Goal: Task Accomplishment & Management: Manage account settings

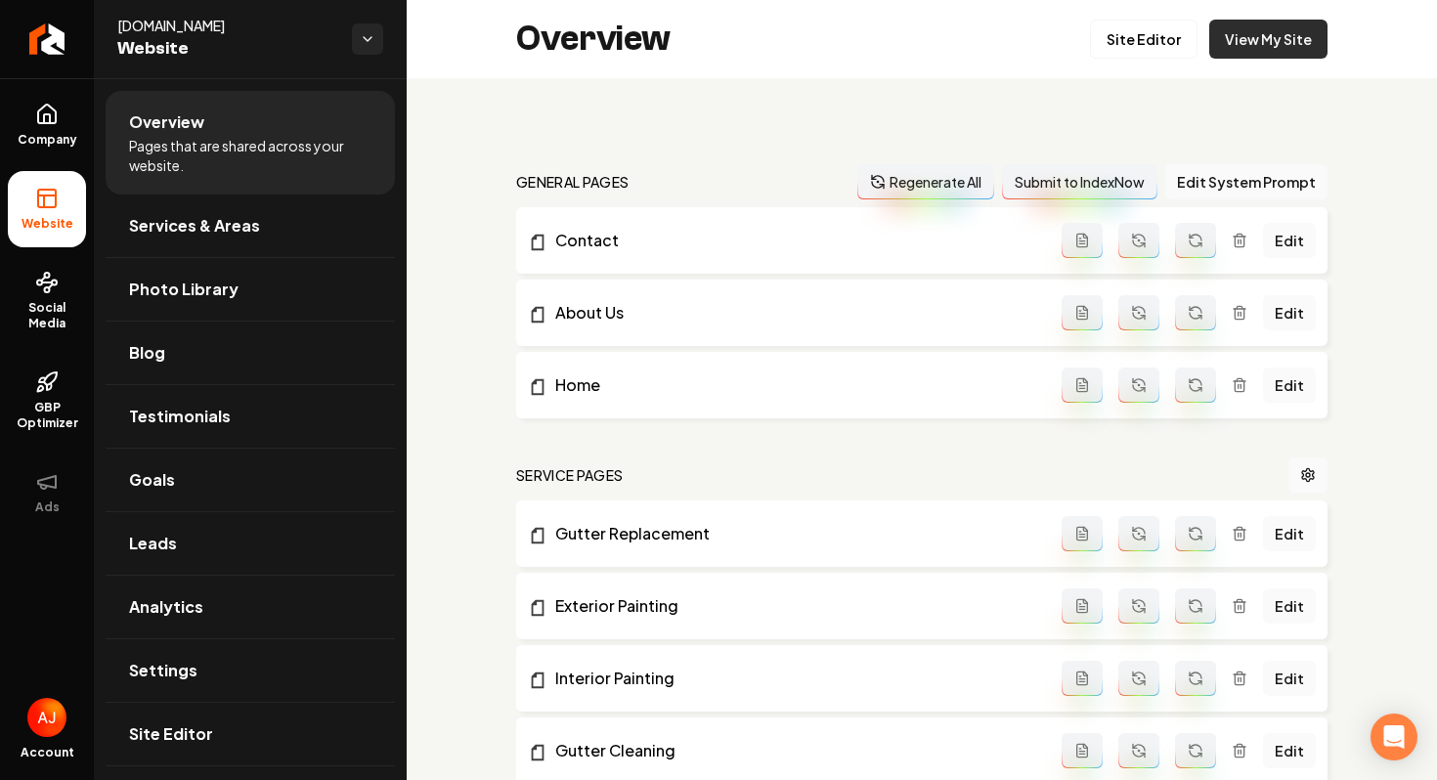
click at [1254, 46] on link "View My Site" at bounding box center [1269, 39] width 118 height 39
click at [26, 134] on span "Company" at bounding box center [47, 140] width 75 height 16
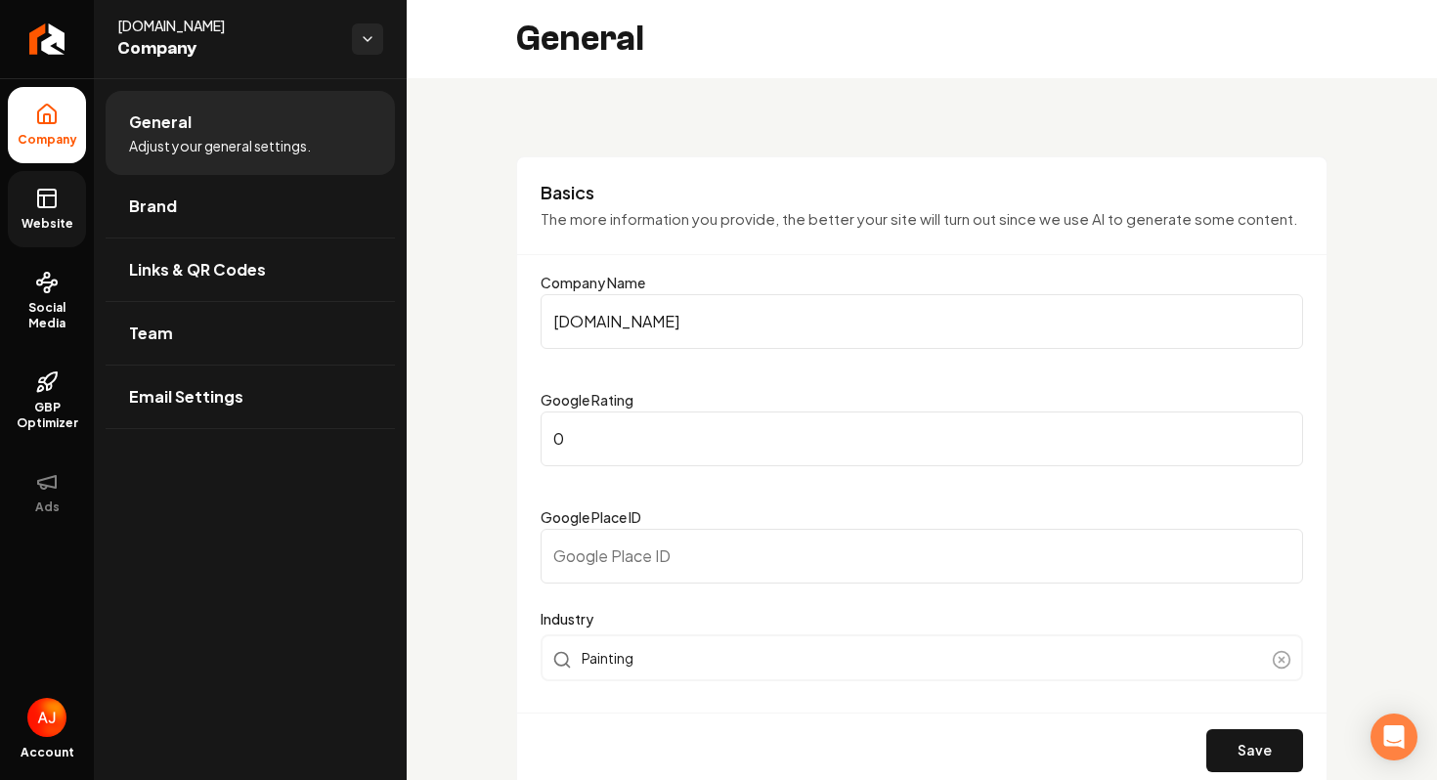
click at [45, 231] on span "Website" at bounding box center [47, 224] width 67 height 16
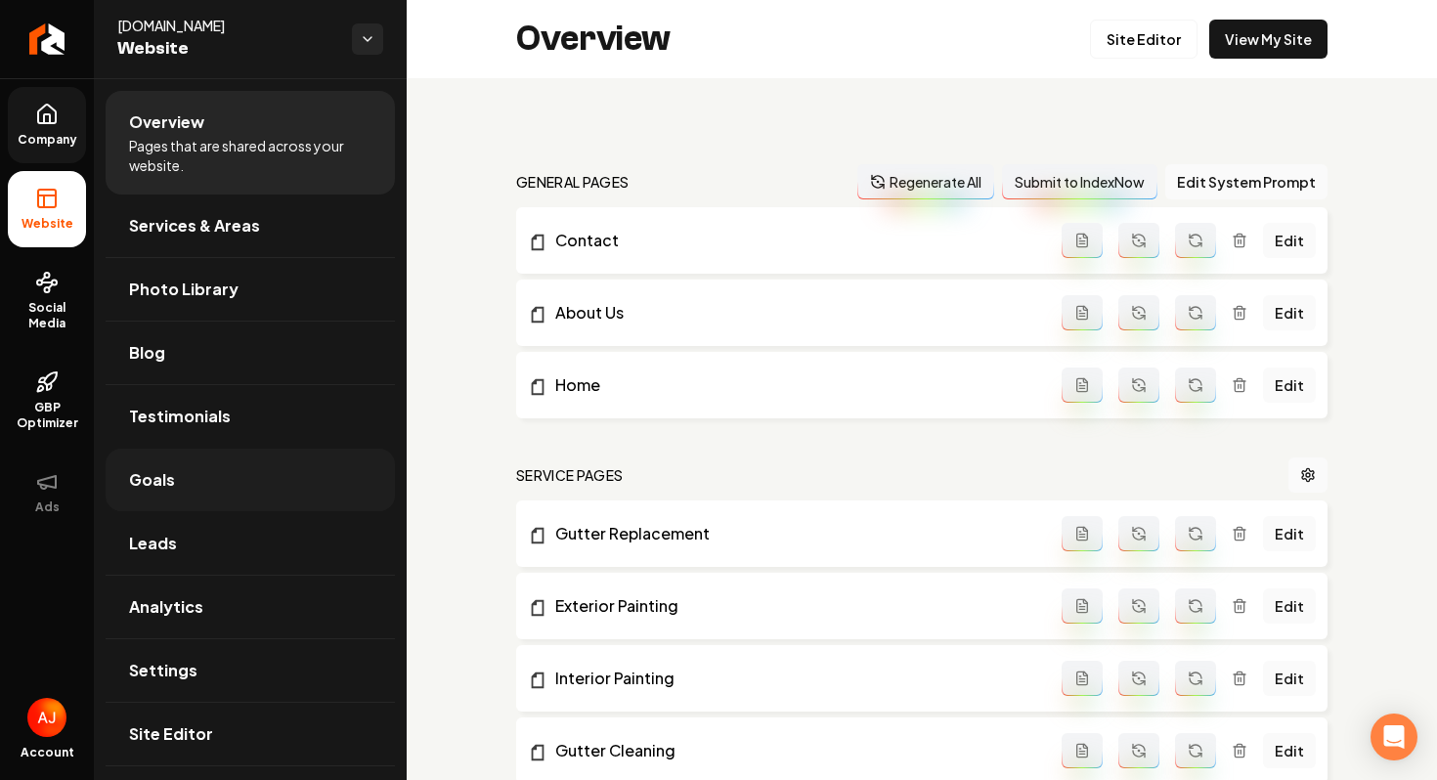
click at [232, 489] on link "Goals" at bounding box center [250, 480] width 289 height 63
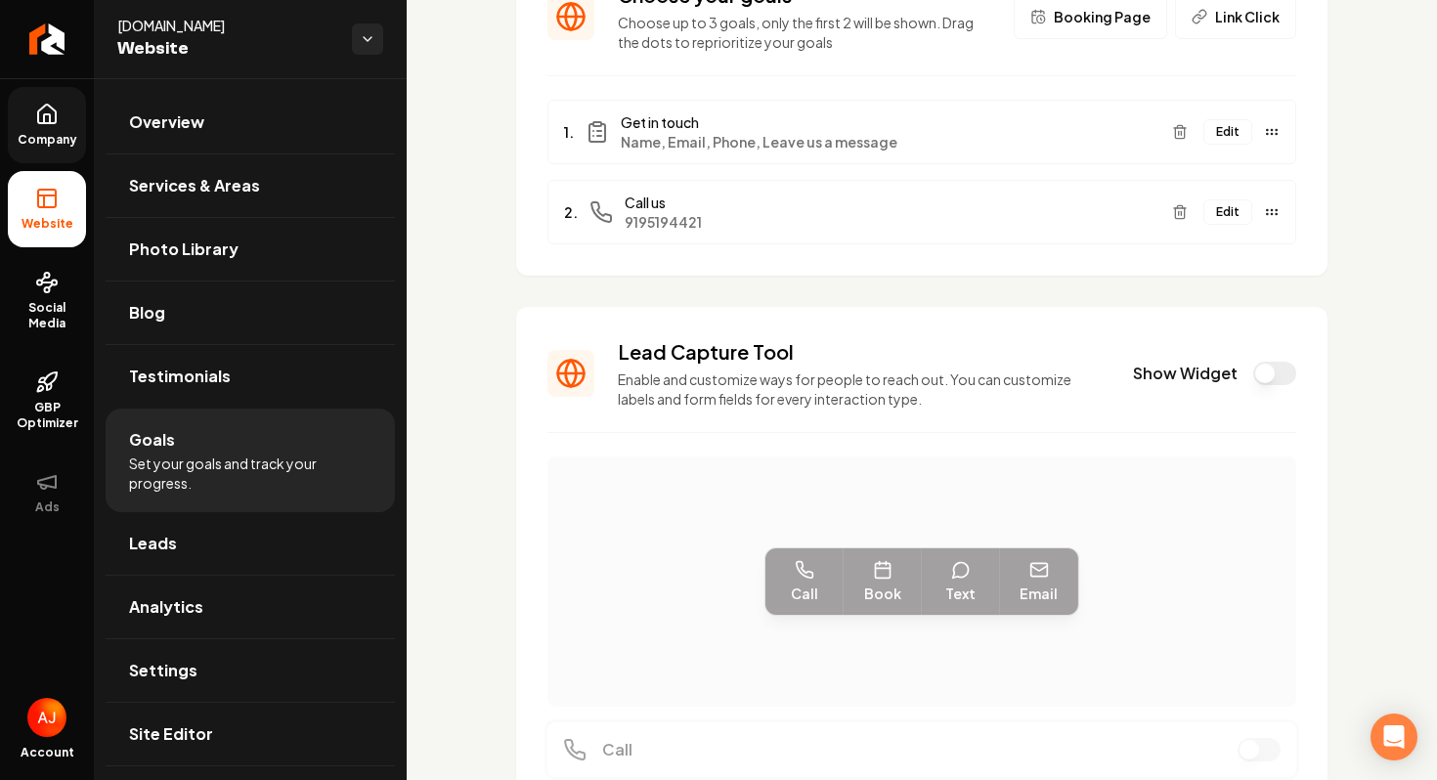
scroll to position [211, 0]
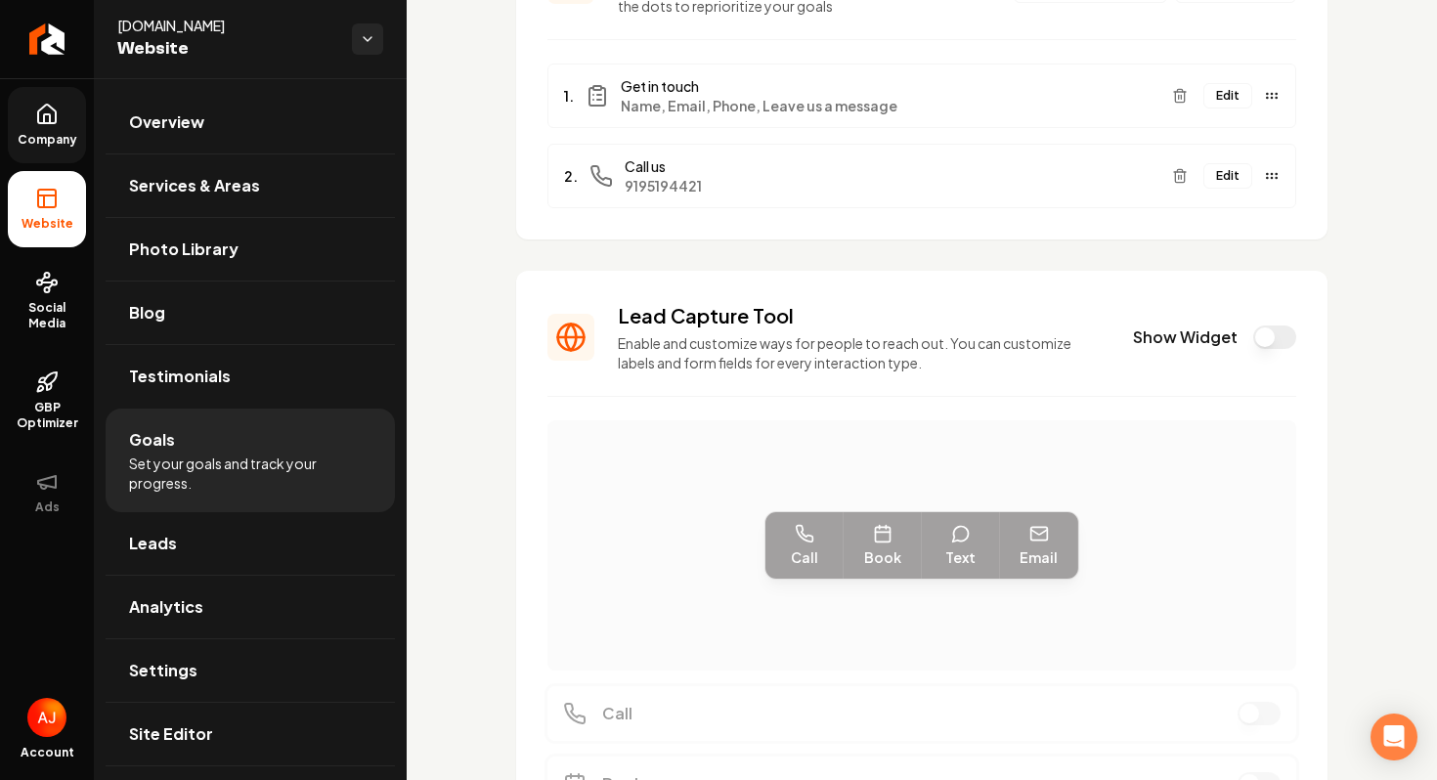
click at [1263, 341] on button "Show Widget" at bounding box center [1275, 337] width 43 height 23
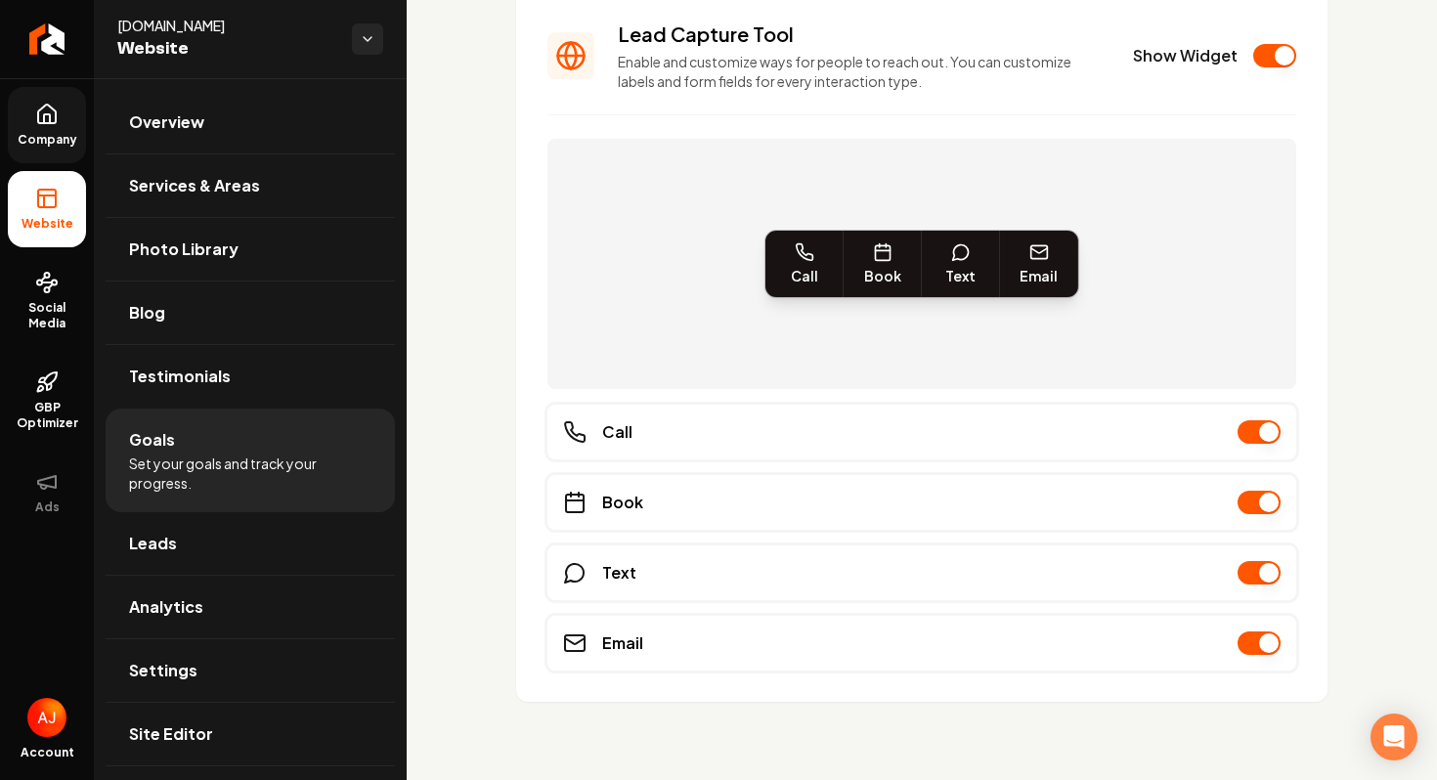
scroll to position [0, 0]
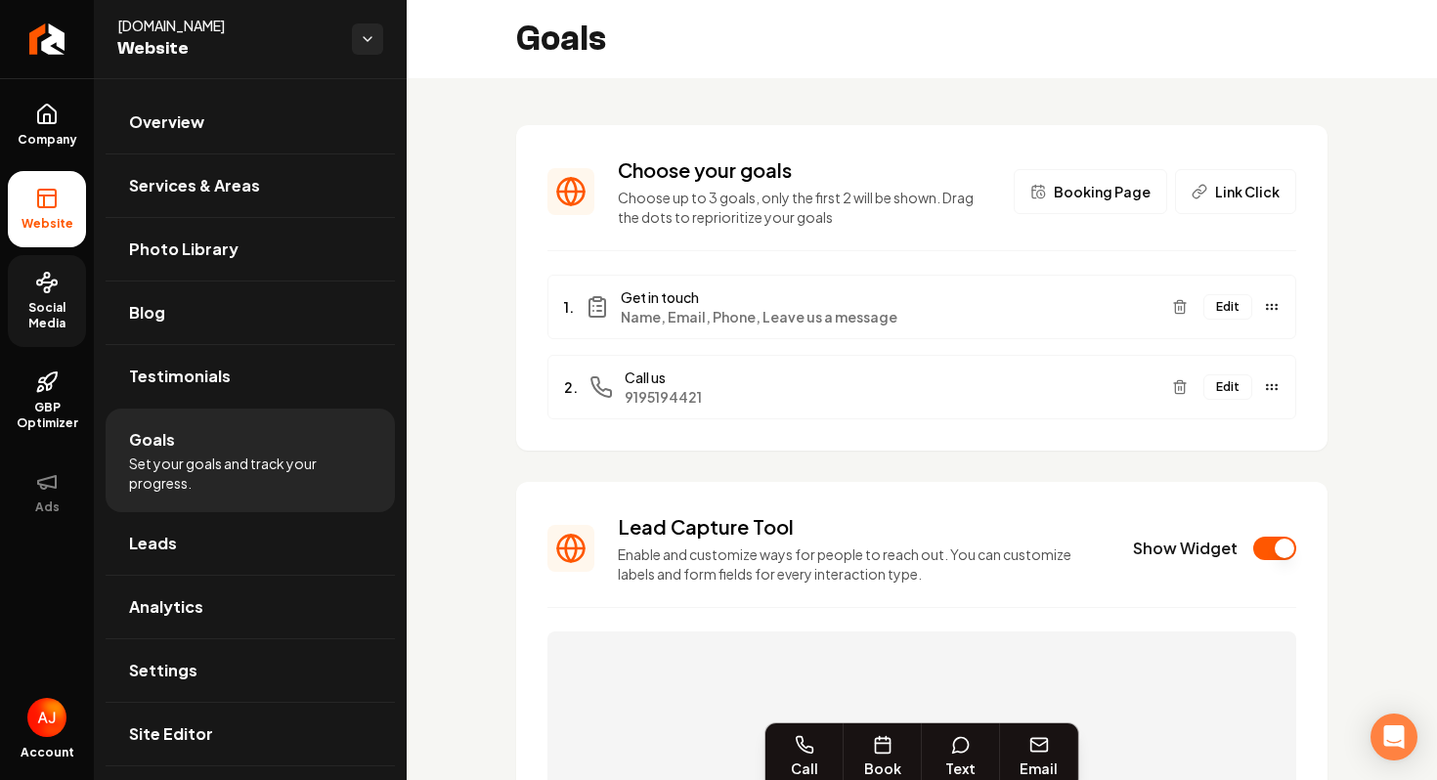
click at [50, 321] on span "Social Media" at bounding box center [47, 315] width 78 height 31
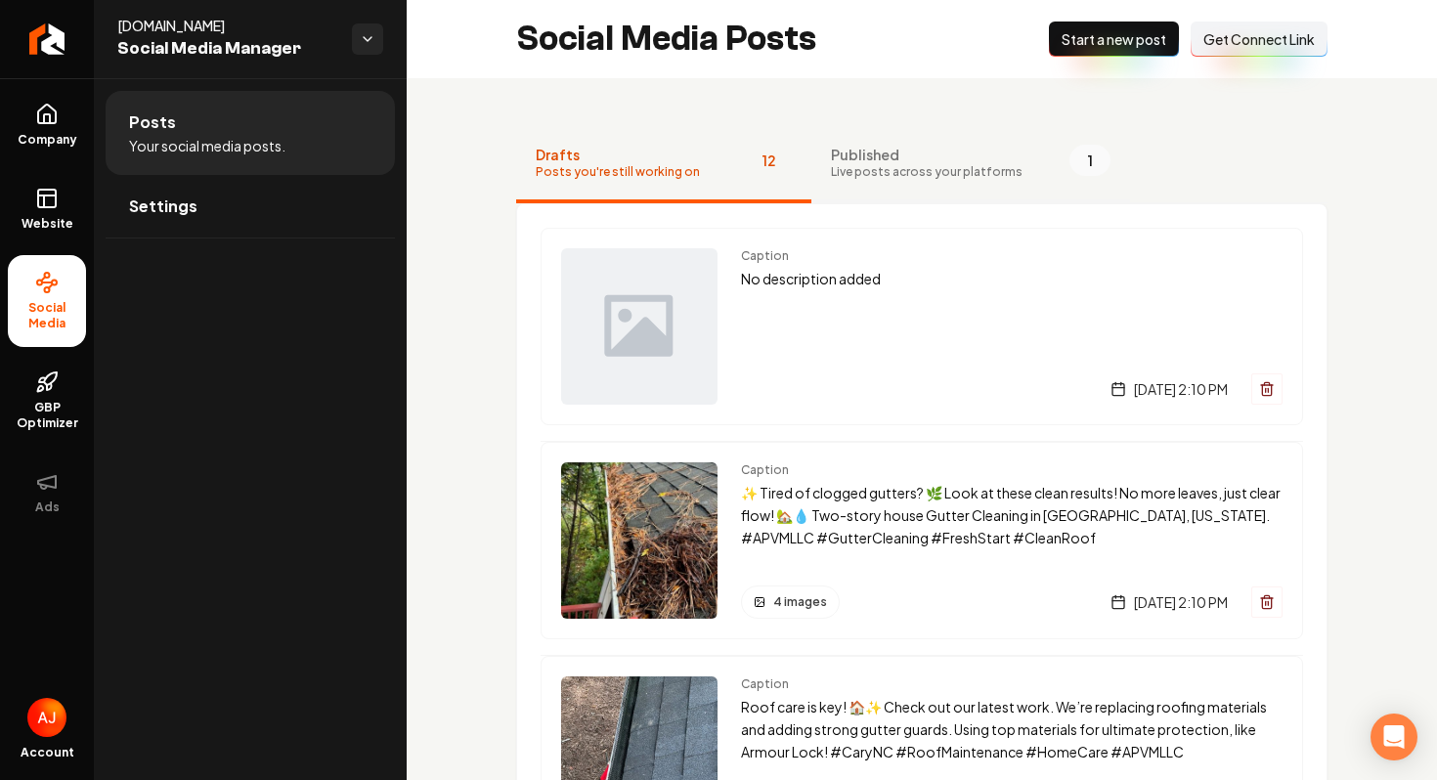
click at [874, 185] on button "Published Live posts across your platforms 1" at bounding box center [971, 164] width 319 height 78
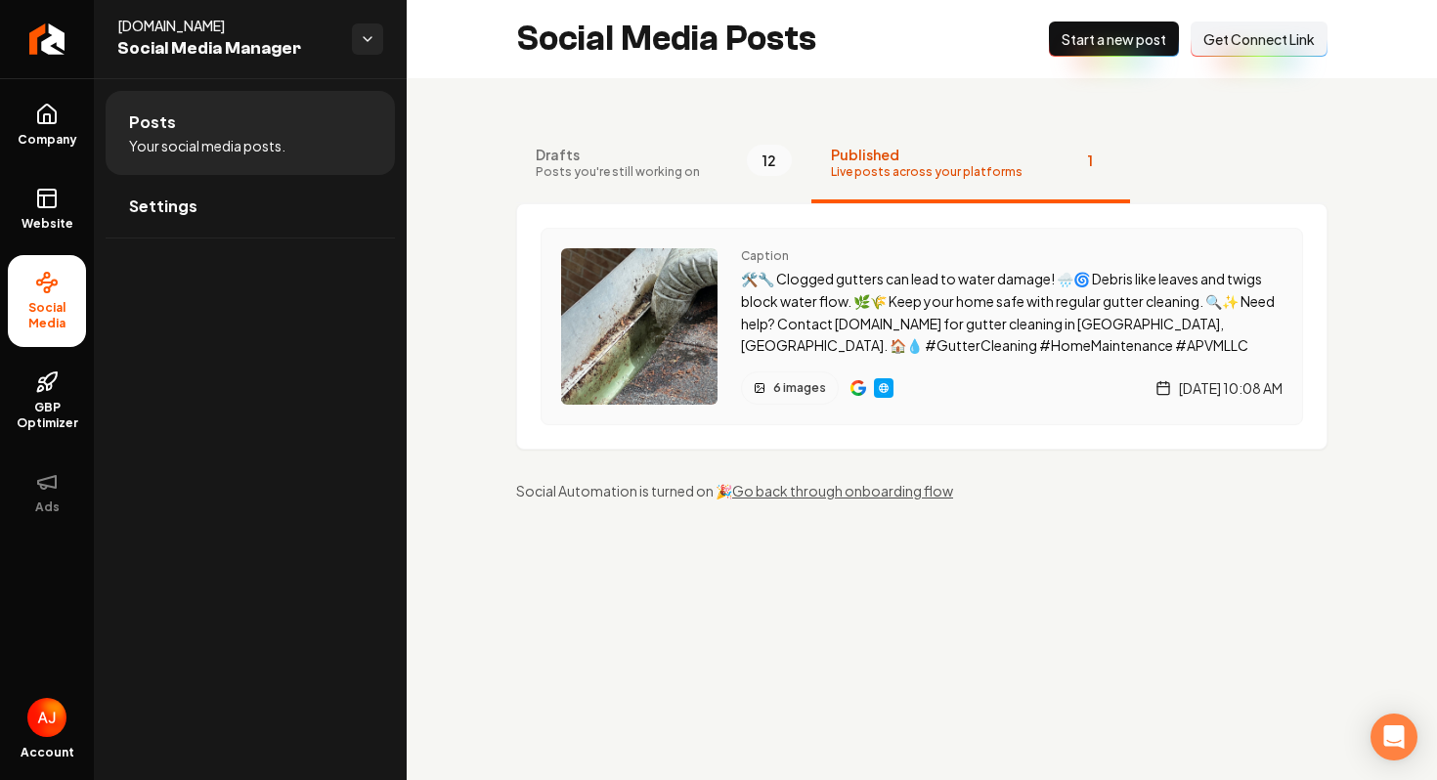
click at [851, 397] on div "Main content area" at bounding box center [872, 388] width 43 height 33
click at [851, 390] on img "Main content area" at bounding box center [859, 388] width 16 height 16
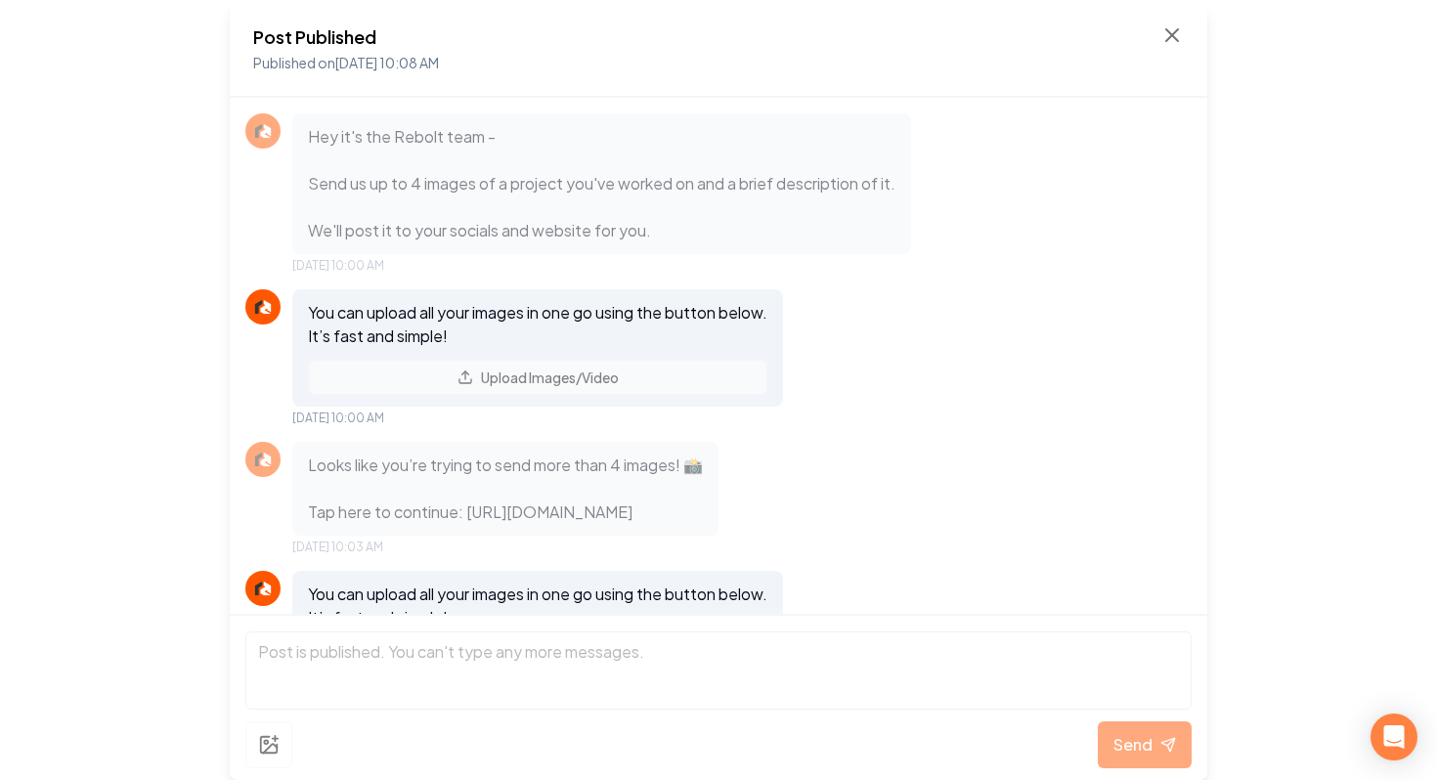
scroll to position [1349, 0]
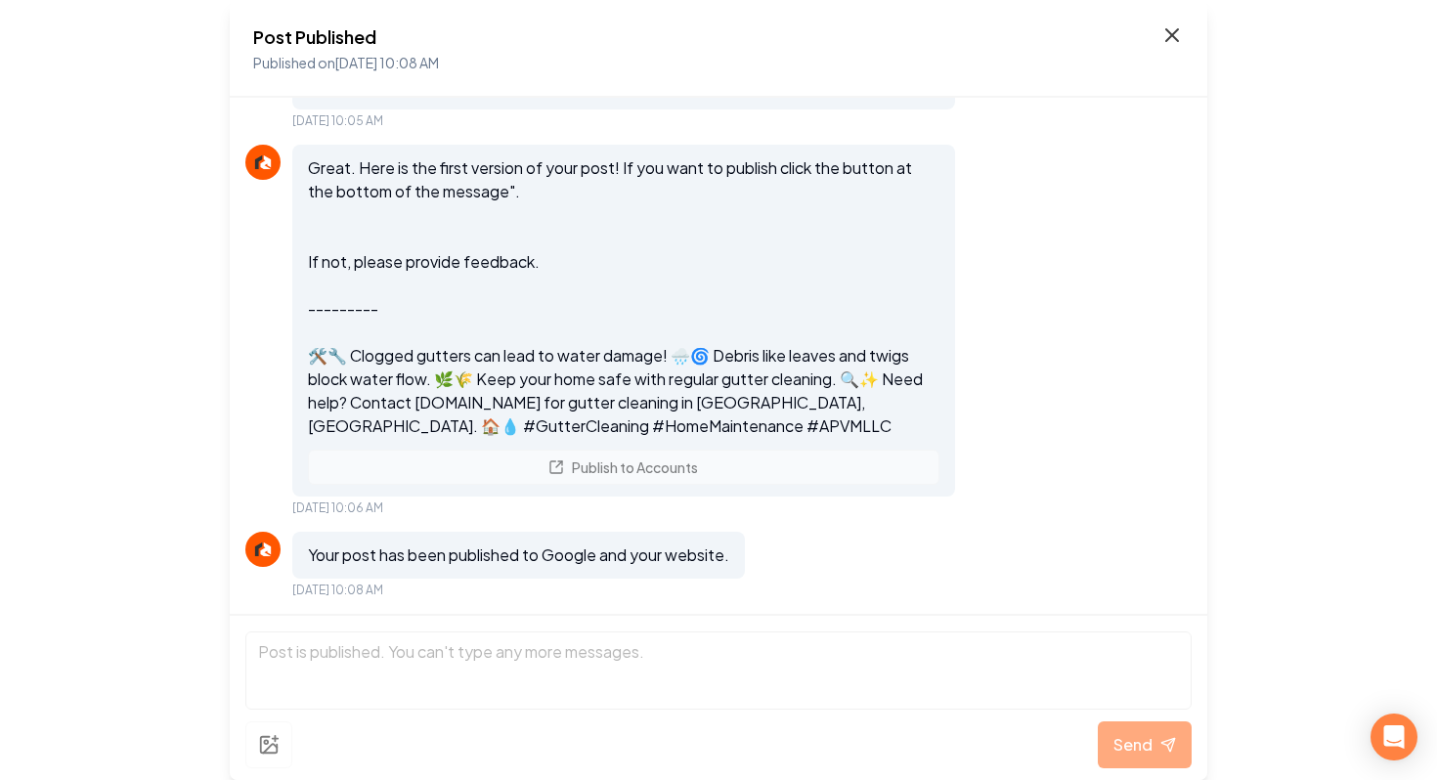
click at [1168, 36] on icon at bounding box center [1172, 34] width 23 height 23
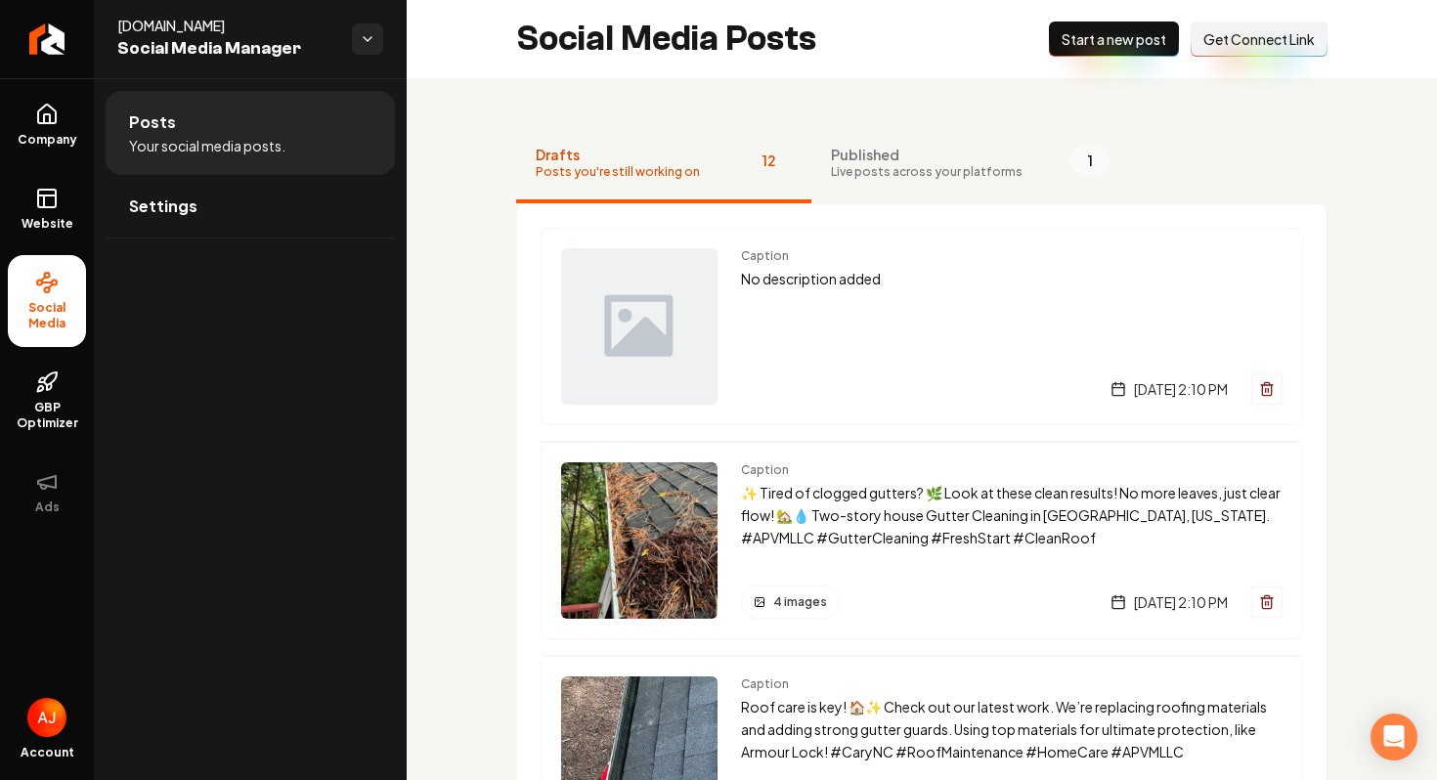
scroll to position [70, 0]
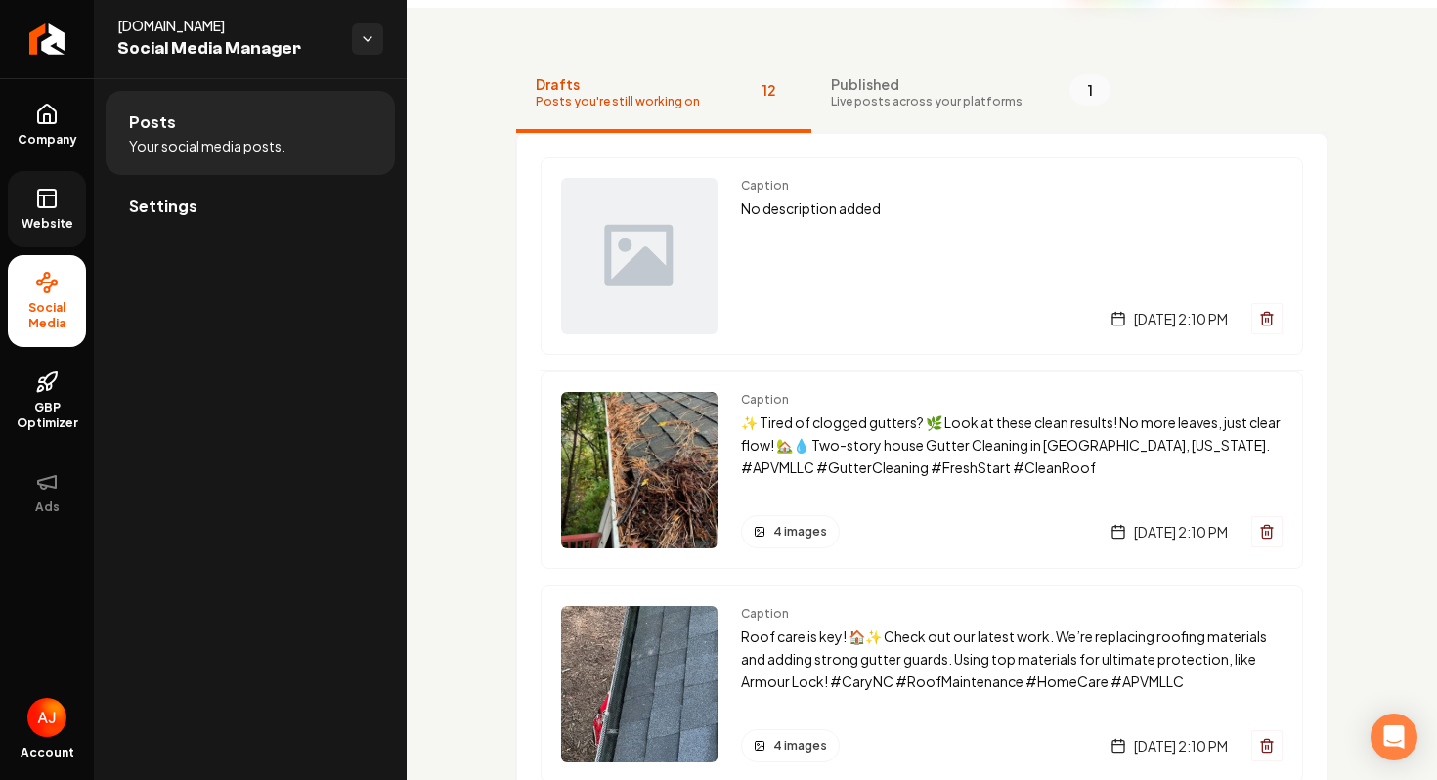
click at [64, 221] on span "Website" at bounding box center [47, 224] width 67 height 16
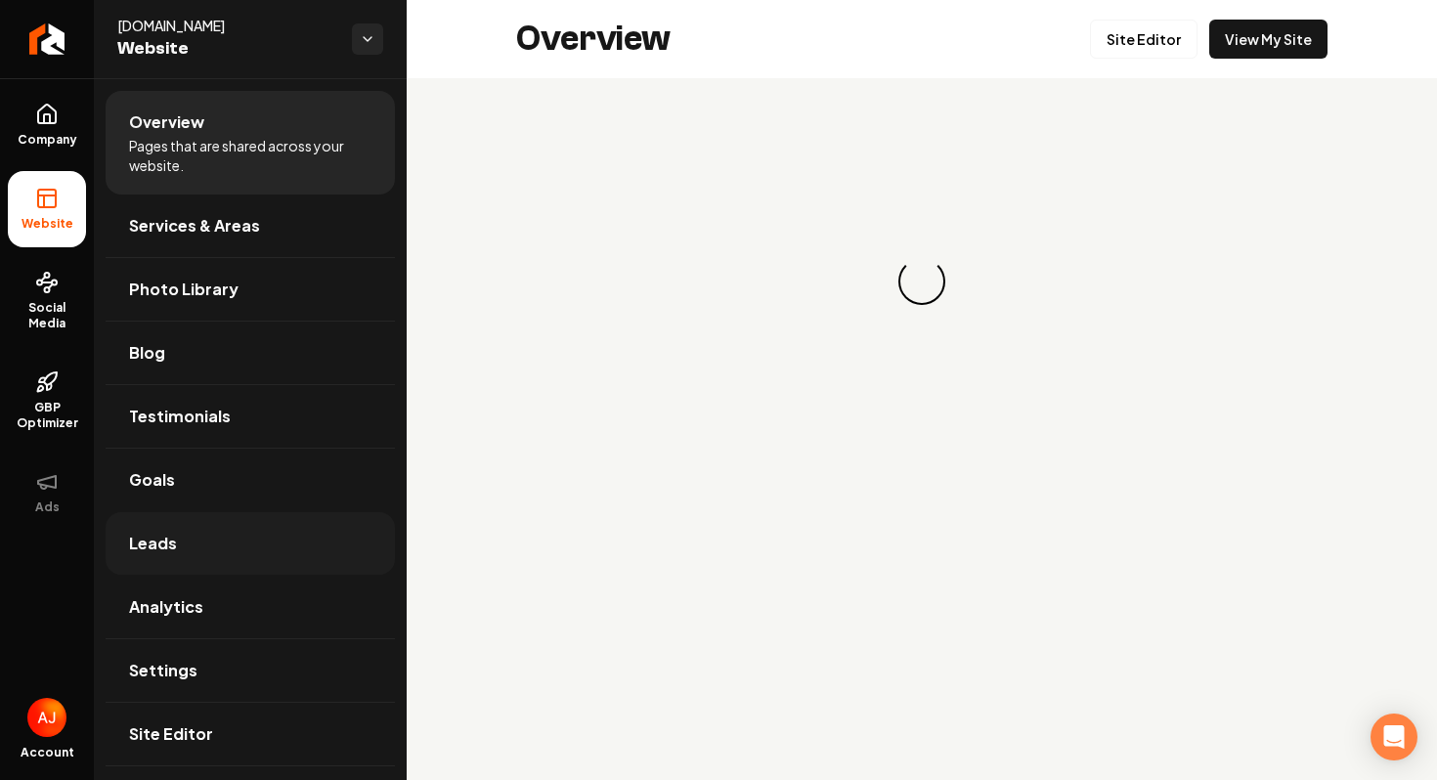
click at [167, 535] on span "Leads" at bounding box center [153, 543] width 48 height 23
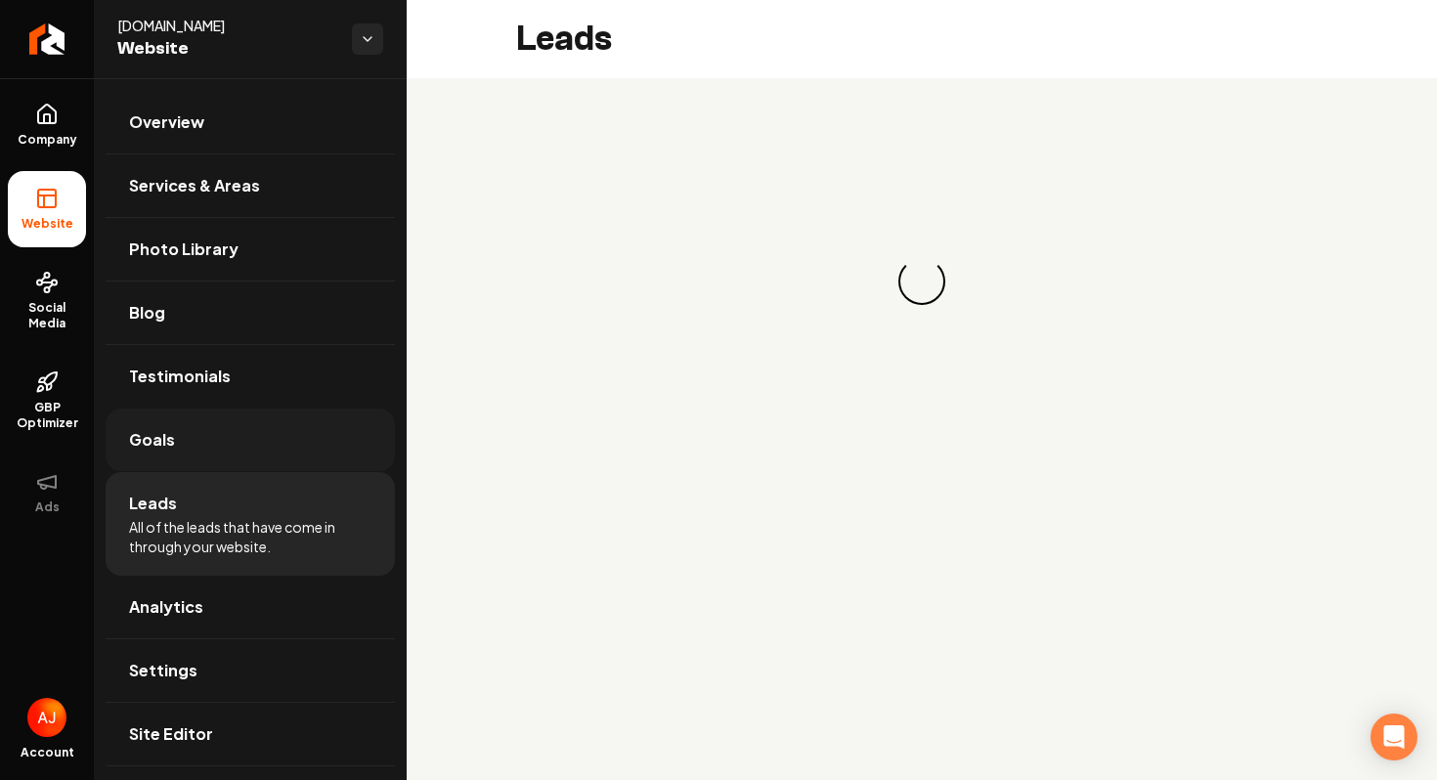
click at [215, 463] on link "Goals" at bounding box center [250, 440] width 289 height 63
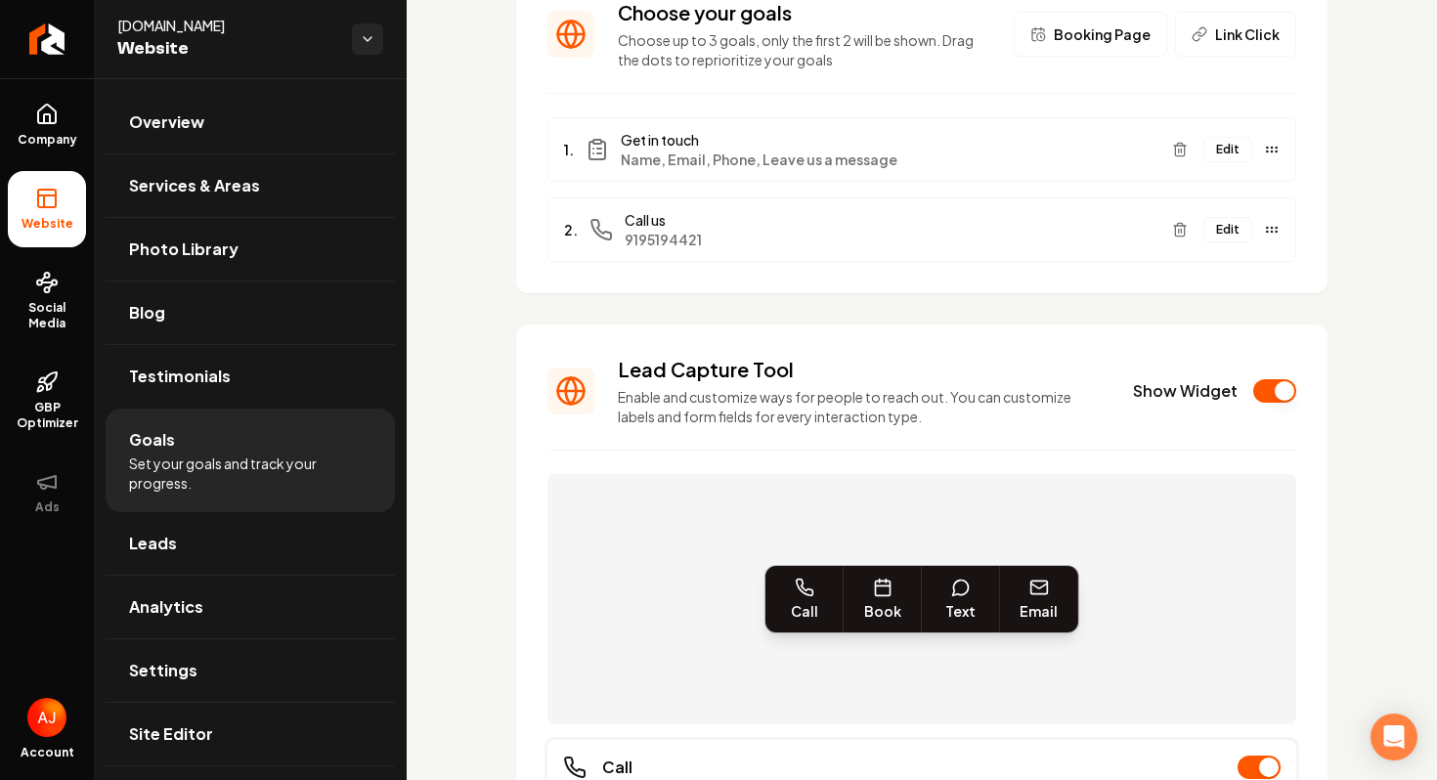
scroll to position [183, 0]
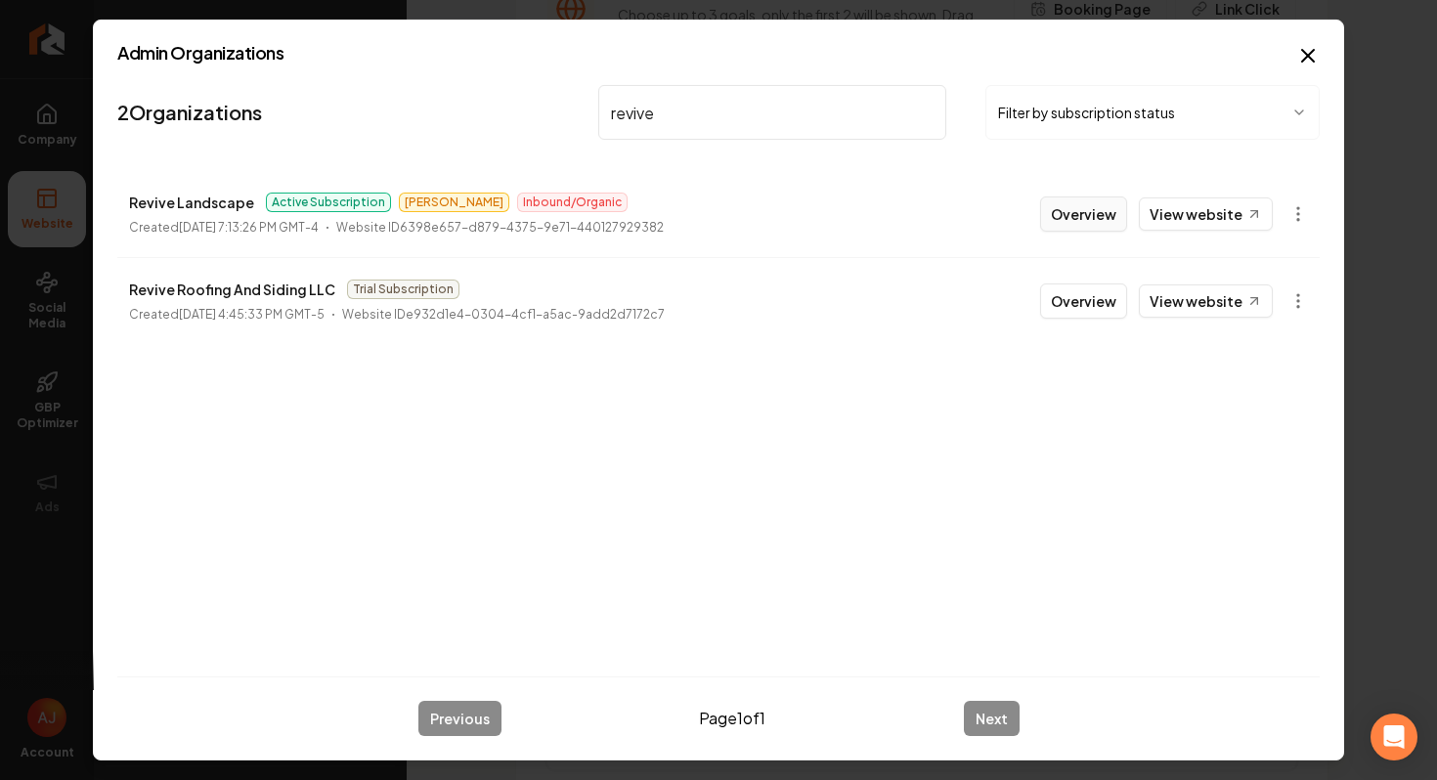
type input "revive"
click at [1078, 229] on button "Overview" at bounding box center [1083, 214] width 87 height 35
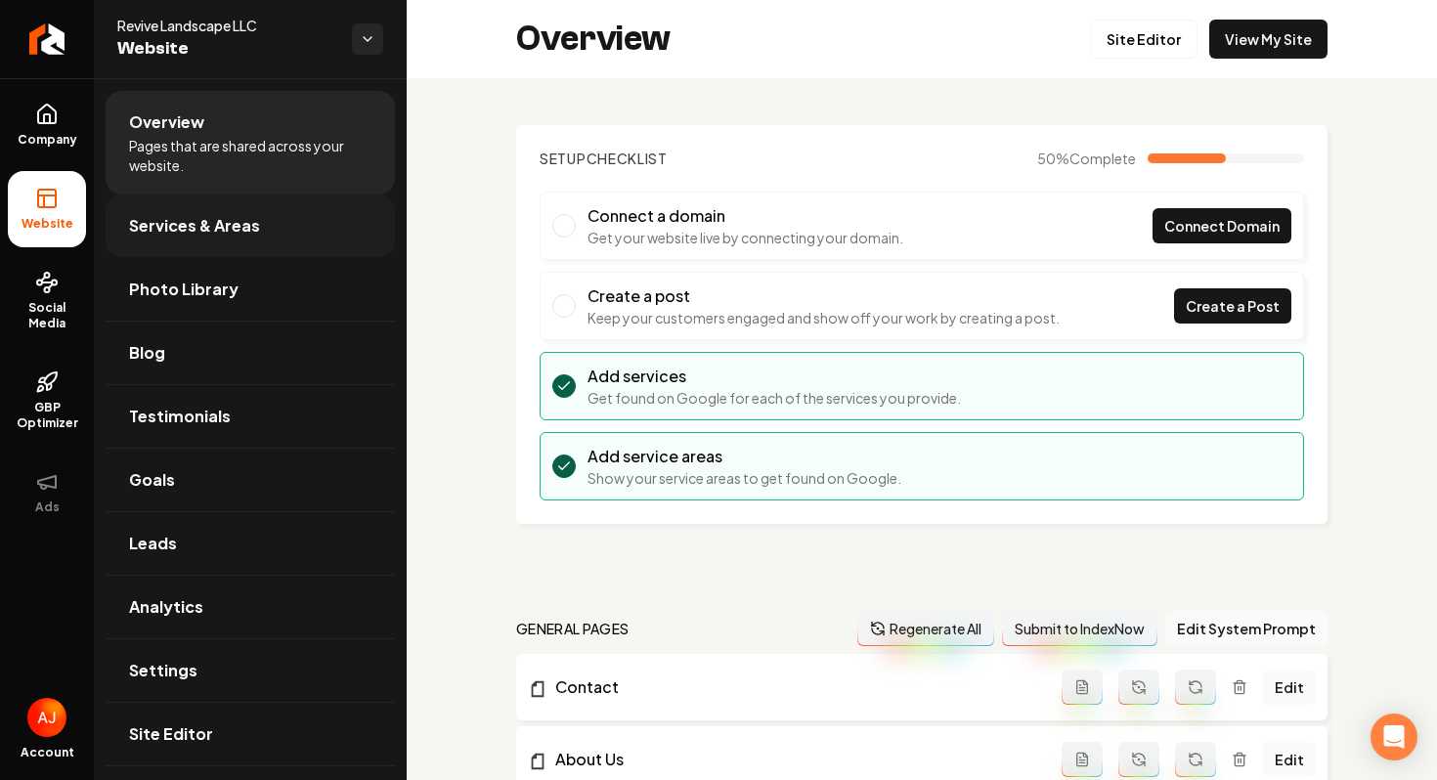
click at [193, 244] on link "Services & Areas" at bounding box center [250, 226] width 289 height 63
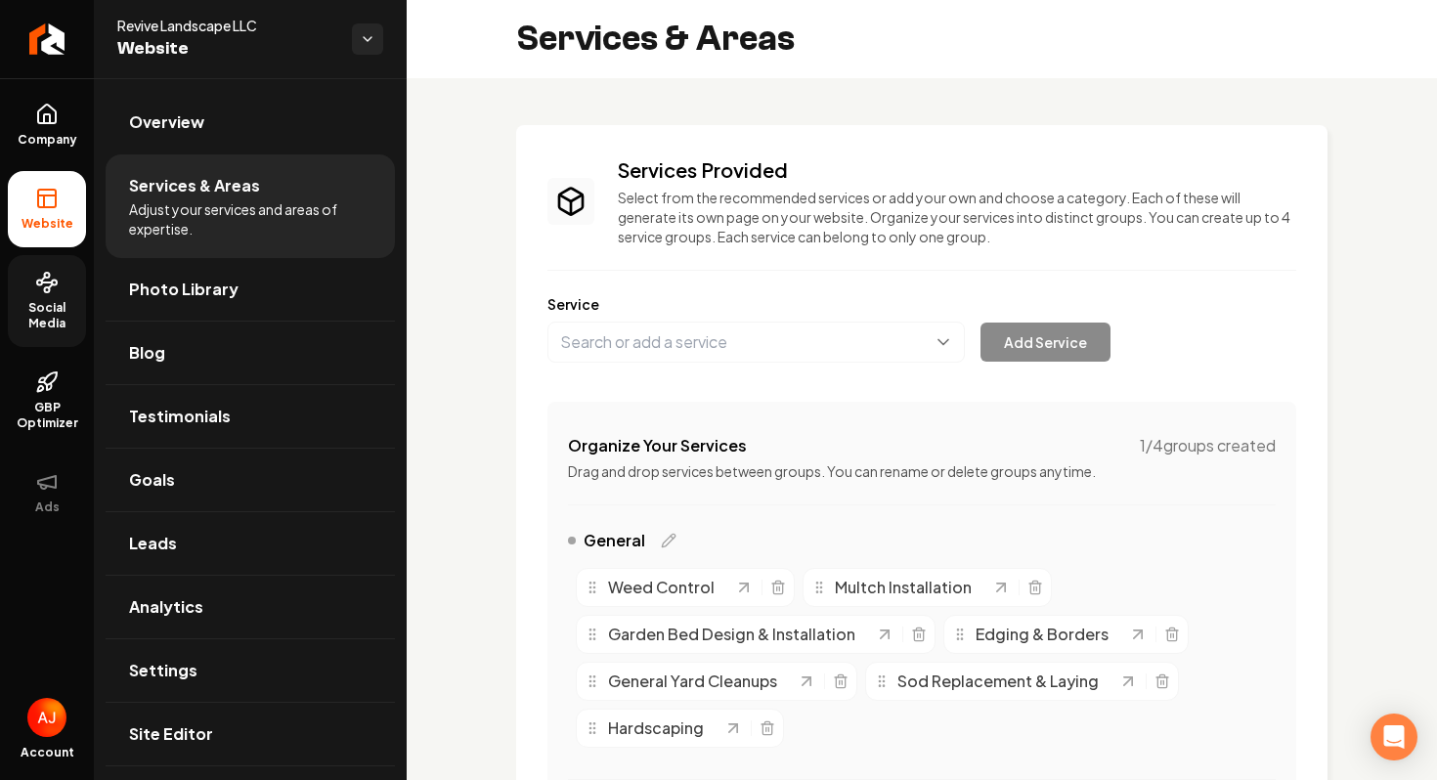
click at [63, 334] on link "Social Media" at bounding box center [47, 301] width 78 height 92
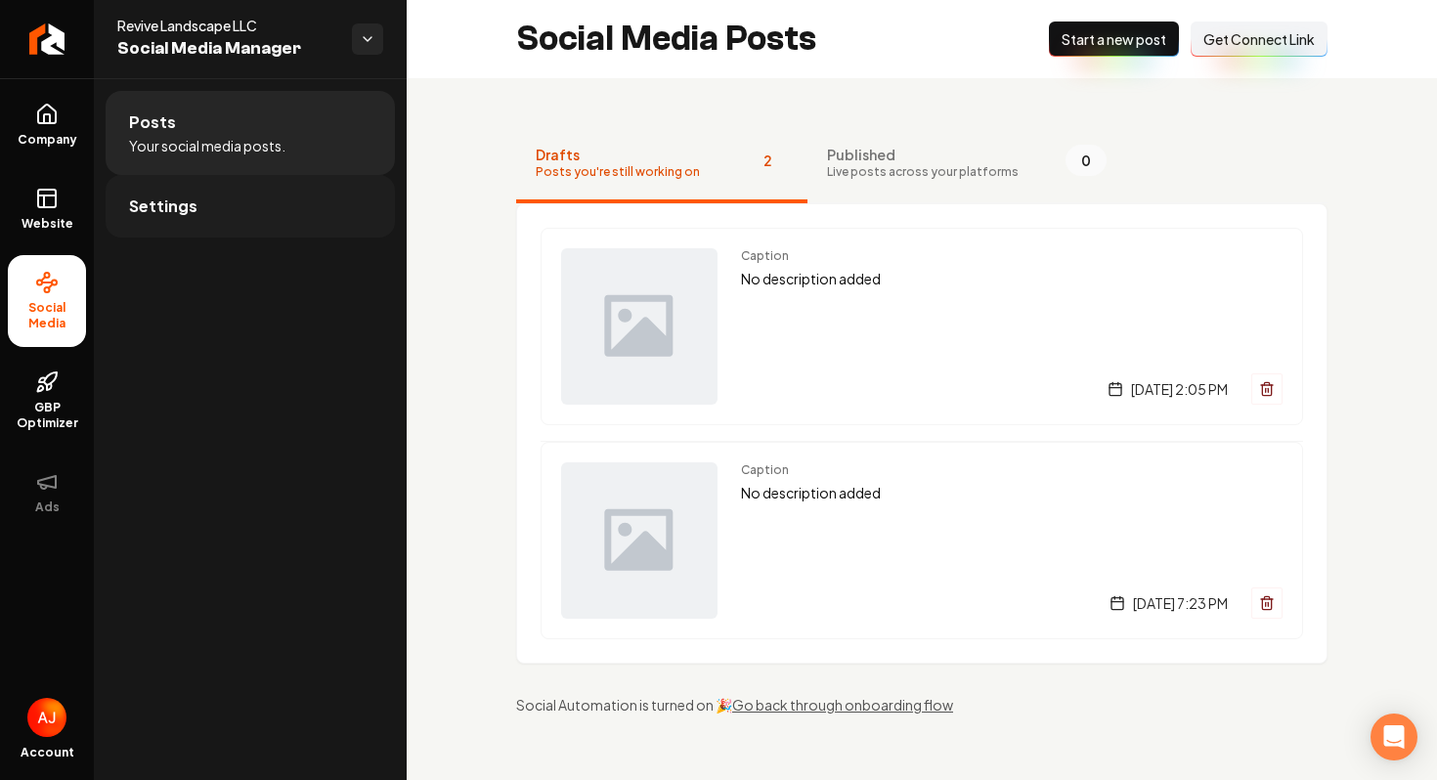
click at [201, 208] on link "Settings" at bounding box center [250, 206] width 289 height 63
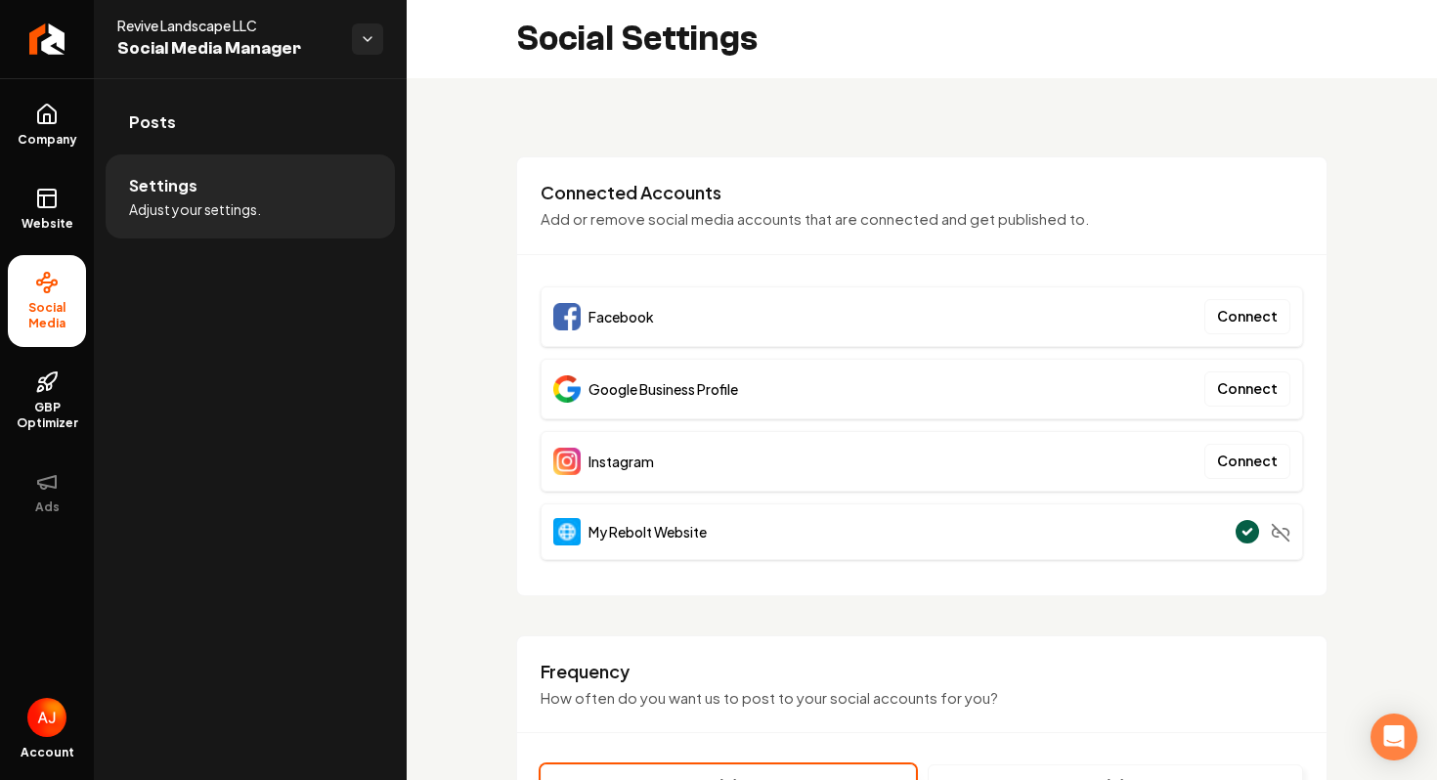
click at [177, 142] on link "Posts" at bounding box center [250, 122] width 289 height 63
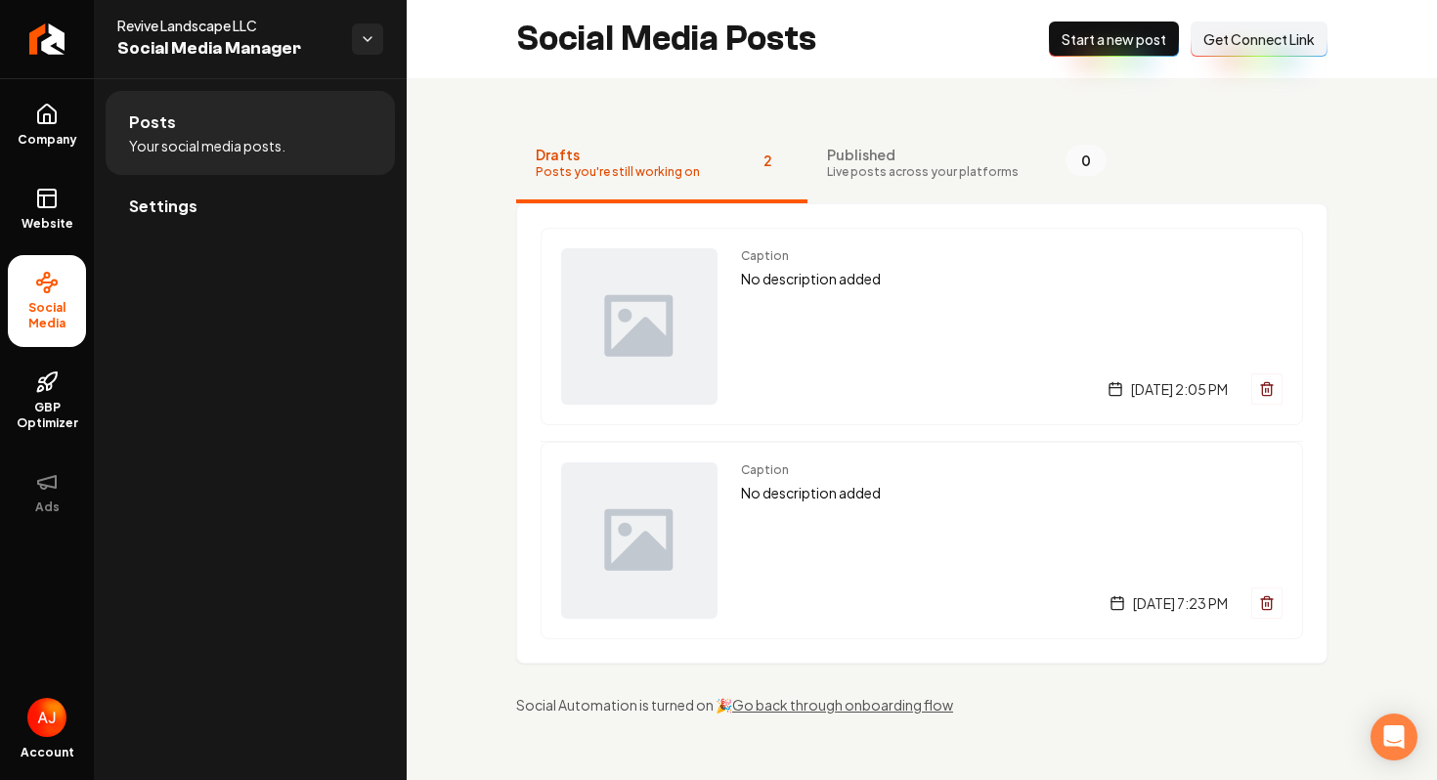
click at [1238, 46] on span "Get Connect Link" at bounding box center [1259, 39] width 111 height 20
click at [227, 215] on link "Settings" at bounding box center [250, 206] width 289 height 63
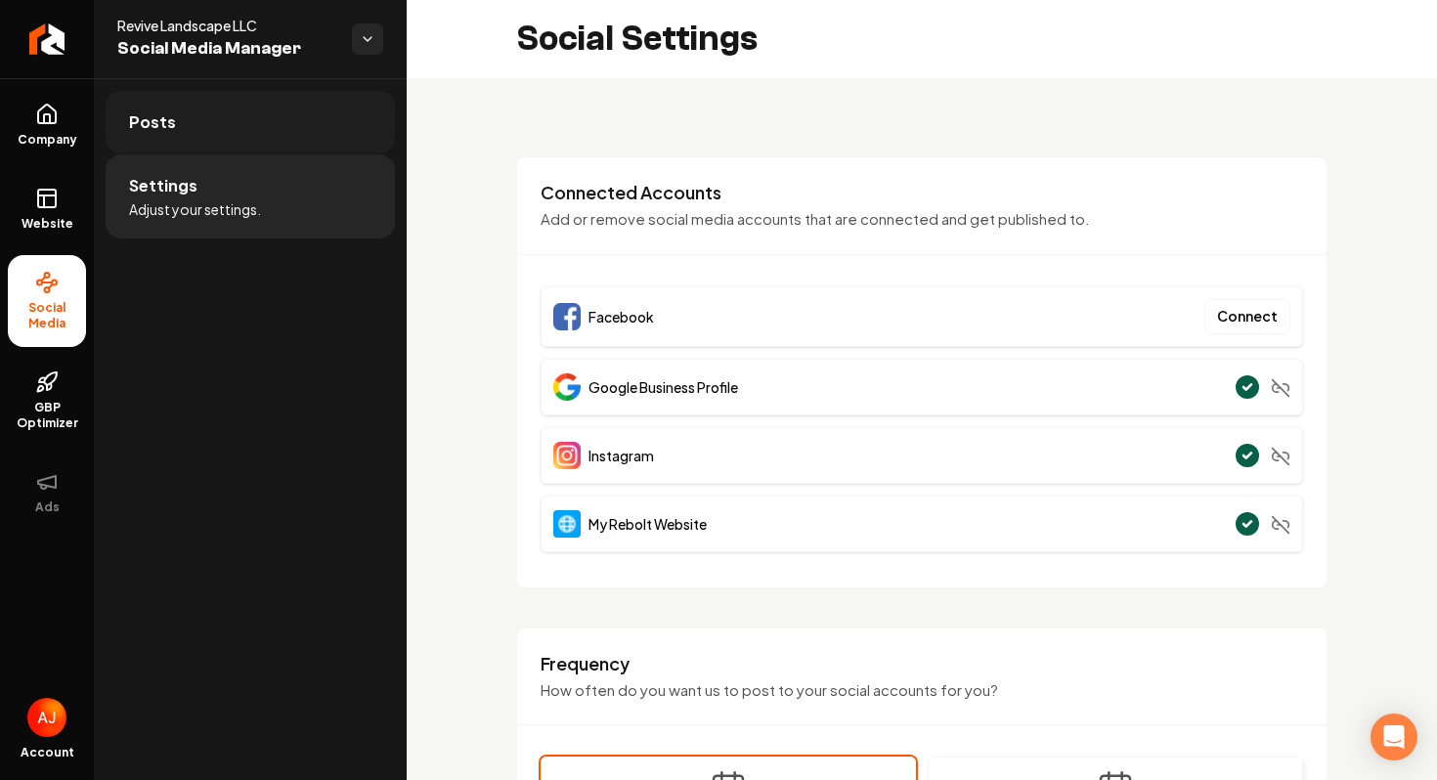
click at [224, 114] on link "Posts" at bounding box center [250, 122] width 289 height 63
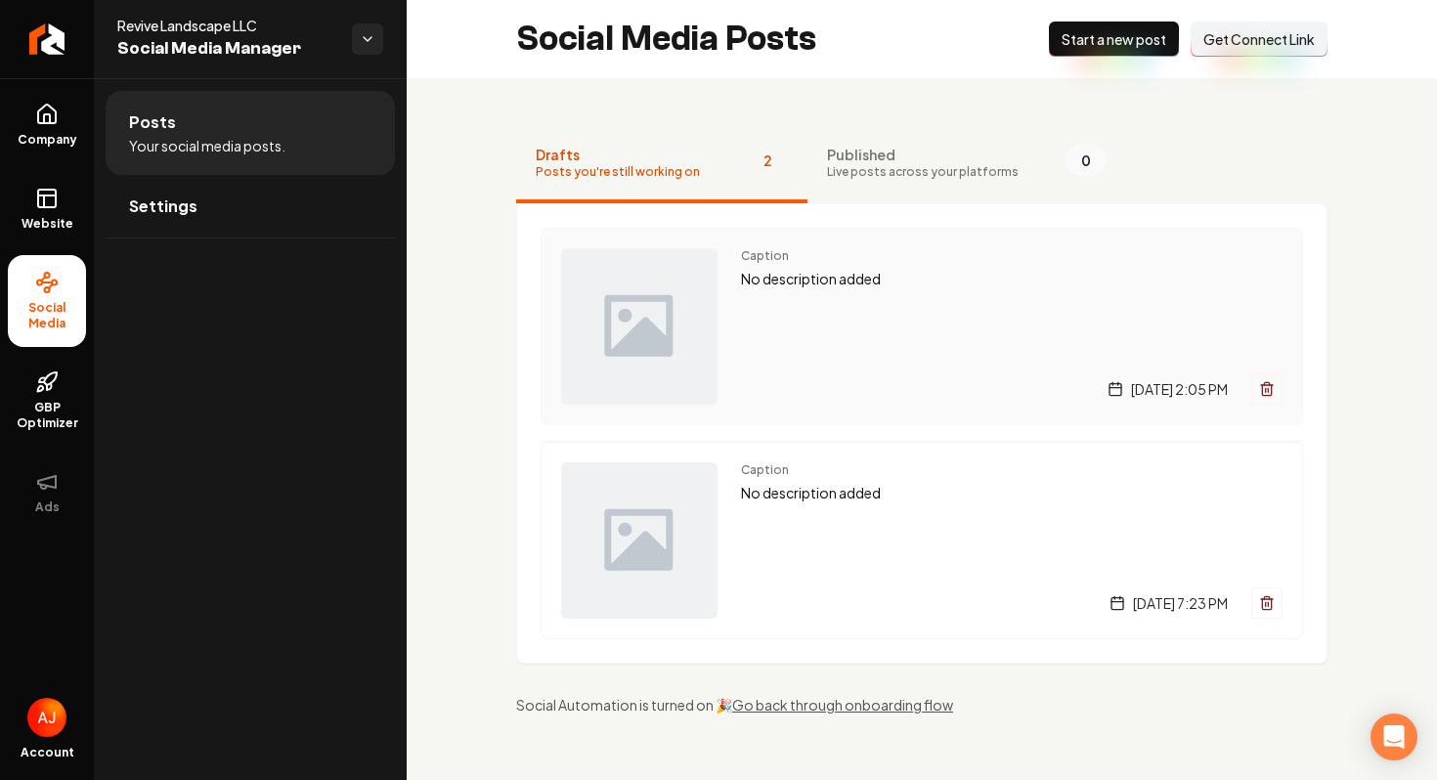
click at [850, 355] on div "Caption No description added [DATE] 2:05 PM" at bounding box center [1012, 326] width 542 height 156
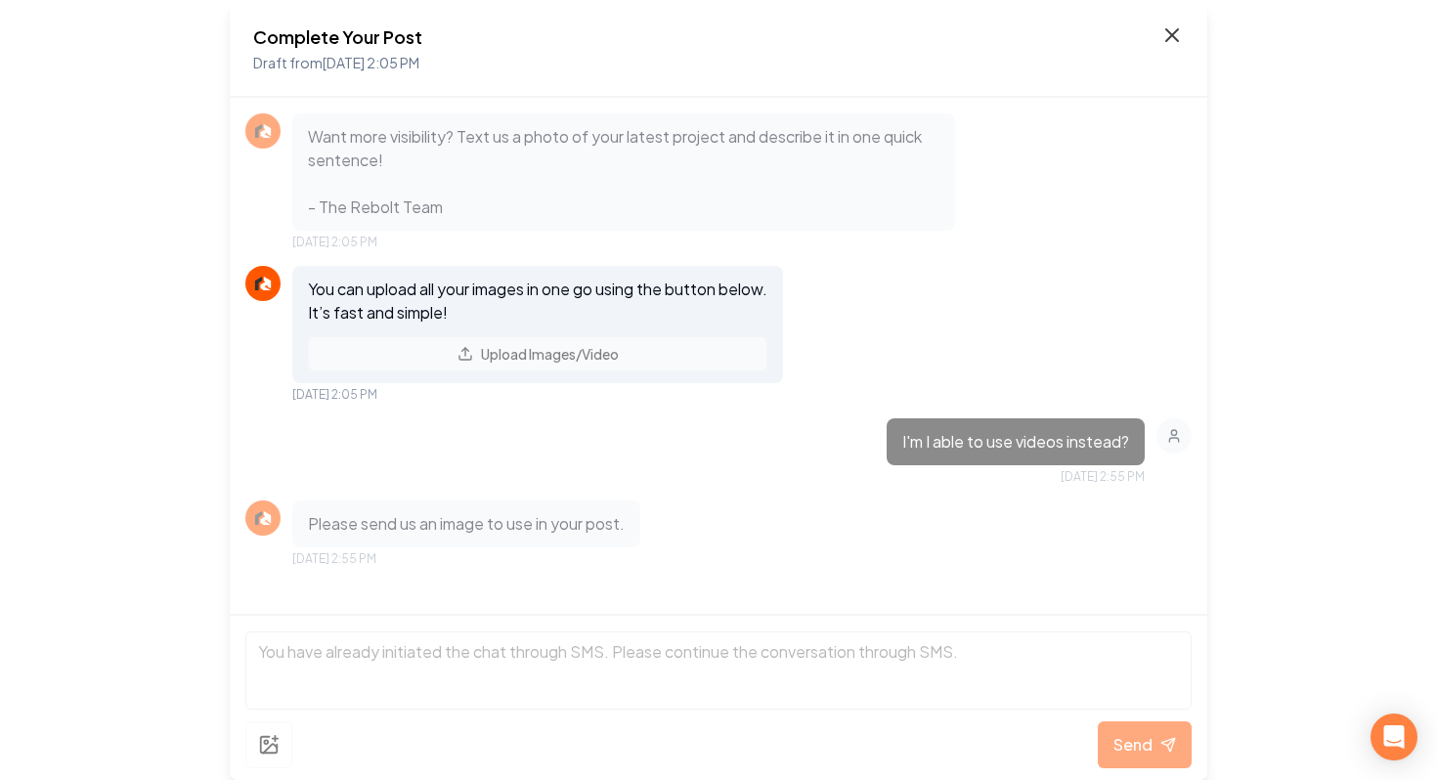
click at [1169, 38] on icon at bounding box center [1173, 35] width 12 height 12
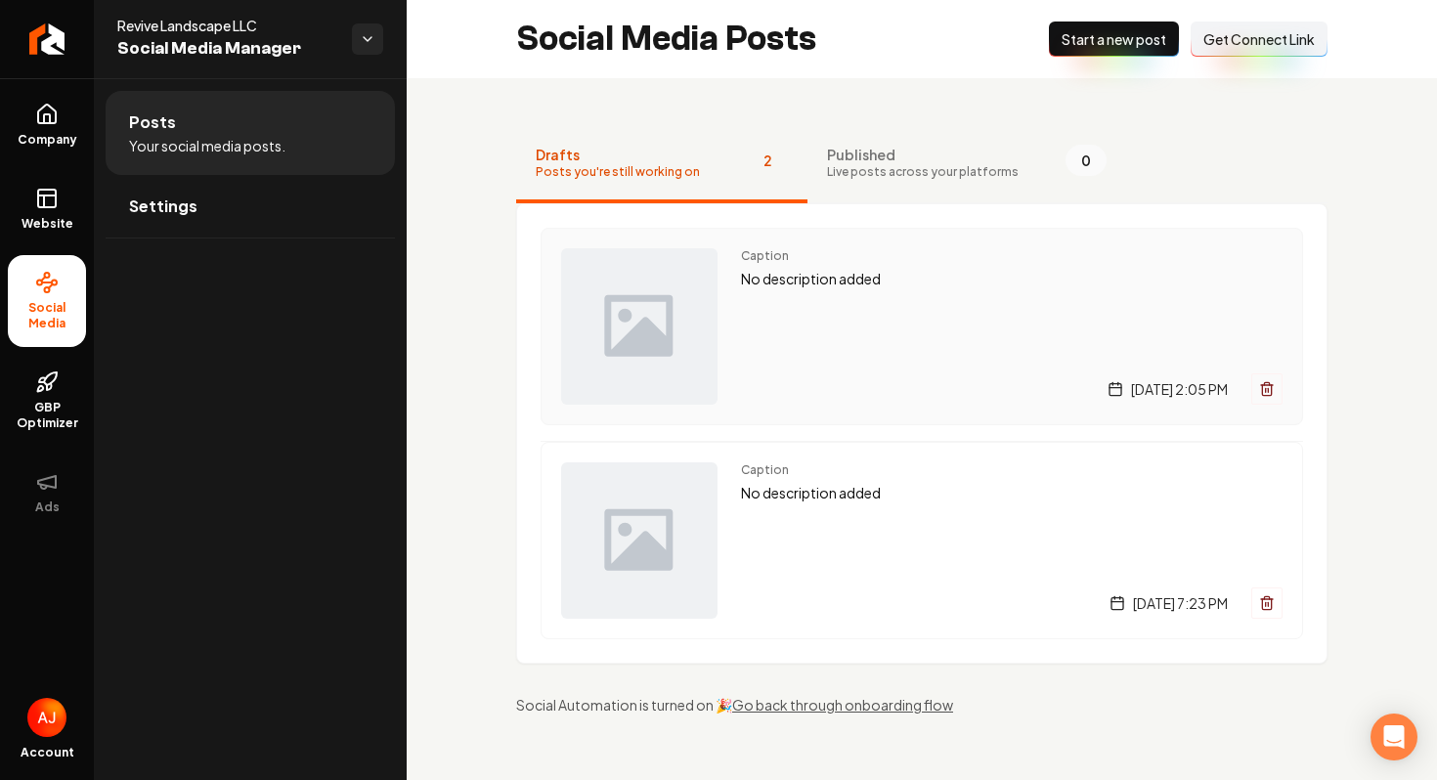
click at [821, 308] on div "Caption No description added [DATE] 2:05 PM" at bounding box center [1012, 326] width 542 height 156
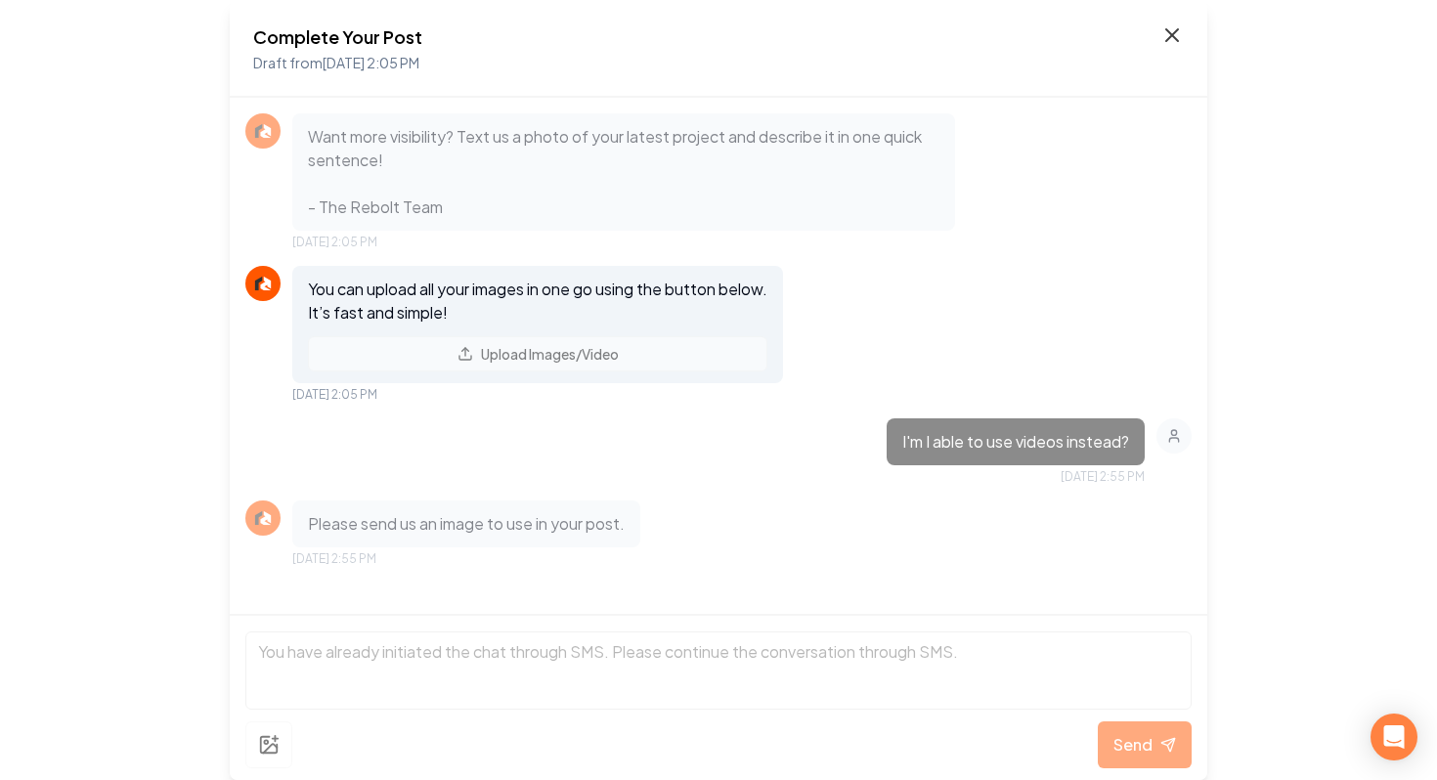
click at [1173, 39] on icon at bounding box center [1172, 34] width 23 height 23
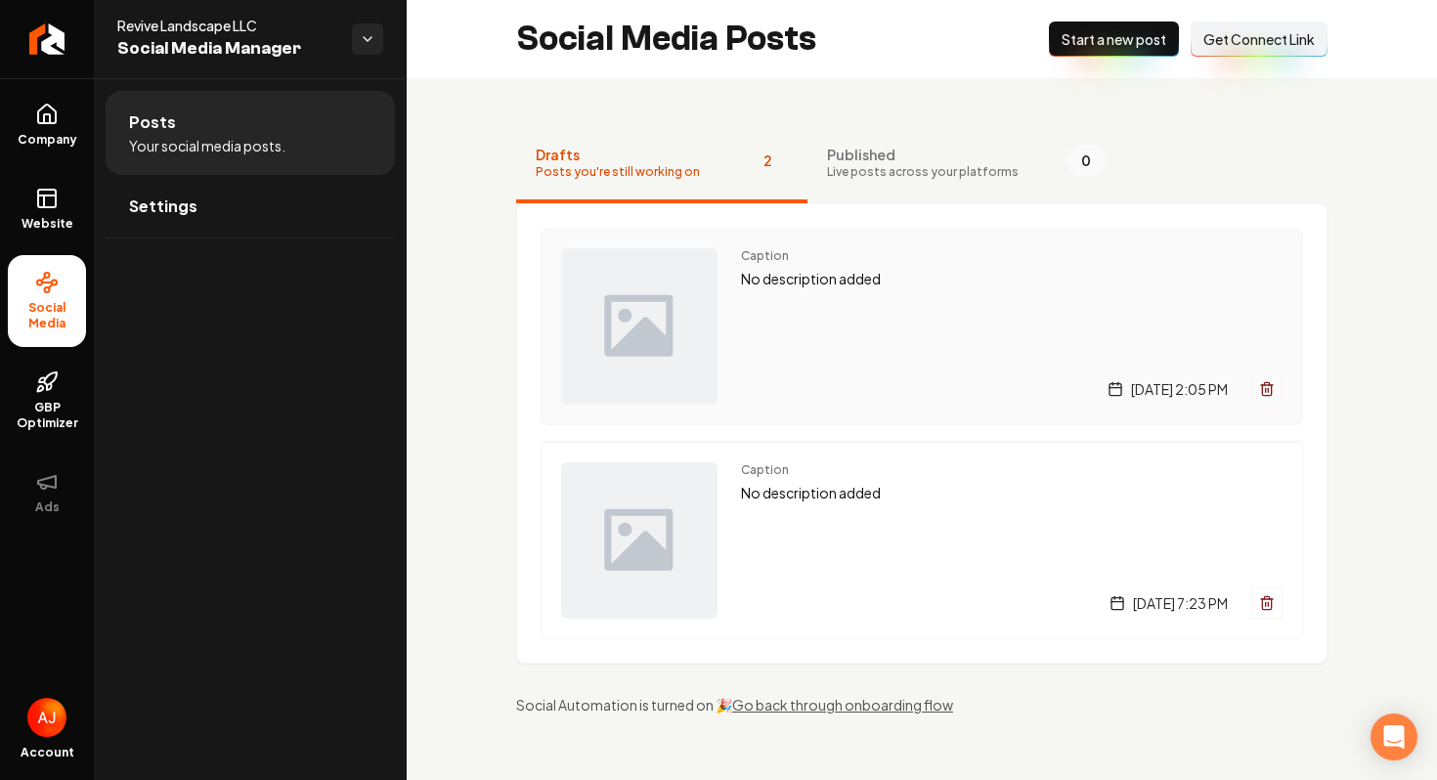
click at [918, 394] on div "[DATE] 2:05 PM" at bounding box center [1012, 389] width 542 height 31
click at [837, 348] on div "Caption No description added [DATE] 2:05 PM" at bounding box center [1012, 326] width 542 height 156
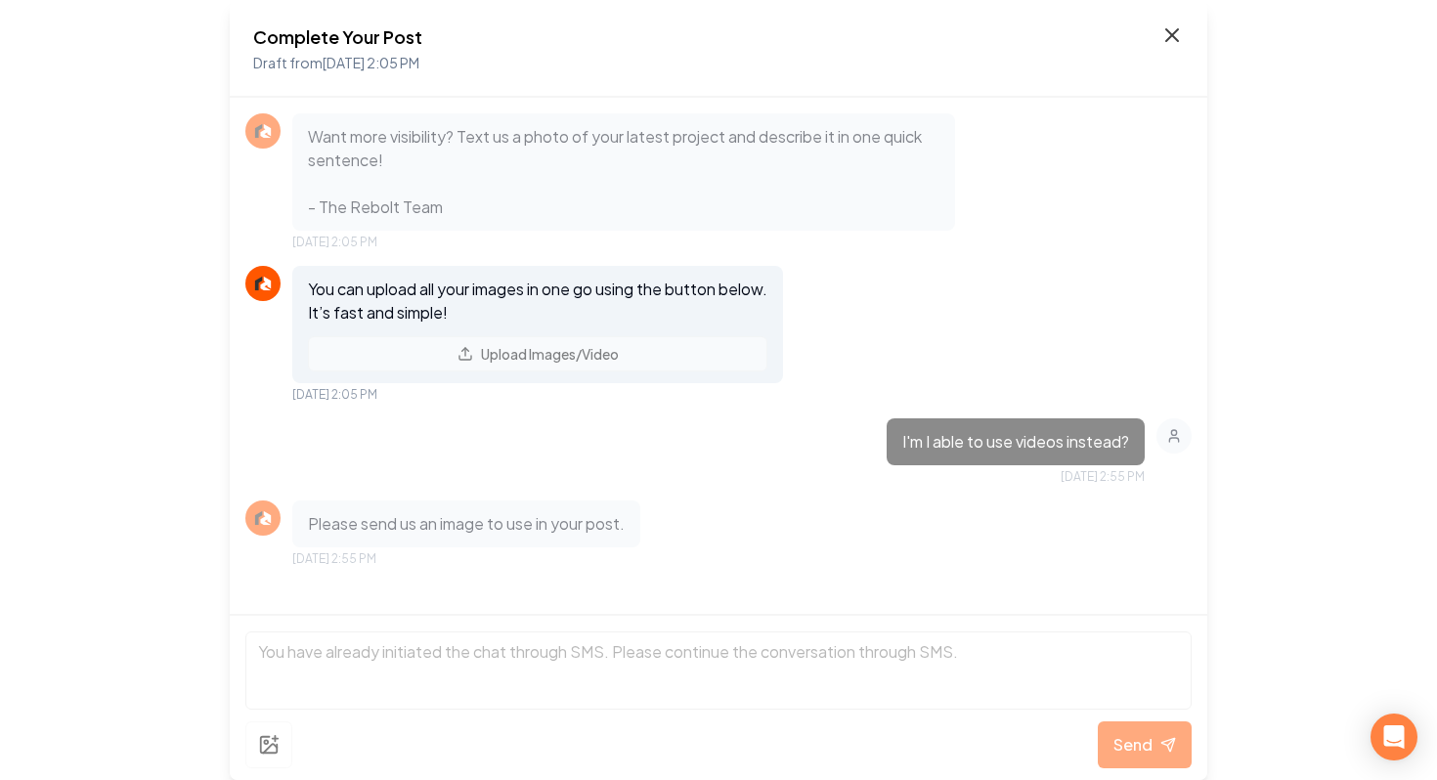
click at [1174, 46] on icon at bounding box center [1172, 34] width 23 height 23
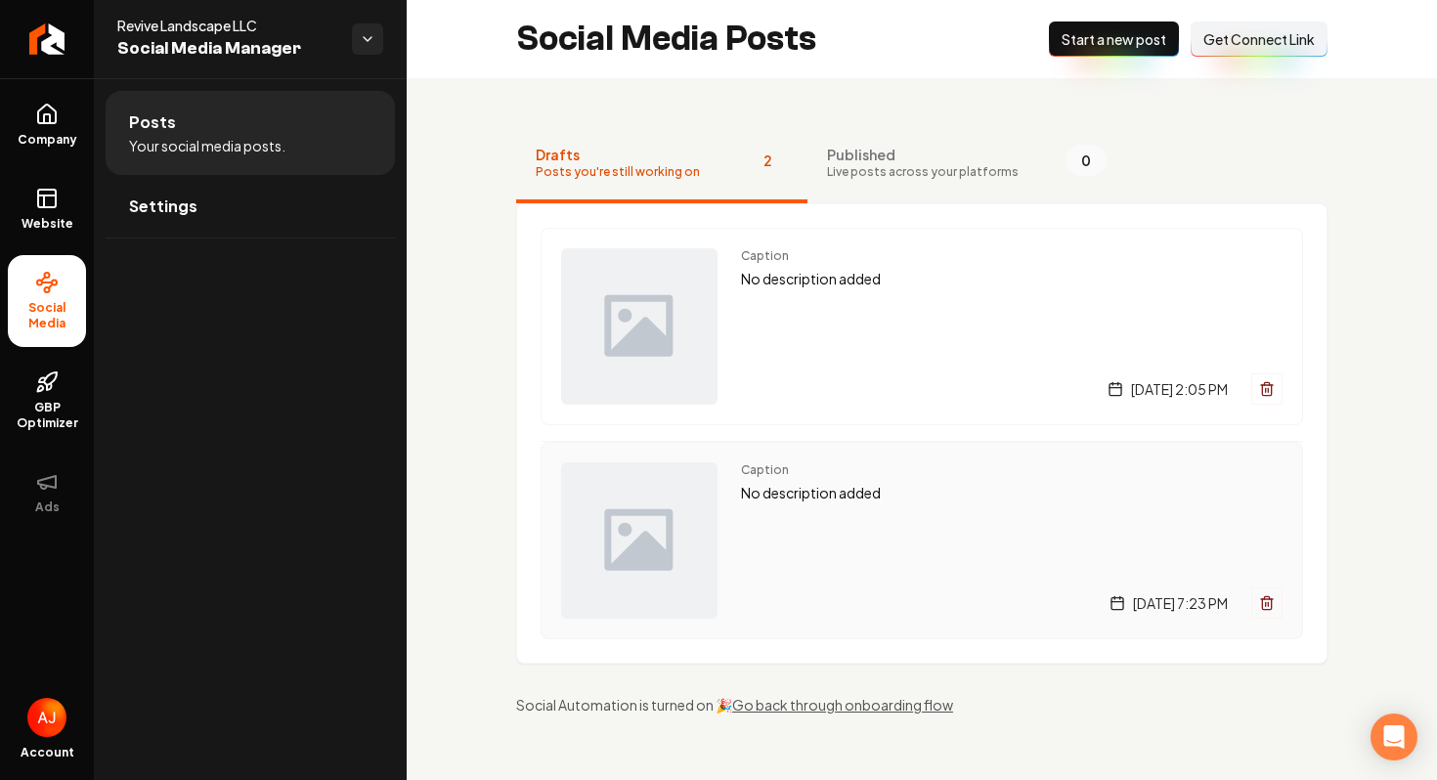
click at [926, 523] on div "Caption No description added [DATE] 7:23 PM" at bounding box center [1012, 541] width 542 height 156
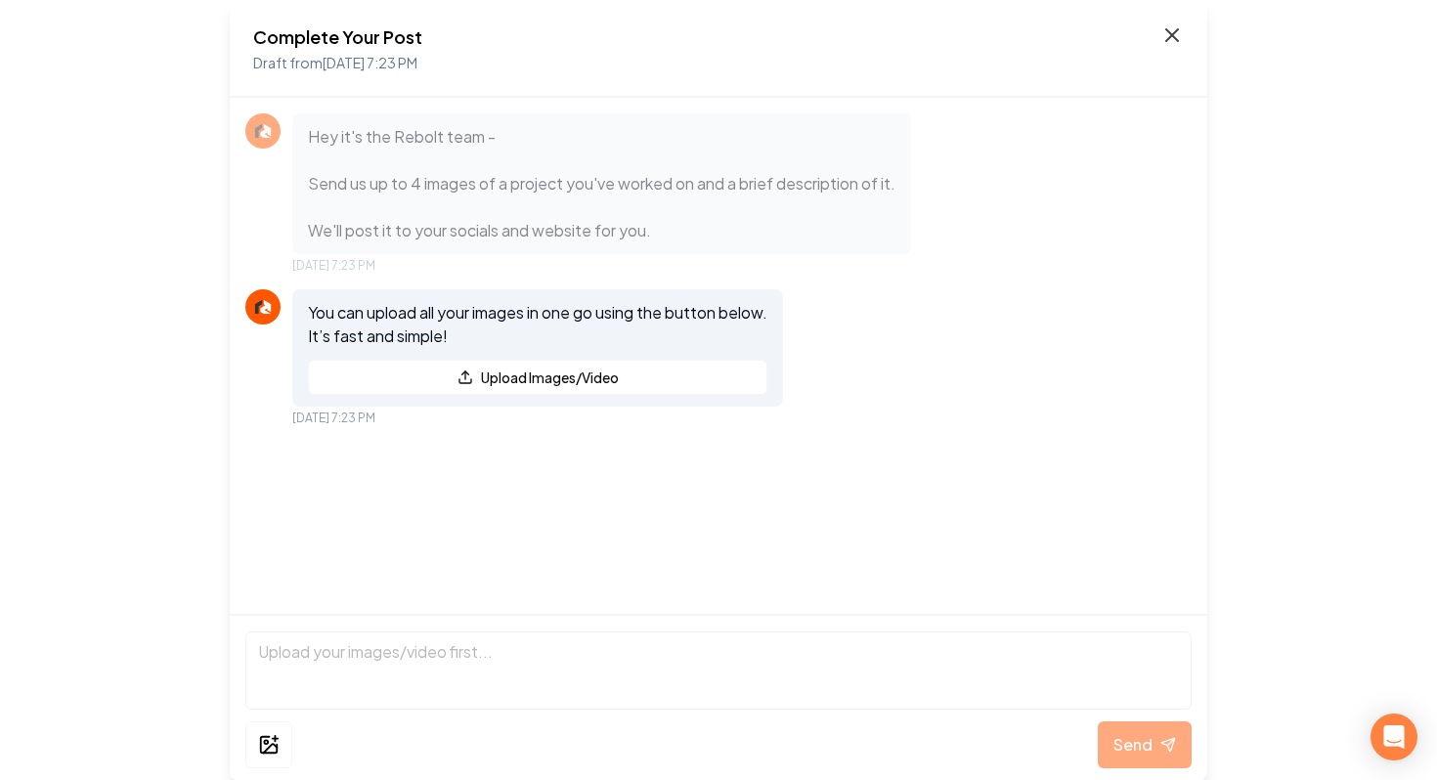
click at [1166, 44] on icon at bounding box center [1172, 34] width 23 height 23
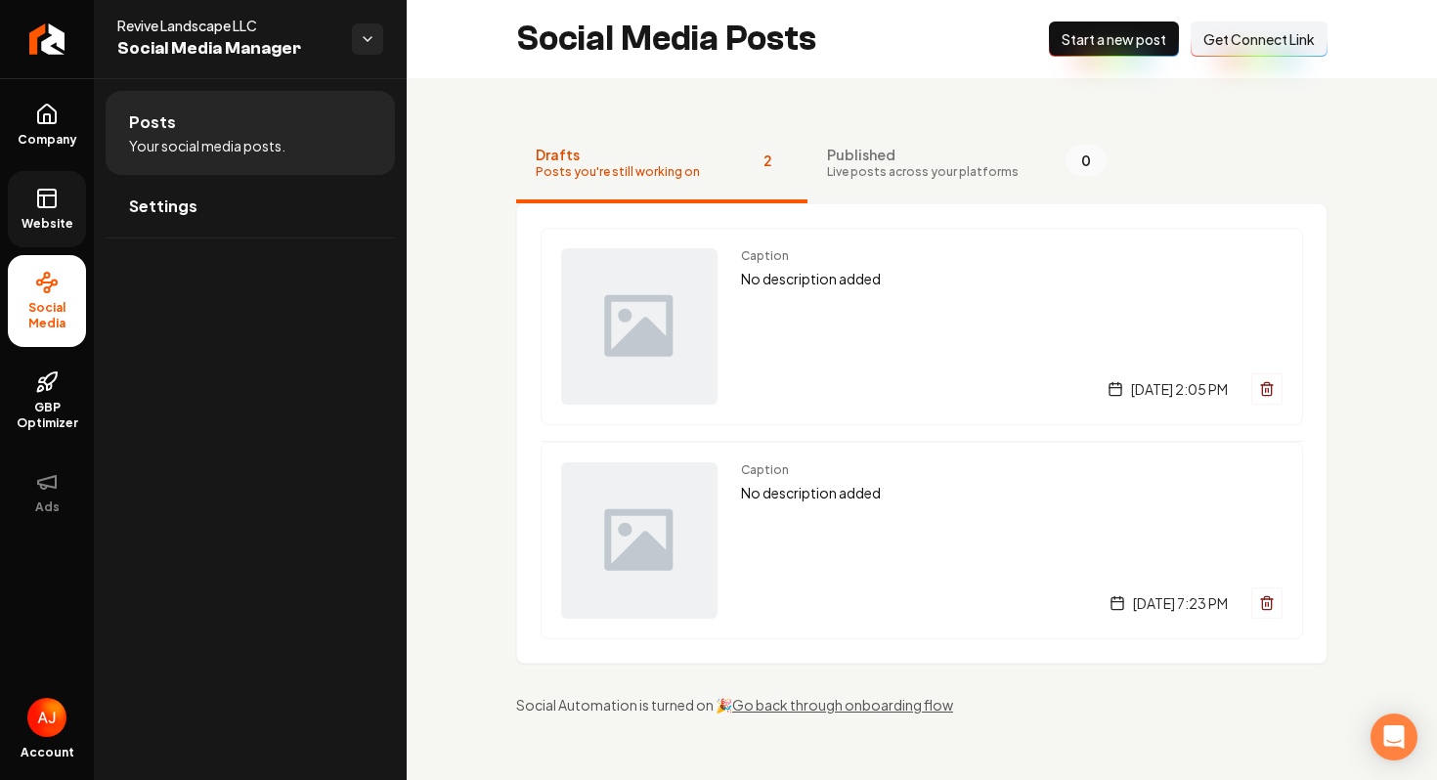
click at [53, 201] on icon at bounding box center [46, 198] width 23 height 23
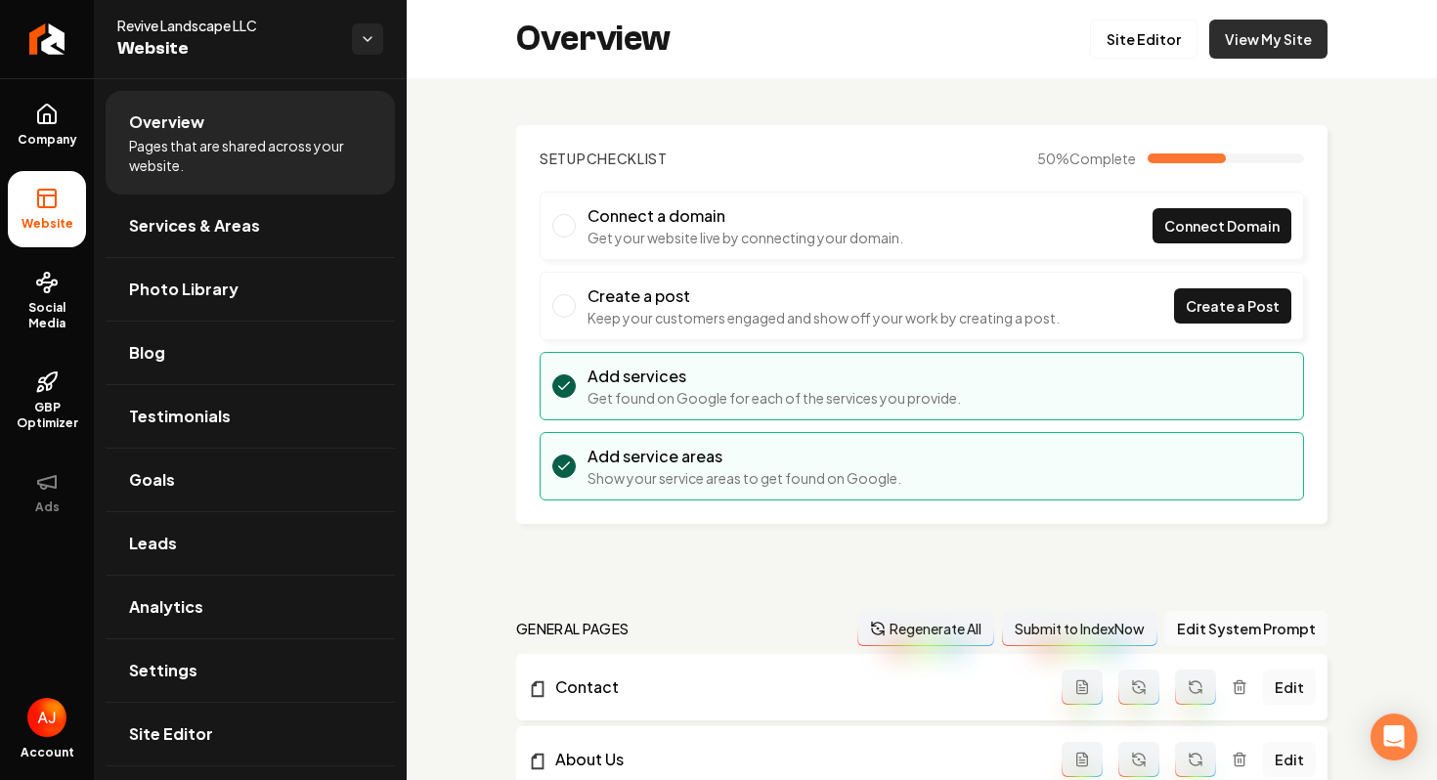
click at [1259, 48] on link "View My Site" at bounding box center [1269, 39] width 118 height 39
click at [218, 616] on link "Analytics" at bounding box center [250, 607] width 289 height 63
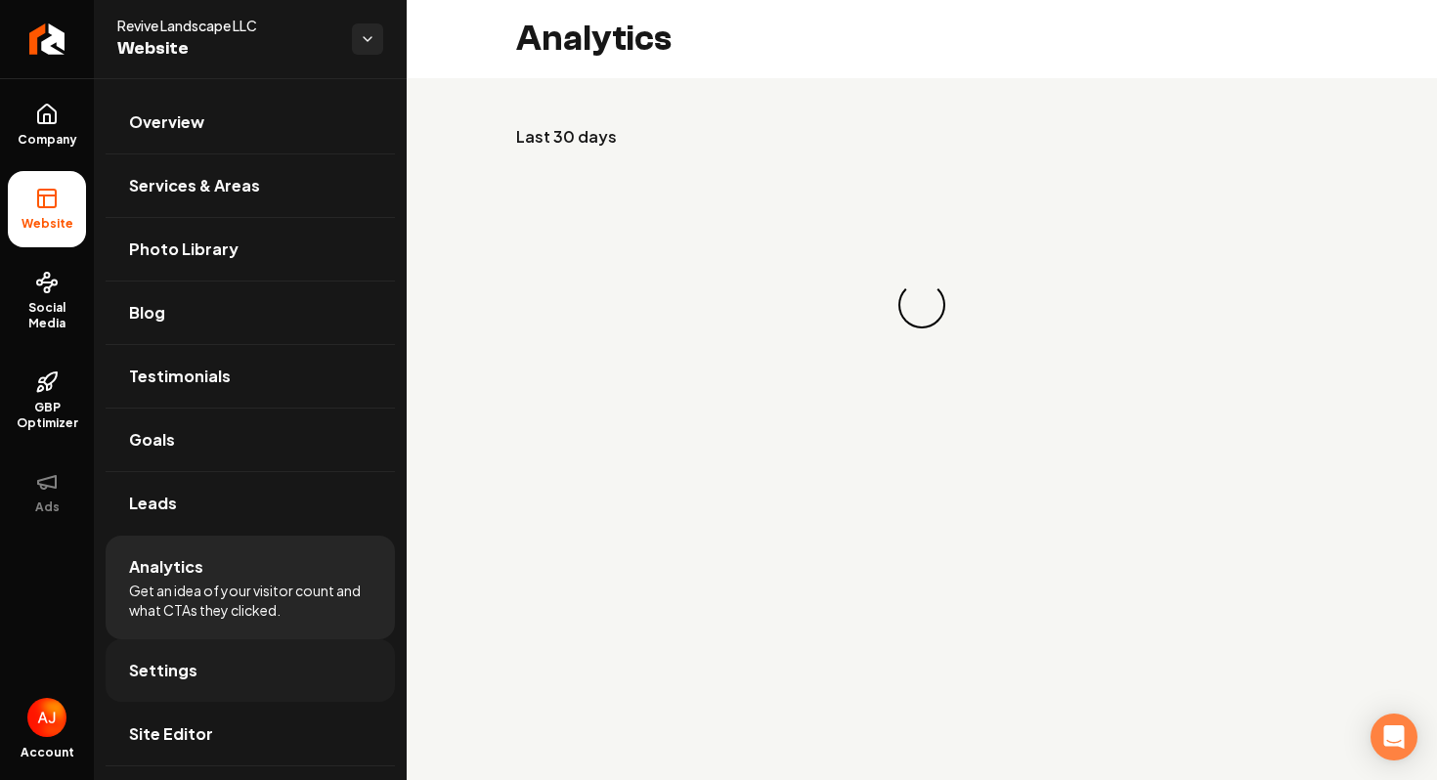
click at [219, 648] on link "Settings" at bounding box center [250, 671] width 289 height 63
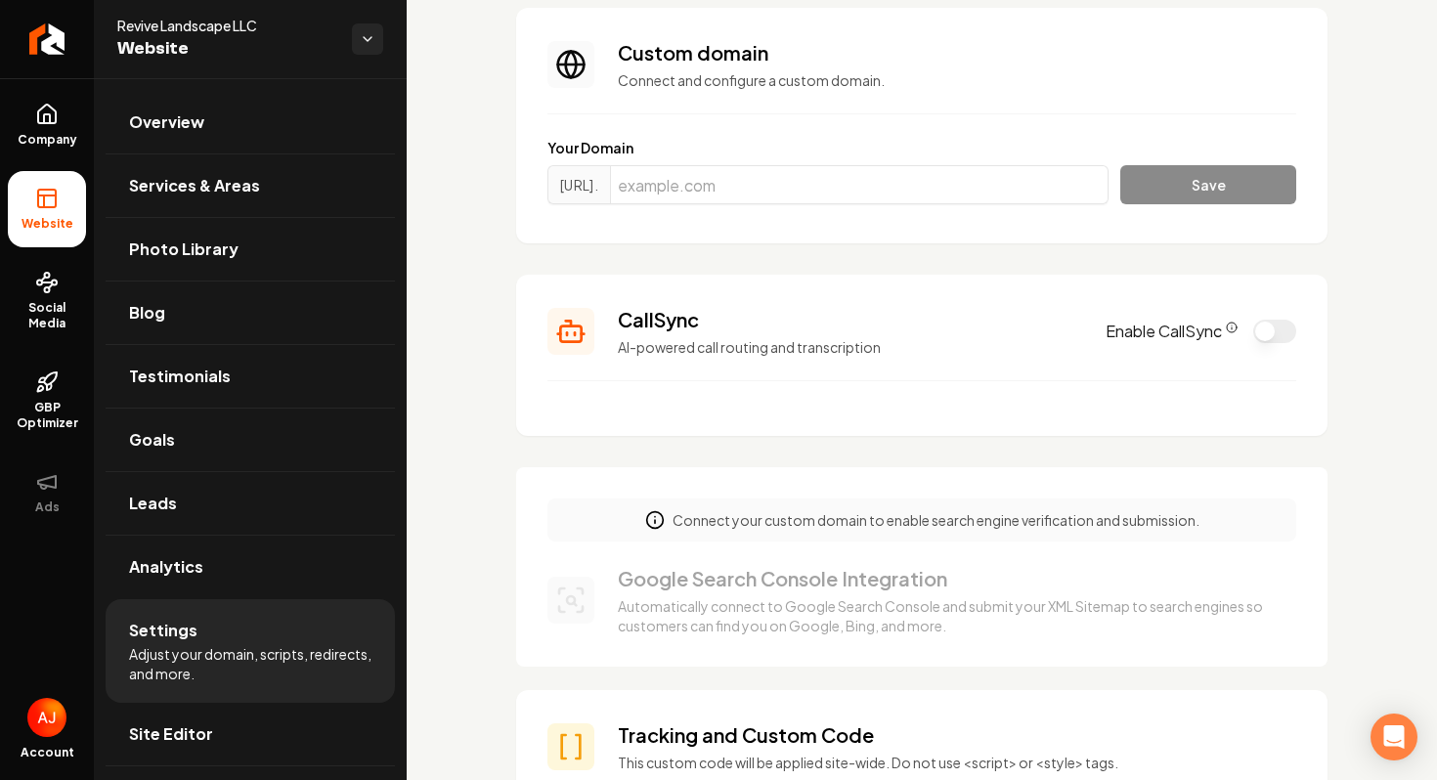
scroll to position [147, 0]
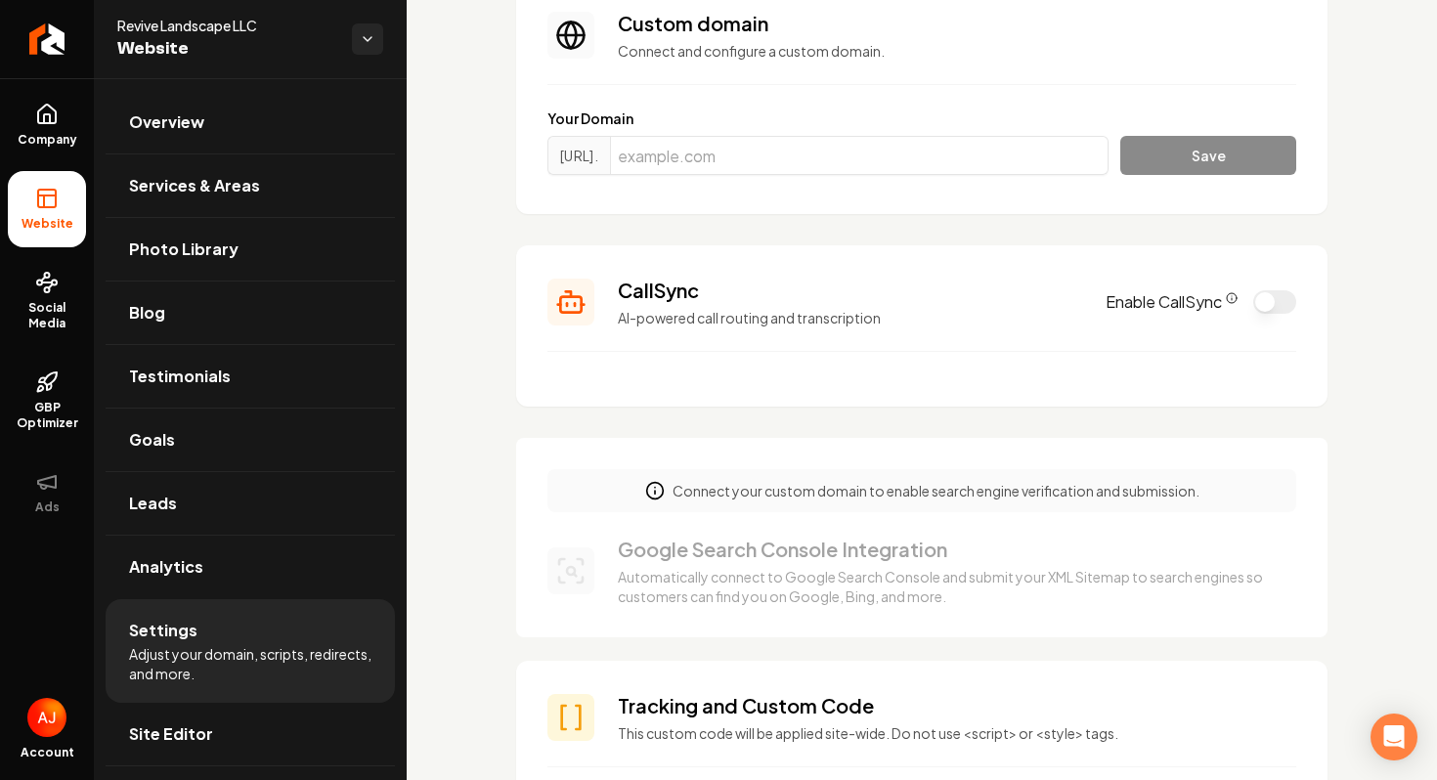
click at [1262, 310] on button "Enable CallSync" at bounding box center [1275, 301] width 43 height 23
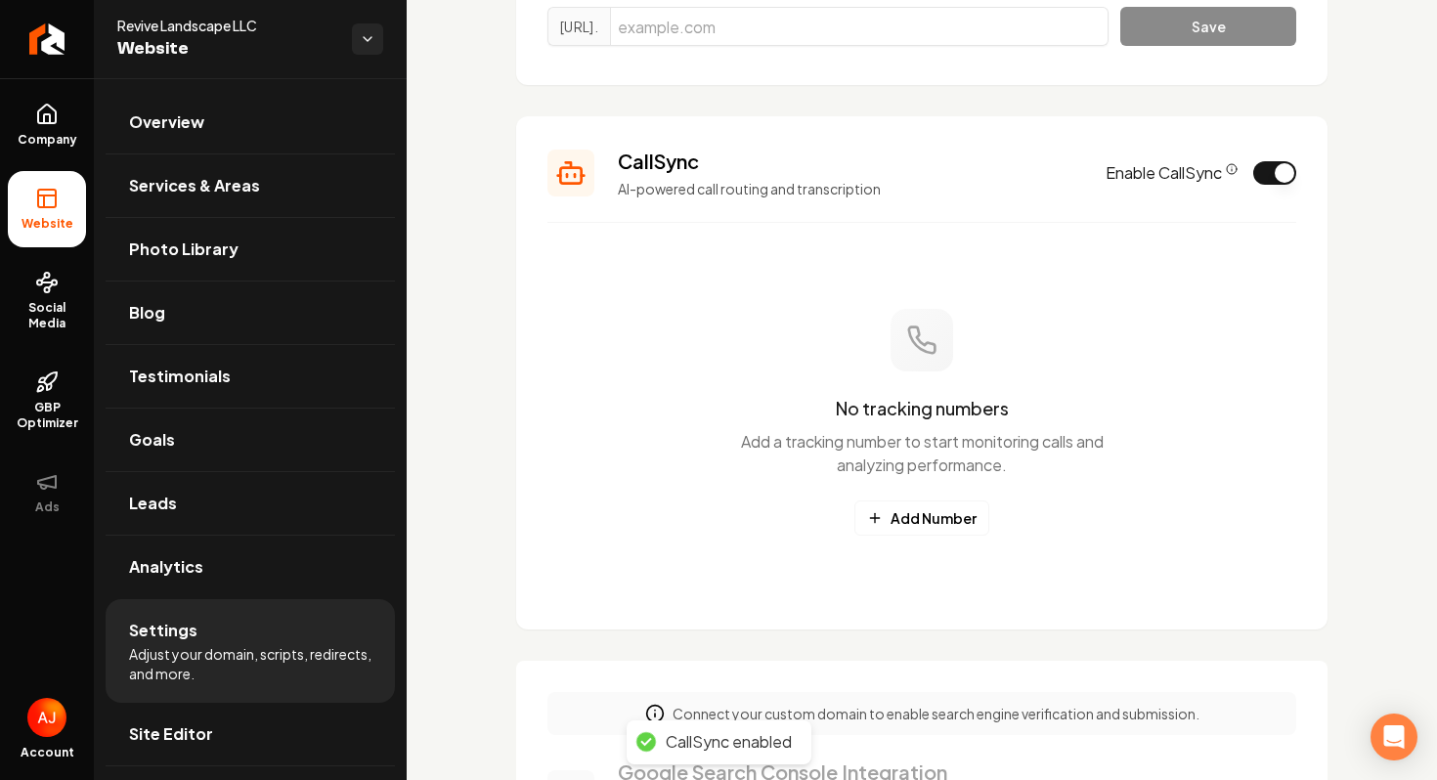
scroll to position [298, 0]
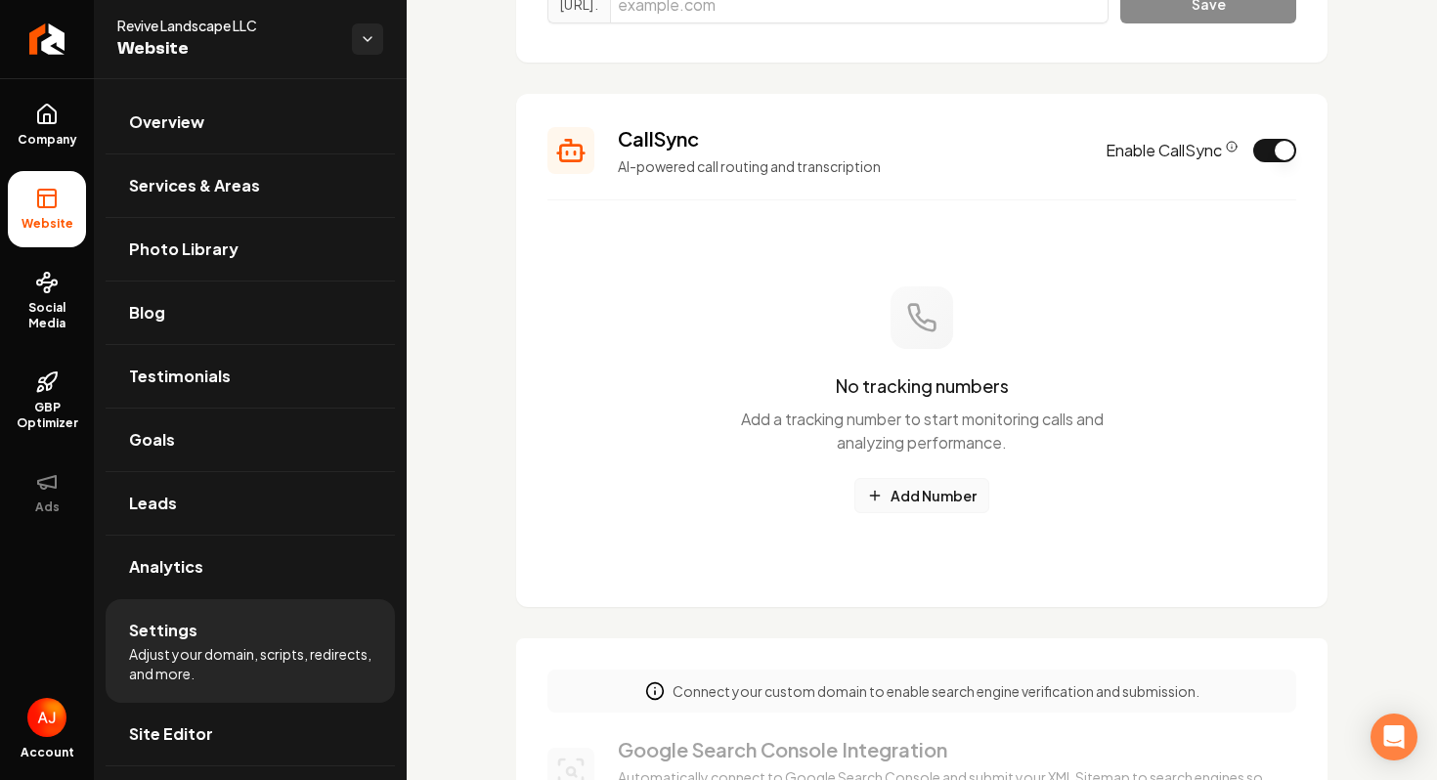
click at [920, 496] on button "Add Number" at bounding box center [922, 495] width 135 height 35
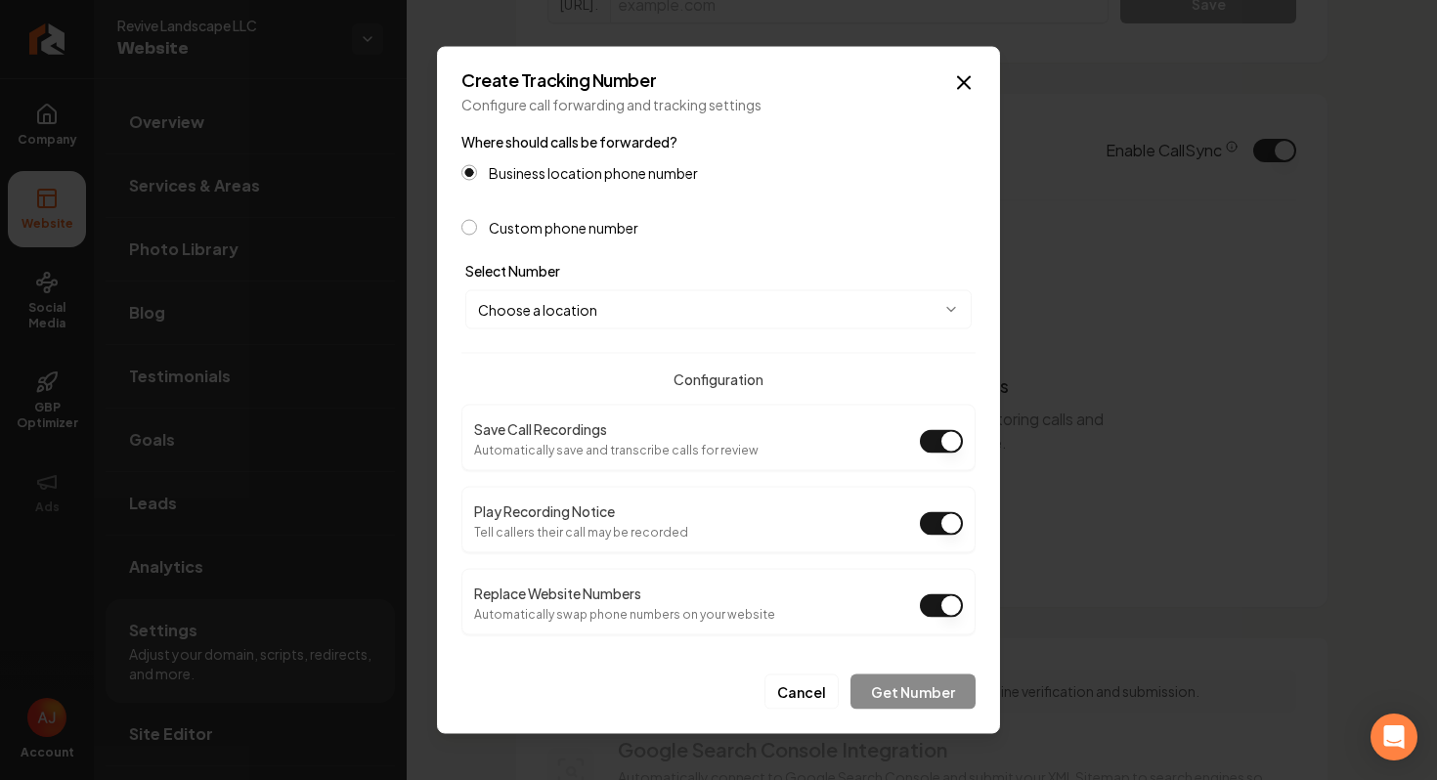
click at [688, 312] on body "Company Website Social Media GBP Optimizer Ads Account Revive Landscape LLC Web…" at bounding box center [718, 390] width 1437 height 780
select select "**********"
click at [949, 694] on button "Get Number" at bounding box center [913, 692] width 125 height 35
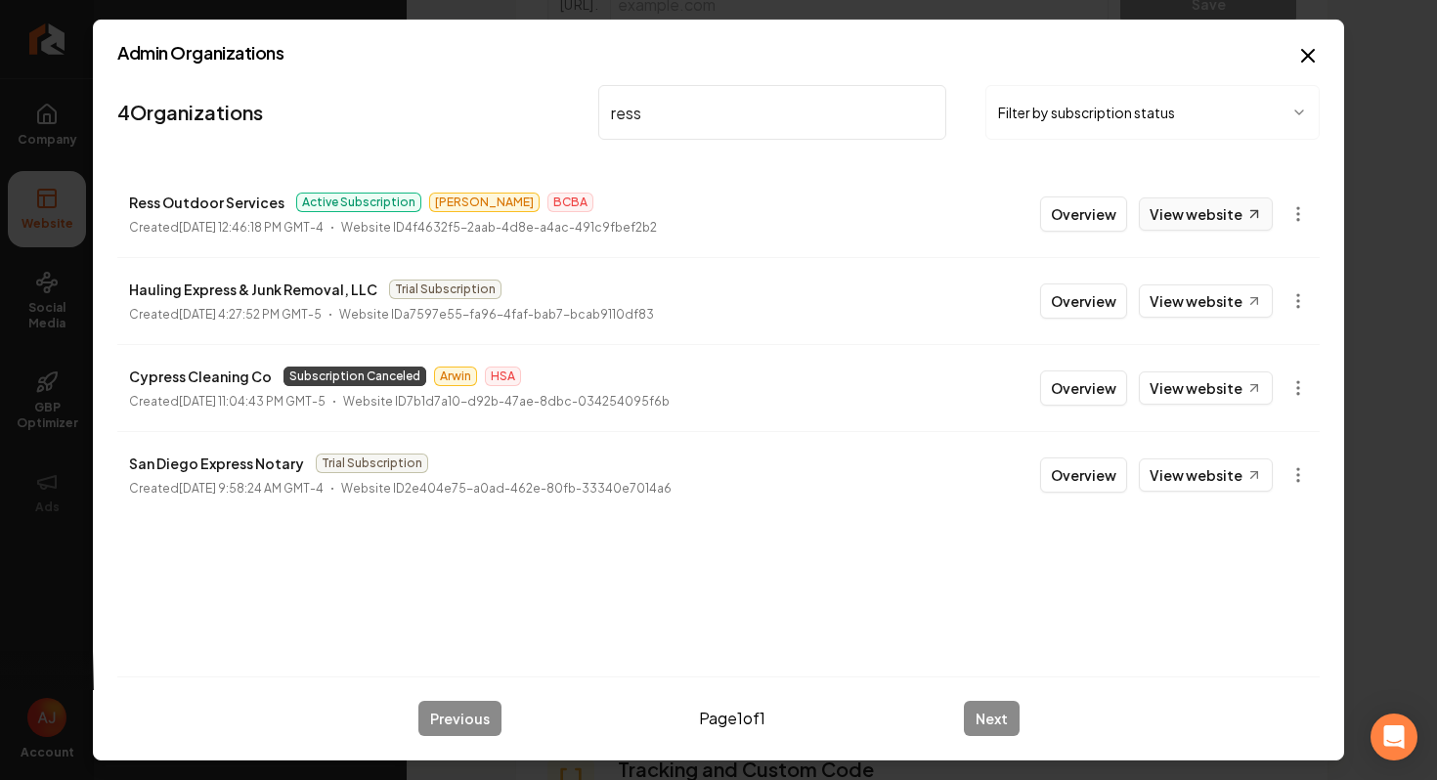
type input "ress"
click at [1204, 218] on link "View website" at bounding box center [1206, 214] width 134 height 33
drag, startPoint x: 736, startPoint y: 104, endPoint x: 602, endPoint y: 101, distance: 134.0
click at [602, 101] on input "ress" at bounding box center [772, 112] width 348 height 55
click at [1314, 44] on icon "button" at bounding box center [1308, 55] width 23 height 23
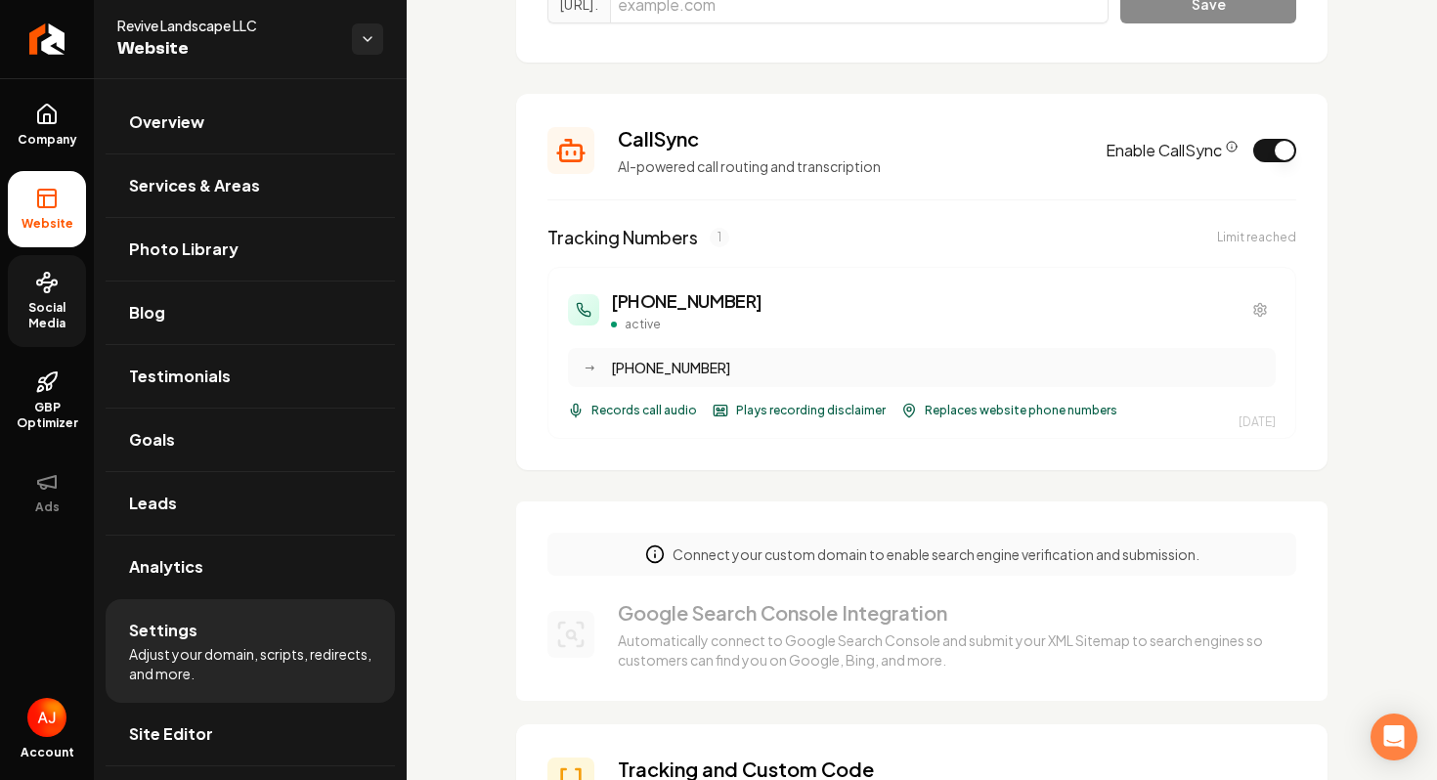
click at [43, 316] on span "Social Media" at bounding box center [47, 315] width 78 height 31
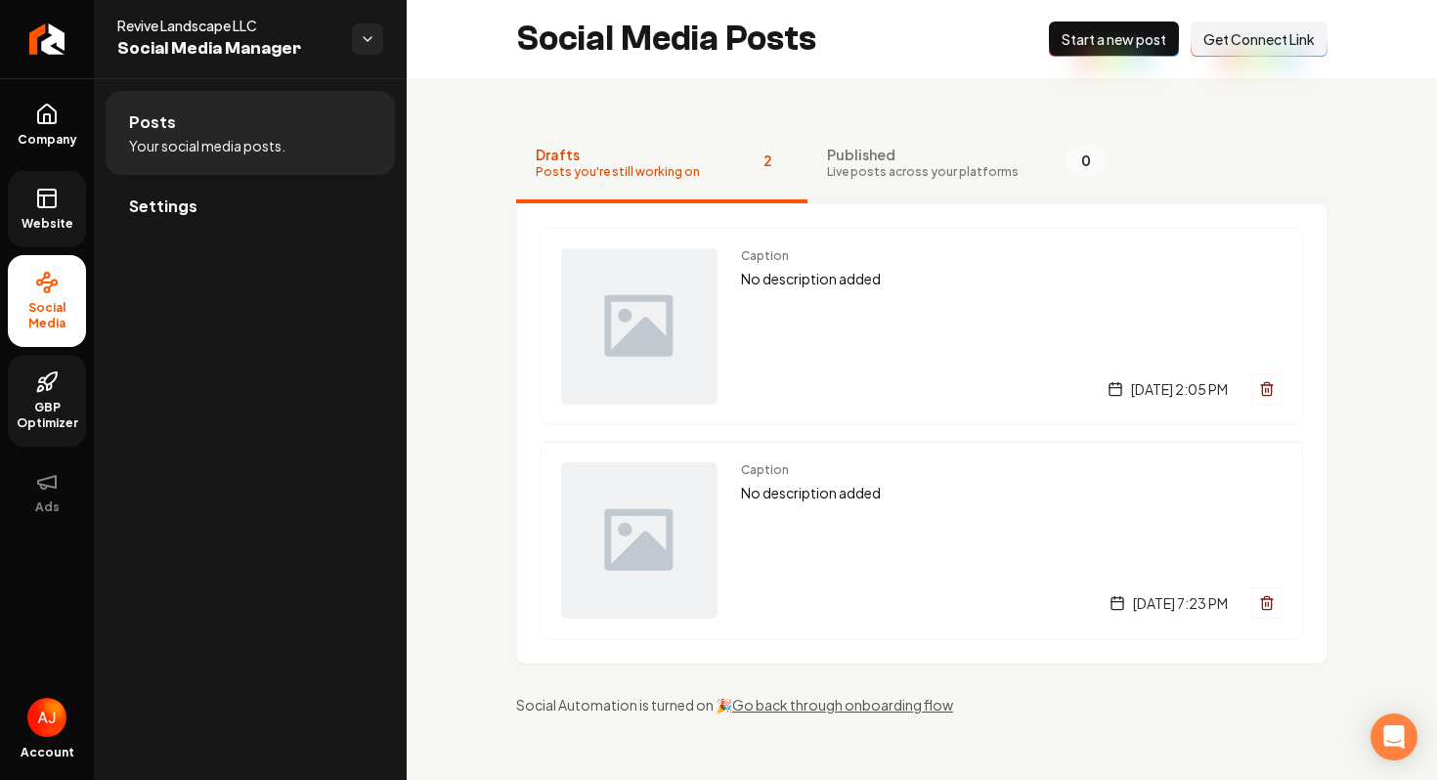
click at [55, 396] on link "GBP Optimizer" at bounding box center [47, 401] width 78 height 92
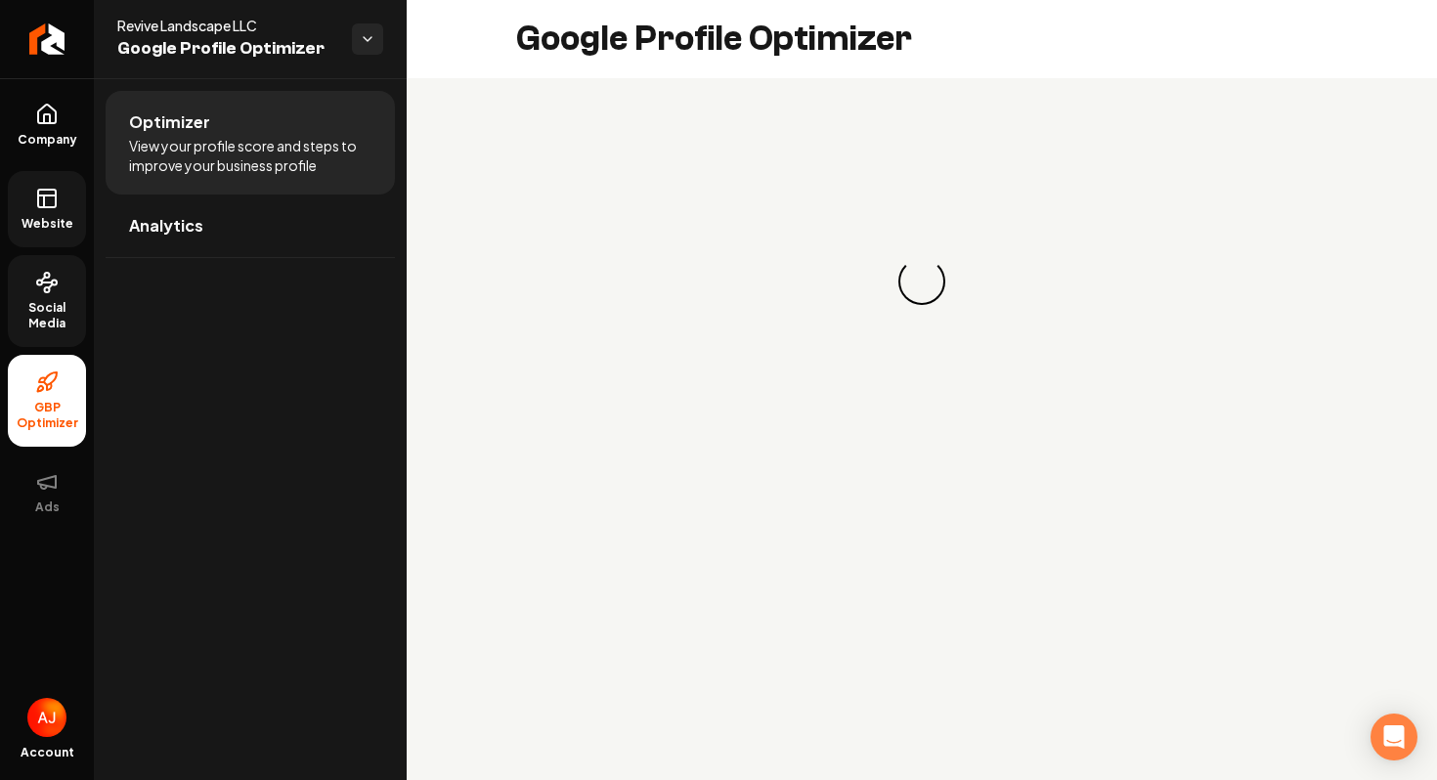
click at [61, 194] on link "Website" at bounding box center [47, 209] width 78 height 76
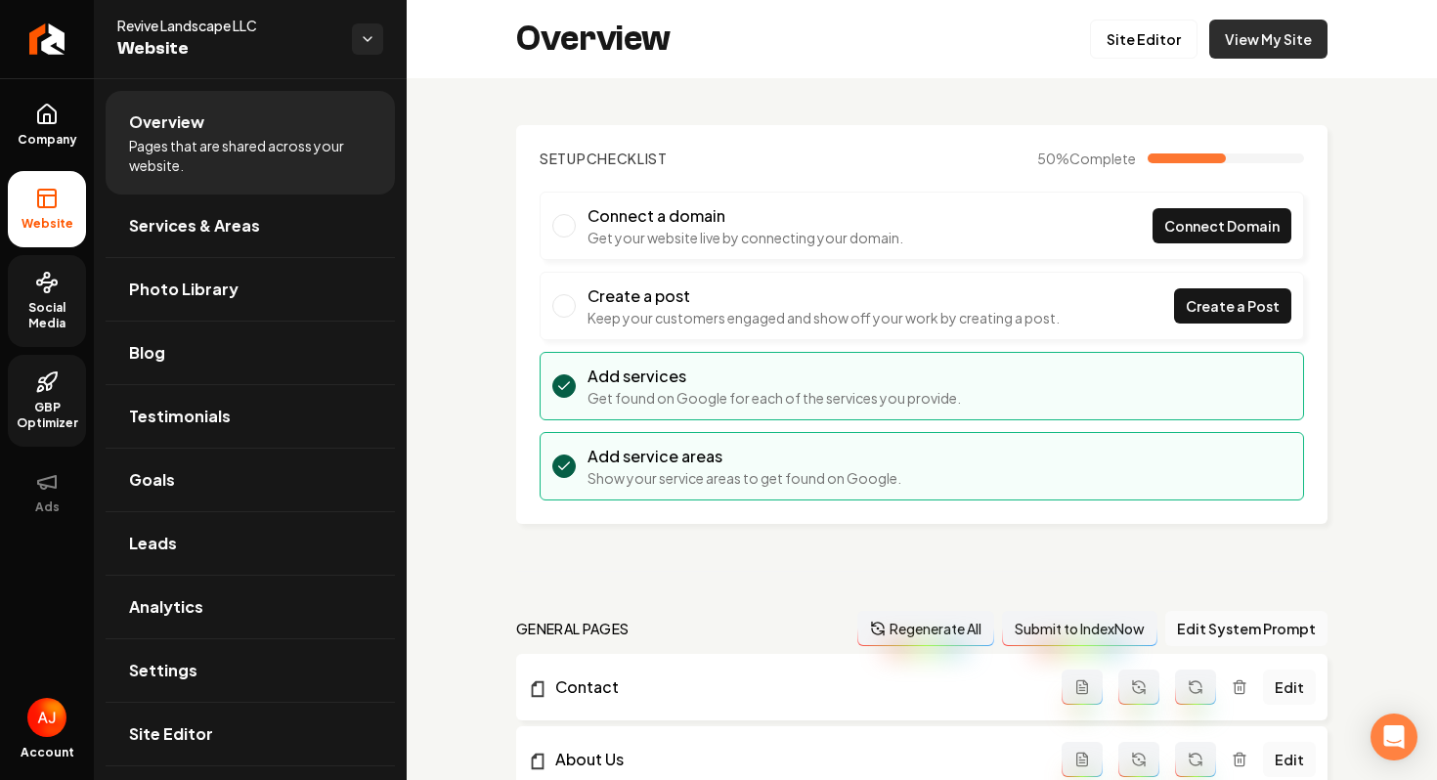
click at [1240, 55] on link "View My Site" at bounding box center [1269, 39] width 118 height 39
click at [189, 255] on link "Services & Areas" at bounding box center [250, 226] width 289 height 63
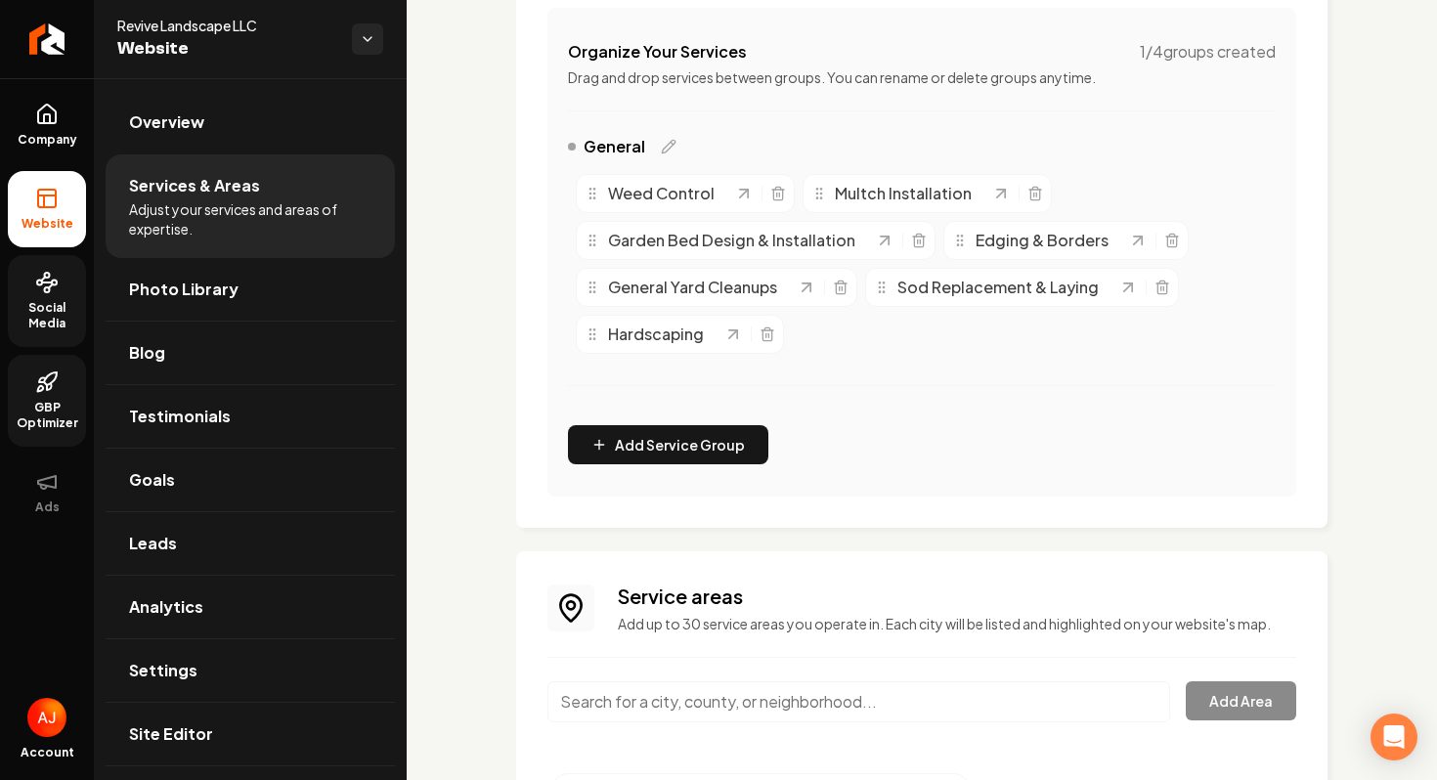
scroll to position [507, 0]
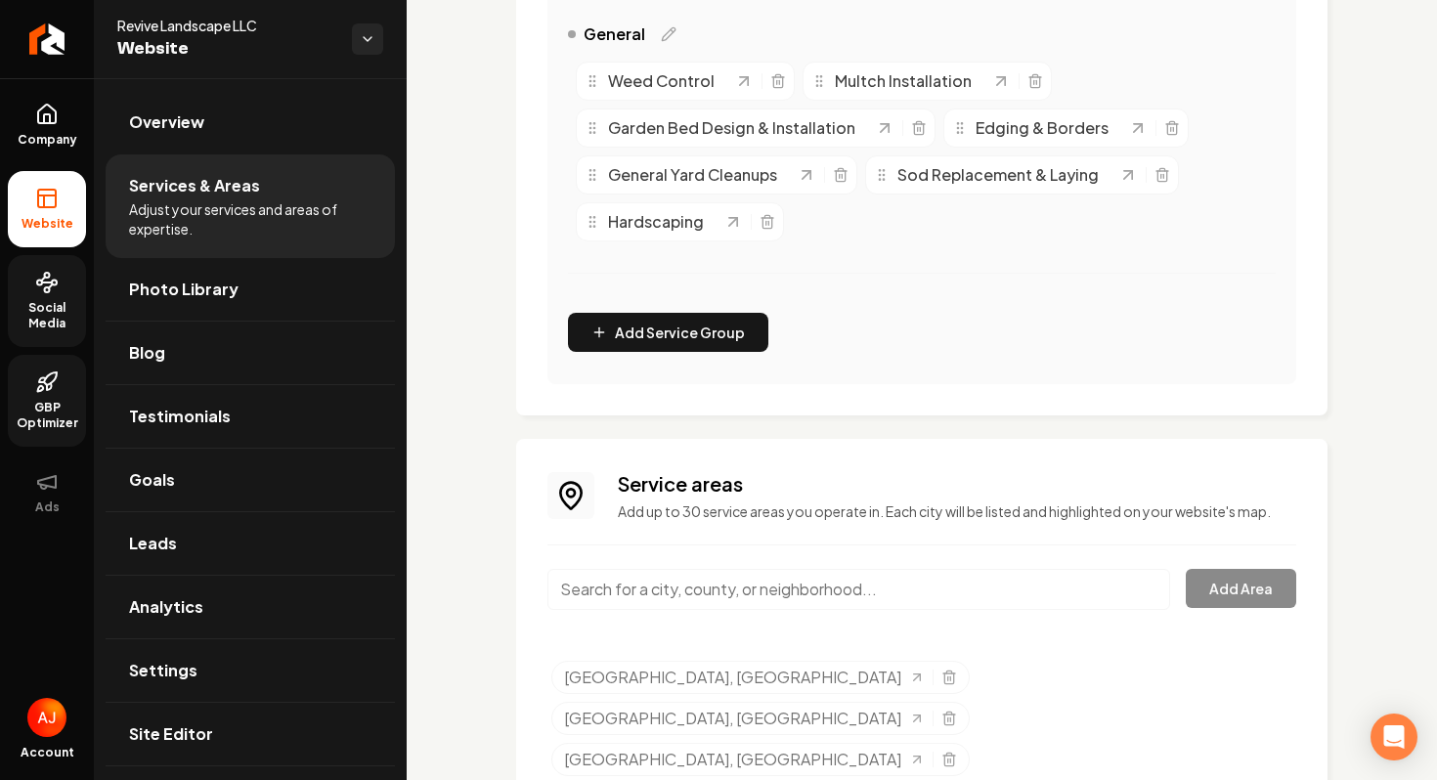
click at [817, 587] on input "Main content area" at bounding box center [859, 589] width 623 height 41
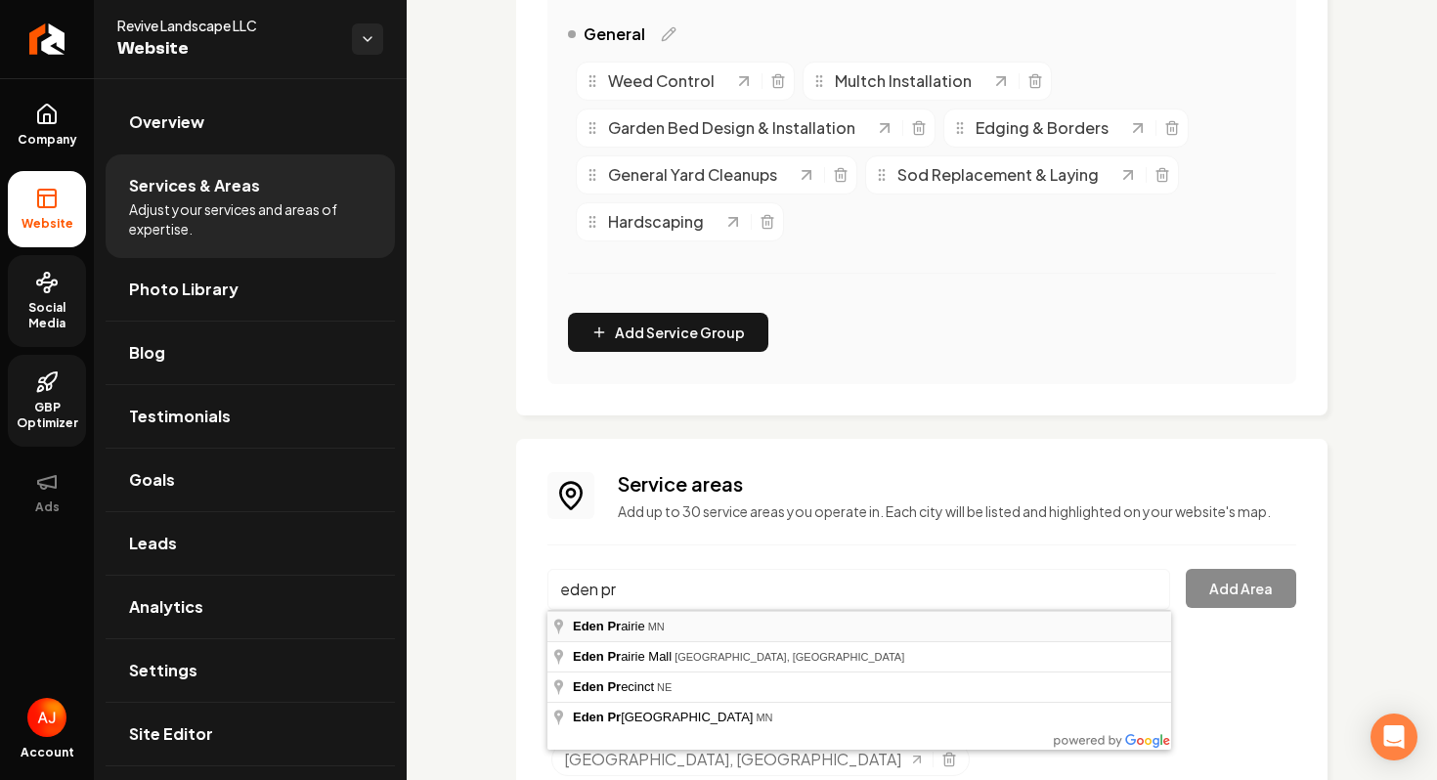
type input "[GEOGRAPHIC_DATA], [GEOGRAPHIC_DATA]"
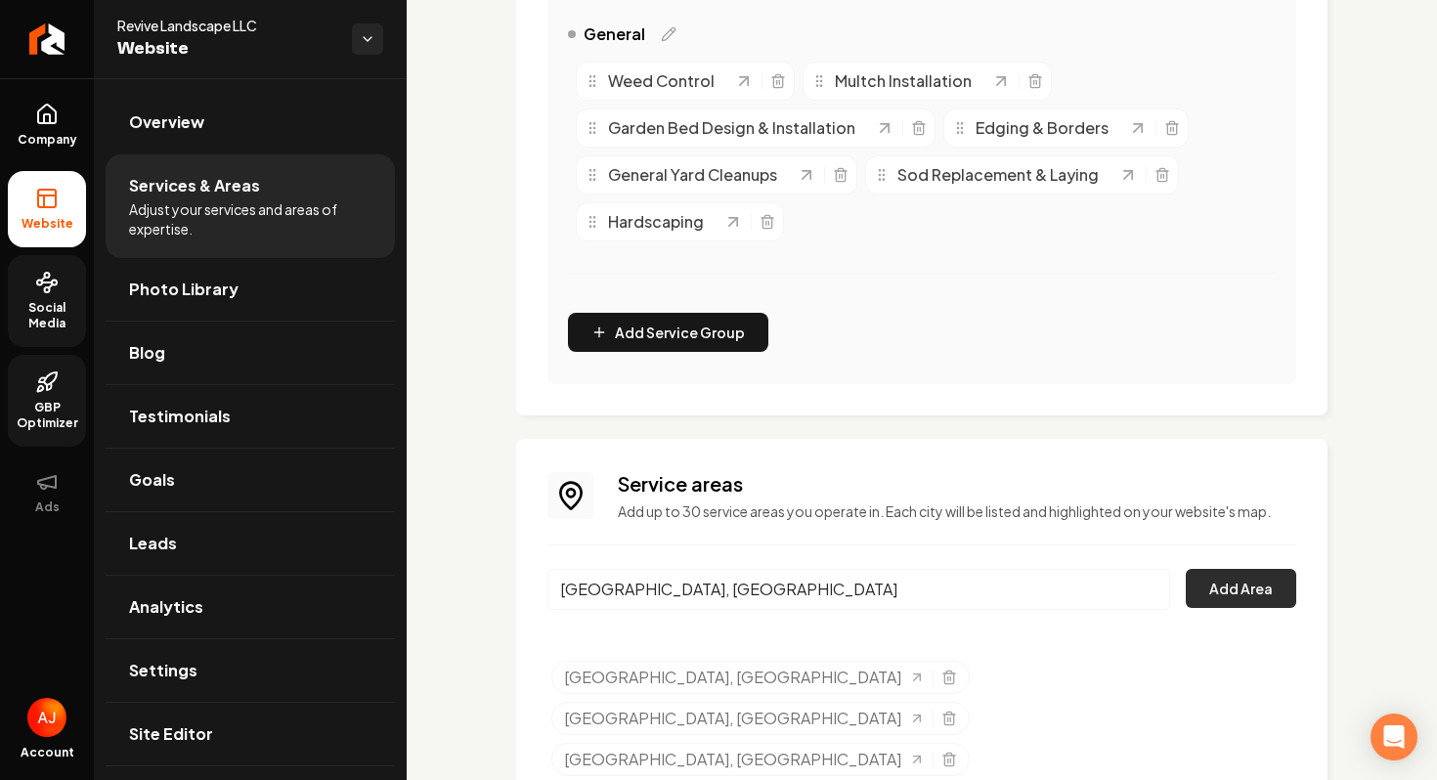
click at [1239, 582] on button "Add Area" at bounding box center [1241, 588] width 110 height 39
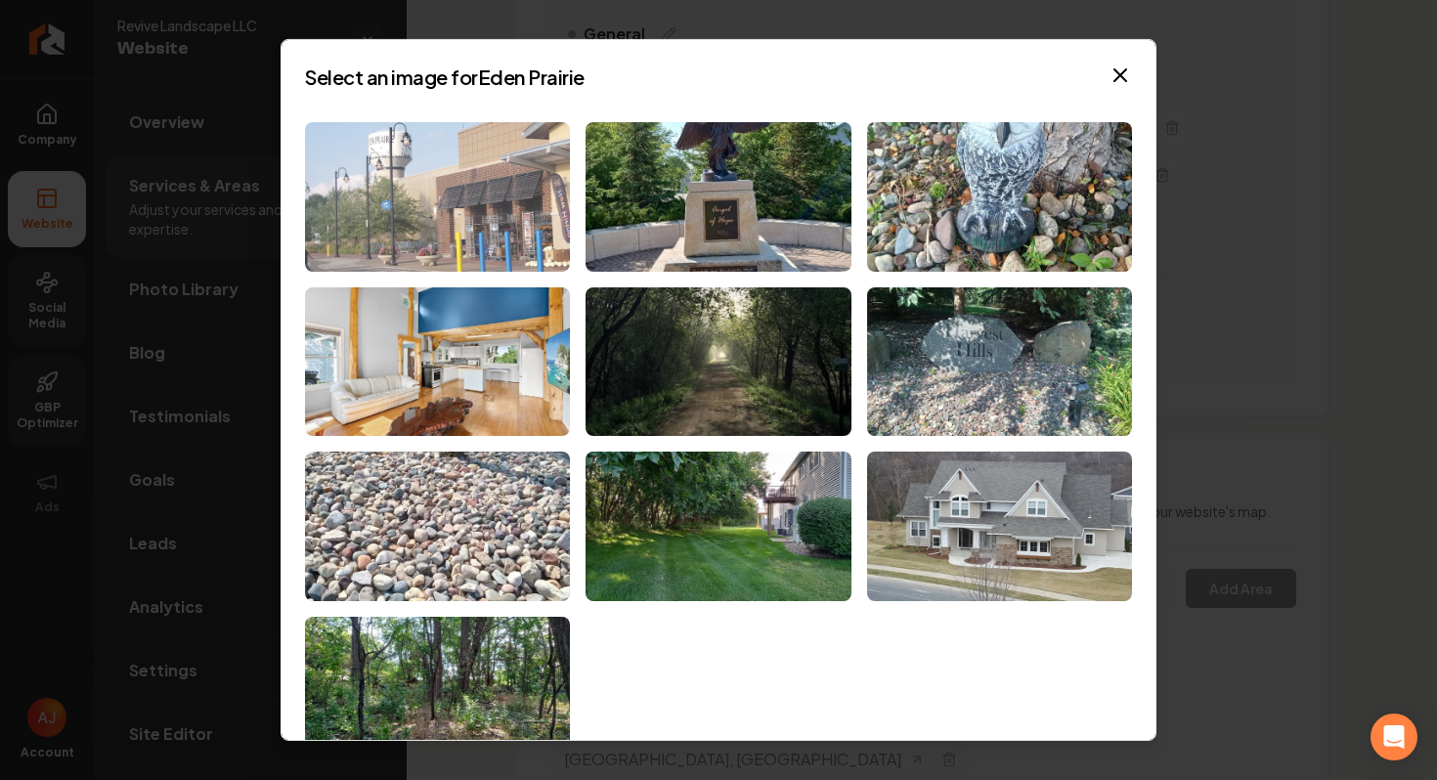
click at [477, 248] on img at bounding box center [437, 197] width 265 height 150
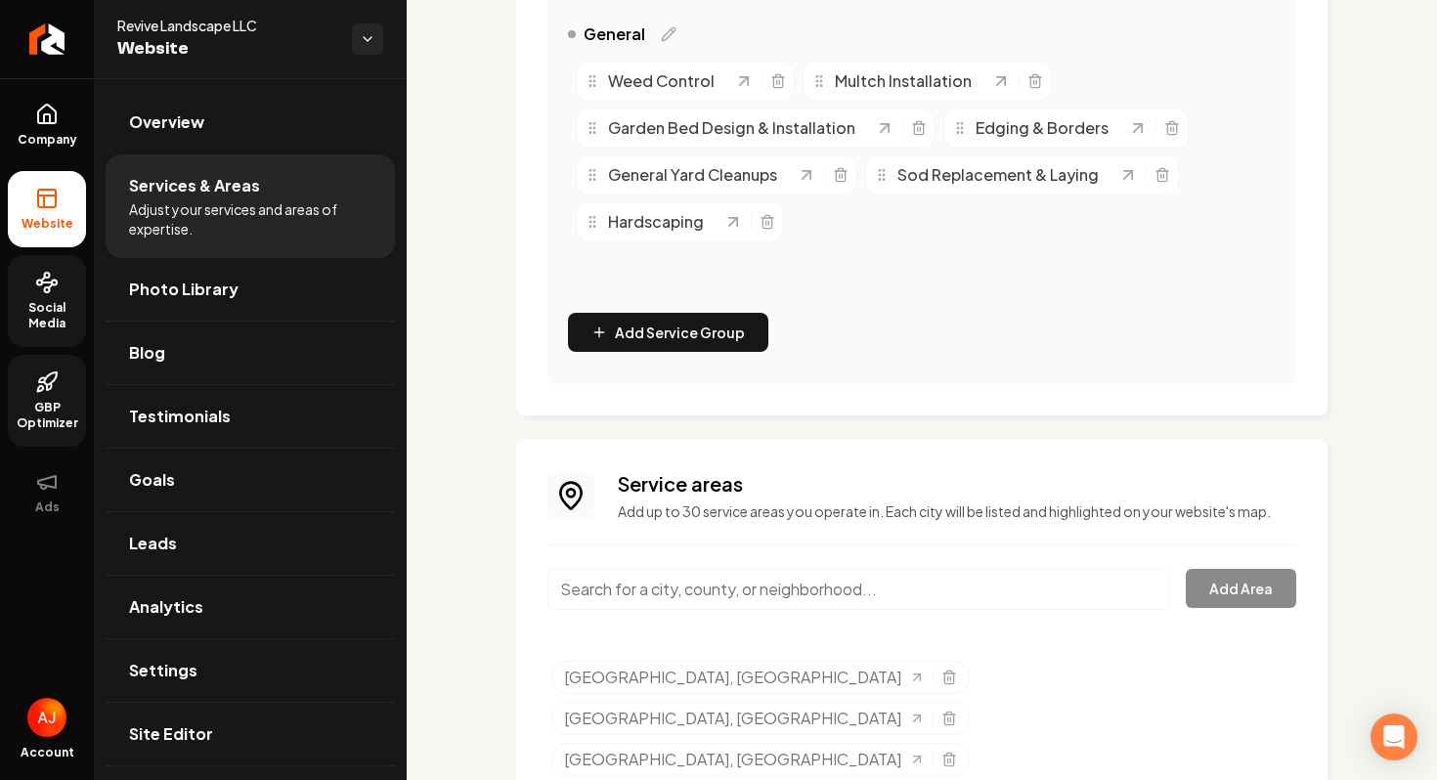
click at [779, 590] on input "Main content area" at bounding box center [859, 589] width 623 height 41
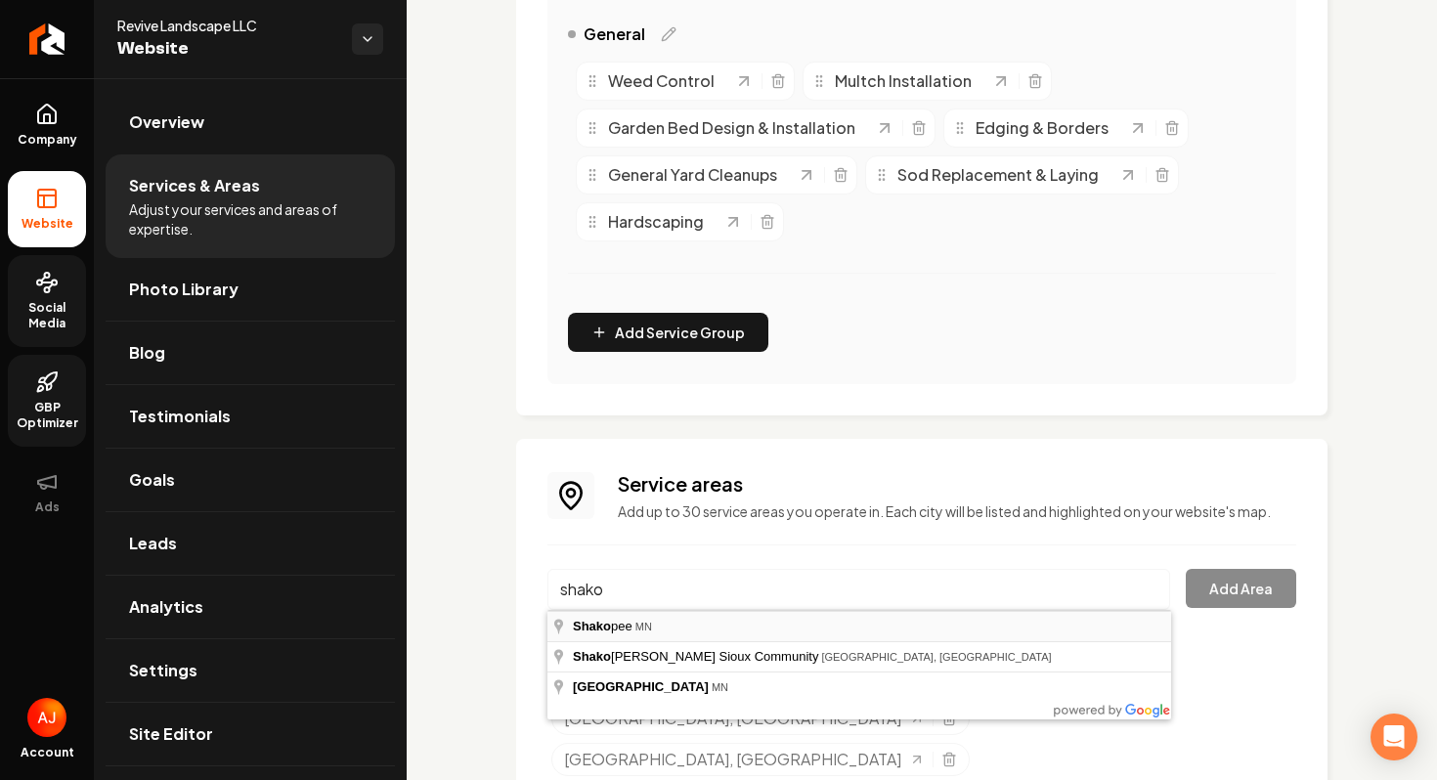
type input "Shakopee, [GEOGRAPHIC_DATA]"
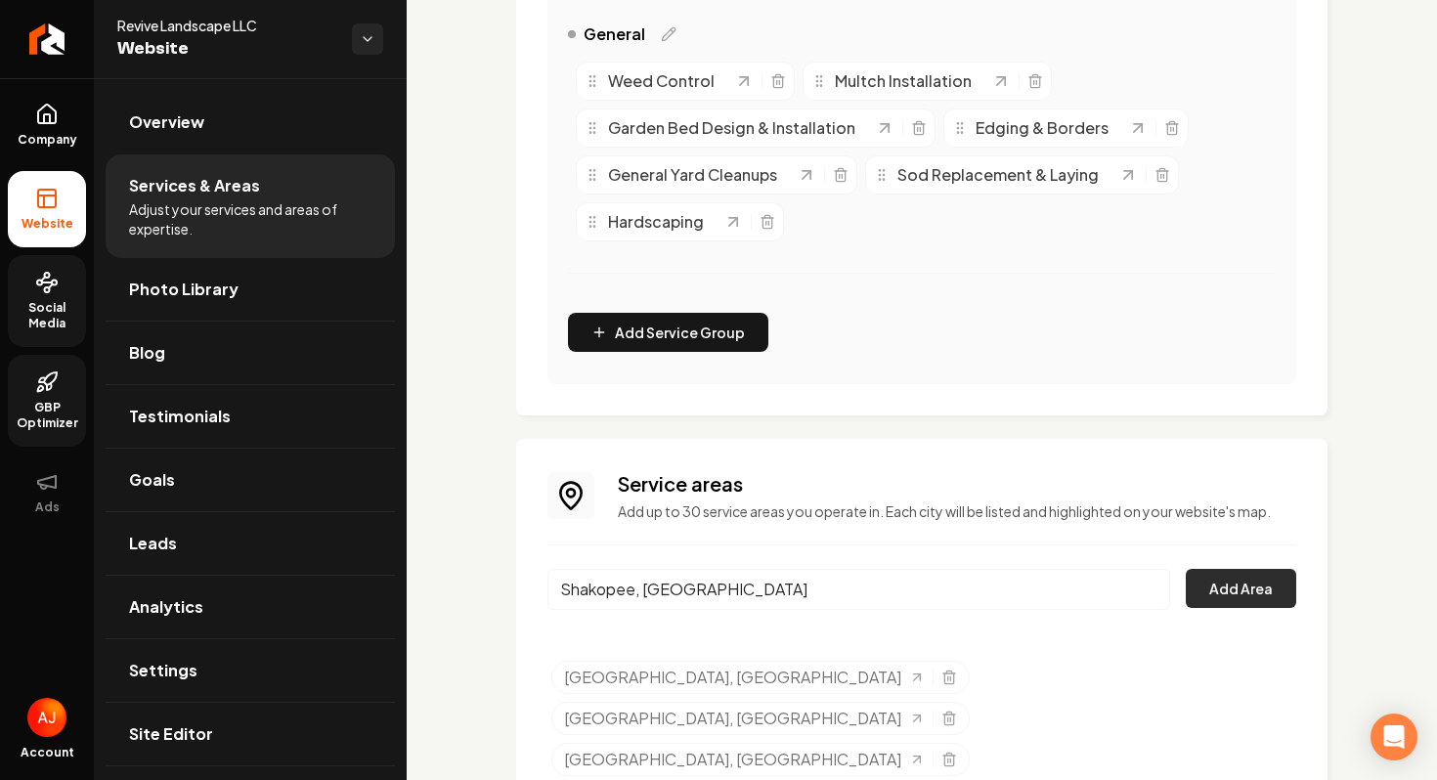
click at [1211, 601] on button "Add Area" at bounding box center [1241, 588] width 110 height 39
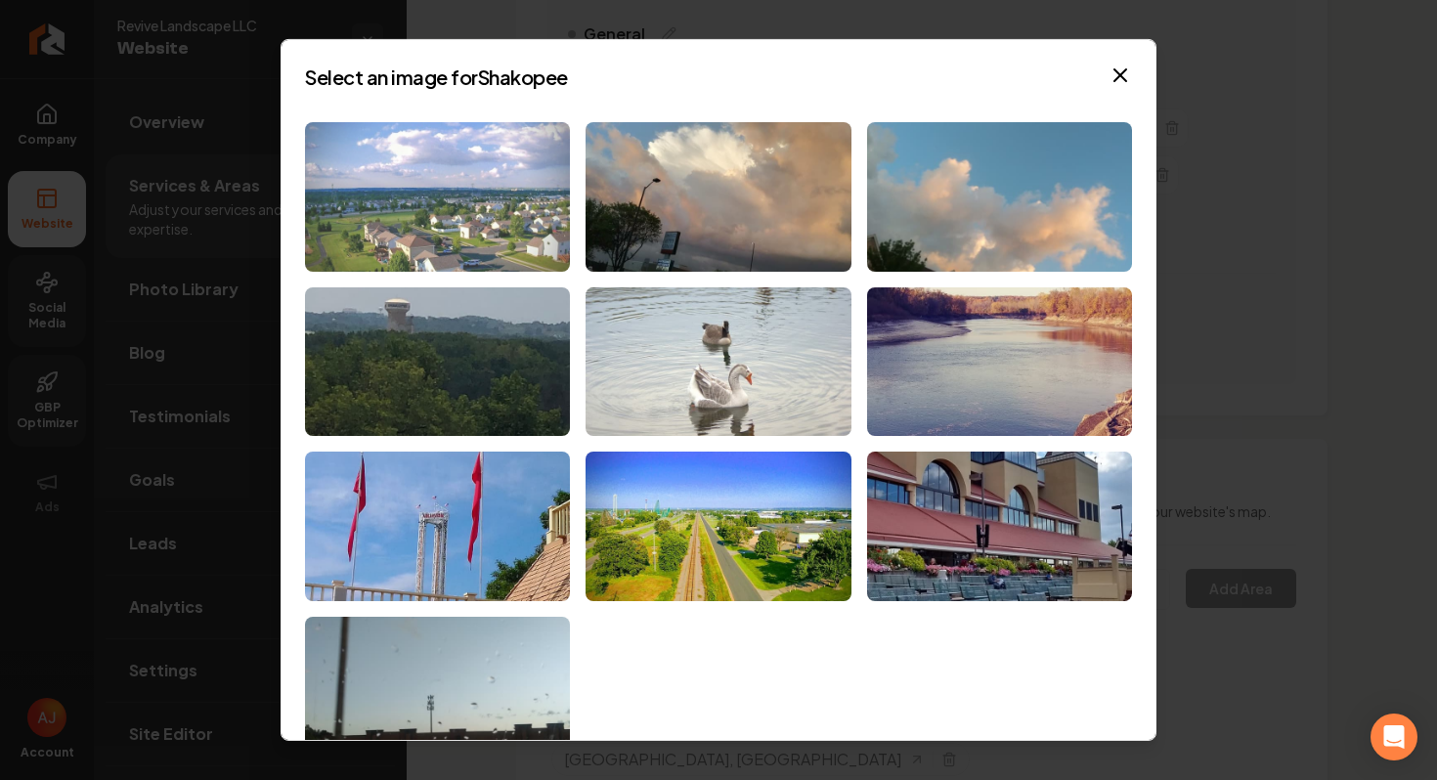
click at [452, 235] on img at bounding box center [437, 197] width 265 height 150
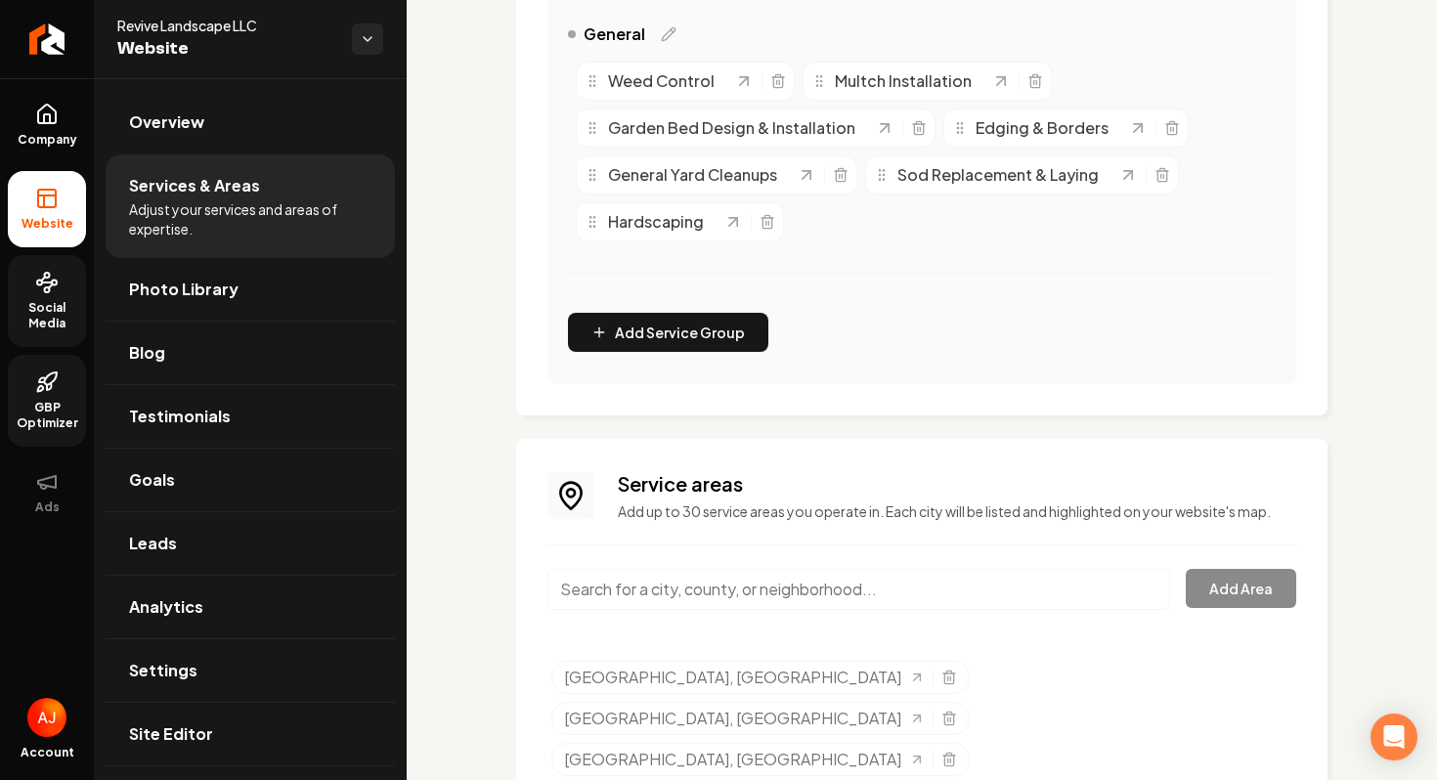
click at [697, 583] on input "Main content area" at bounding box center [859, 589] width 623 height 41
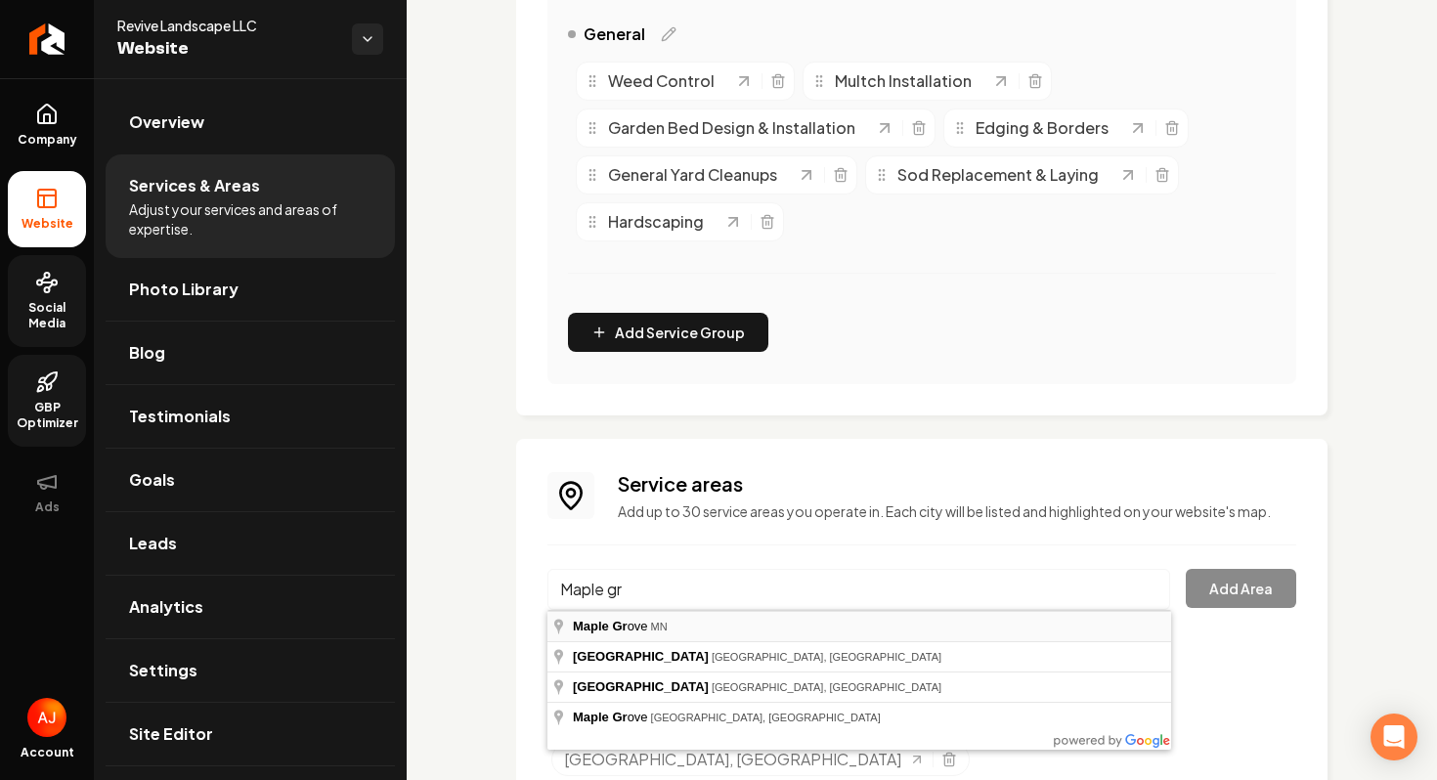
type input "[GEOGRAPHIC_DATA], [GEOGRAPHIC_DATA]"
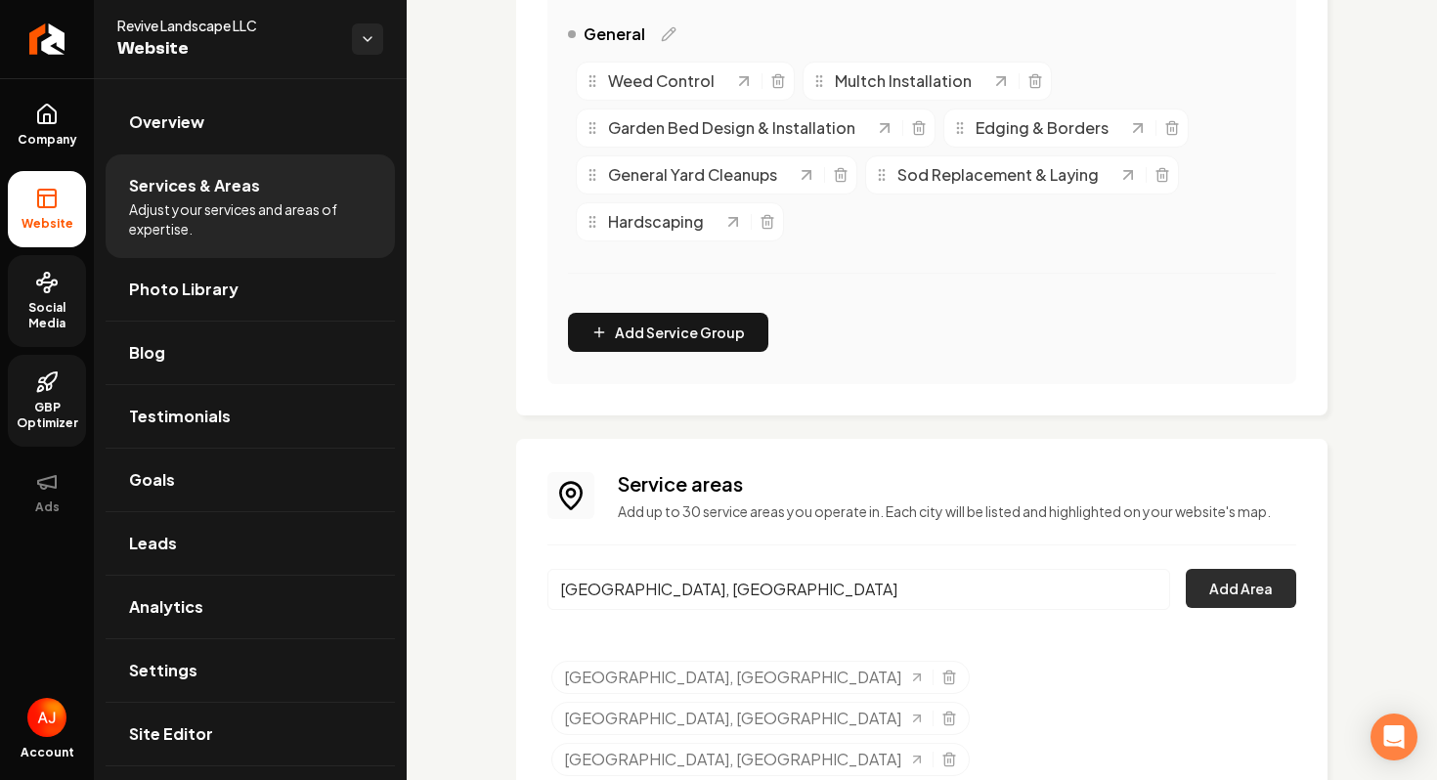
click at [1228, 586] on button "Add Area" at bounding box center [1241, 588] width 110 height 39
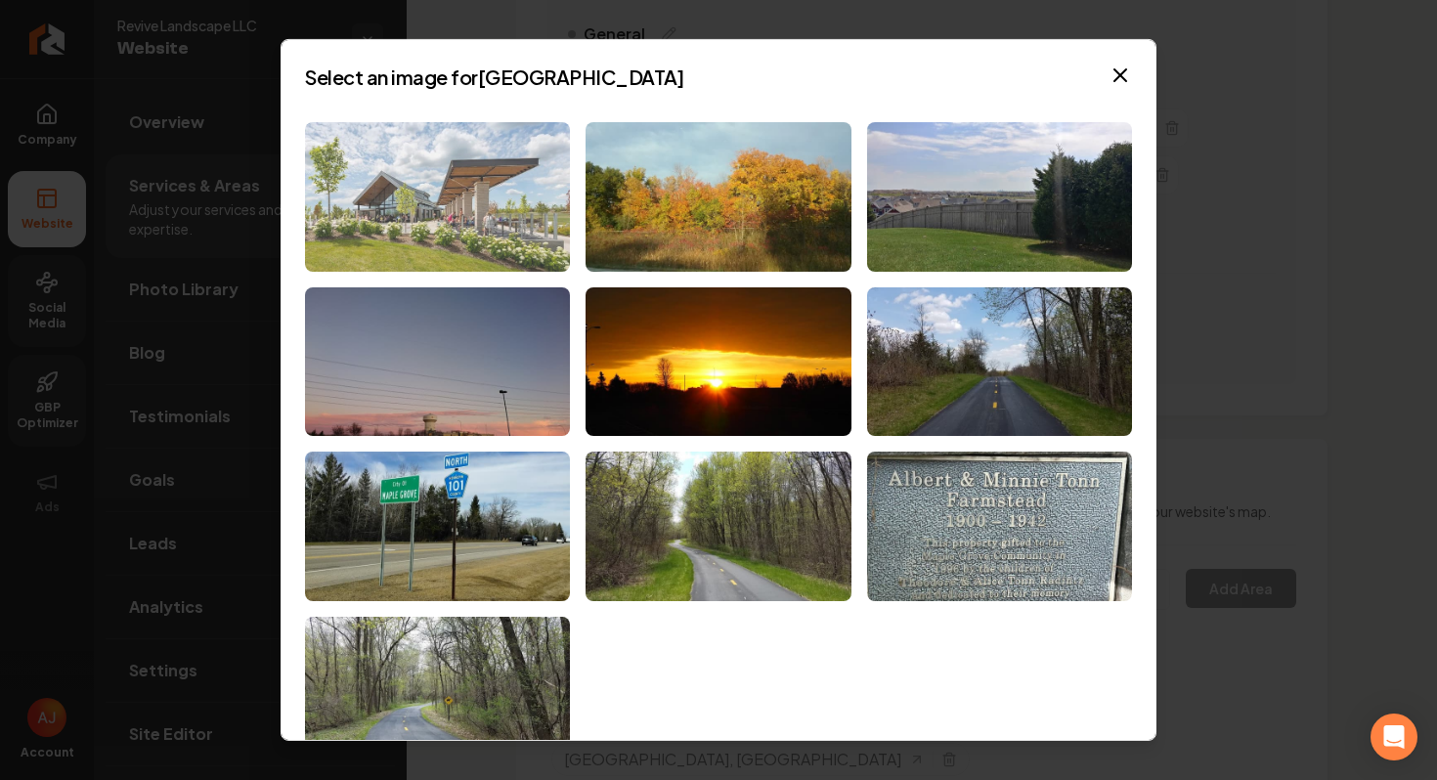
click at [490, 166] on img at bounding box center [437, 197] width 265 height 150
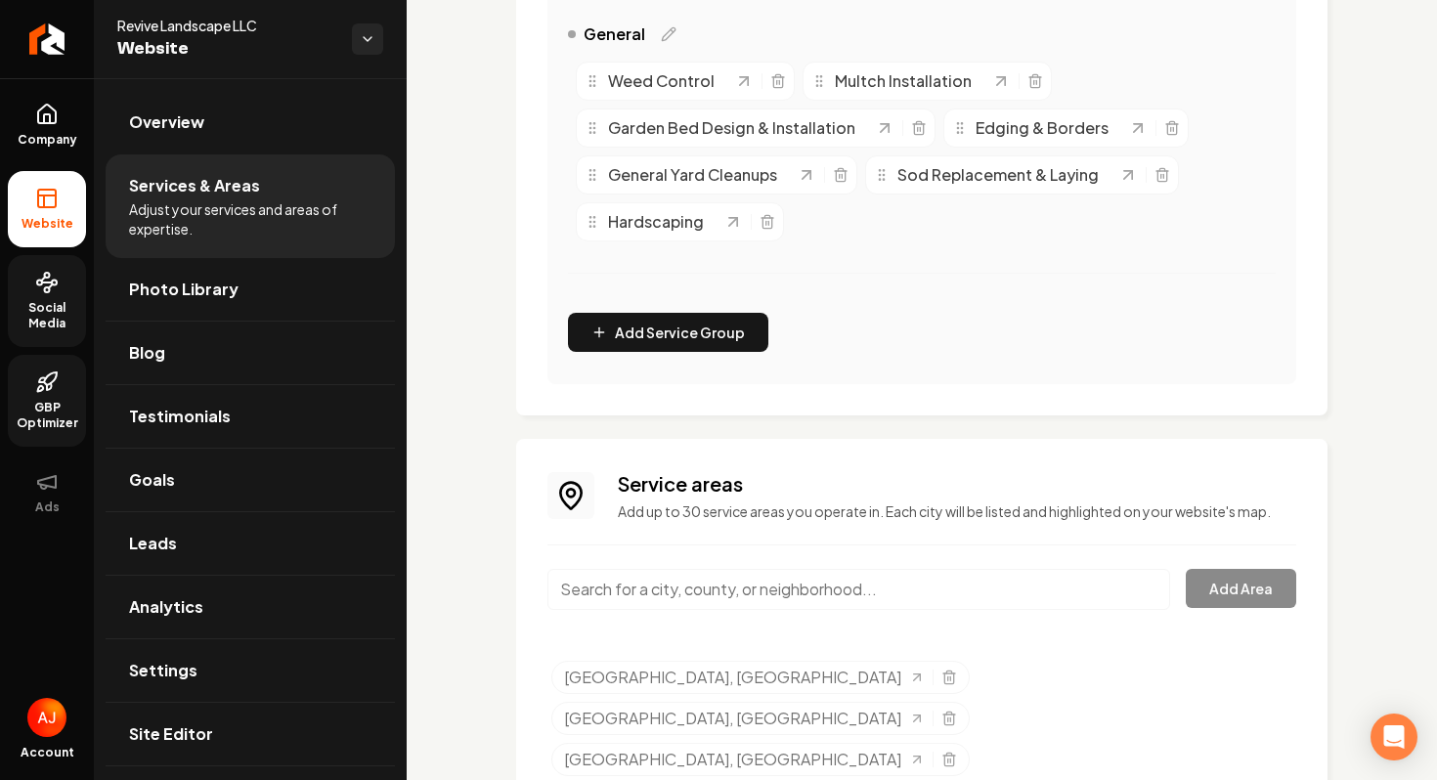
click at [652, 595] on input "Main content area" at bounding box center [859, 589] width 623 height 41
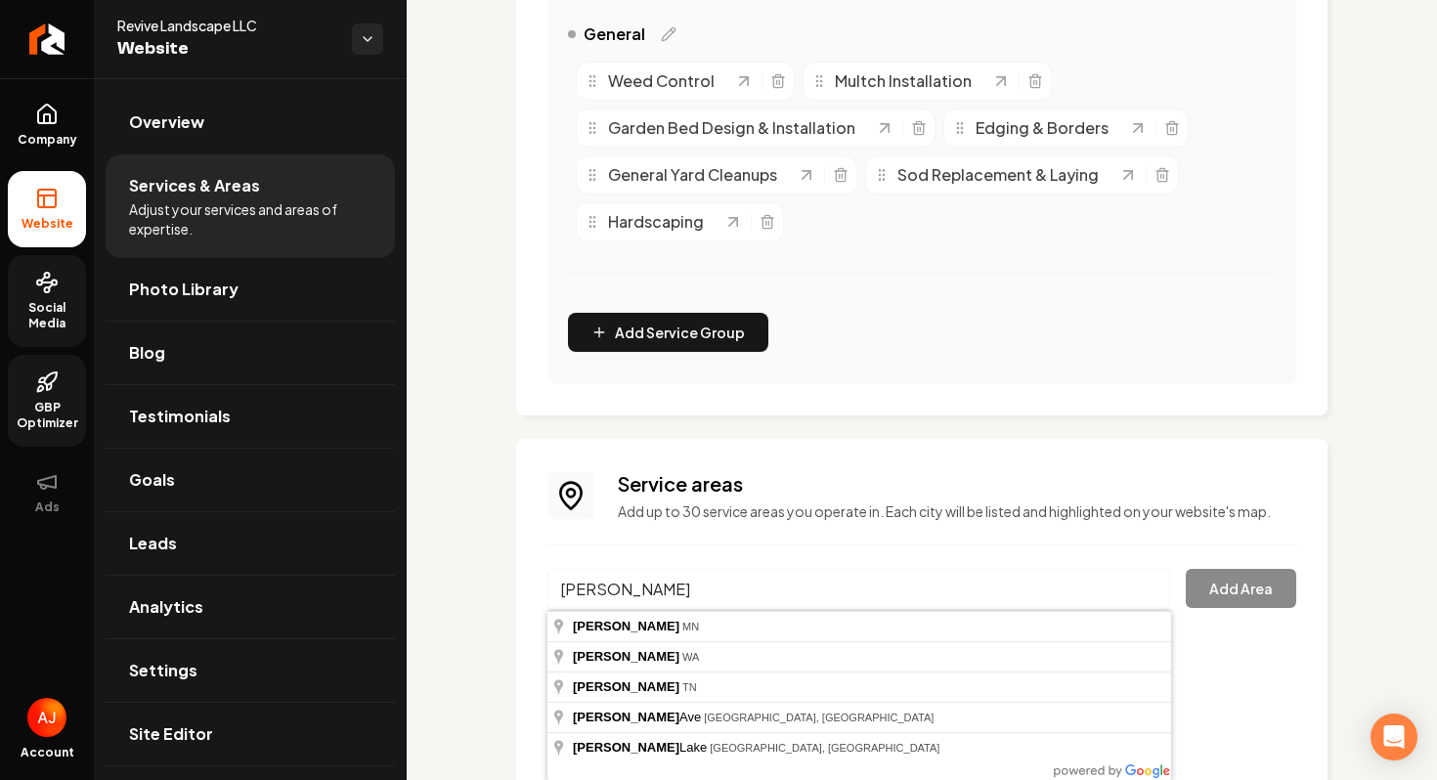
type input "Blaine, [GEOGRAPHIC_DATA]"
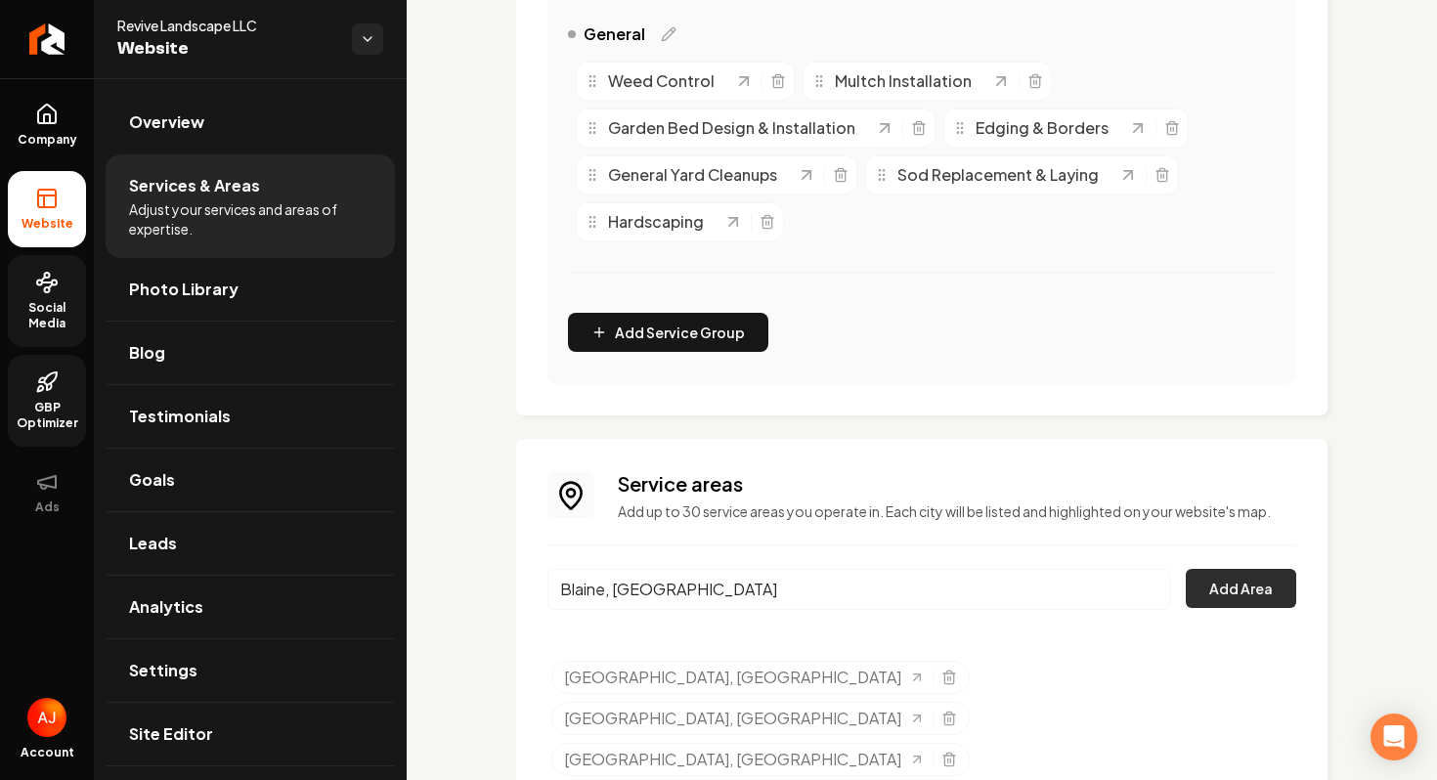
click at [1201, 597] on button "Add Area" at bounding box center [1241, 588] width 110 height 39
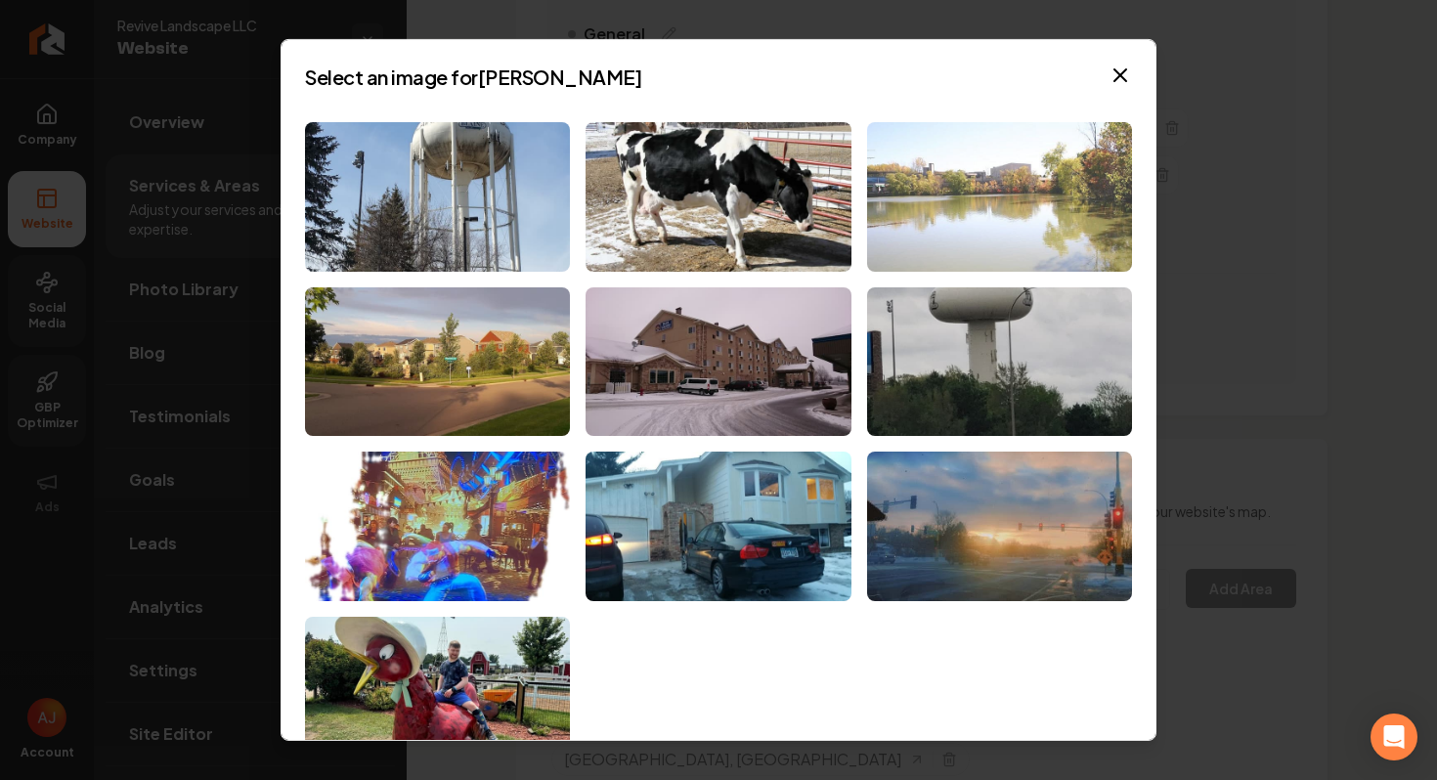
click at [919, 205] on img at bounding box center [999, 197] width 265 height 150
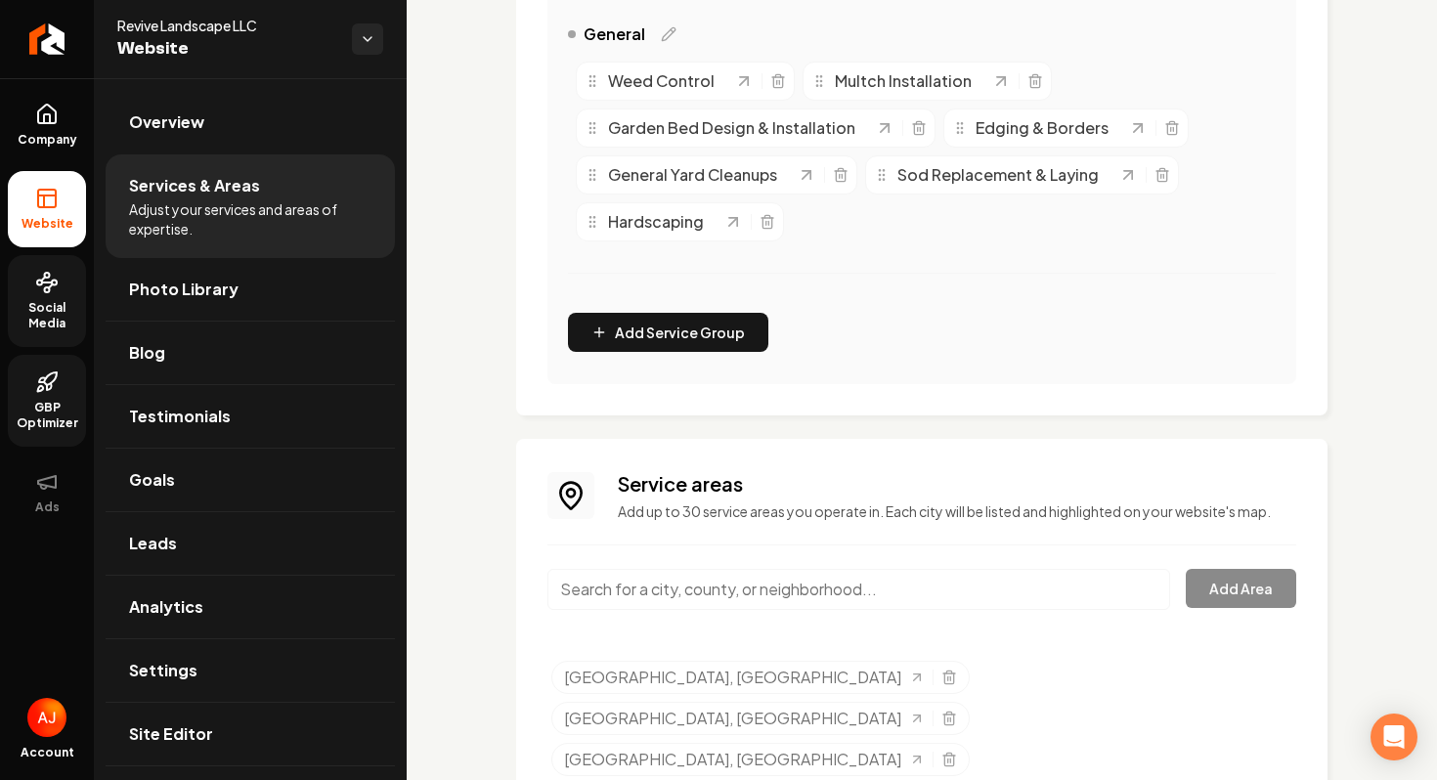
click at [630, 581] on input "Main content area" at bounding box center [859, 589] width 623 height 41
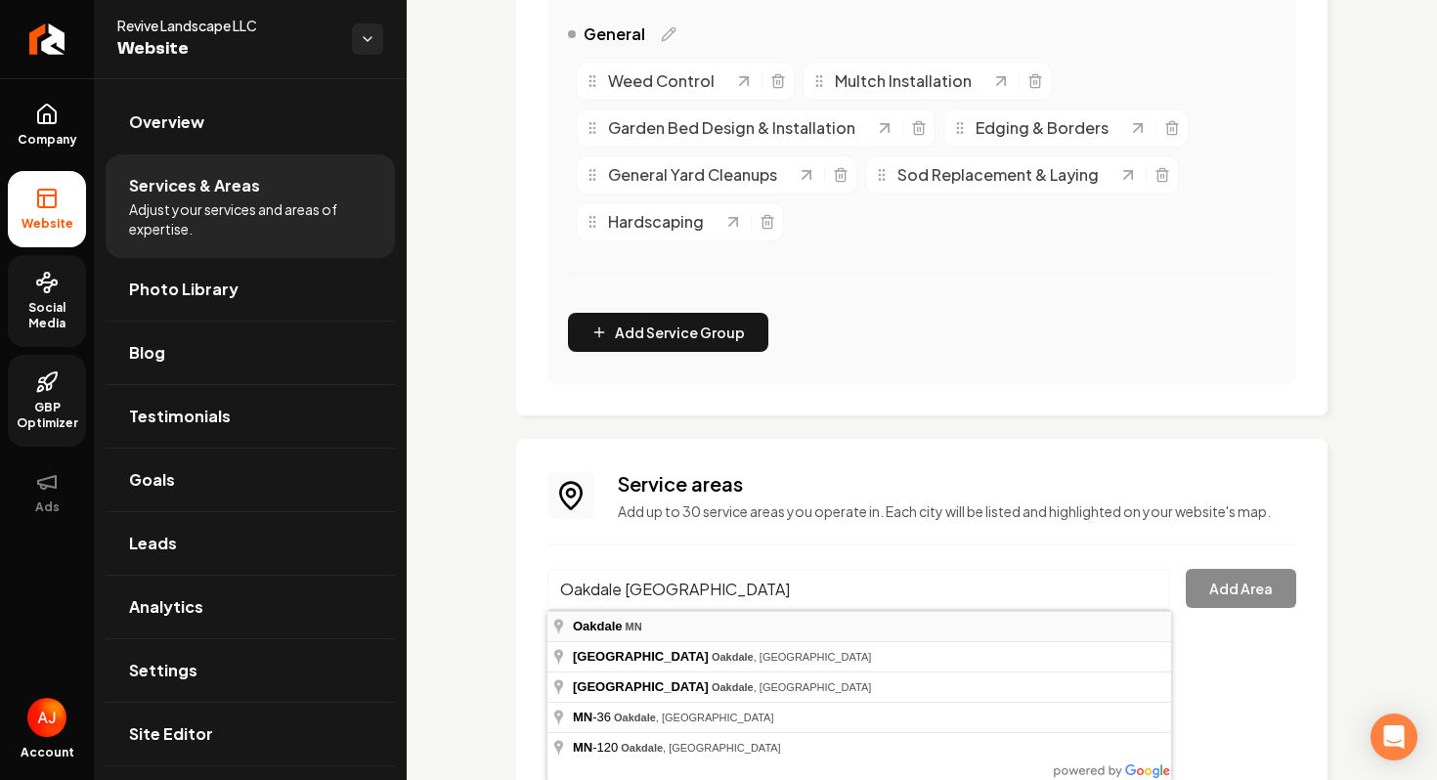
type input "[GEOGRAPHIC_DATA], [GEOGRAPHIC_DATA]"
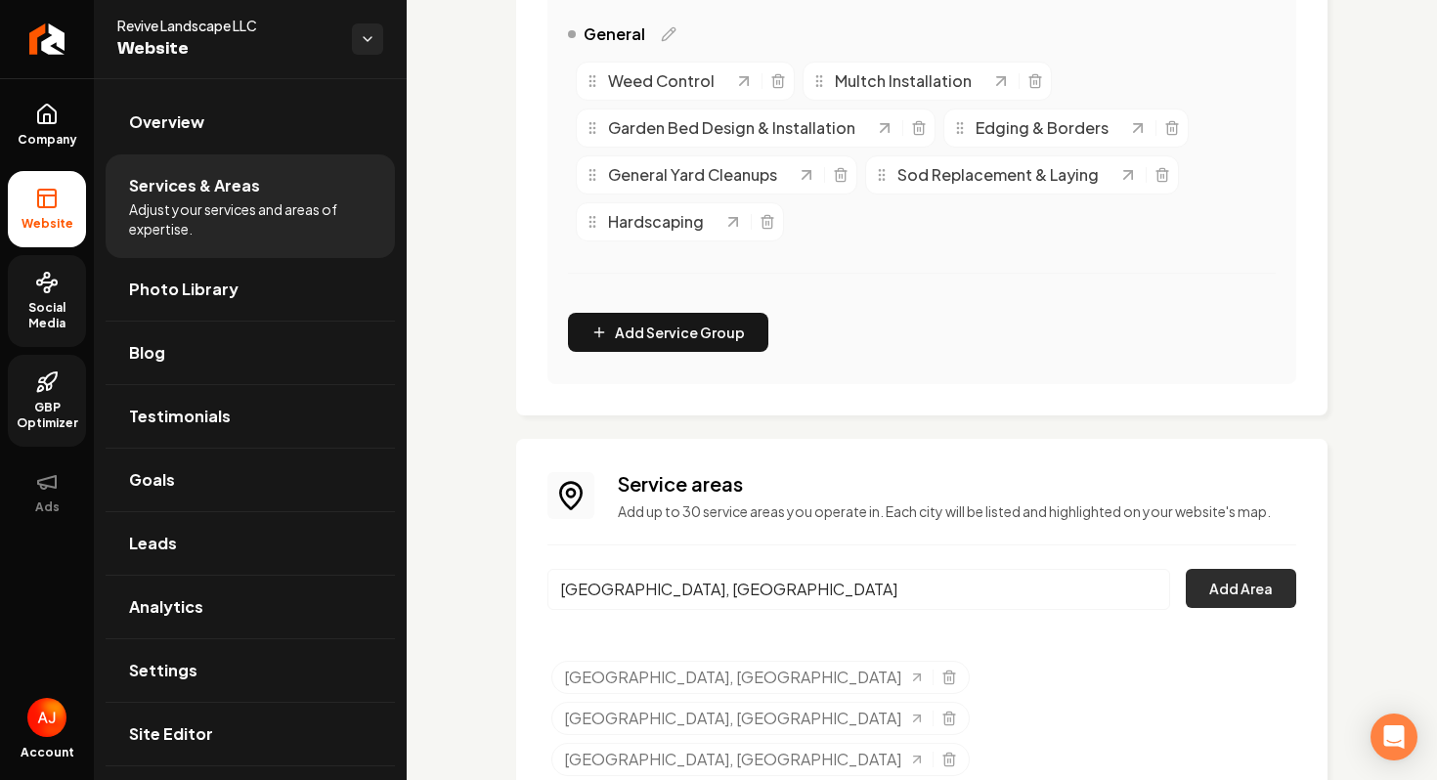
click at [1226, 584] on button "Add Area" at bounding box center [1241, 588] width 110 height 39
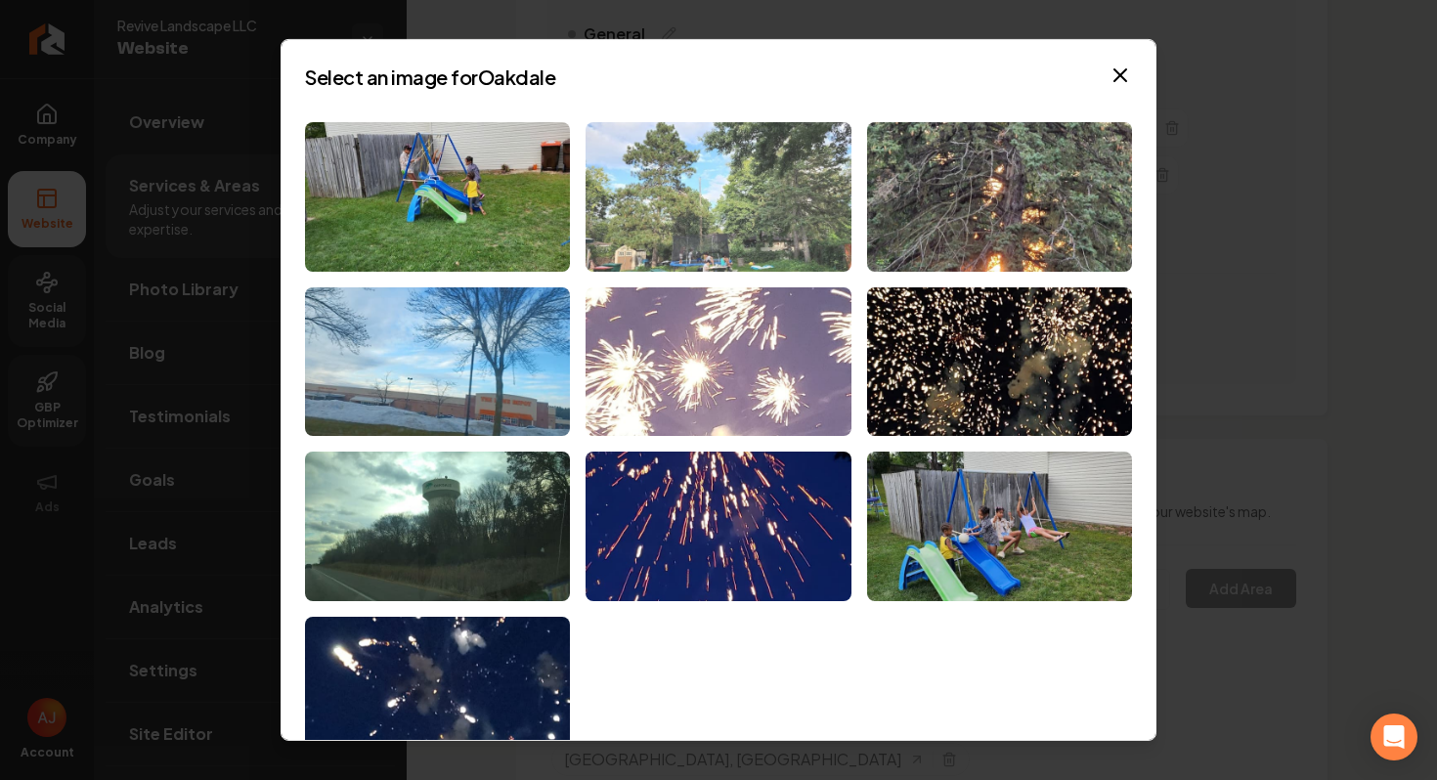
click at [712, 224] on img at bounding box center [718, 197] width 265 height 150
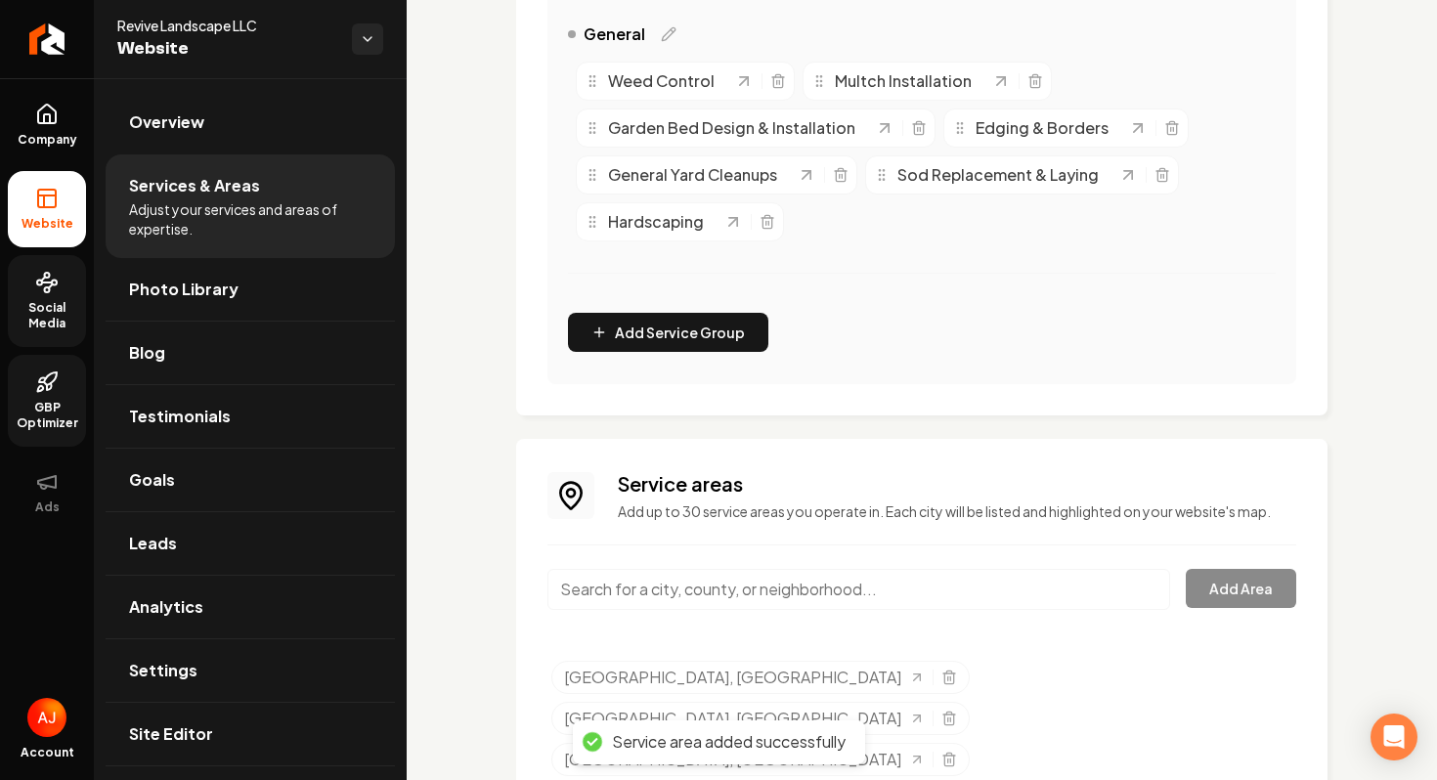
click at [648, 591] on input "Main content area" at bounding box center [859, 589] width 623 height 41
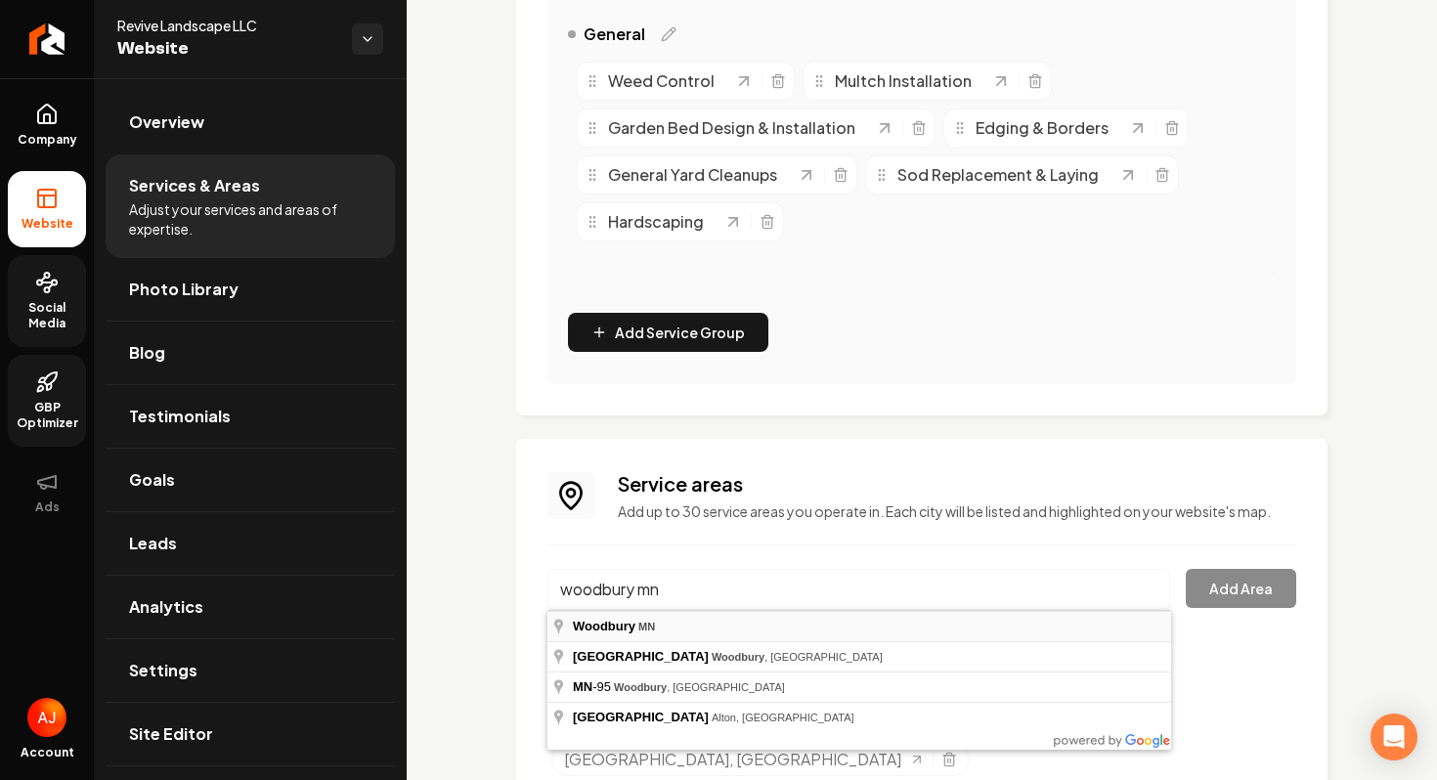
type input "[GEOGRAPHIC_DATA], [GEOGRAPHIC_DATA]"
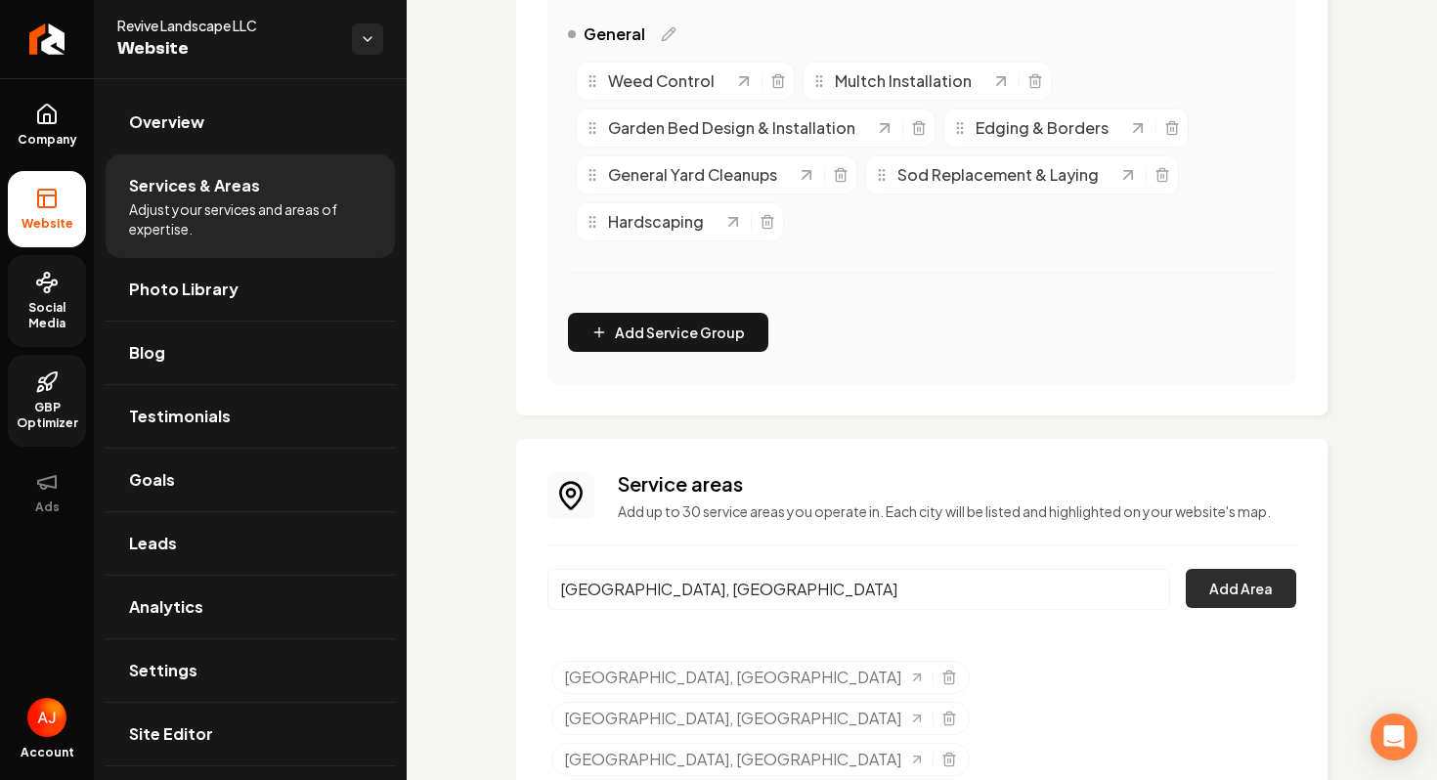
click at [1250, 579] on button "Add Area" at bounding box center [1241, 588] width 110 height 39
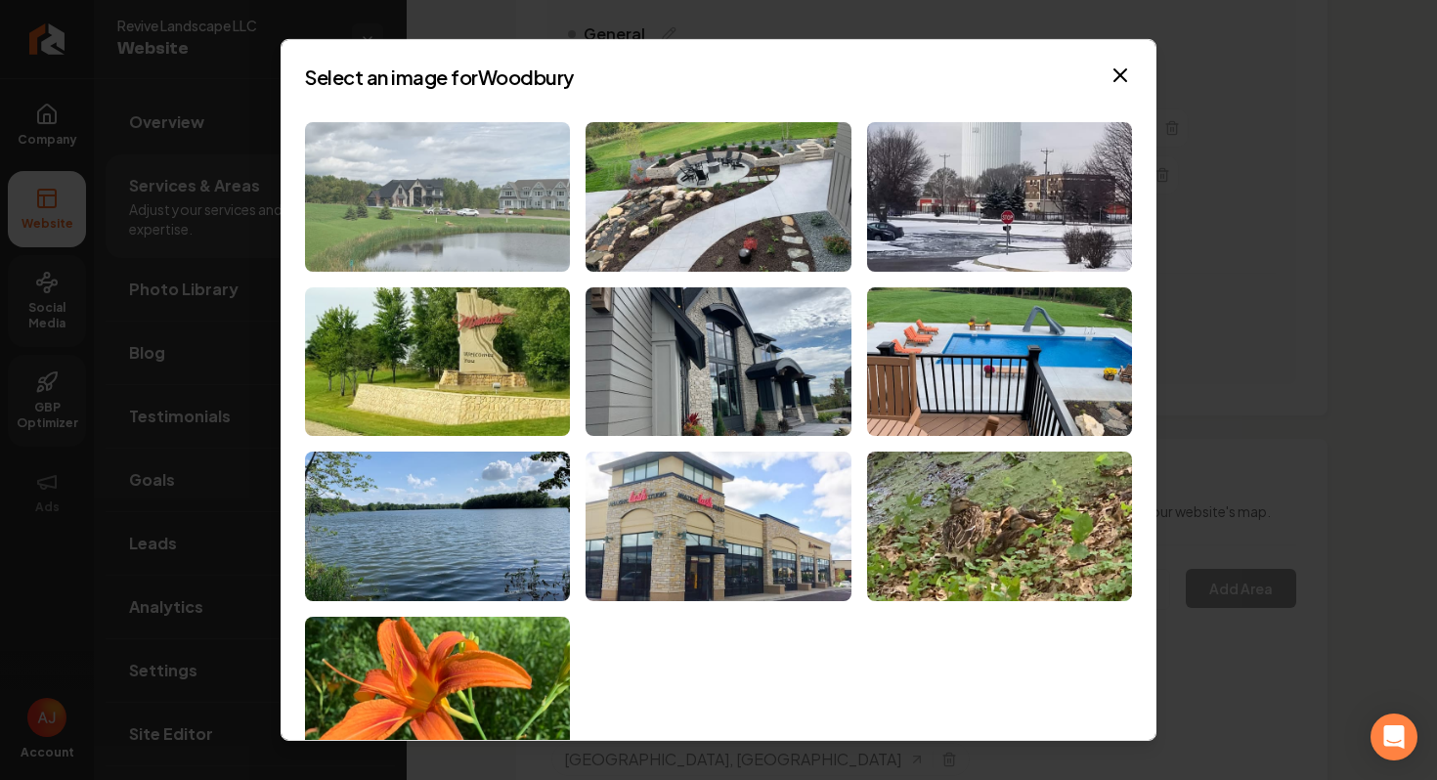
click at [550, 230] on img at bounding box center [437, 197] width 265 height 150
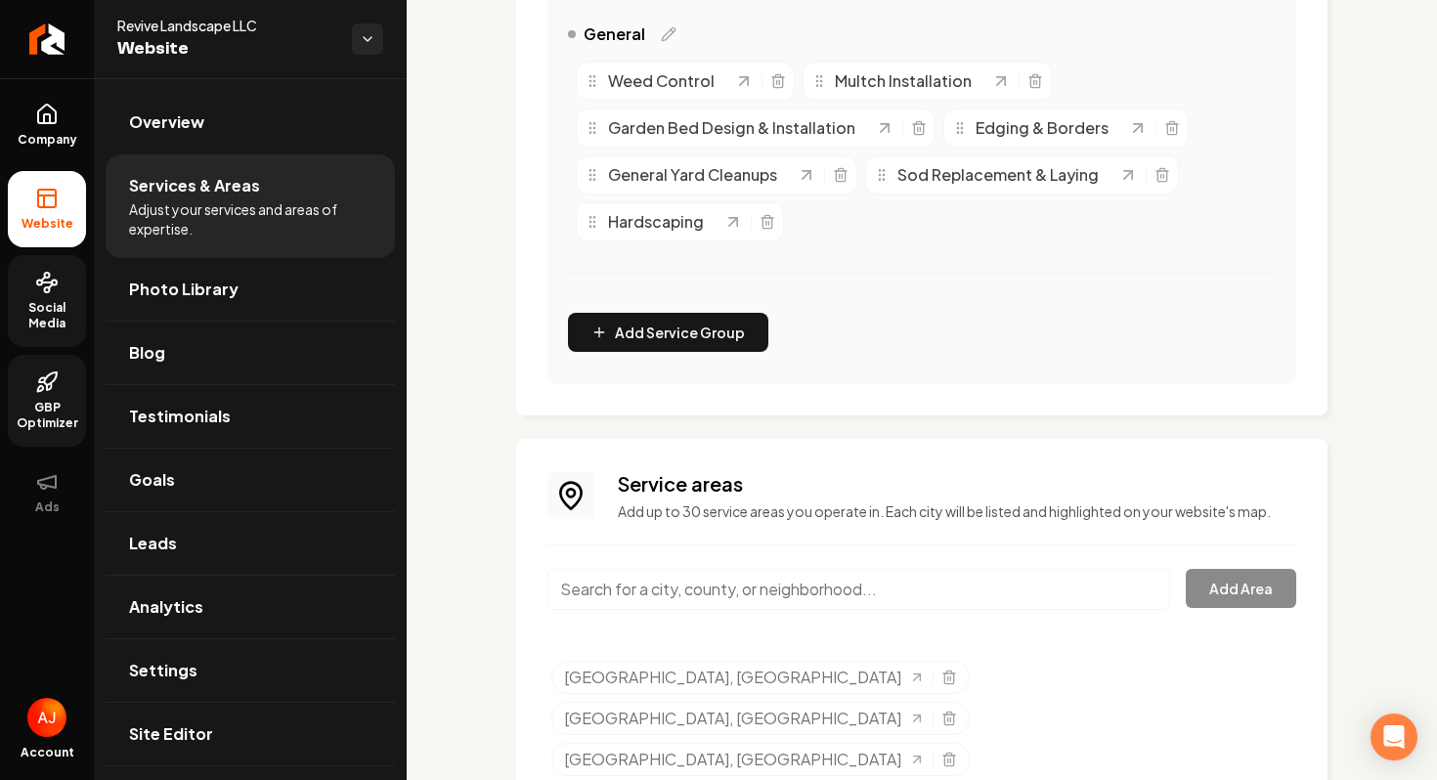
click at [703, 604] on input "Main content area" at bounding box center [859, 589] width 623 height 41
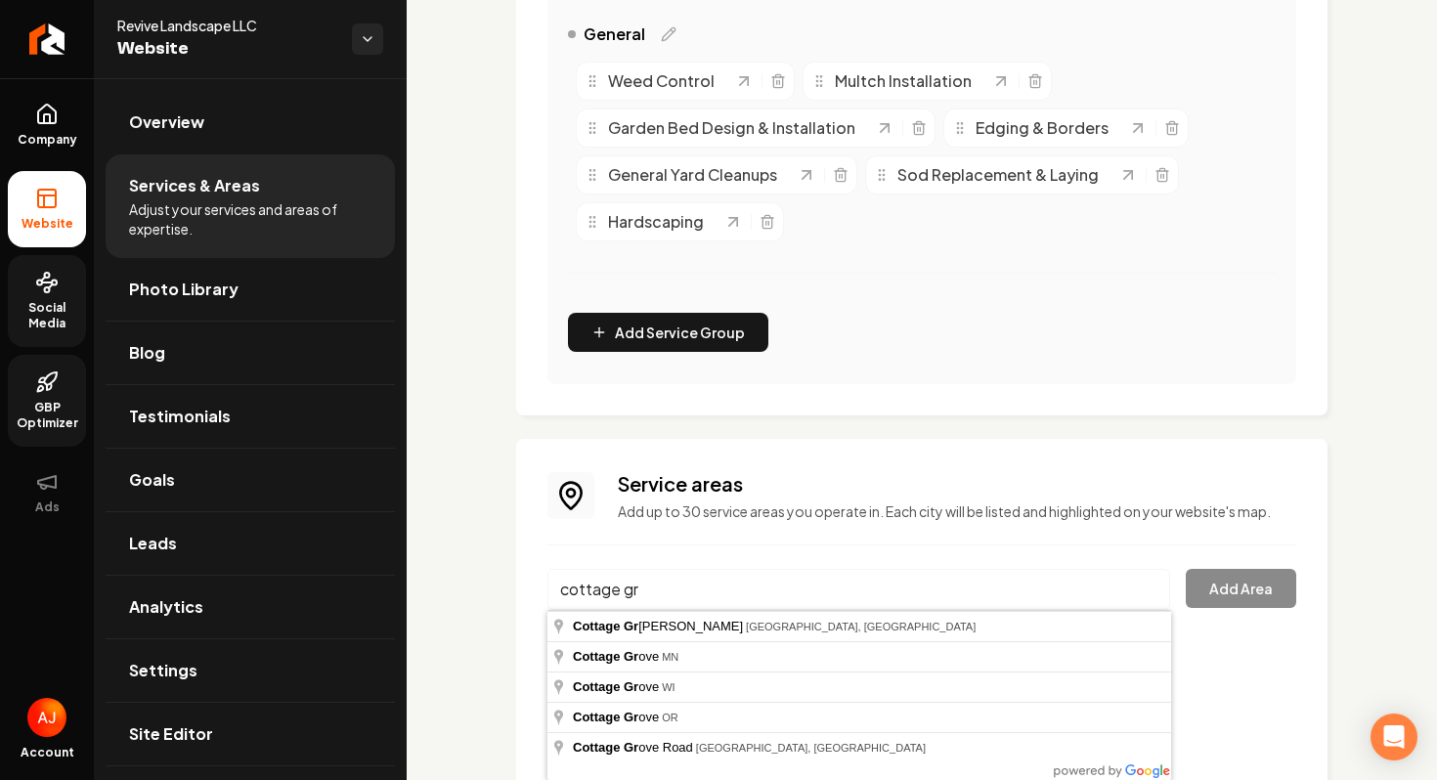
type input "[GEOGRAPHIC_DATA], [GEOGRAPHIC_DATA]"
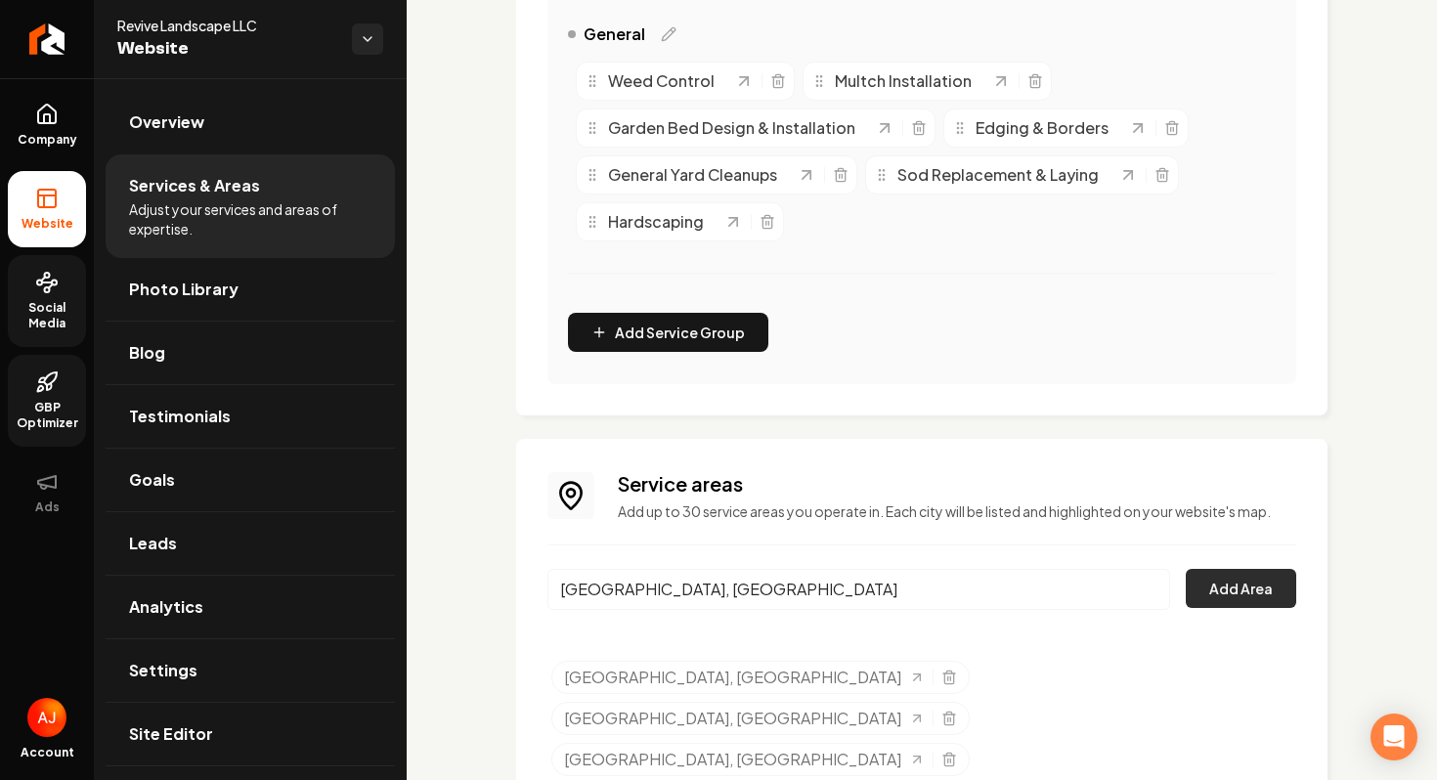
click at [1278, 595] on button "Add Area" at bounding box center [1241, 588] width 110 height 39
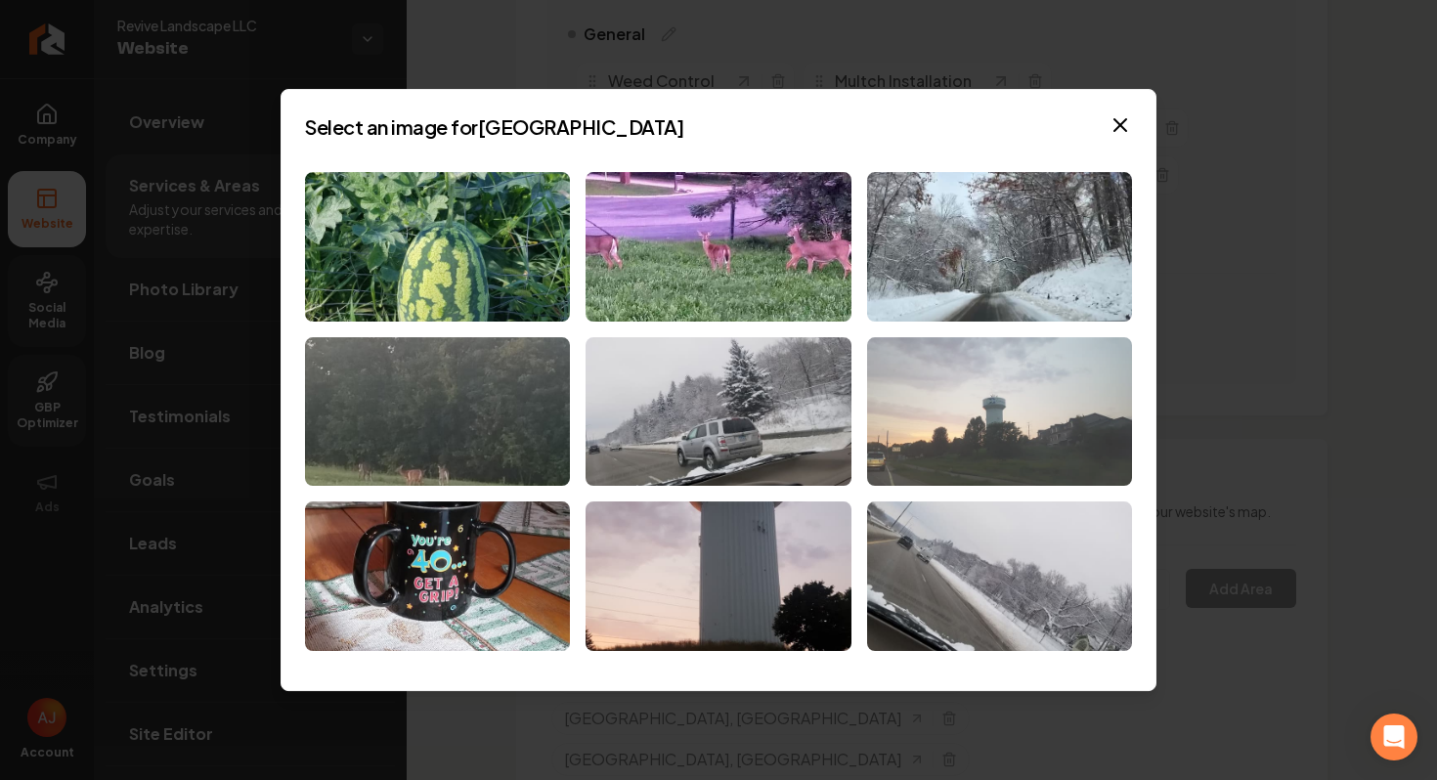
click at [901, 428] on img at bounding box center [999, 412] width 265 height 150
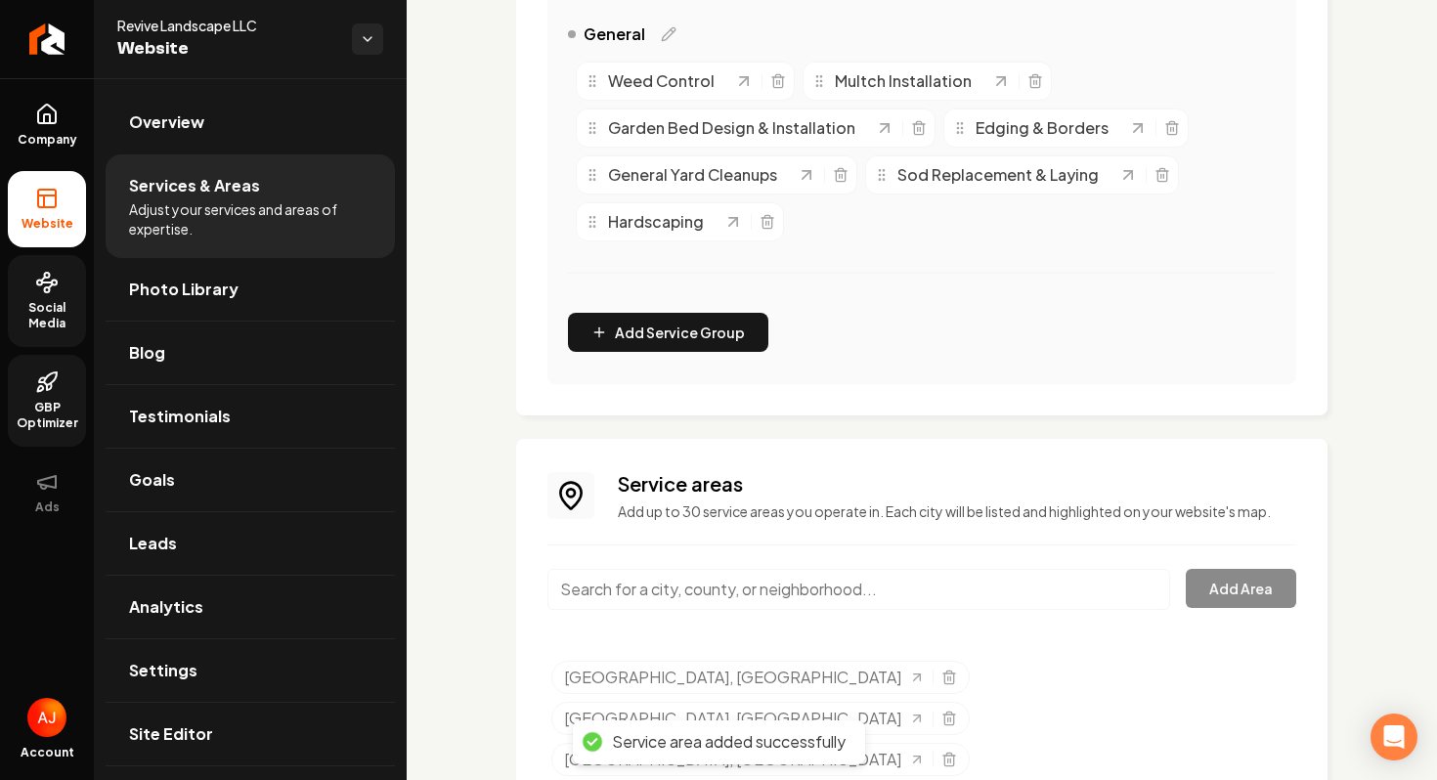
click at [679, 593] on input "Main content area" at bounding box center [859, 589] width 623 height 41
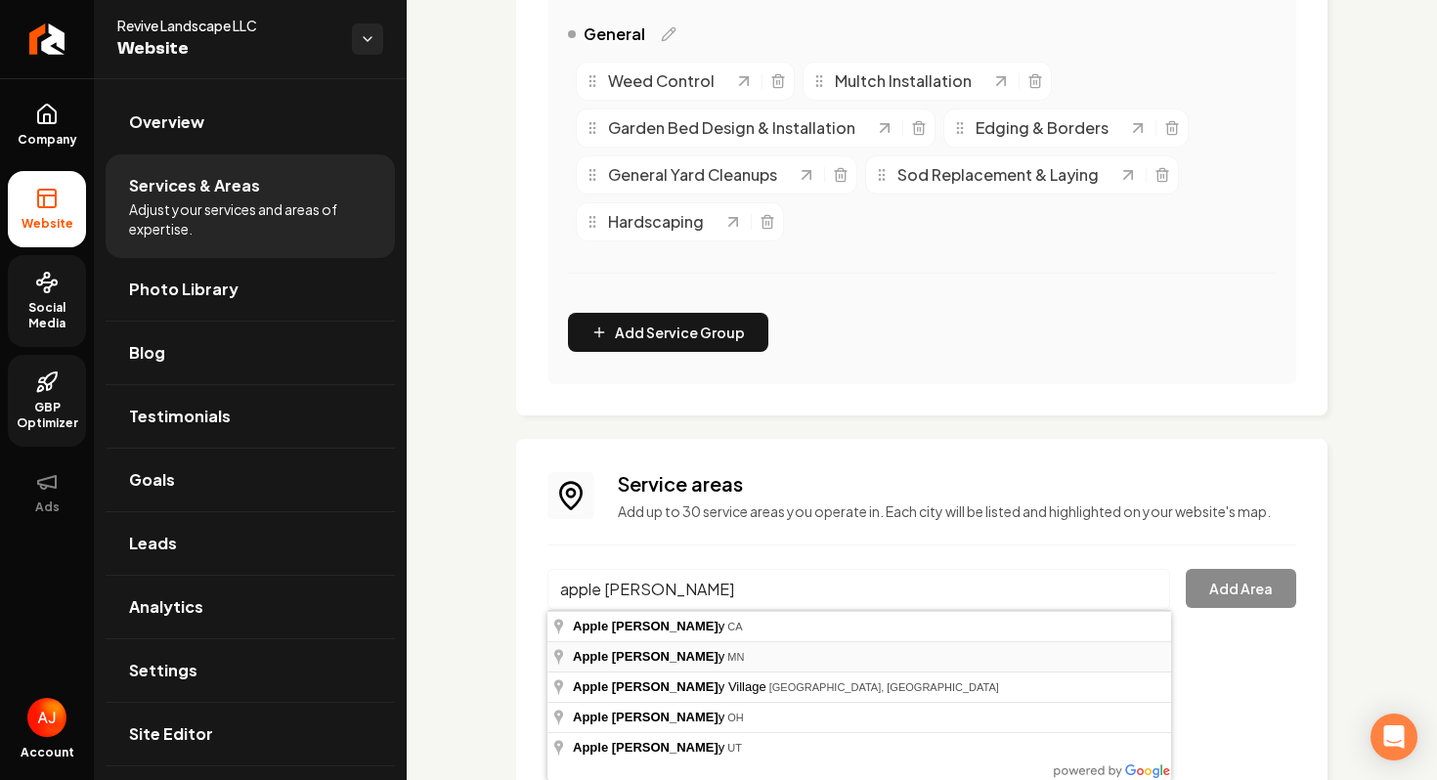
type input "[GEOGRAPHIC_DATA], [GEOGRAPHIC_DATA]"
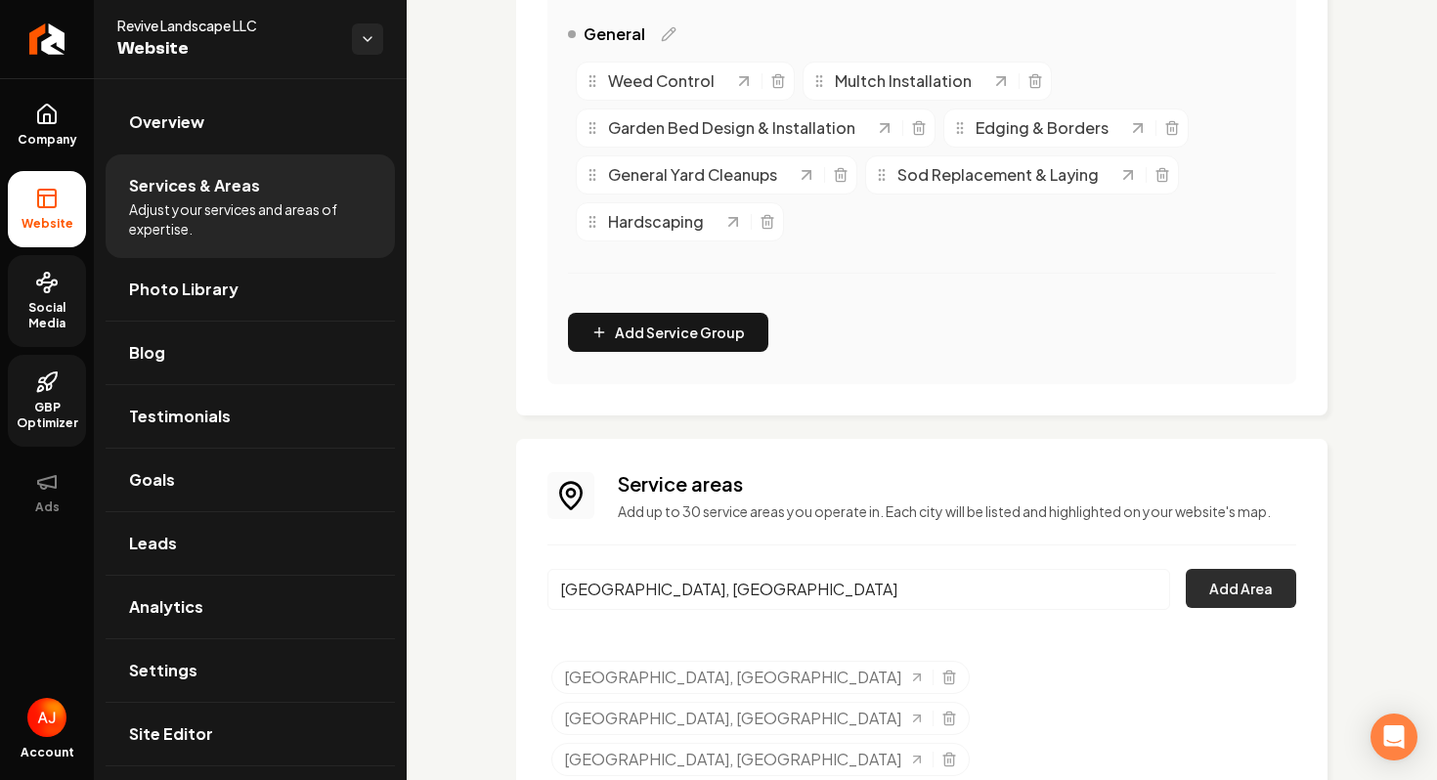
click at [1258, 596] on button "Add Area" at bounding box center [1241, 588] width 110 height 39
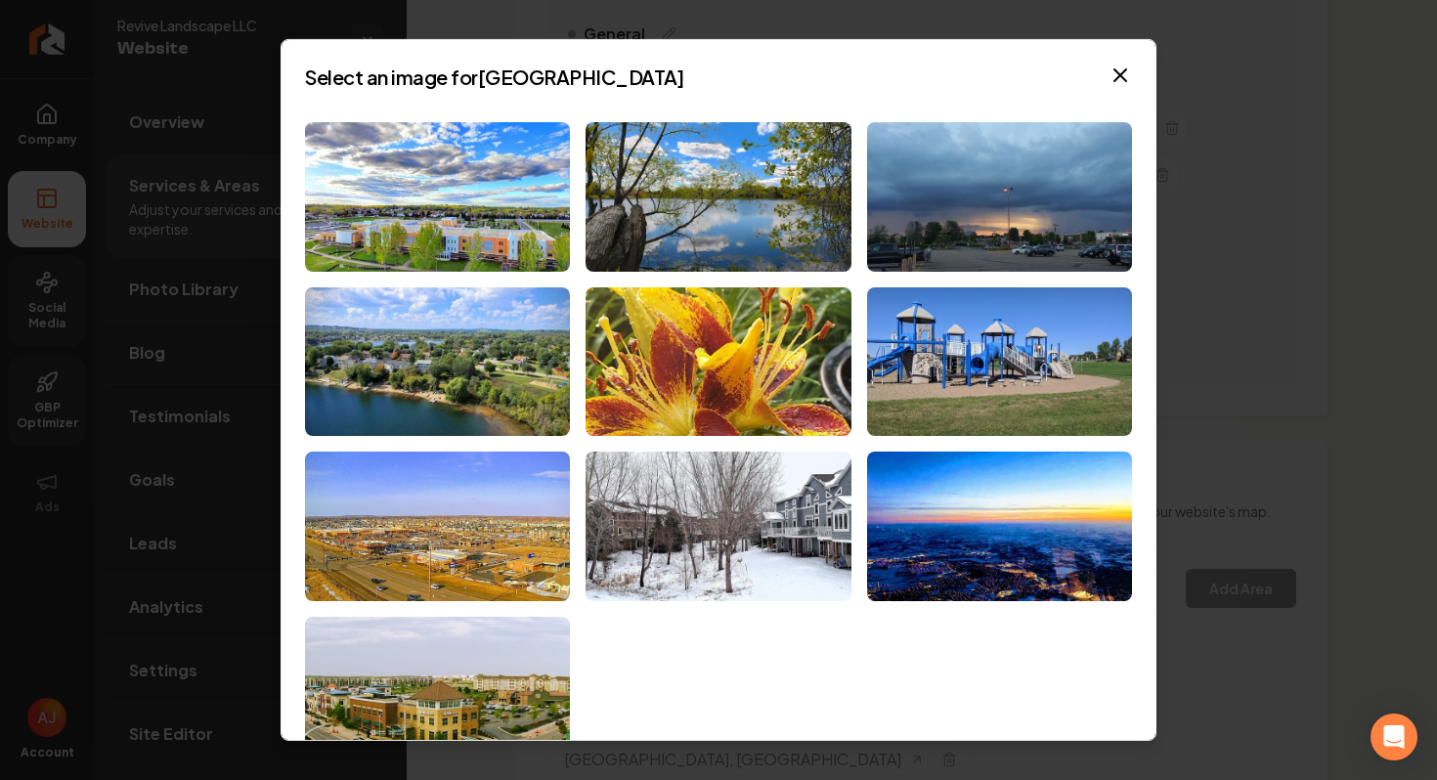
click at [472, 276] on div at bounding box center [718, 443] width 827 height 643
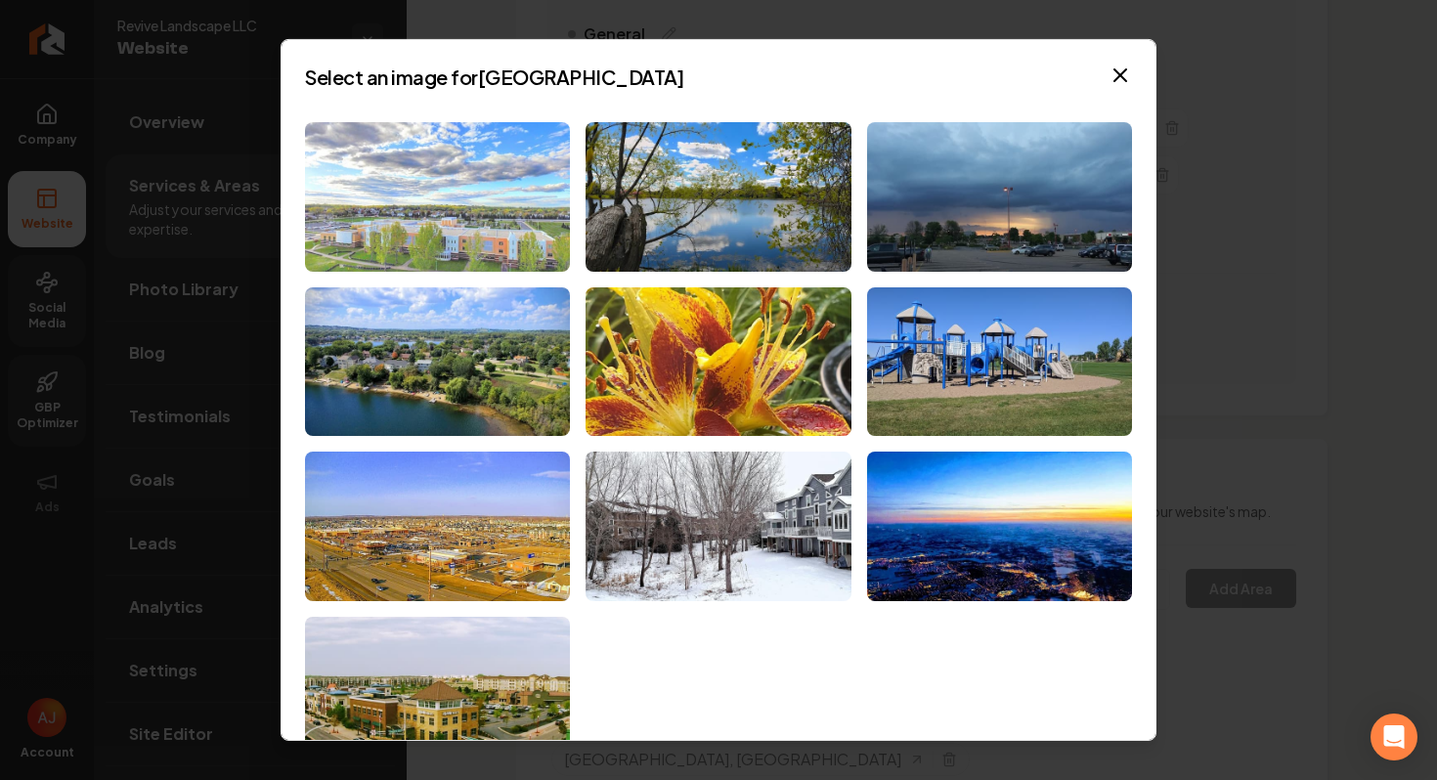
drag, startPoint x: 472, startPoint y: 276, endPoint x: 472, endPoint y: 263, distance: 12.7
click at [472, 264] on div at bounding box center [718, 443] width 827 height 643
click at [472, 263] on img at bounding box center [437, 197] width 265 height 150
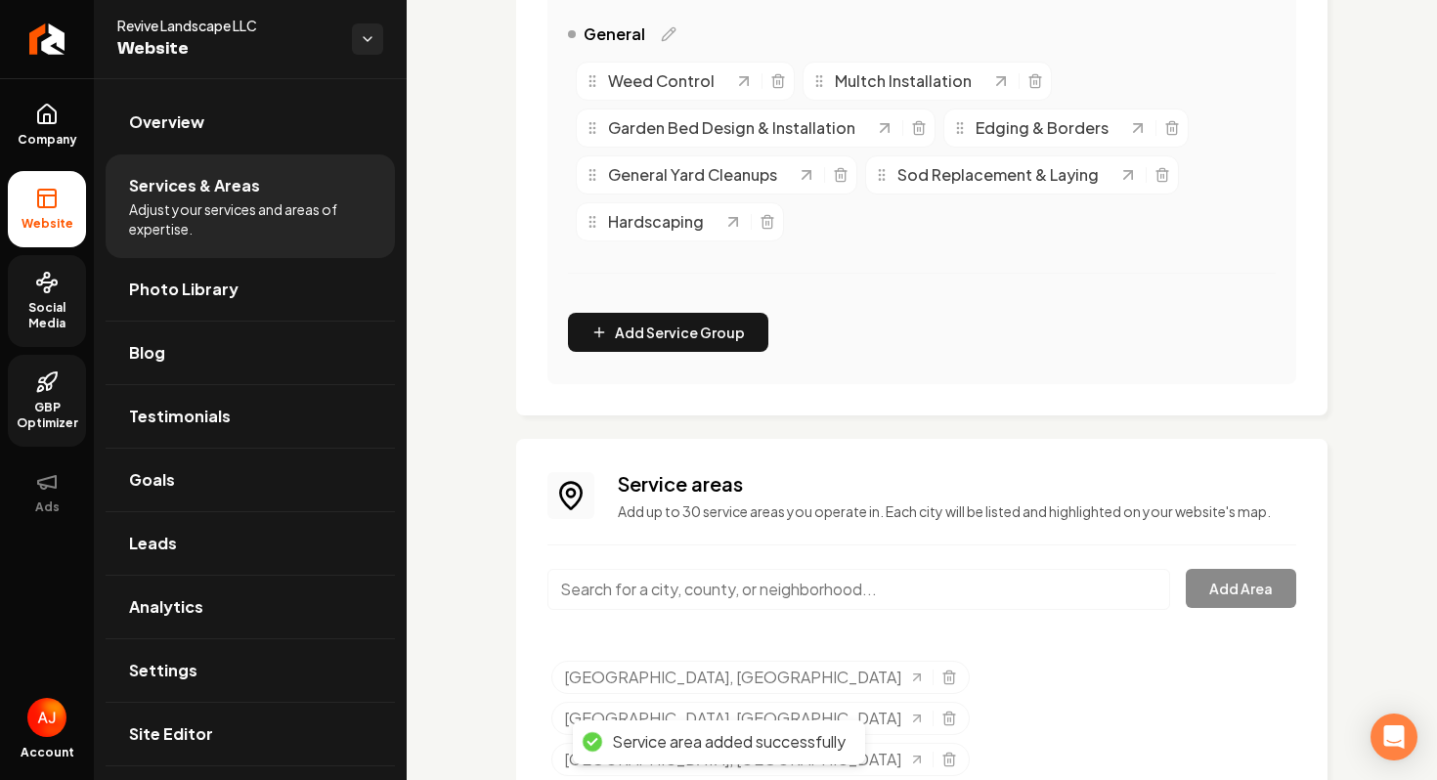
click at [623, 579] on input "Main content area" at bounding box center [859, 589] width 623 height 41
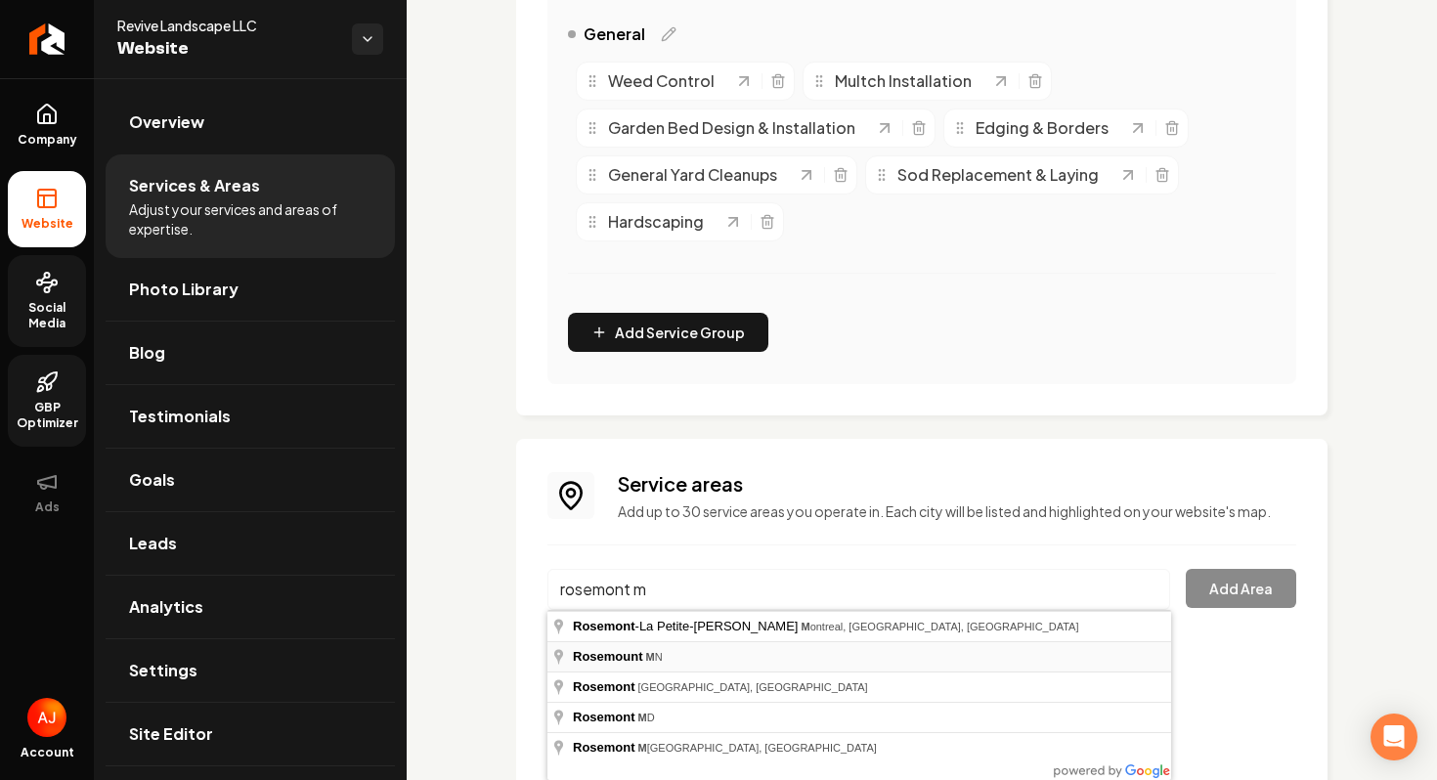
type input "[GEOGRAPHIC_DATA], [GEOGRAPHIC_DATA]"
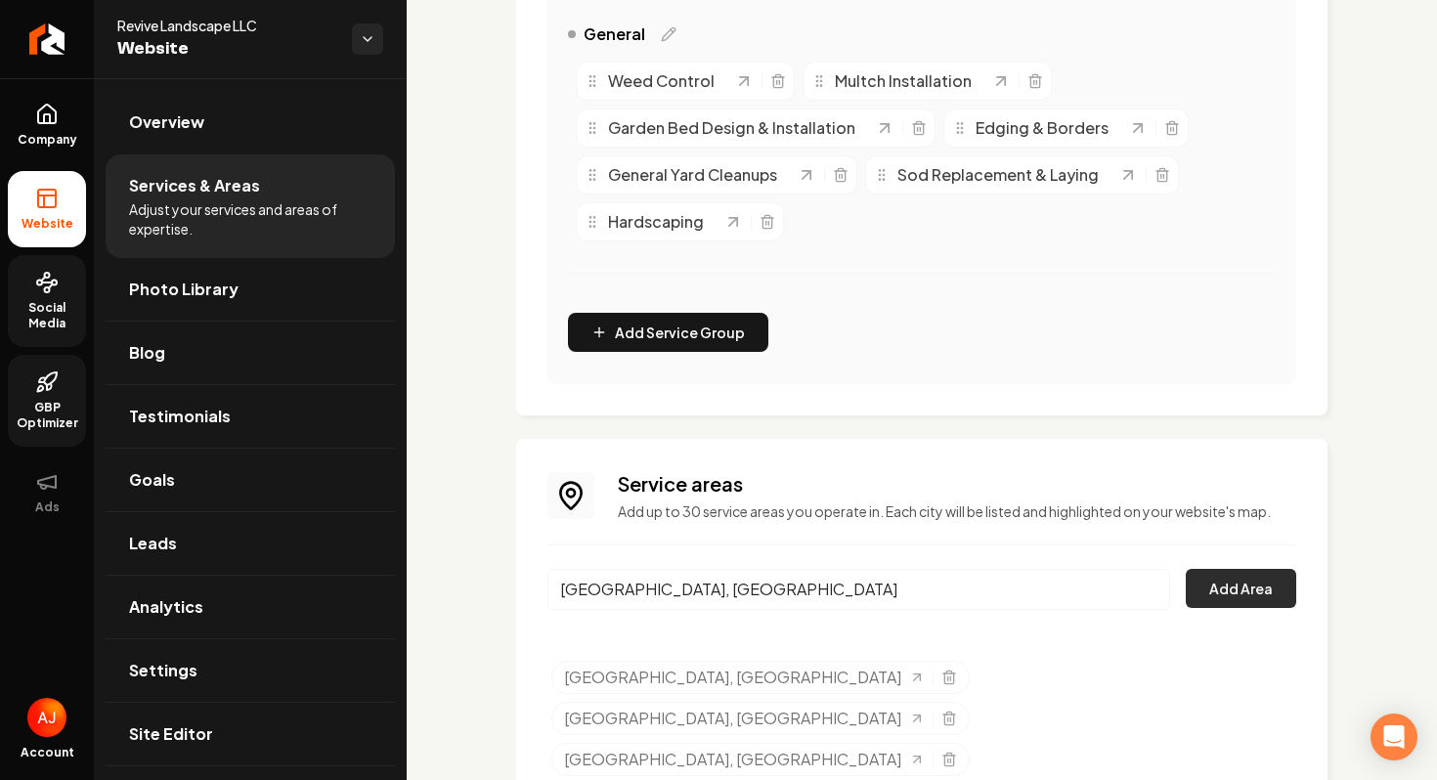
click at [1241, 575] on button "Add Area" at bounding box center [1241, 588] width 110 height 39
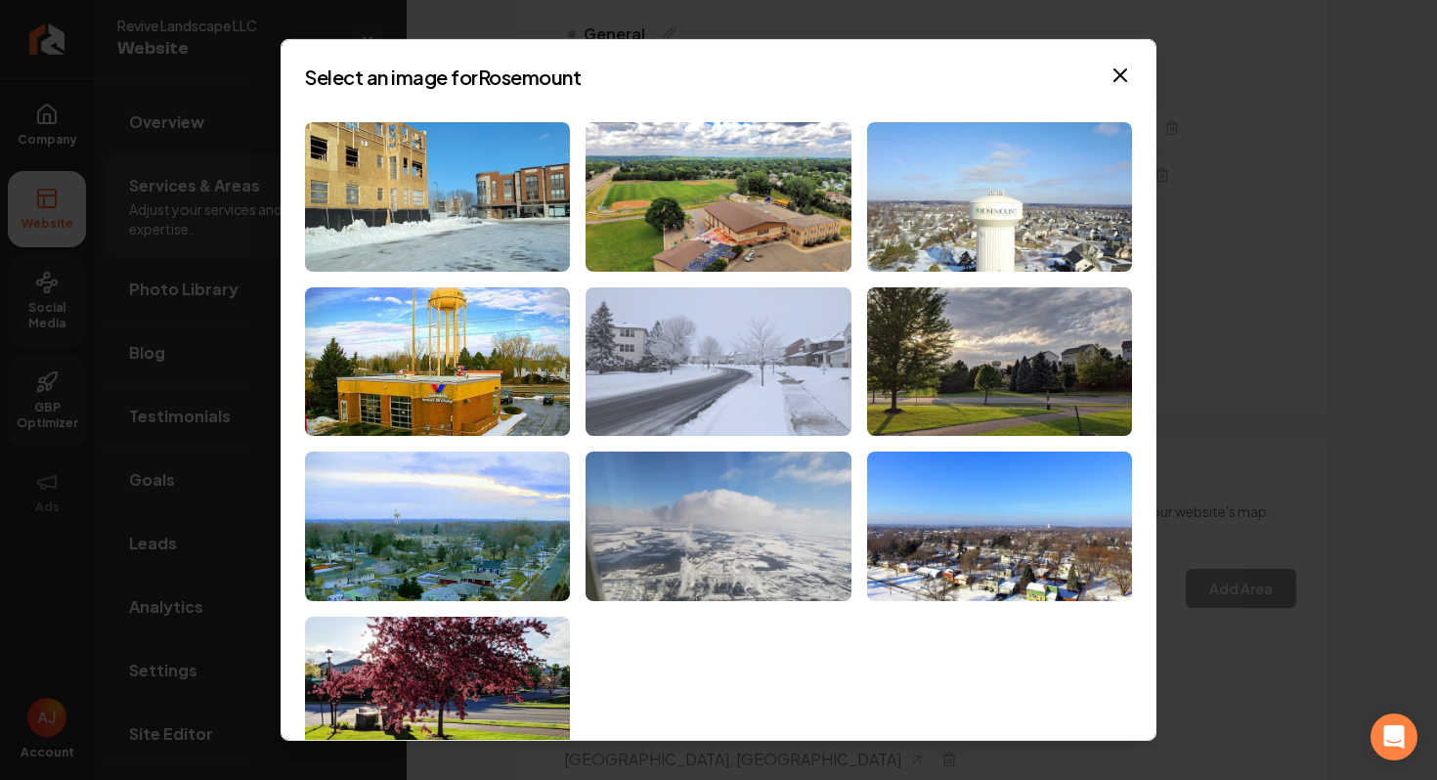
click at [784, 319] on img at bounding box center [718, 362] width 265 height 150
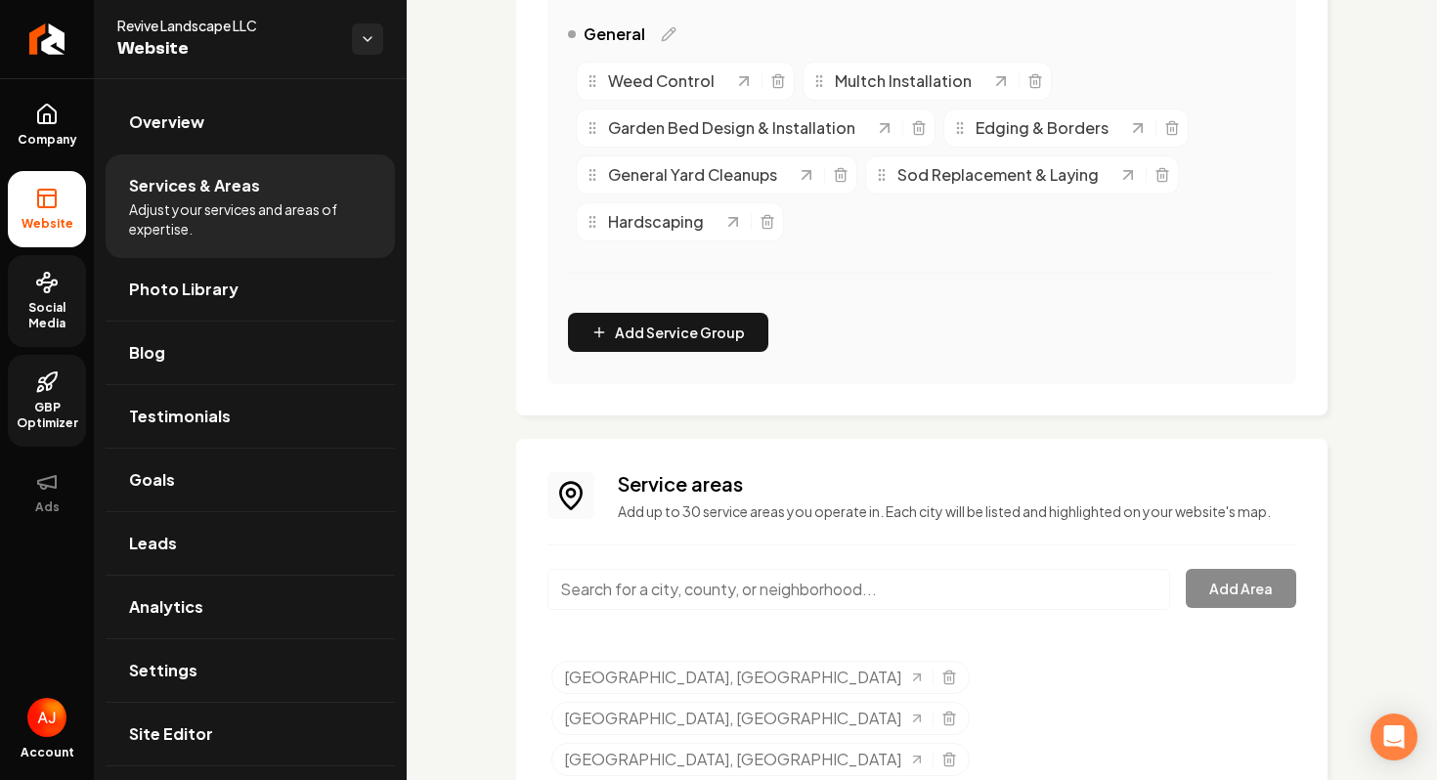
click at [669, 587] on input "Main content area" at bounding box center [859, 589] width 623 height 41
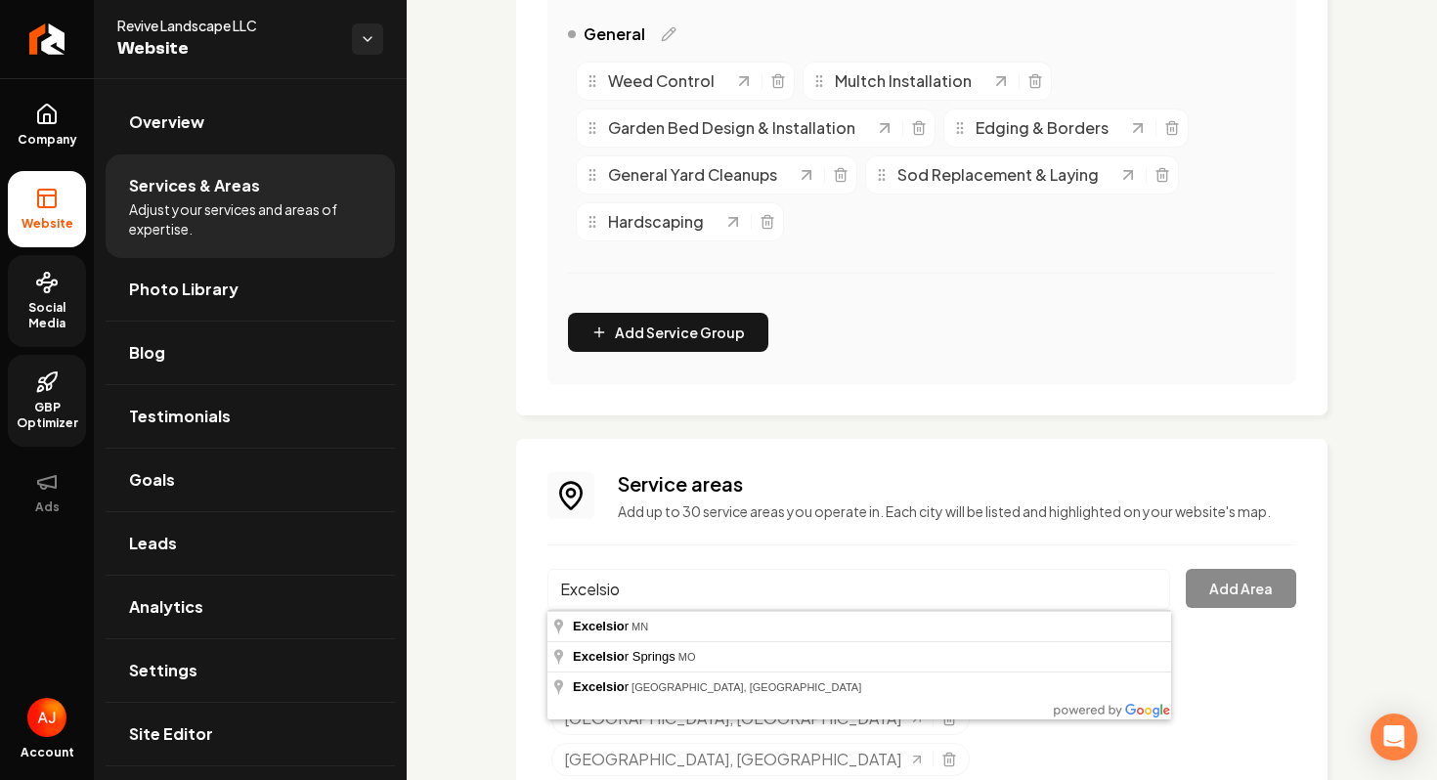
type input "Excelsior, [GEOGRAPHIC_DATA]"
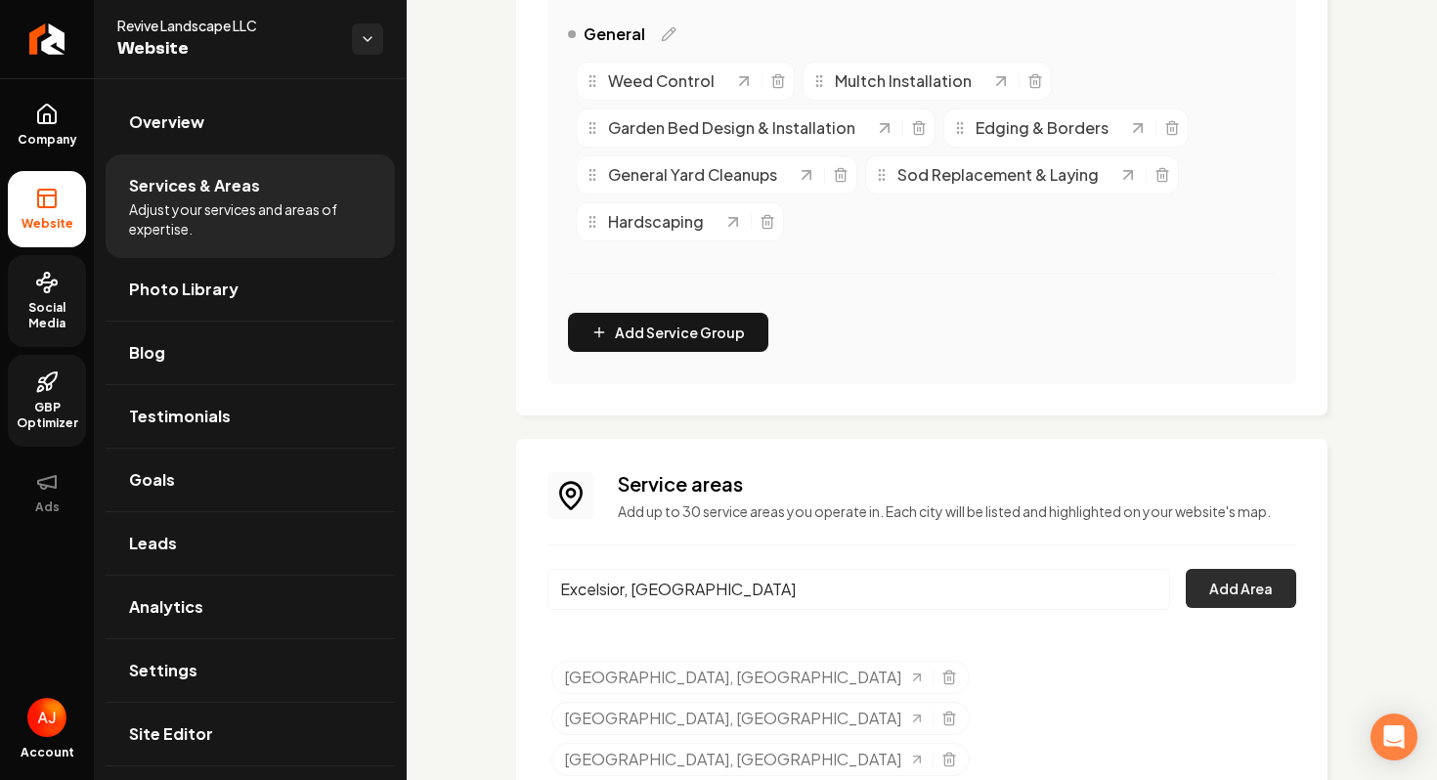
click at [1264, 588] on button "Add Area" at bounding box center [1241, 588] width 110 height 39
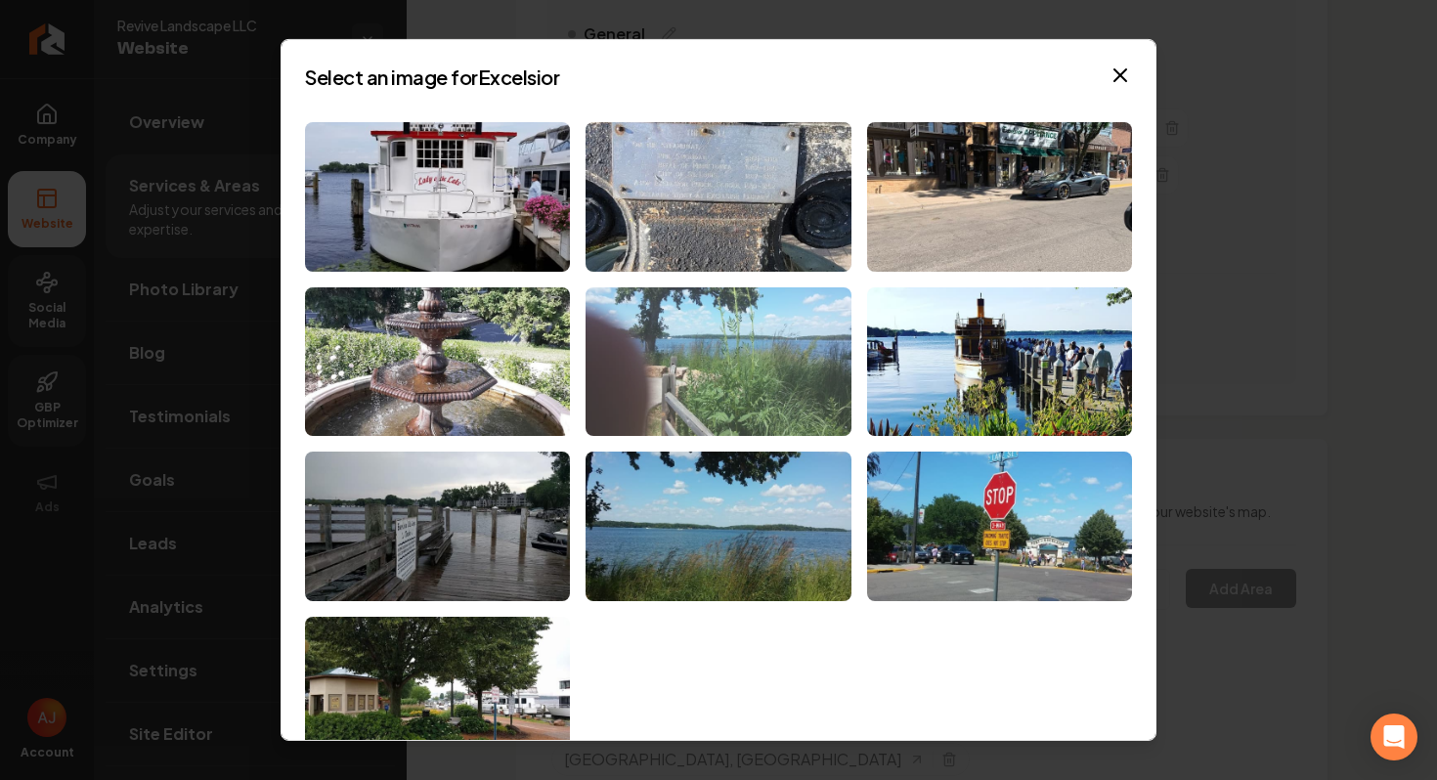
click at [694, 376] on img at bounding box center [718, 362] width 265 height 150
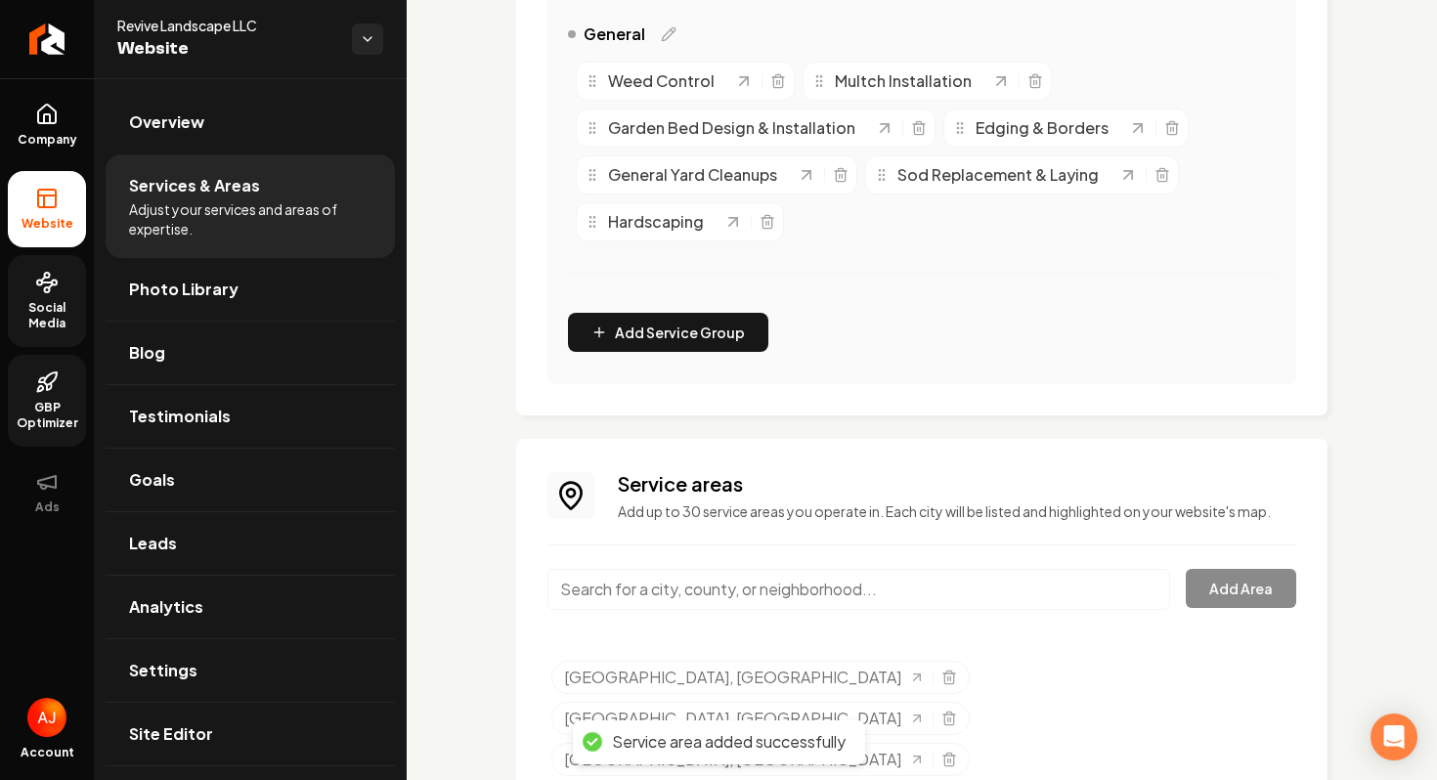
click at [665, 604] on input "Main content area" at bounding box center [859, 589] width 623 height 41
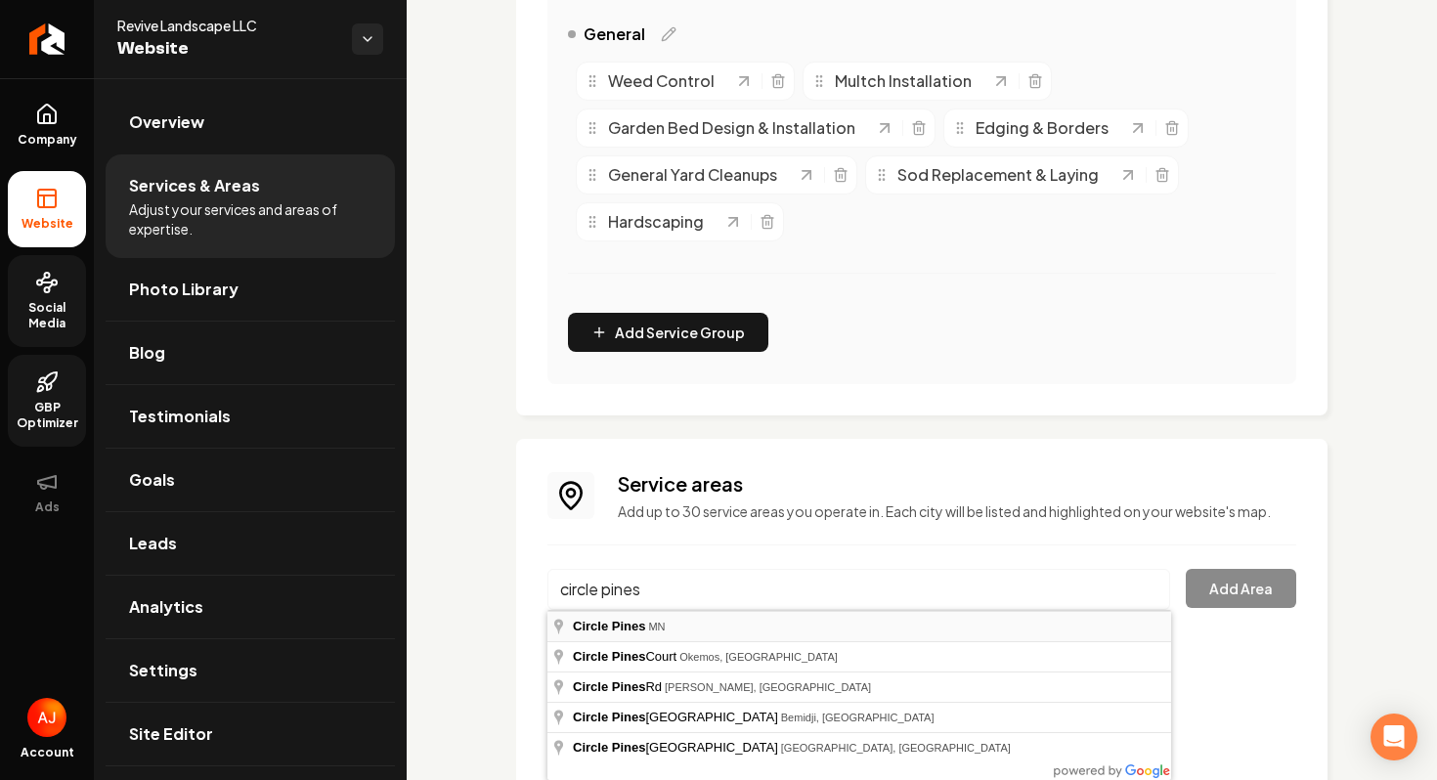
type input "Circle Pines, [GEOGRAPHIC_DATA]"
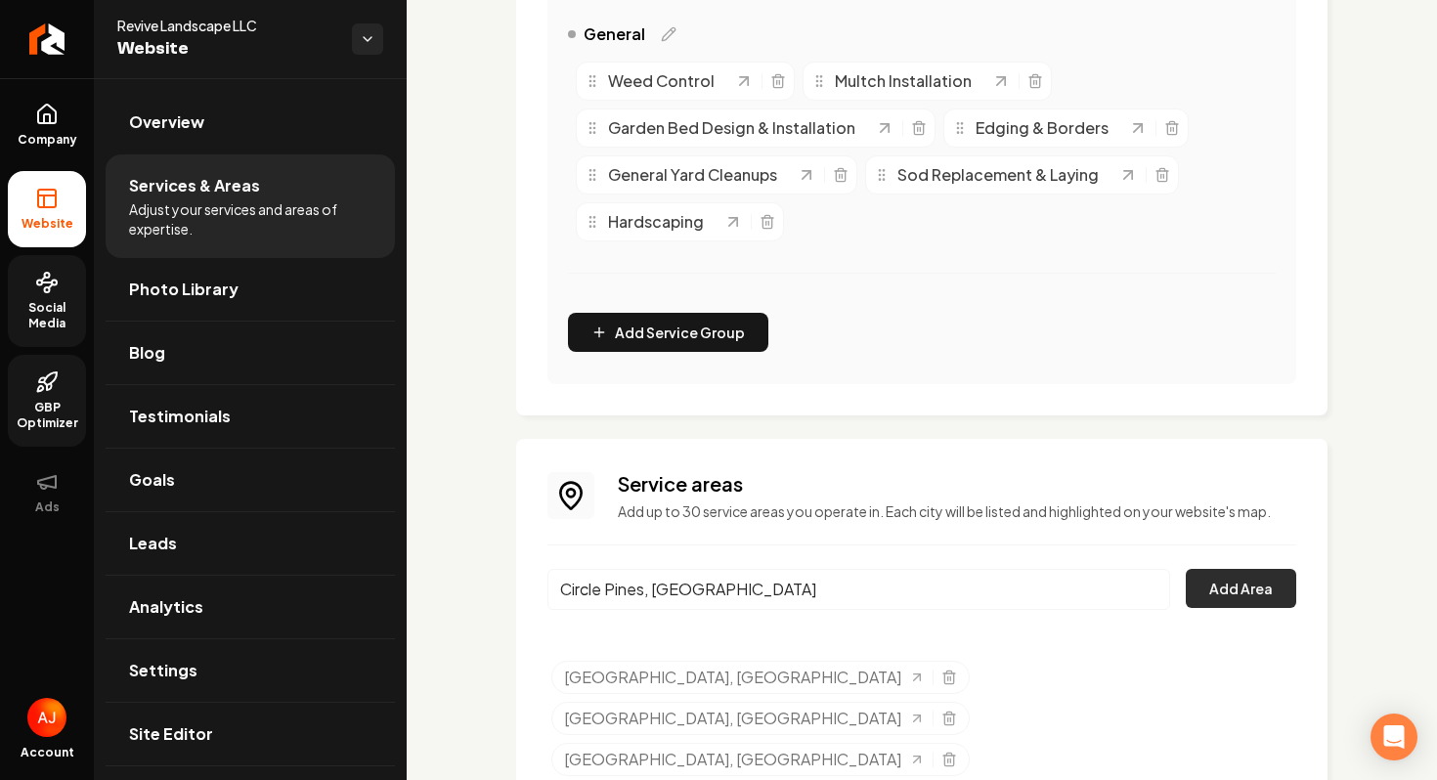
click at [1230, 604] on button "Add Area" at bounding box center [1241, 588] width 110 height 39
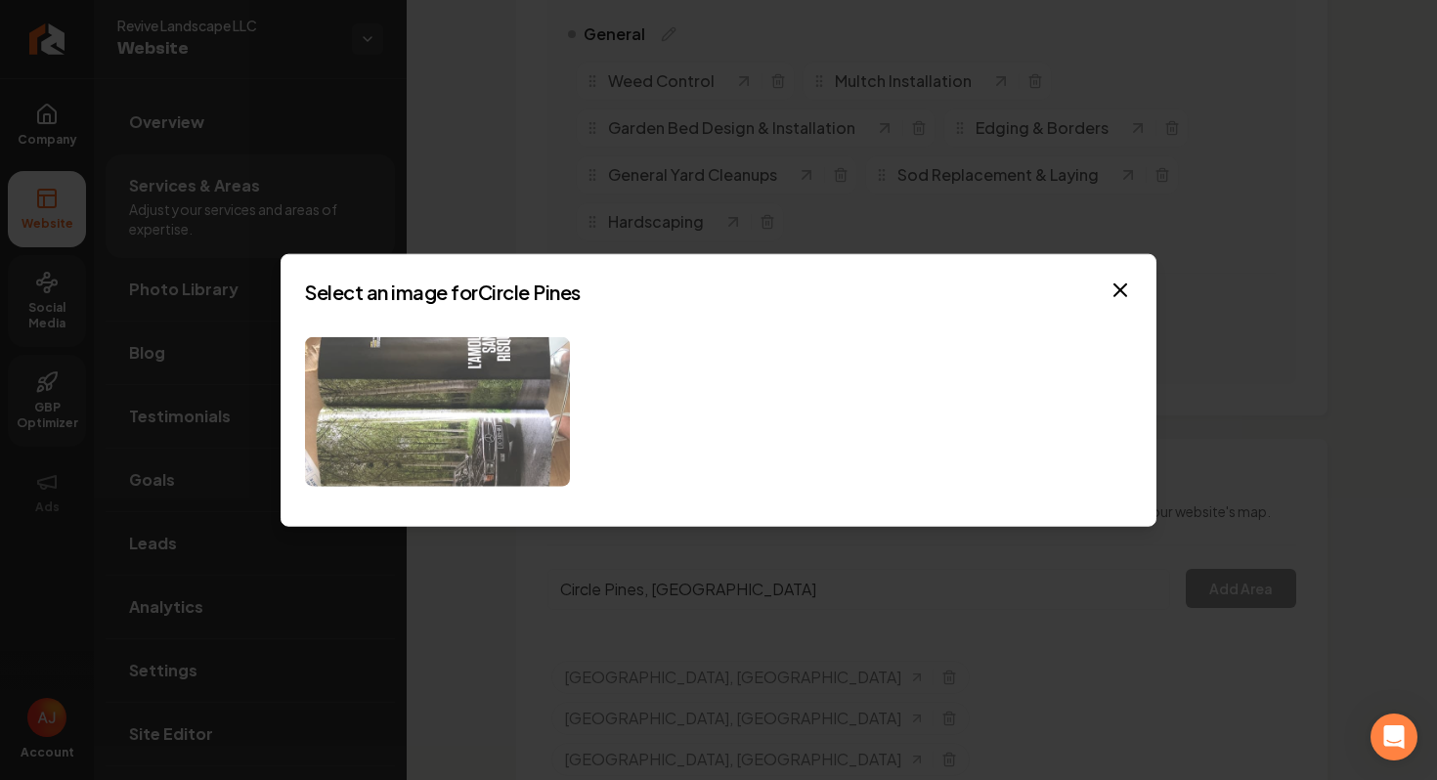
click at [526, 420] on img at bounding box center [437, 412] width 265 height 150
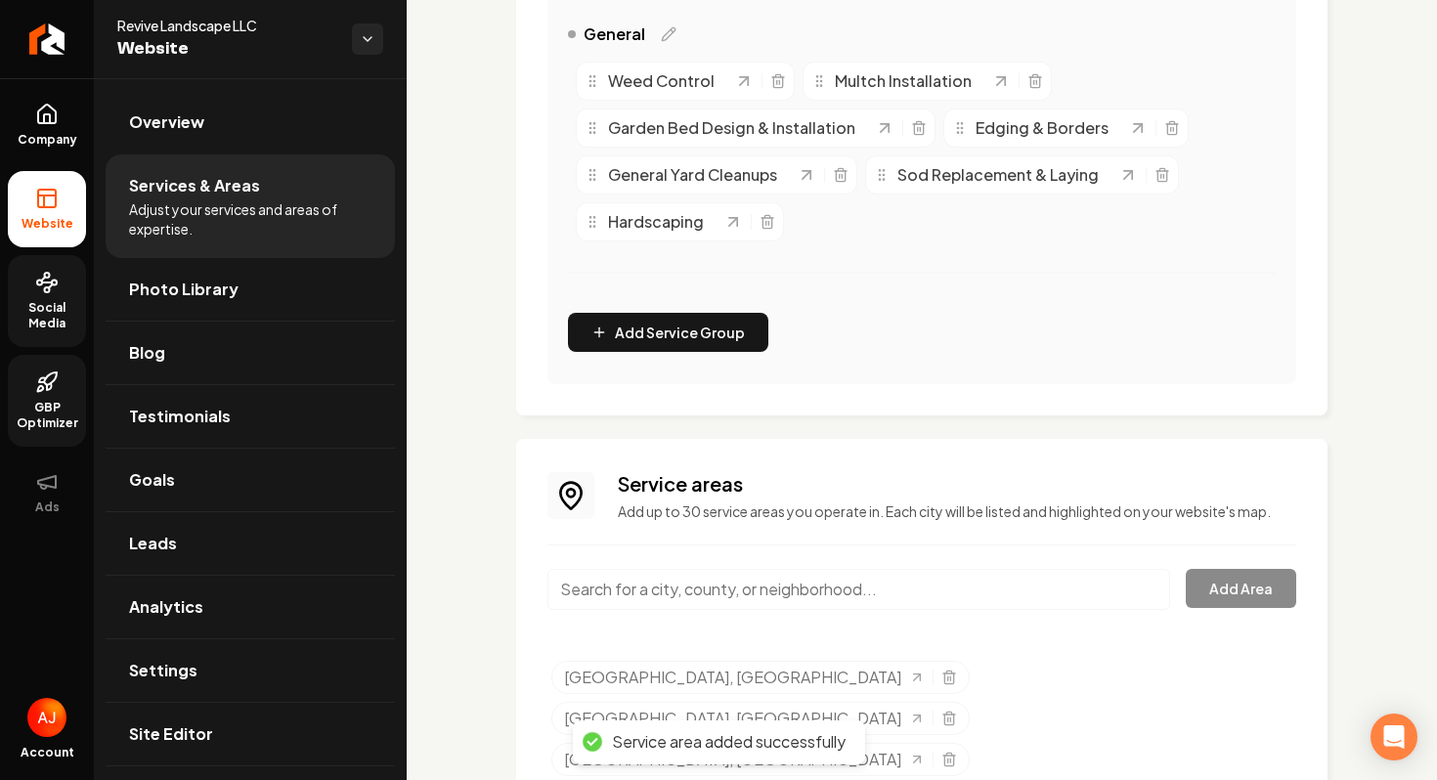
click at [814, 603] on input "Main content area" at bounding box center [859, 589] width 623 height 41
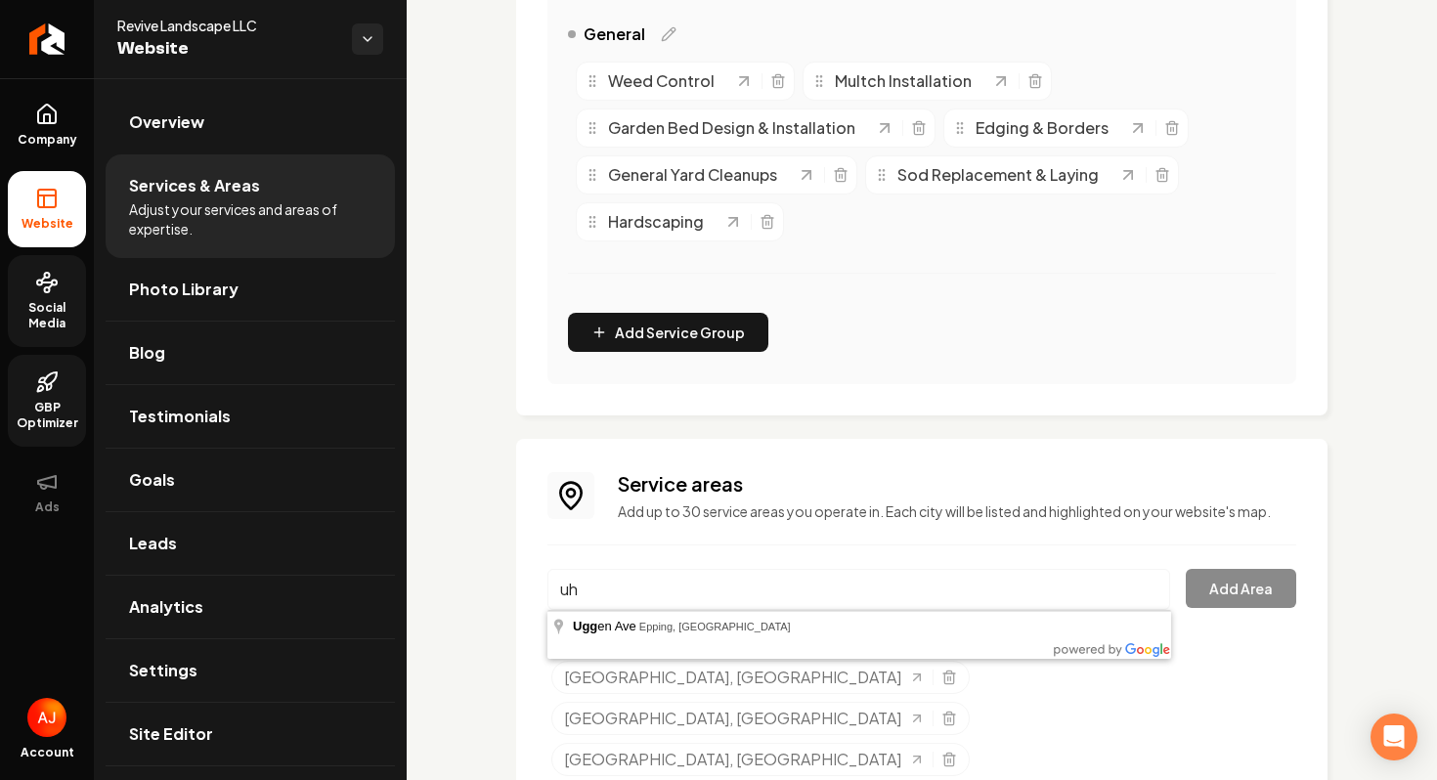
type input "u"
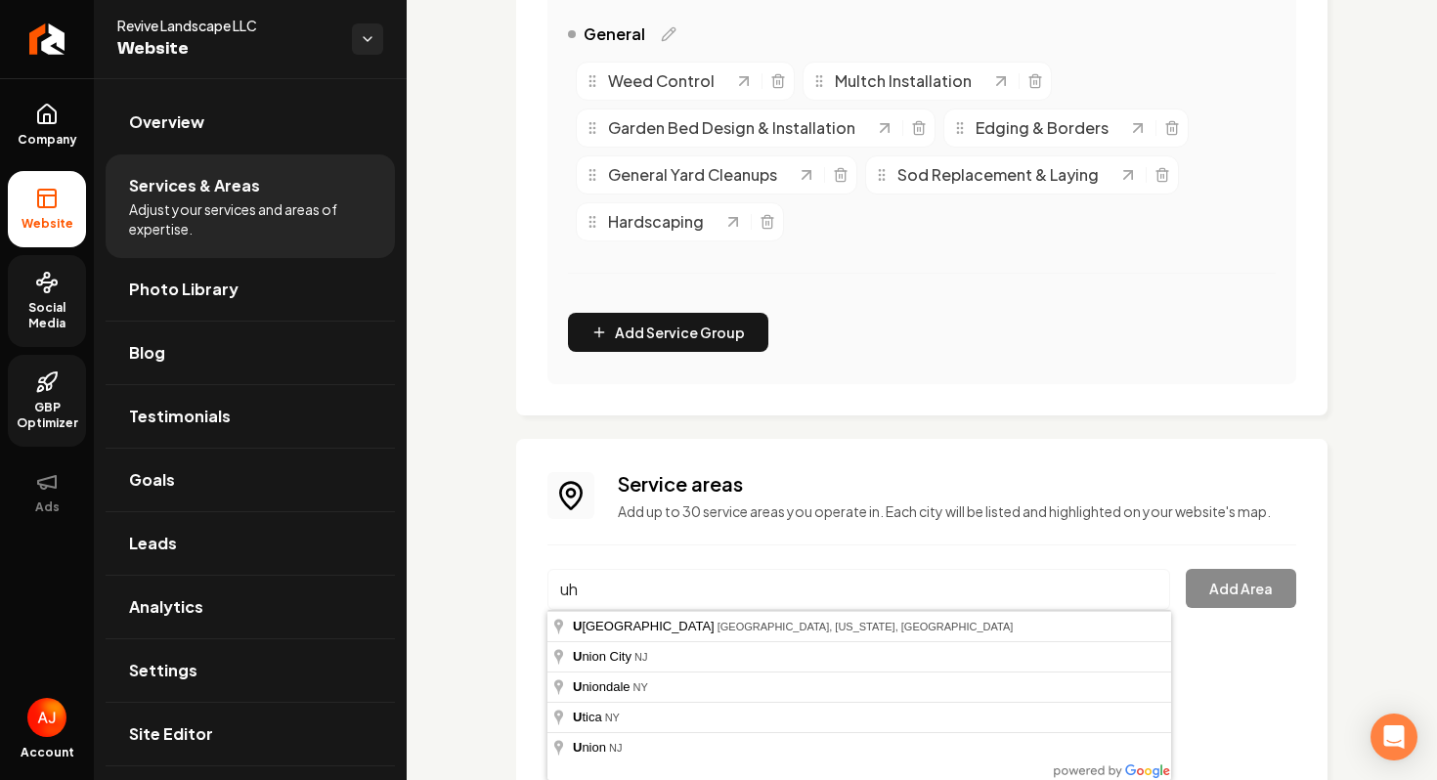
type input "u"
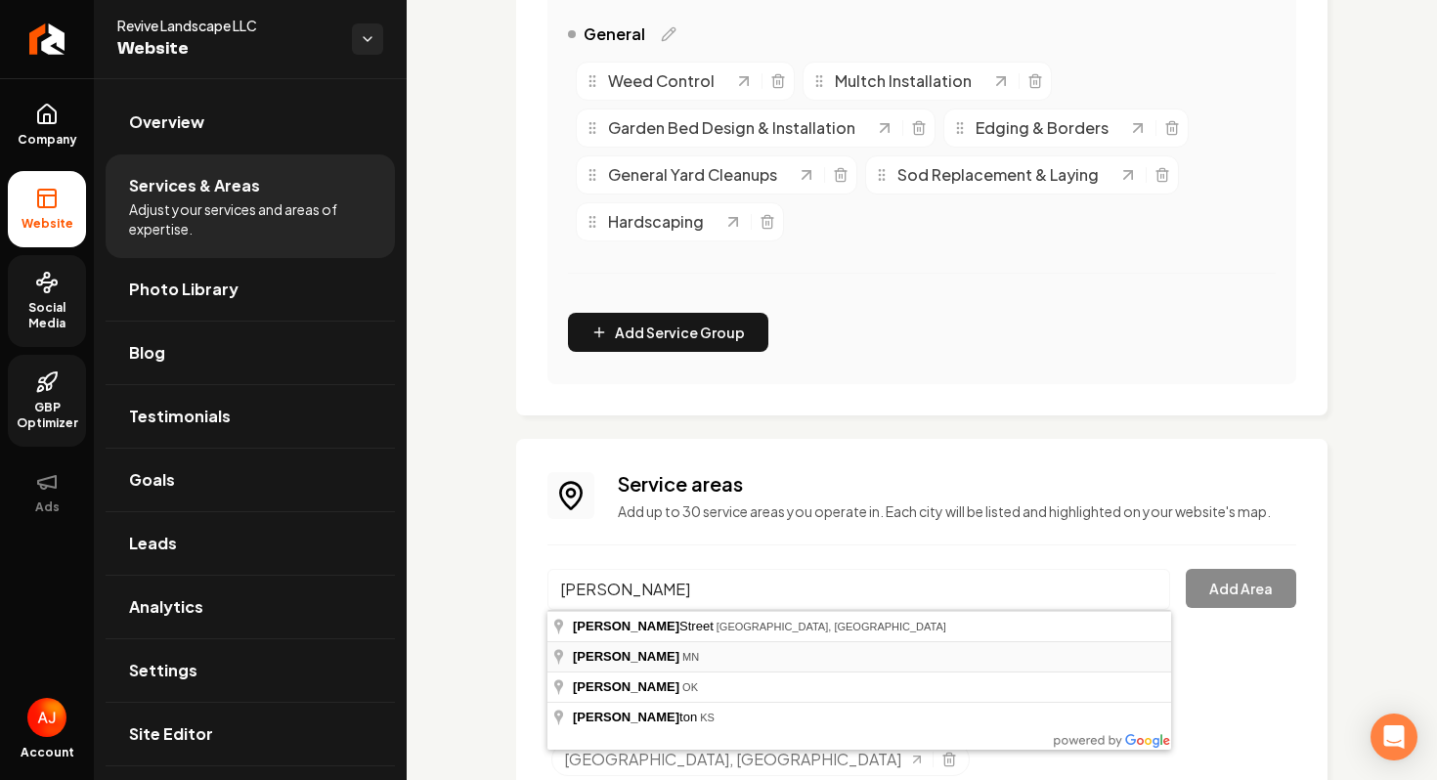
type input "Hugo, [GEOGRAPHIC_DATA]"
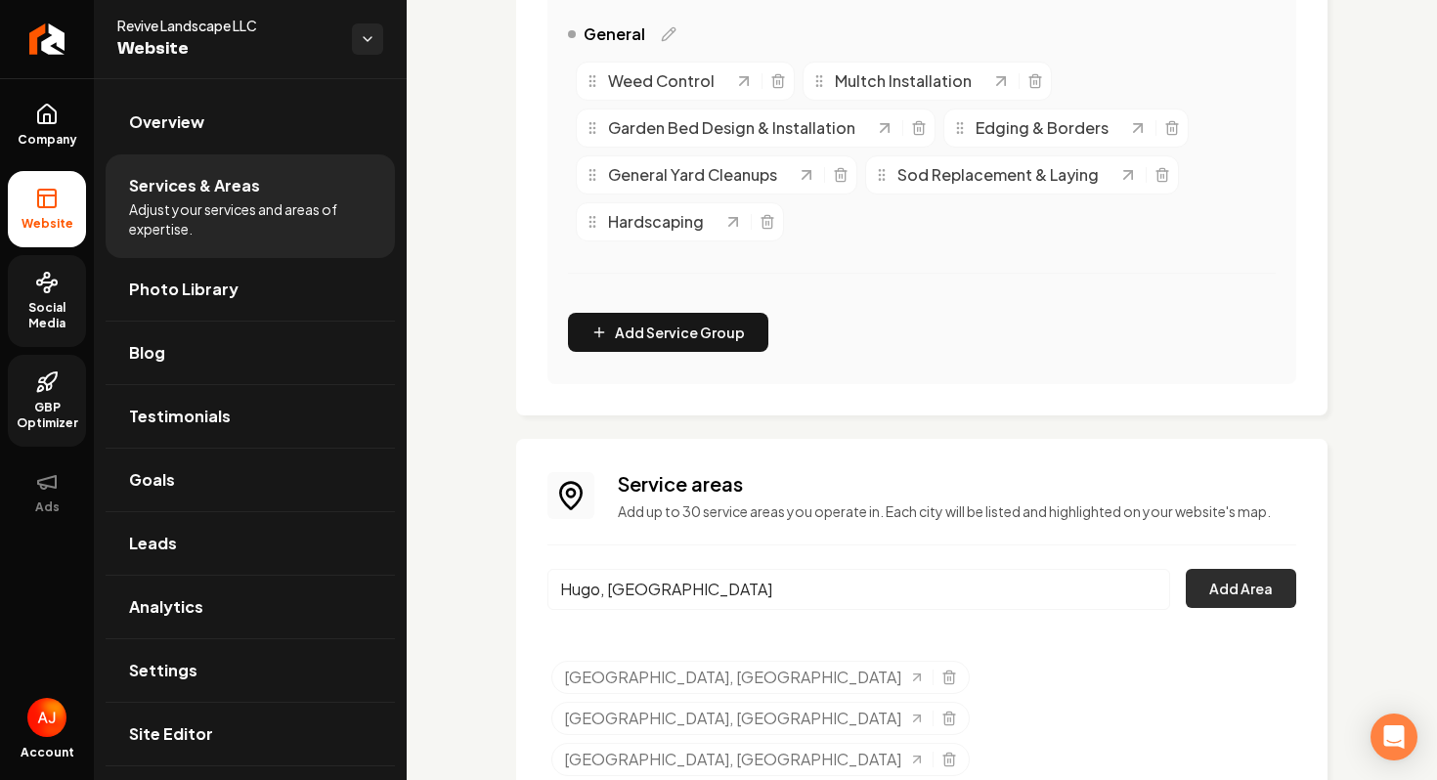
click at [1230, 582] on button "Add Area" at bounding box center [1241, 588] width 110 height 39
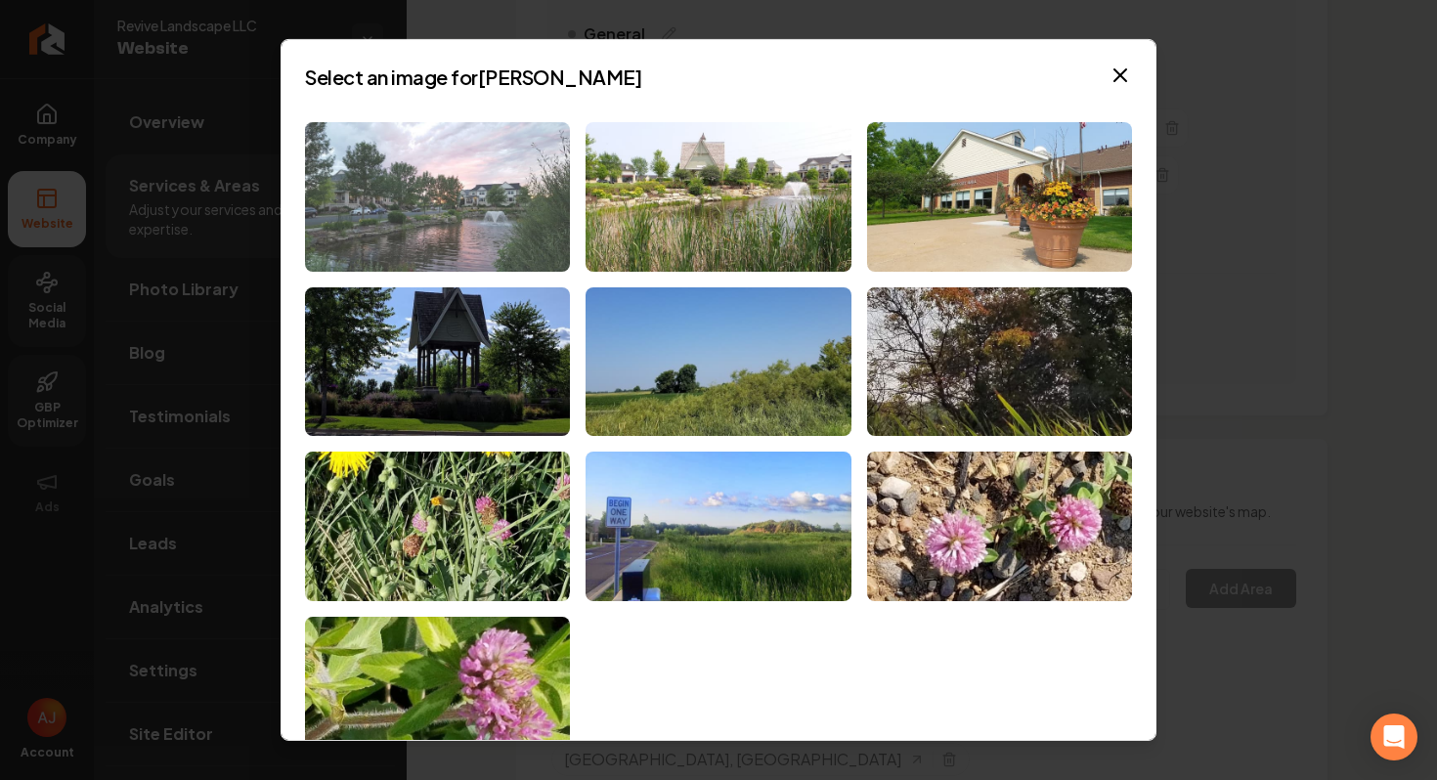
click at [426, 213] on img at bounding box center [437, 197] width 265 height 150
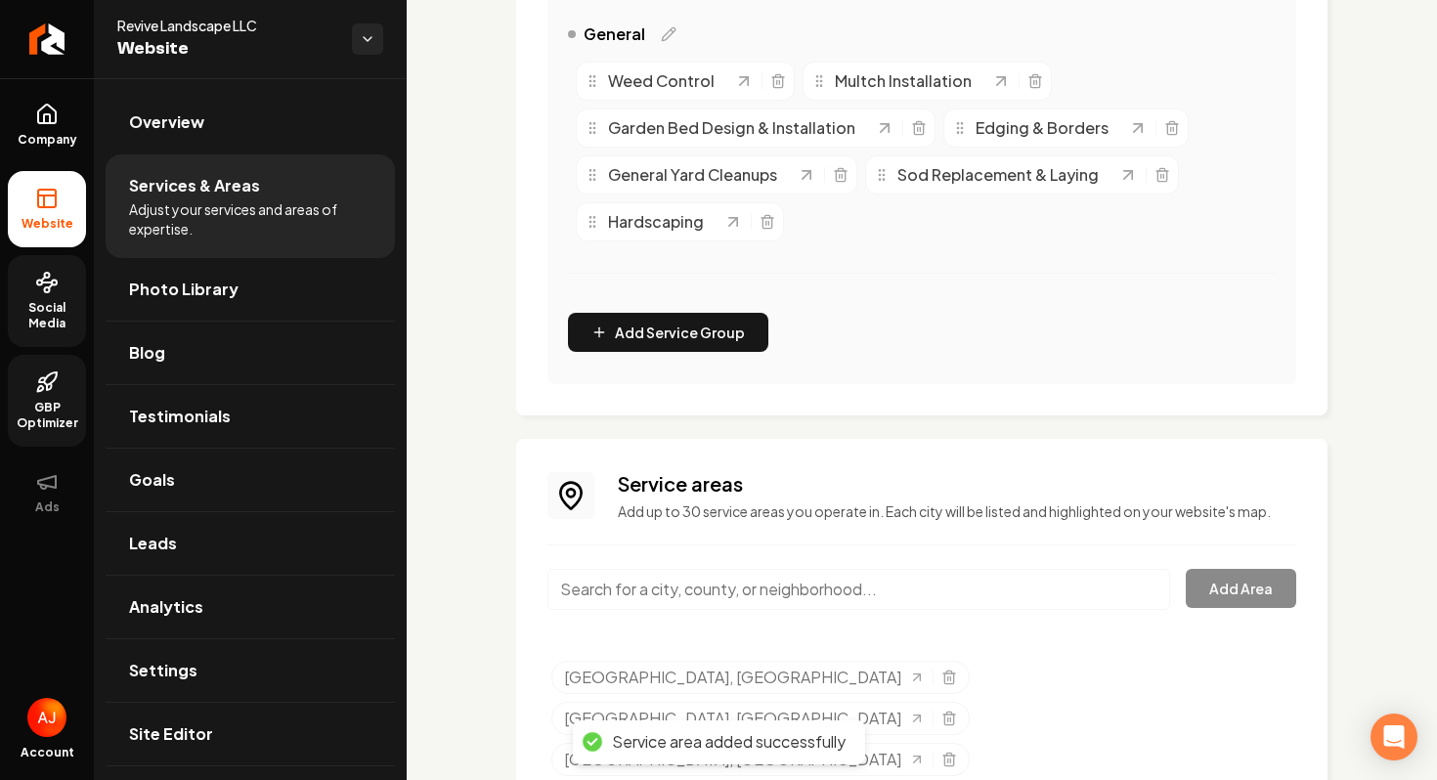
click at [723, 596] on input "Main content area" at bounding box center [859, 589] width 623 height 41
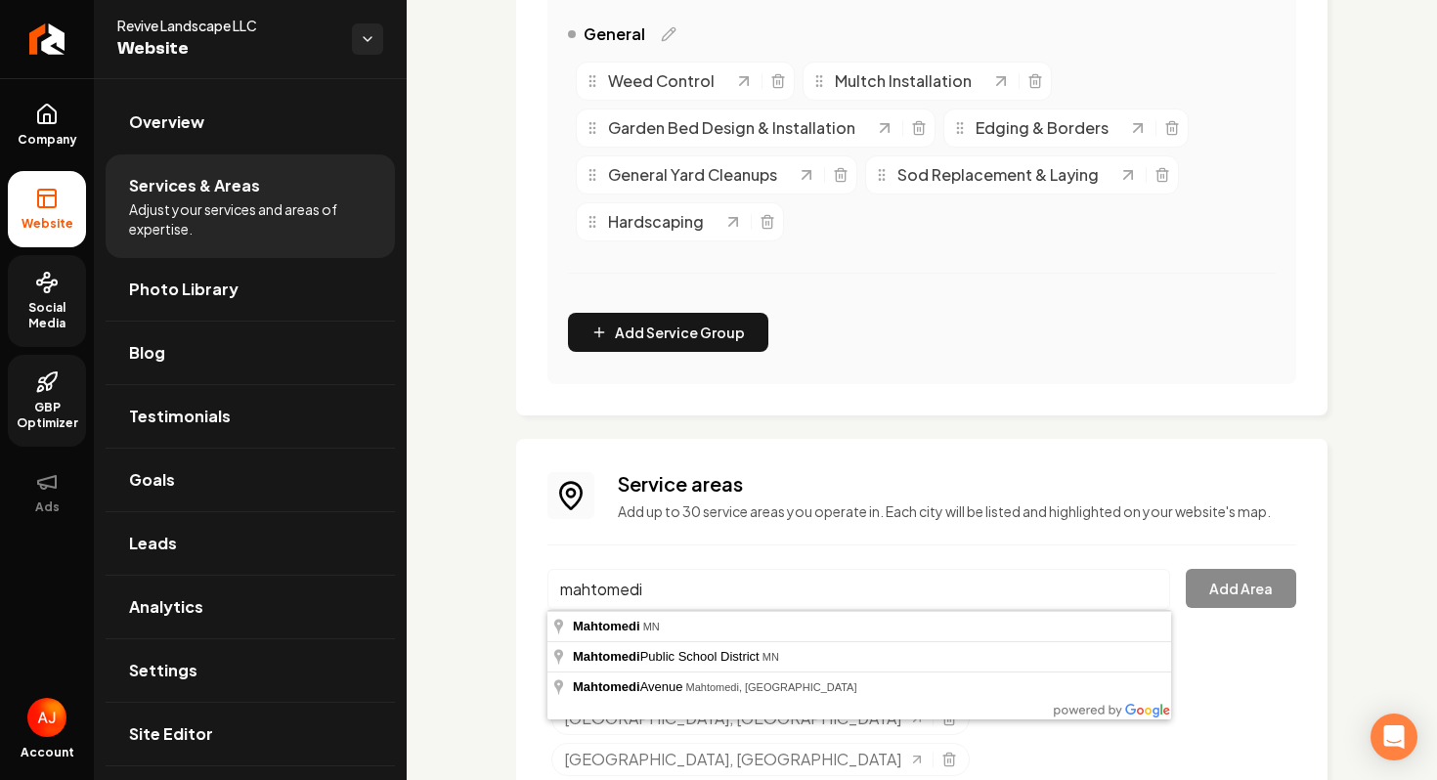
type input "Mahtomedi, [GEOGRAPHIC_DATA]"
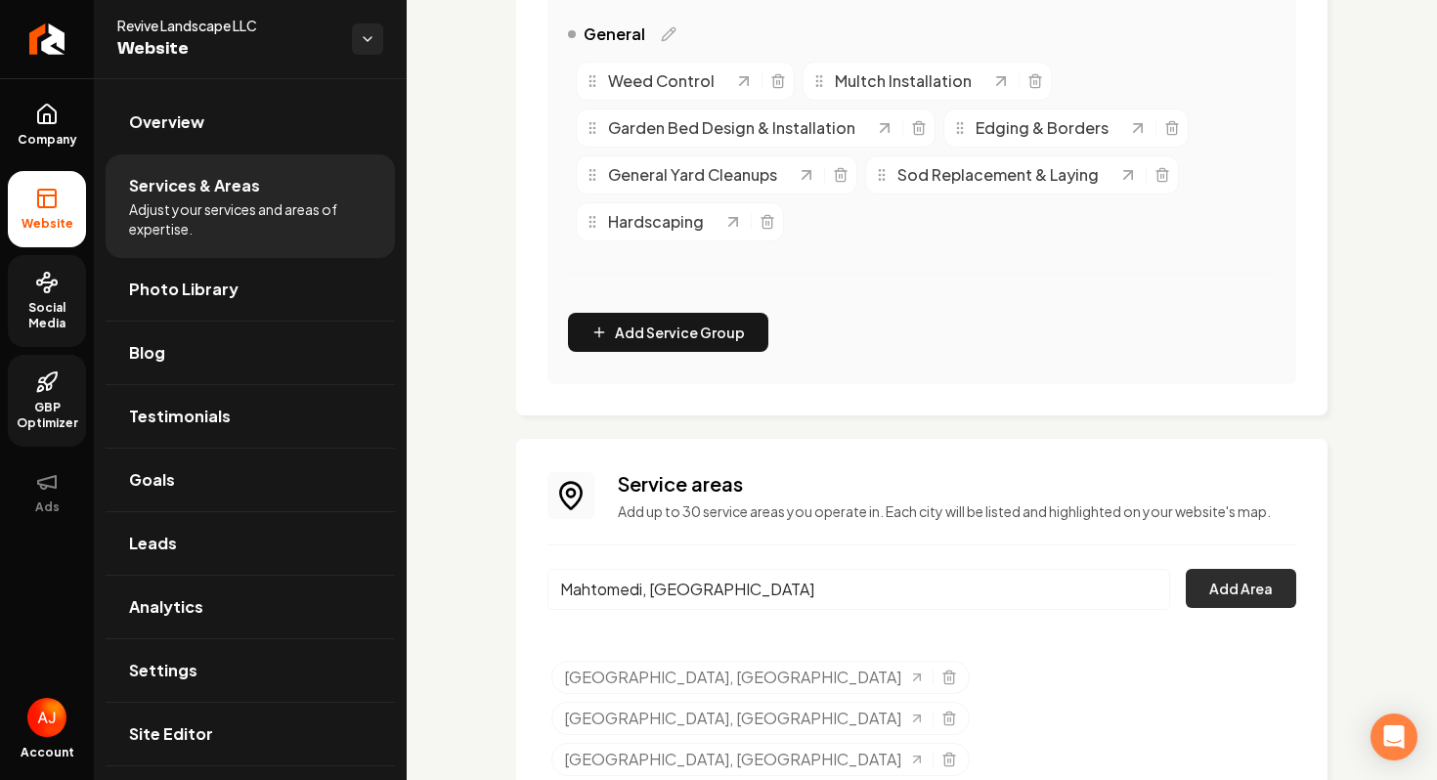
click at [1262, 592] on button "Add Area" at bounding box center [1241, 588] width 110 height 39
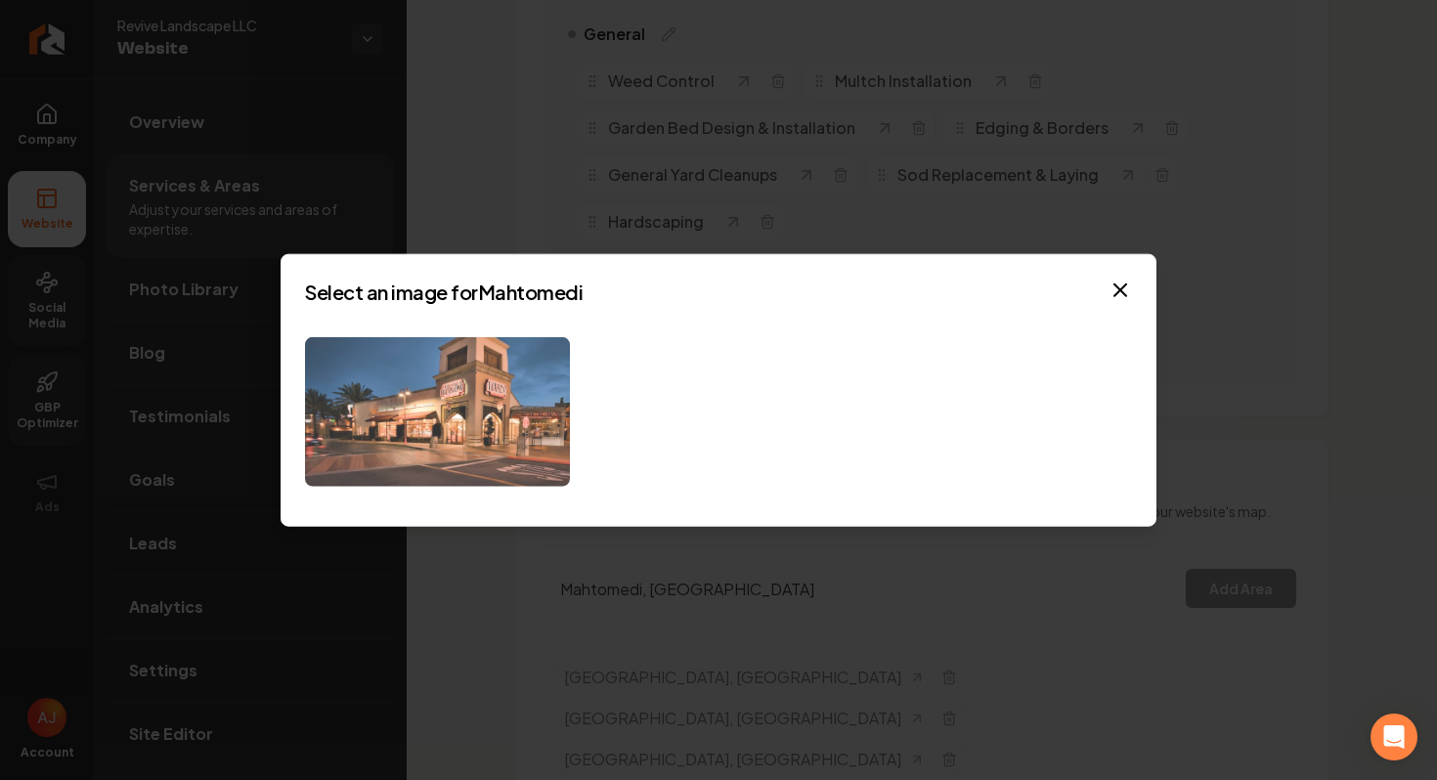
click at [473, 400] on img at bounding box center [437, 412] width 265 height 150
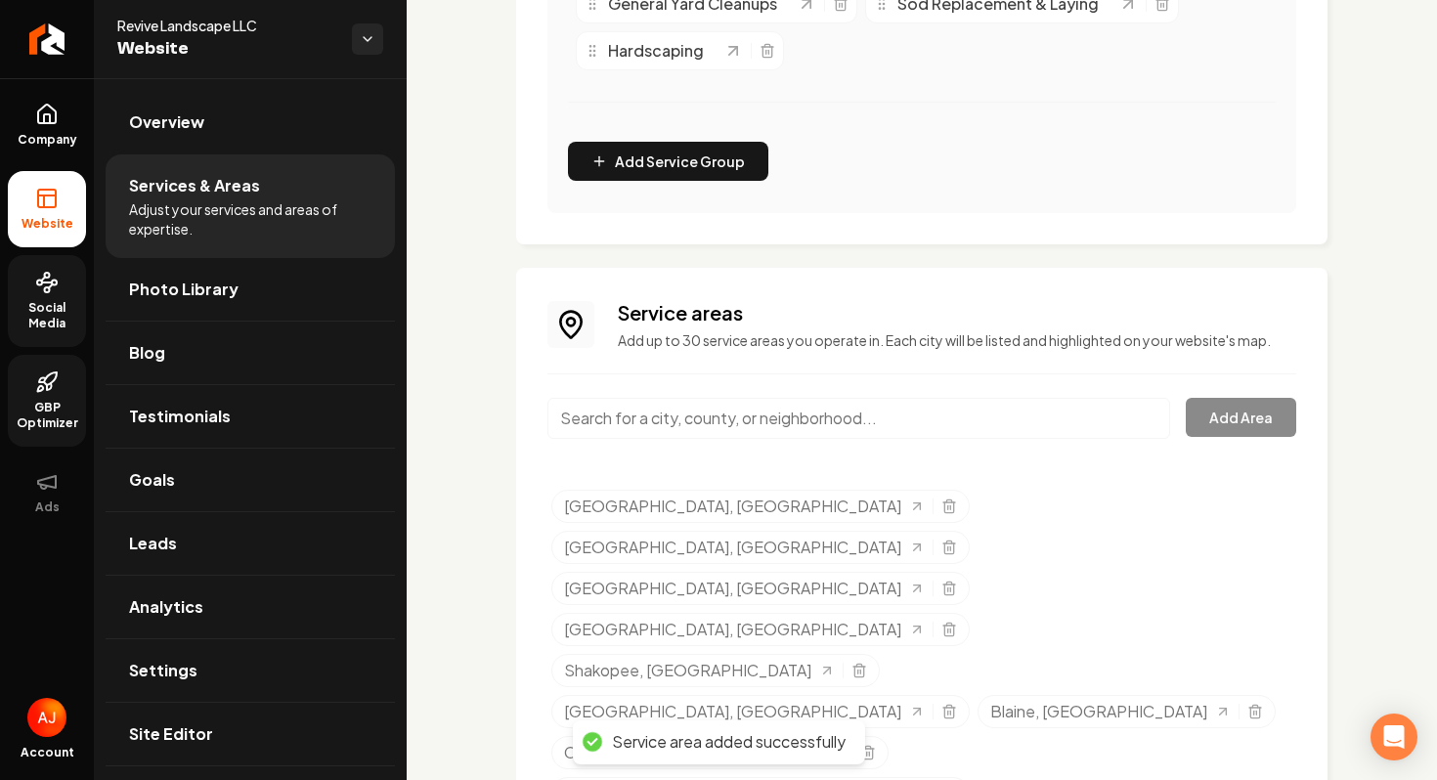
scroll to position [712, 0]
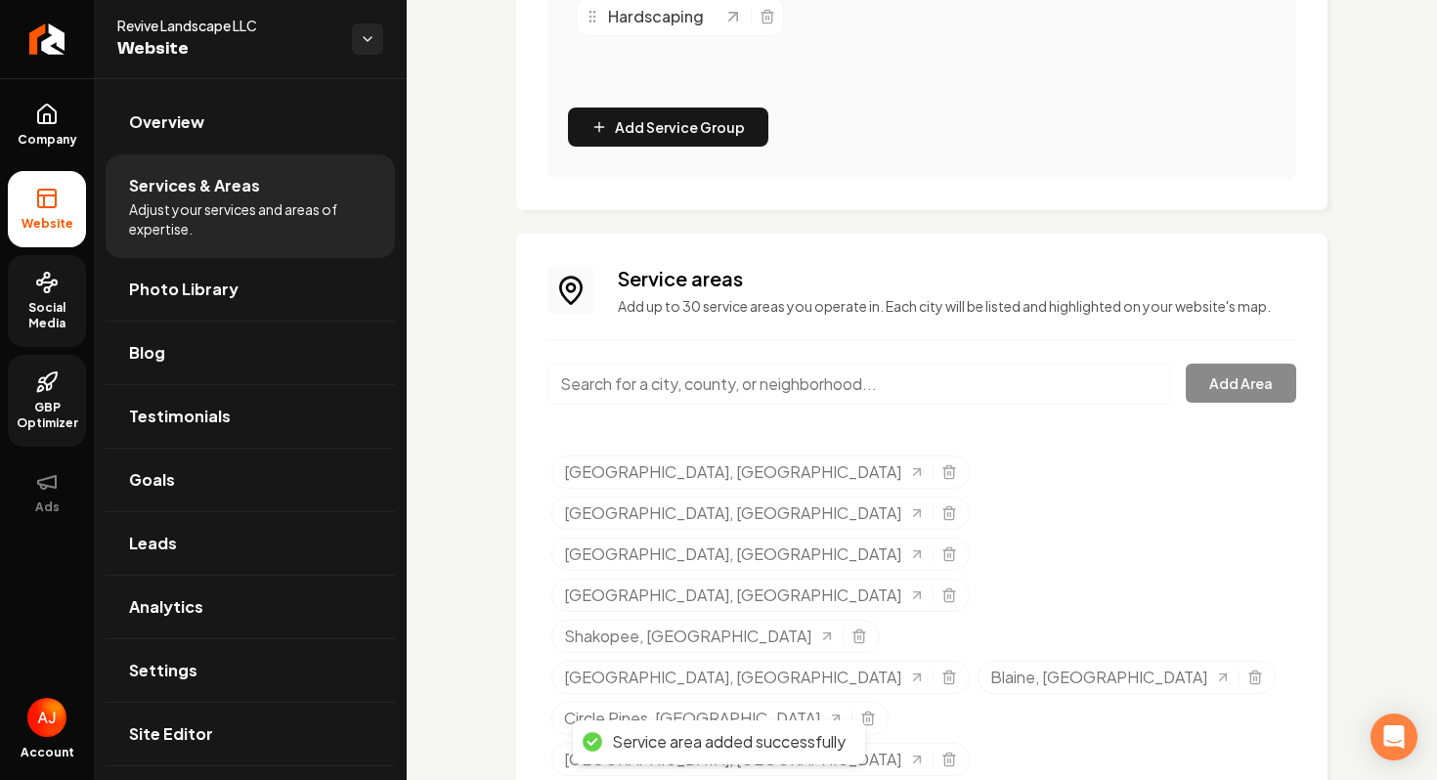
click at [603, 384] on input "Main content area" at bounding box center [859, 384] width 623 height 41
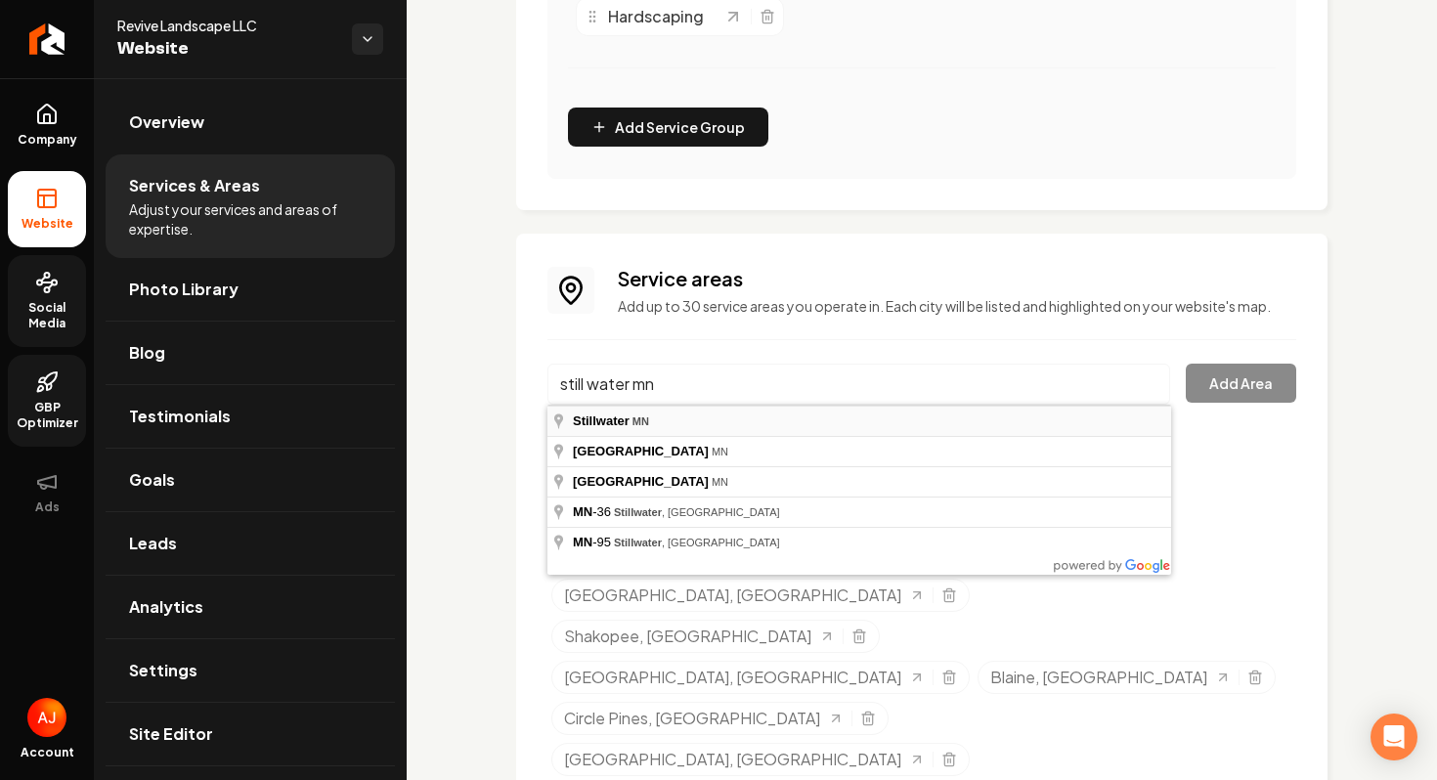
type input "[GEOGRAPHIC_DATA], [GEOGRAPHIC_DATA]"
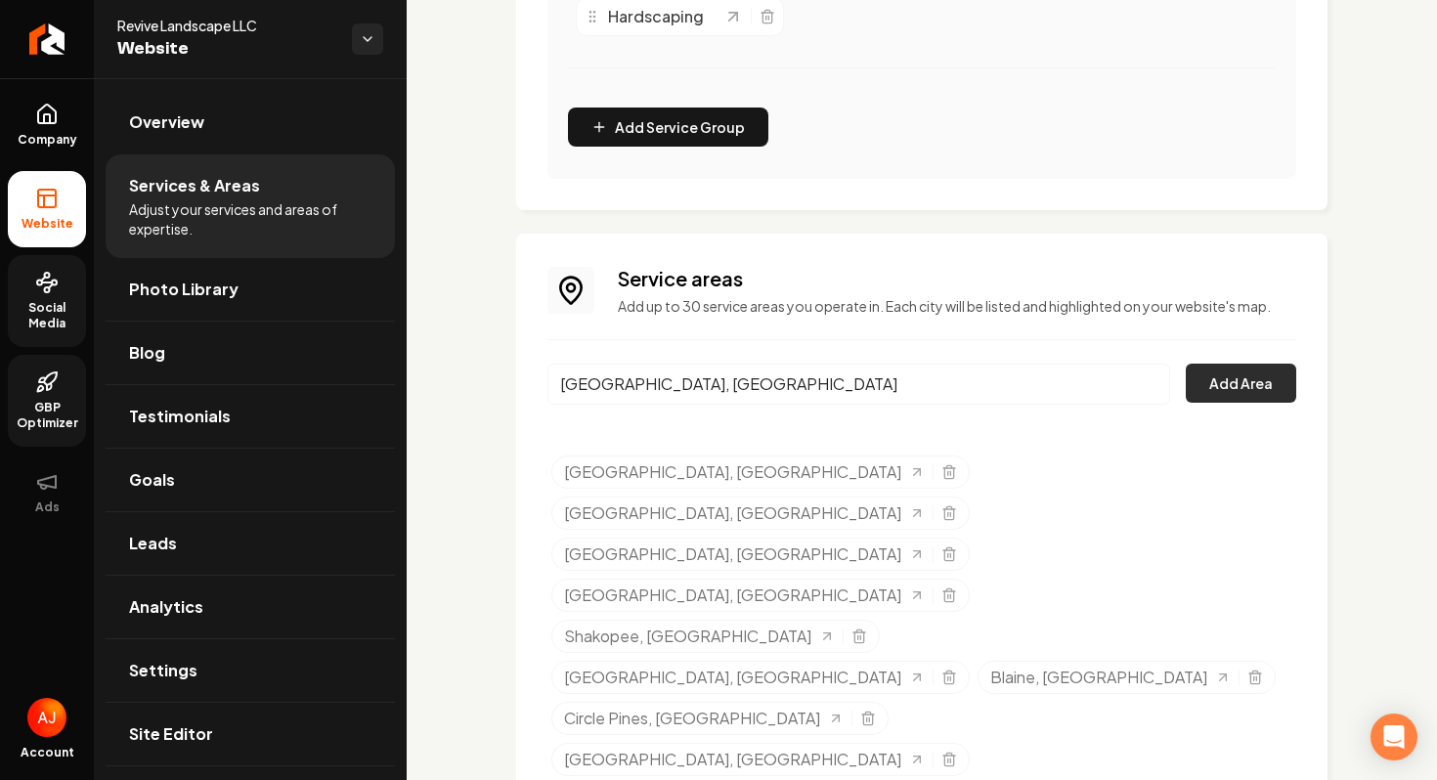
click at [1241, 399] on button "Add Area" at bounding box center [1241, 383] width 110 height 39
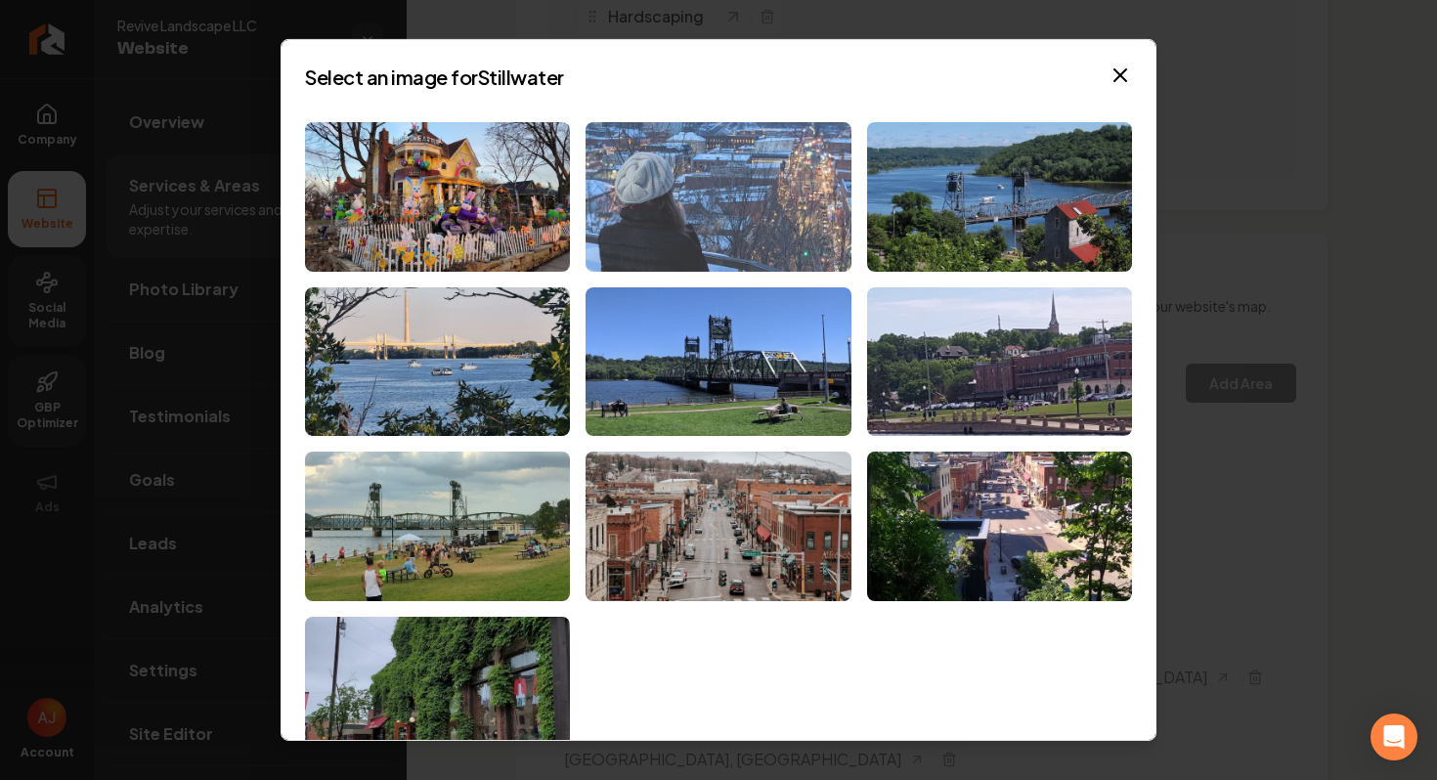
click at [666, 199] on img at bounding box center [718, 197] width 265 height 150
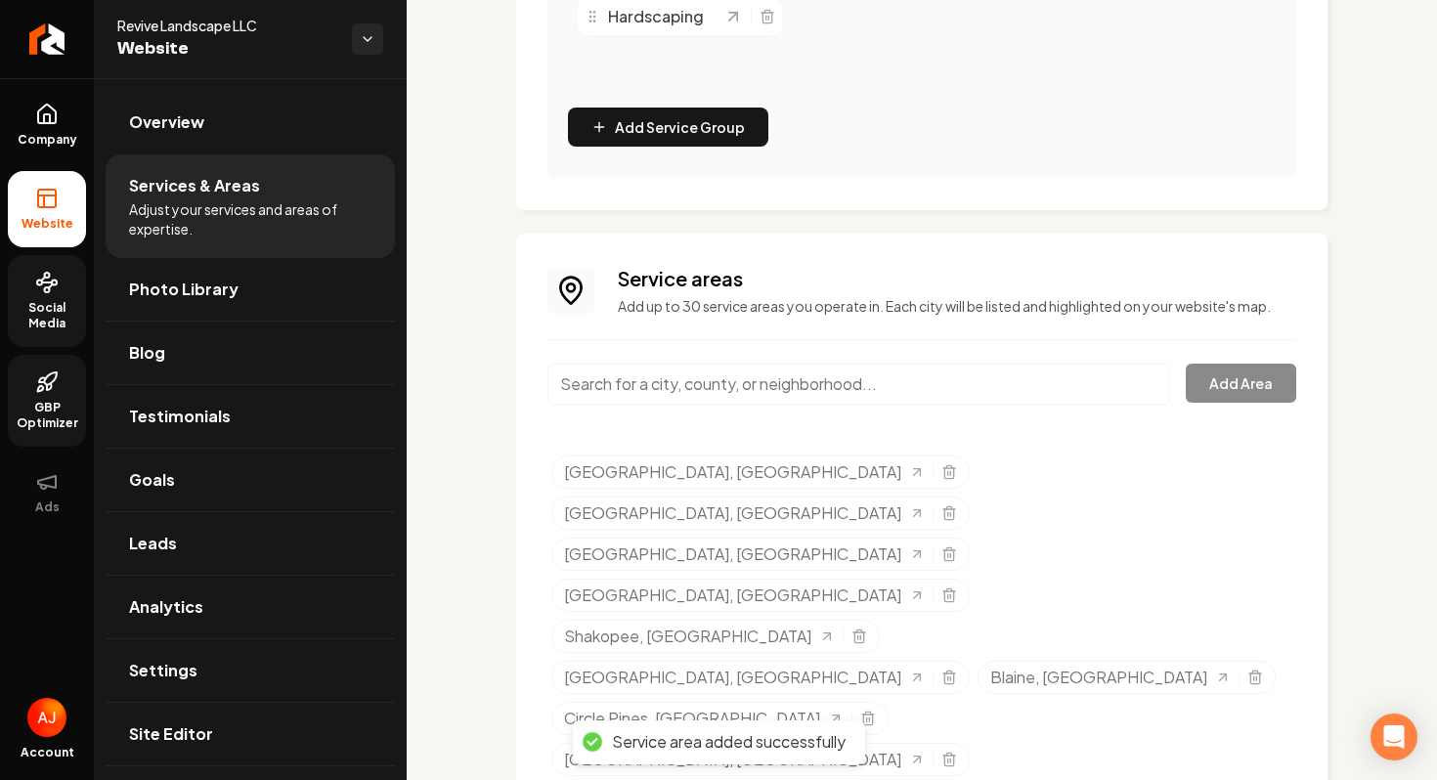
click at [702, 391] on input "Main content area" at bounding box center [859, 384] width 623 height 41
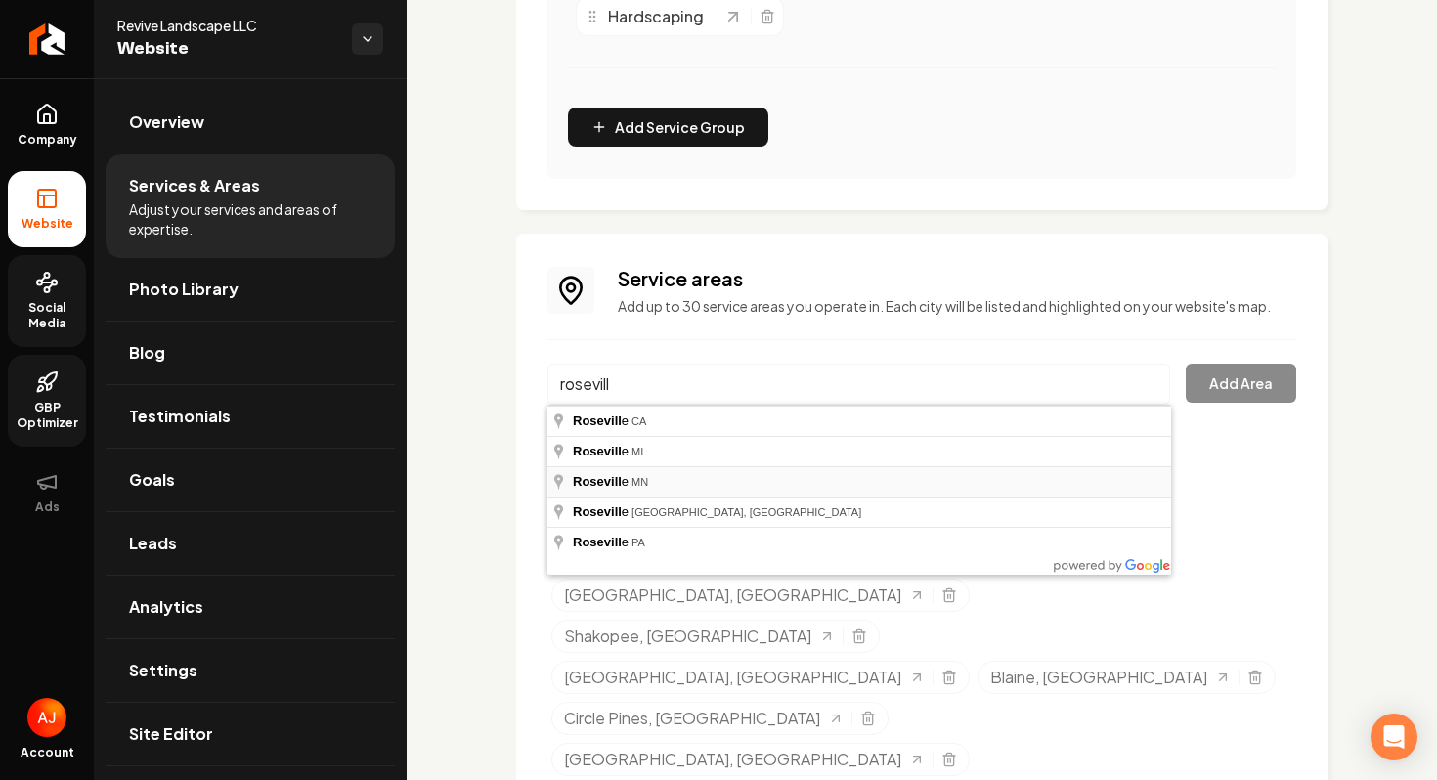
type input "[GEOGRAPHIC_DATA], [GEOGRAPHIC_DATA]"
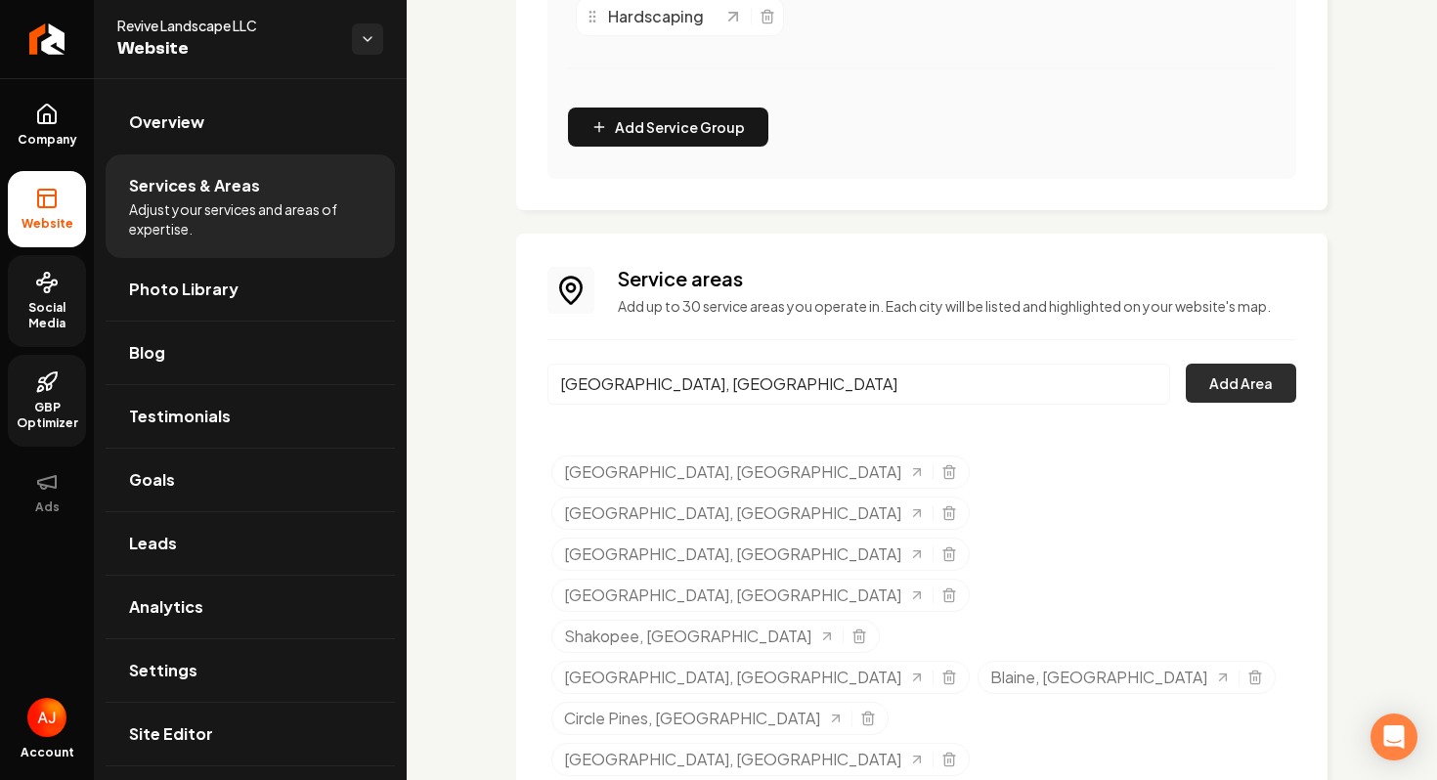
click at [1210, 393] on button "Add Area" at bounding box center [1241, 383] width 110 height 39
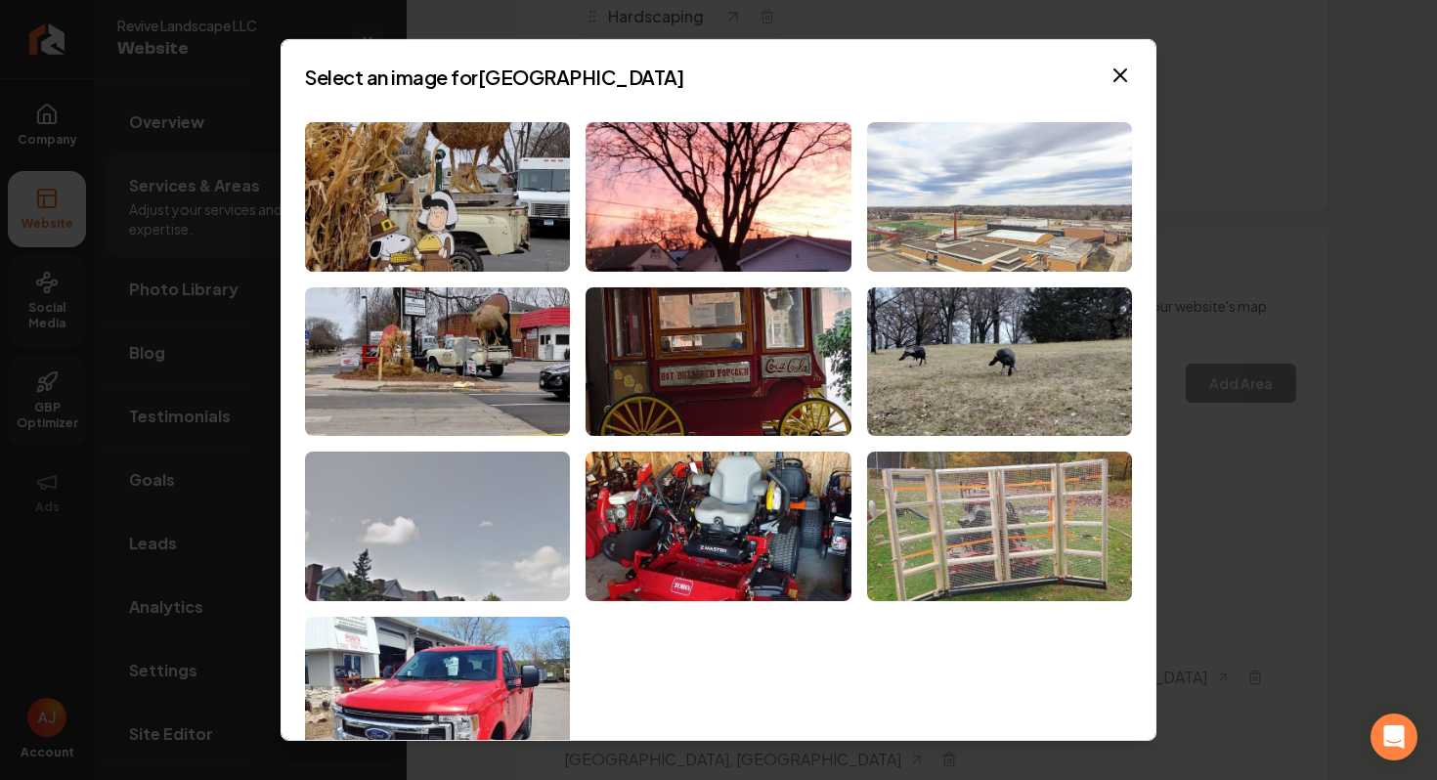
click at [985, 188] on img at bounding box center [999, 197] width 265 height 150
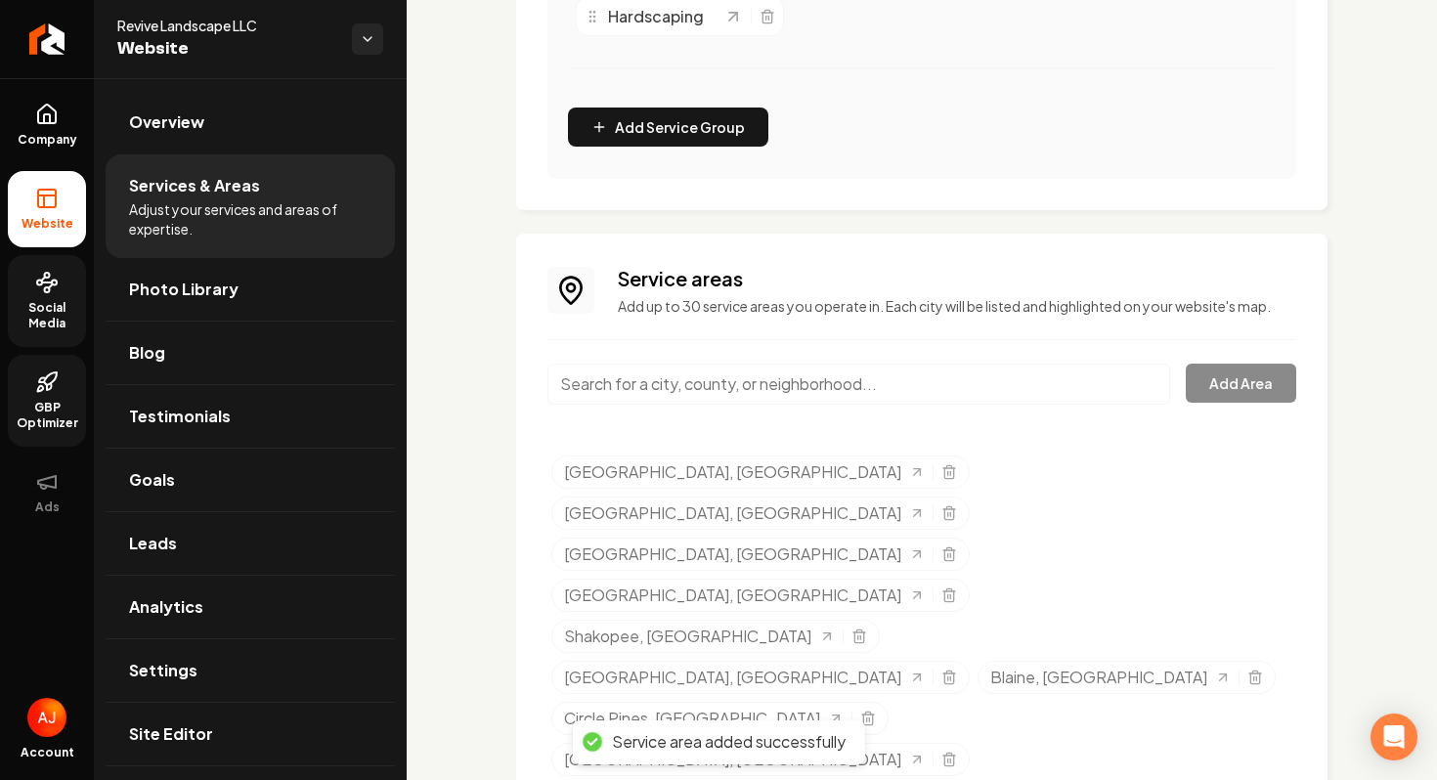
click at [685, 387] on input "Main content area" at bounding box center [859, 384] width 623 height 41
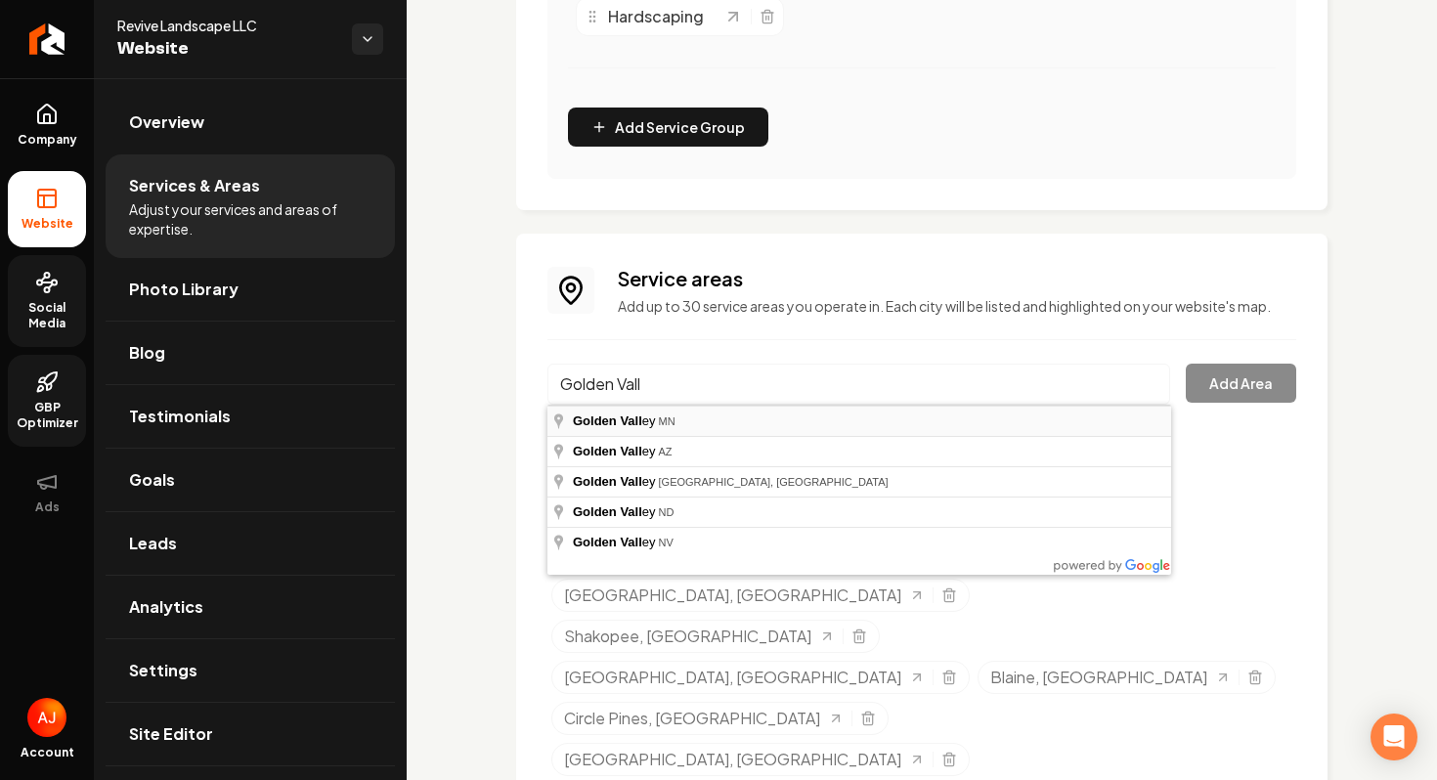
type input "[GEOGRAPHIC_DATA], [GEOGRAPHIC_DATA]"
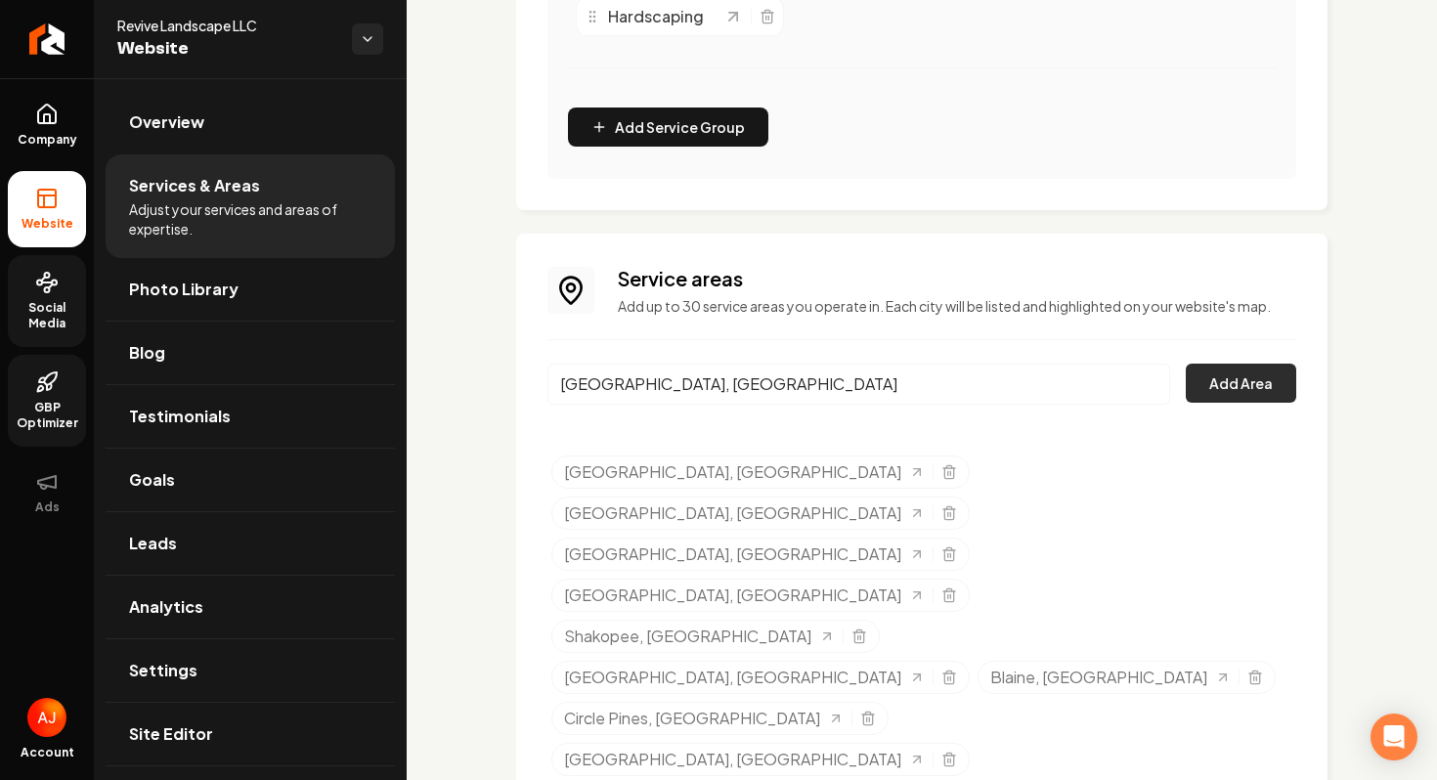
click at [1211, 394] on button "Add Area" at bounding box center [1241, 383] width 110 height 39
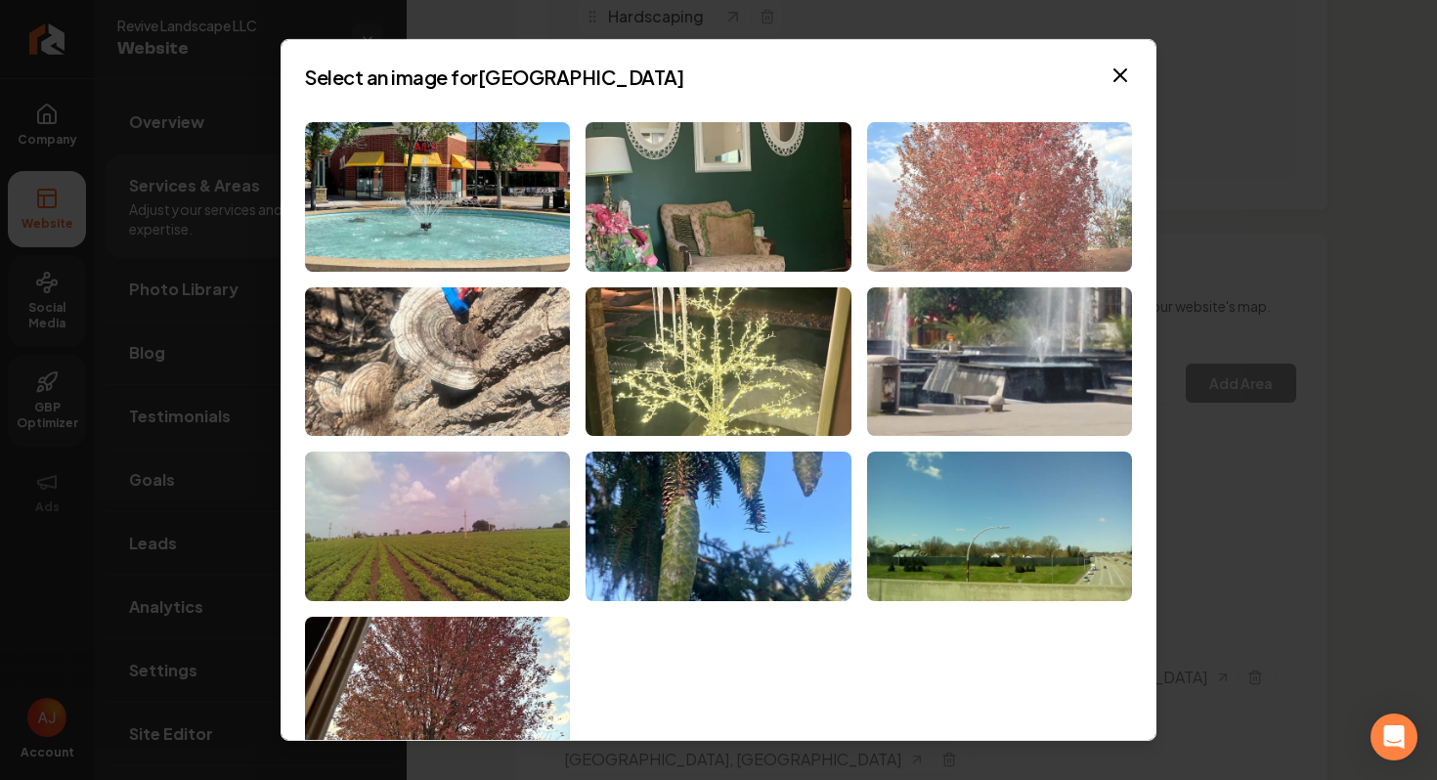
click at [962, 210] on img at bounding box center [999, 197] width 265 height 150
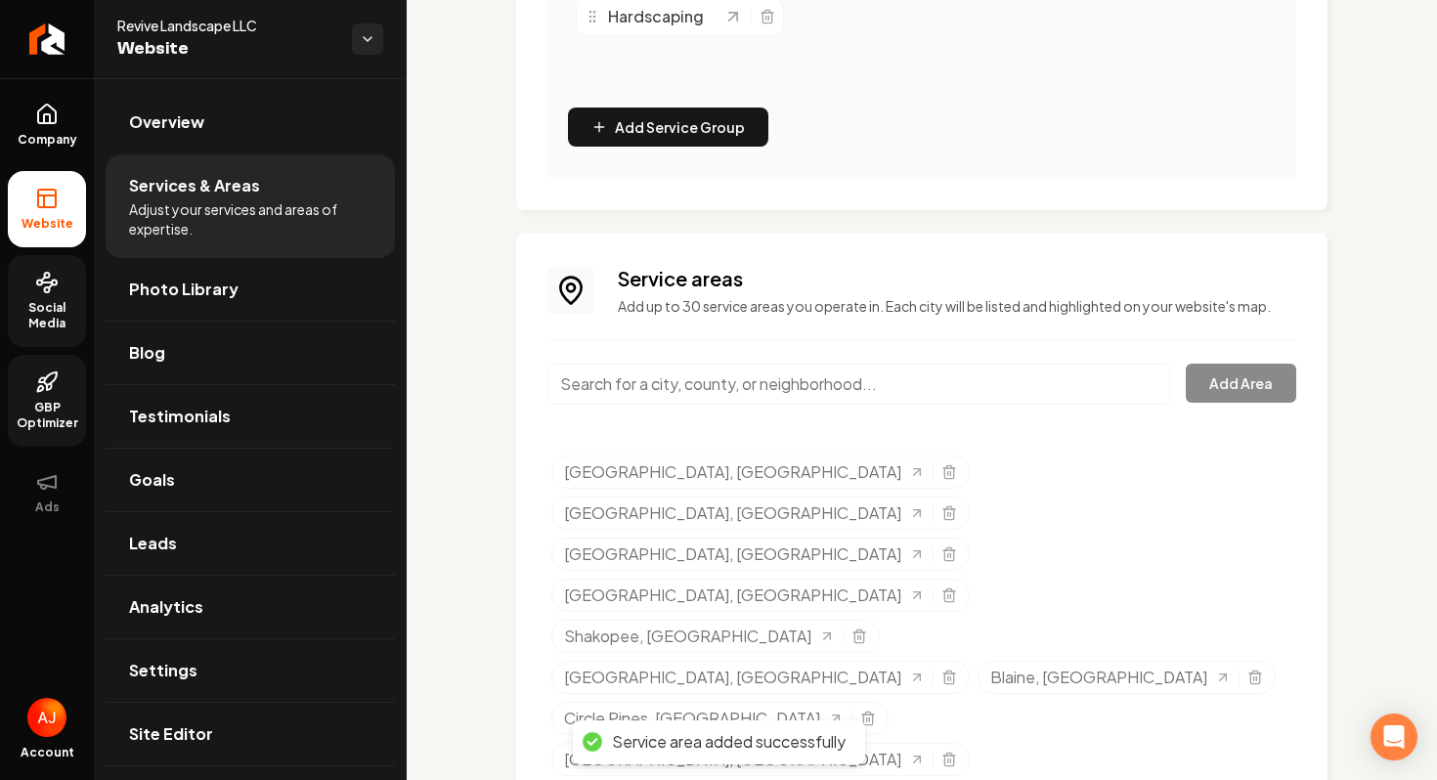
click at [631, 381] on input "Main content area" at bounding box center [859, 384] width 623 height 41
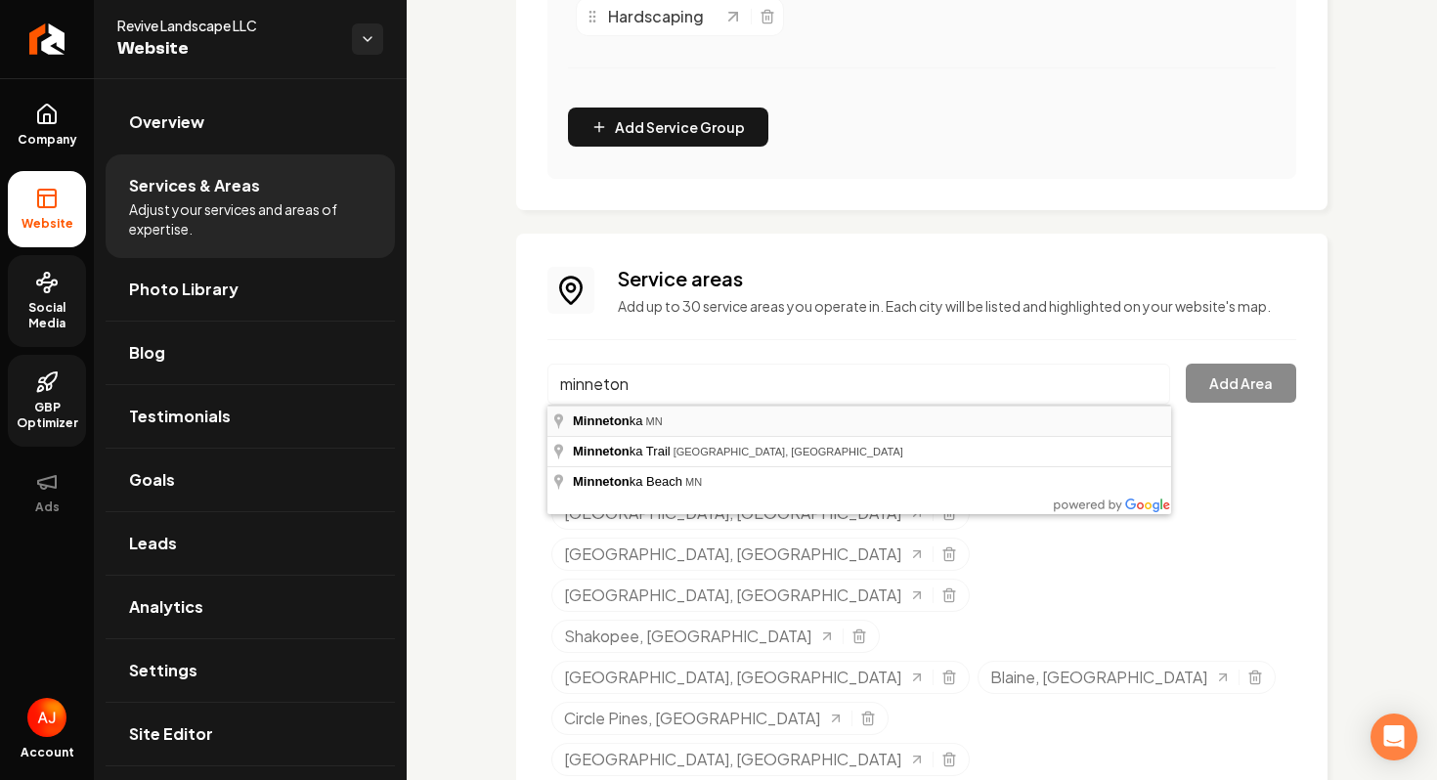
type input "Minnetonka, [GEOGRAPHIC_DATA]"
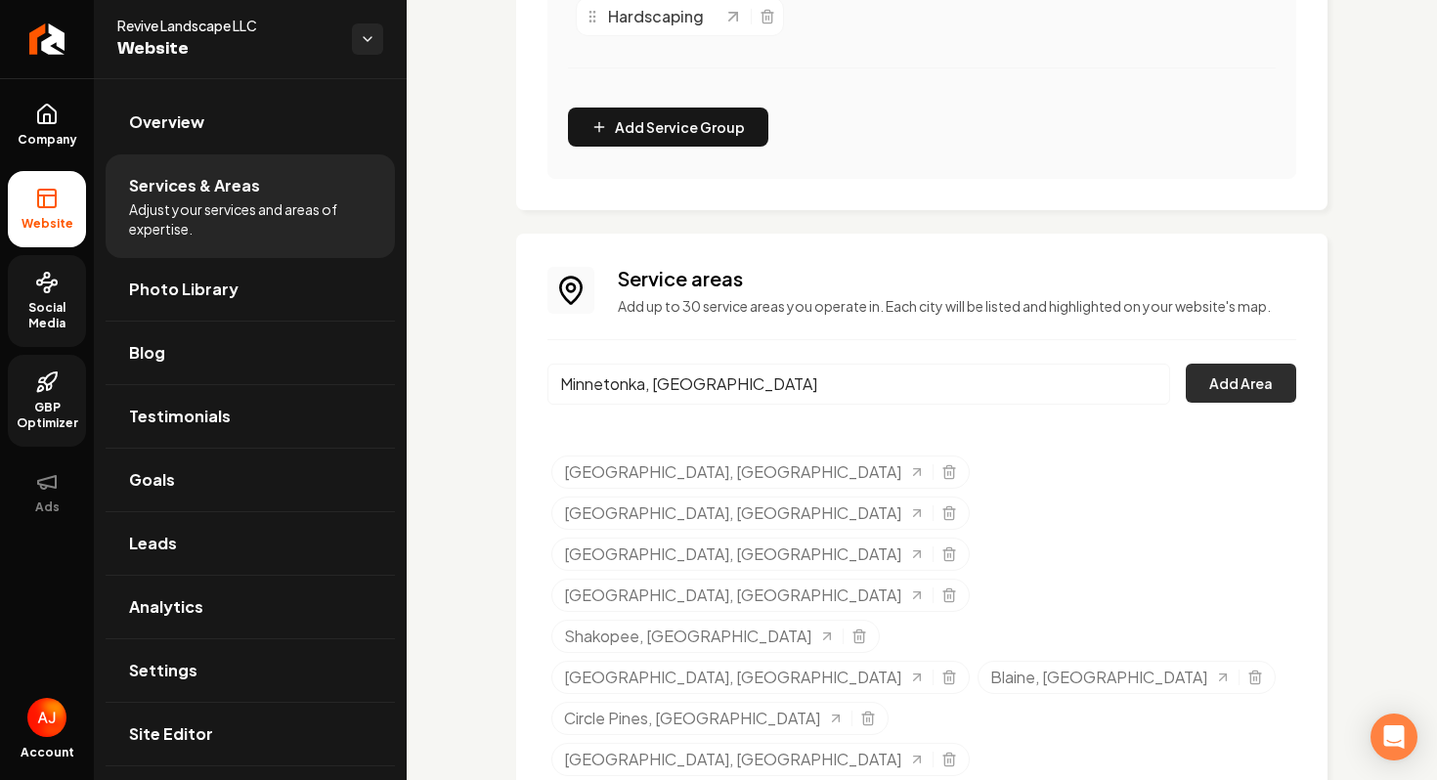
click at [1273, 391] on button "Add Area" at bounding box center [1241, 383] width 110 height 39
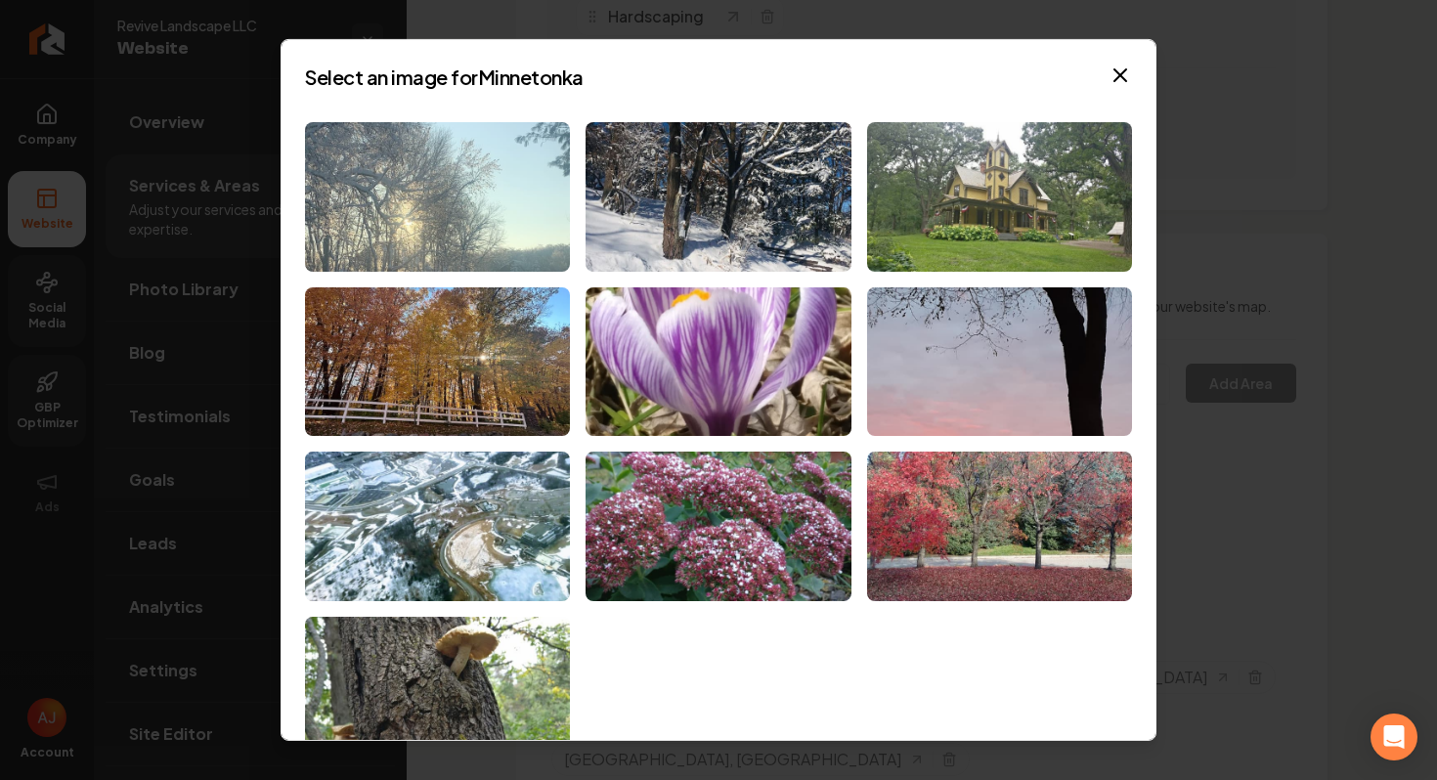
click at [481, 222] on img at bounding box center [437, 197] width 265 height 150
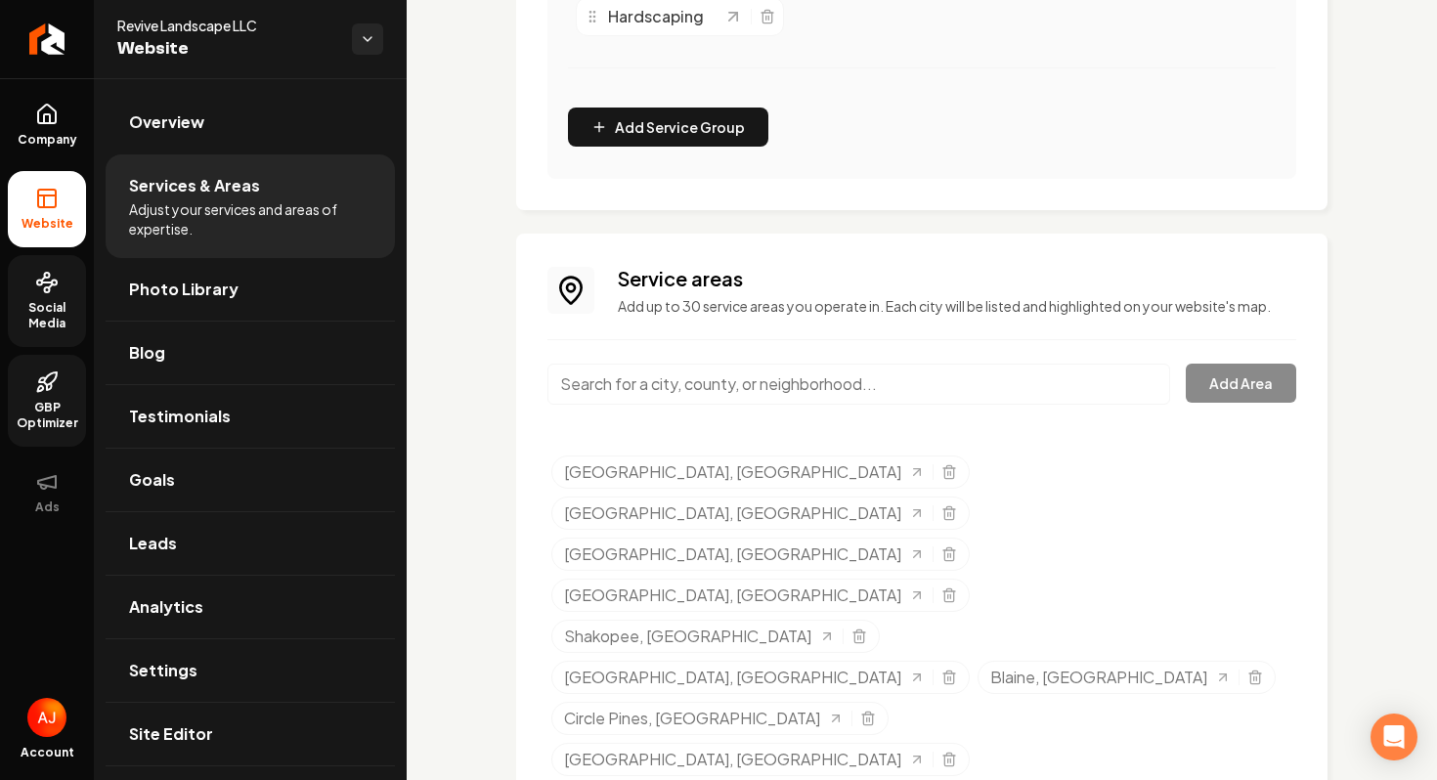
click at [604, 391] on input "Main content area" at bounding box center [859, 384] width 623 height 41
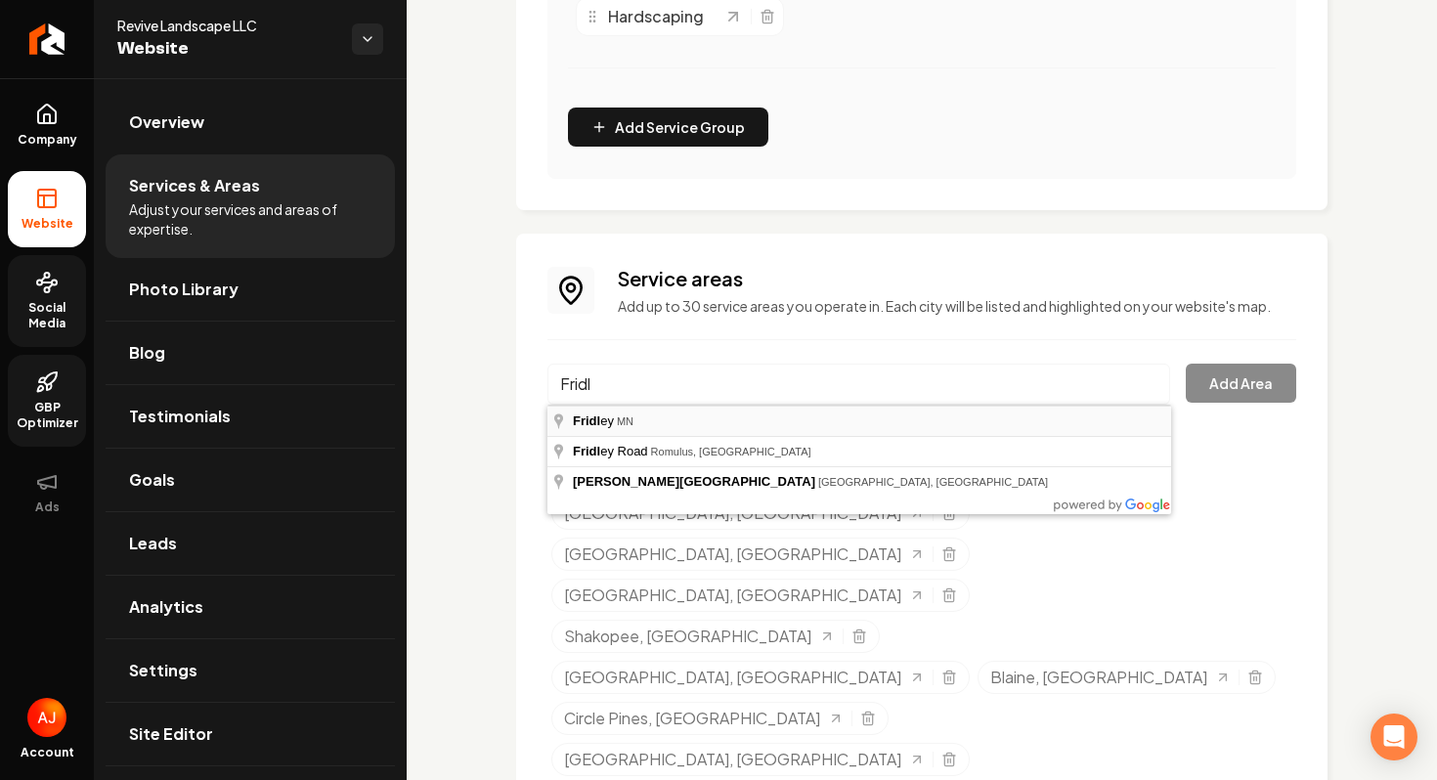
type input "[PERSON_NAME], [GEOGRAPHIC_DATA]"
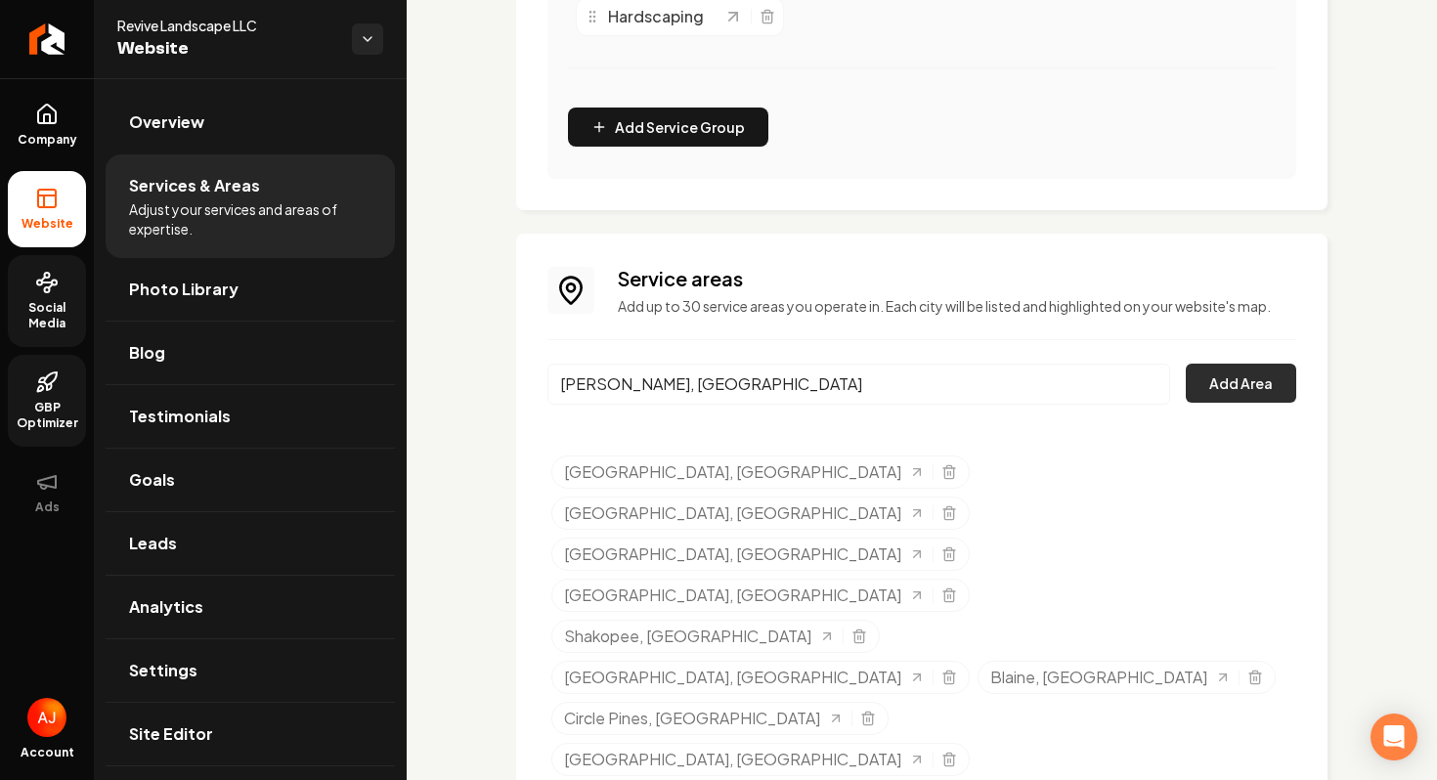
click at [1224, 395] on button "Add Area" at bounding box center [1241, 383] width 110 height 39
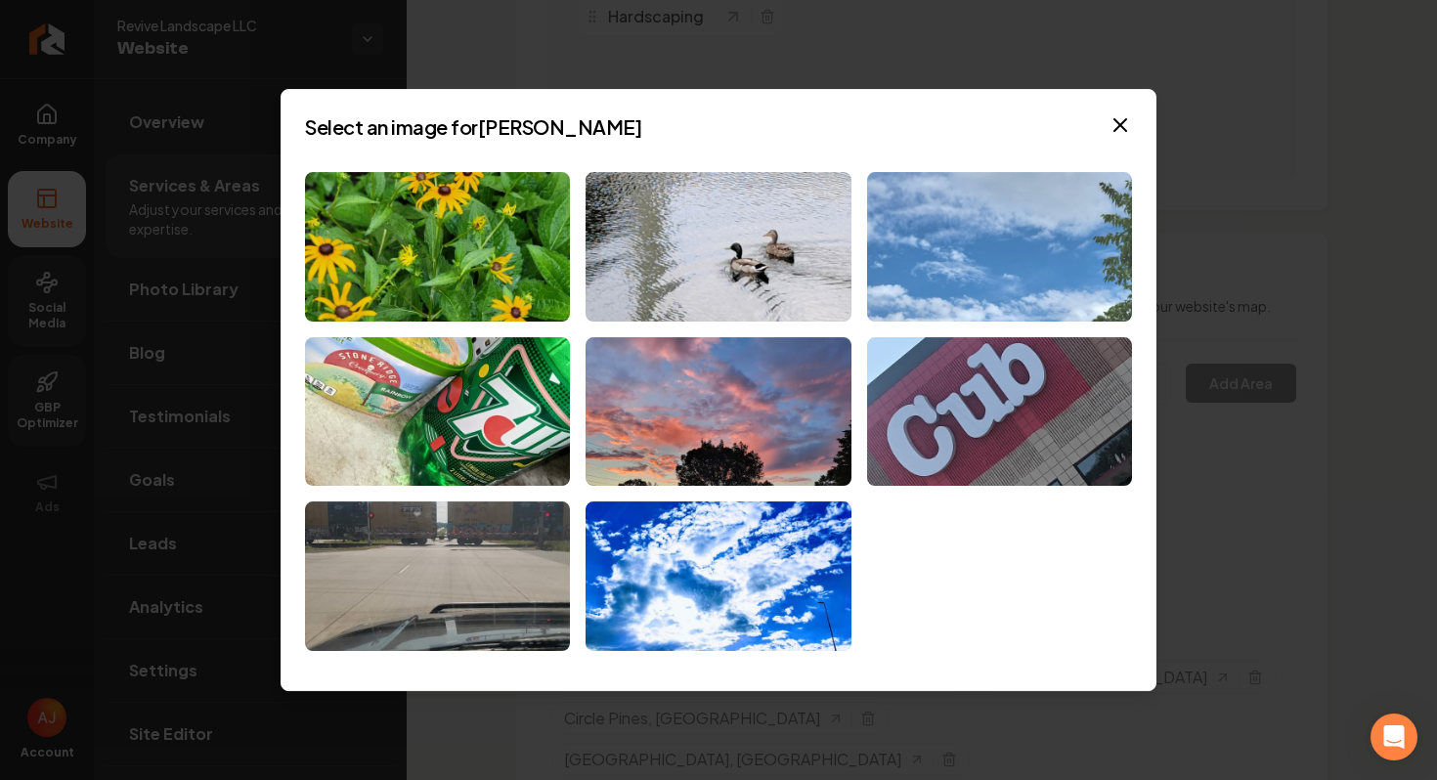
click at [909, 285] on img at bounding box center [999, 247] width 265 height 150
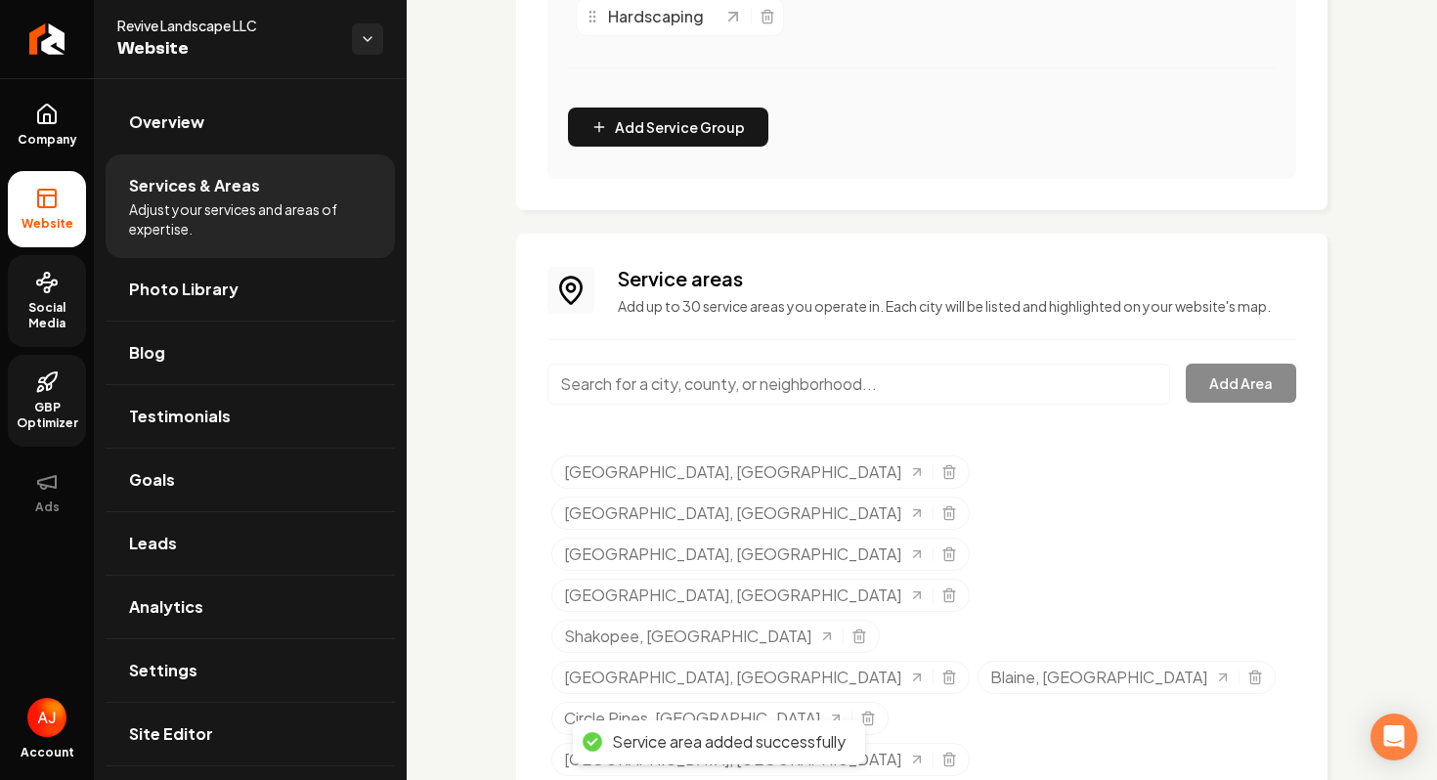
click at [738, 381] on input "Main content area" at bounding box center [859, 384] width 623 height 41
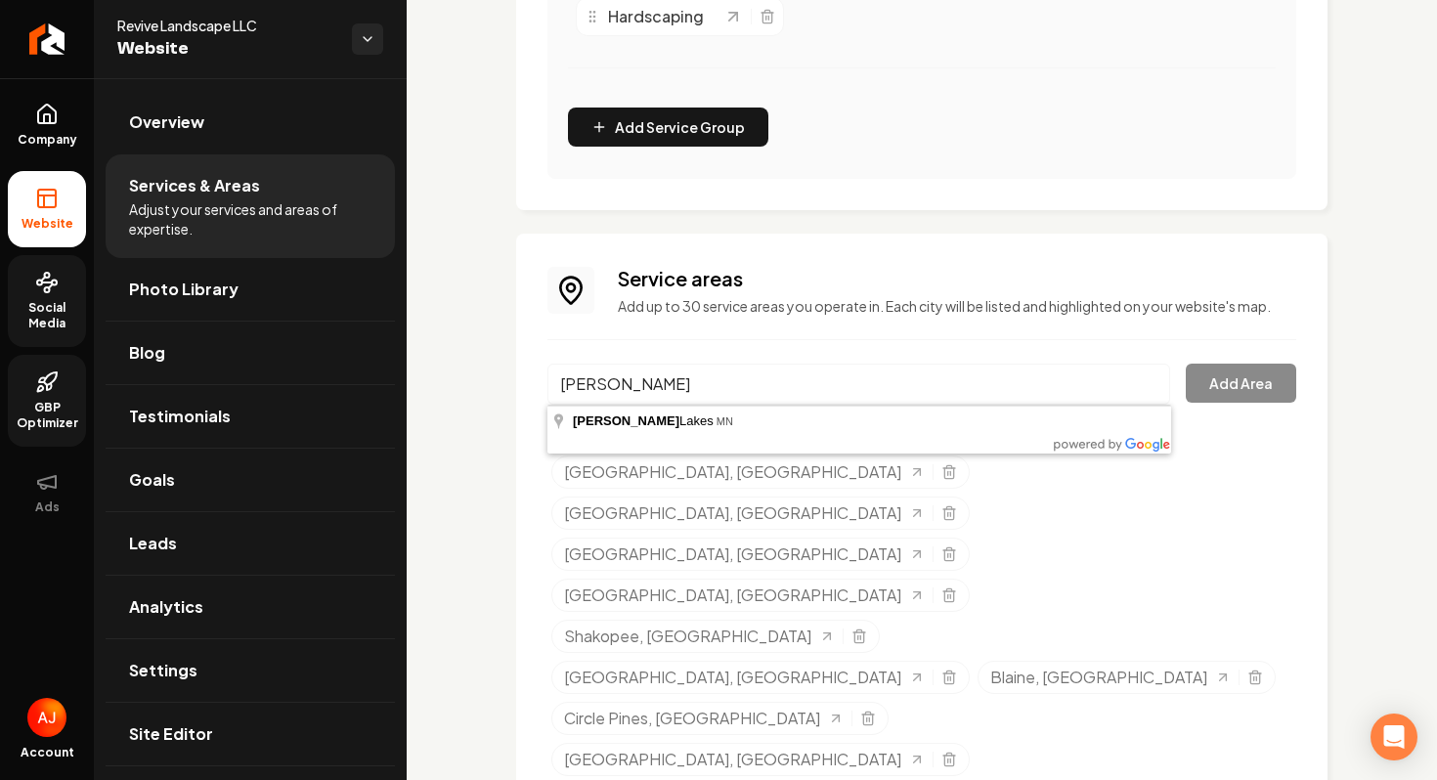
type input "[PERSON_NAME][GEOGRAPHIC_DATA], [GEOGRAPHIC_DATA]"
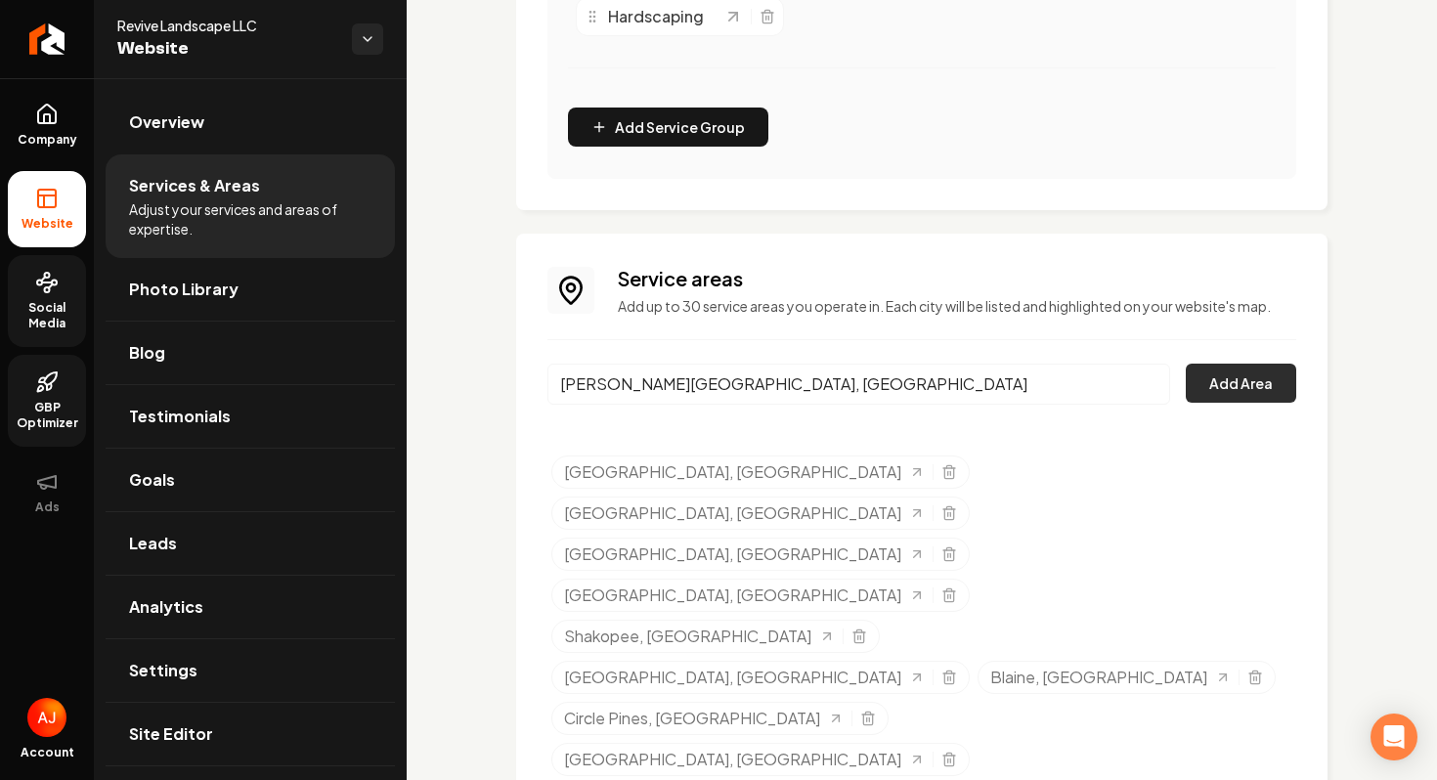
click at [1262, 388] on button "Add Area" at bounding box center [1241, 383] width 110 height 39
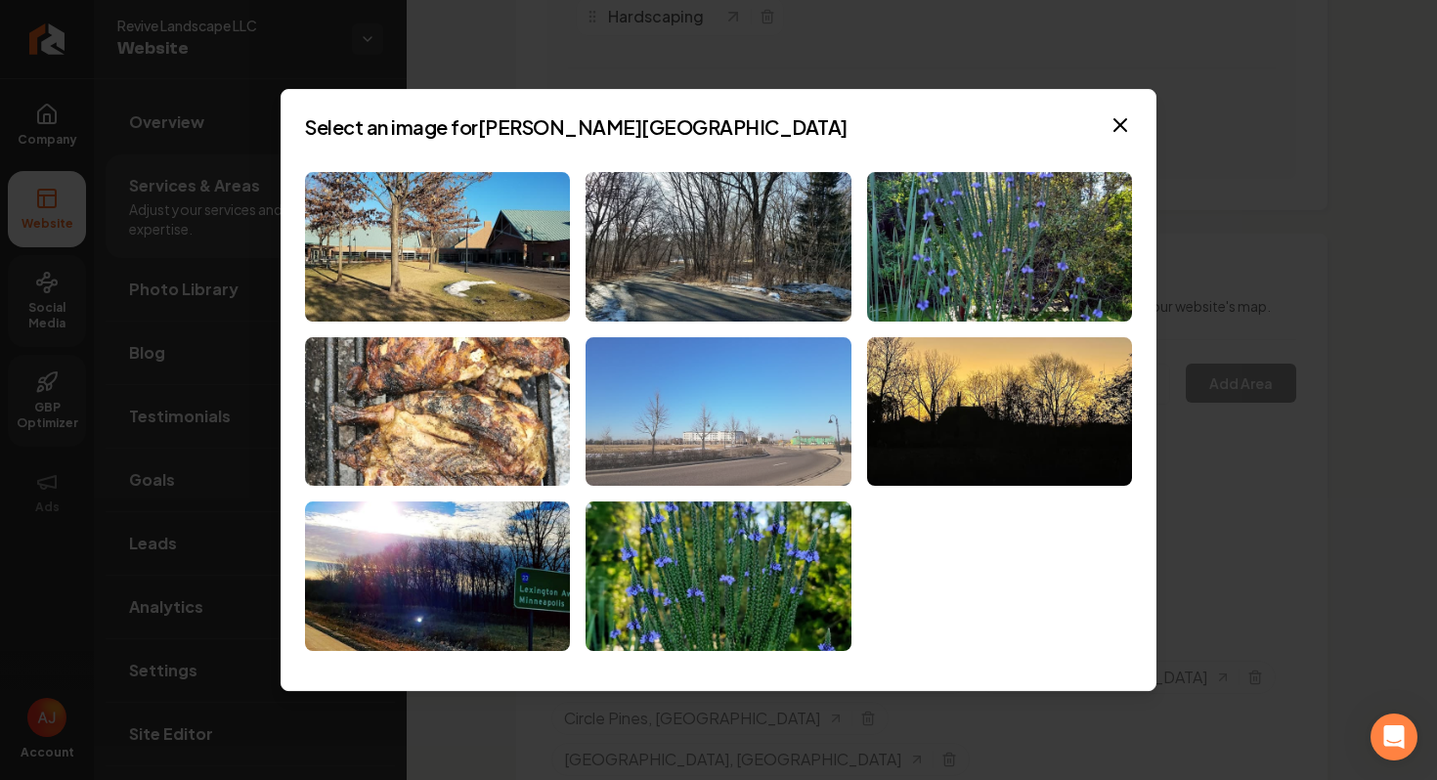
click at [796, 393] on img at bounding box center [718, 412] width 265 height 150
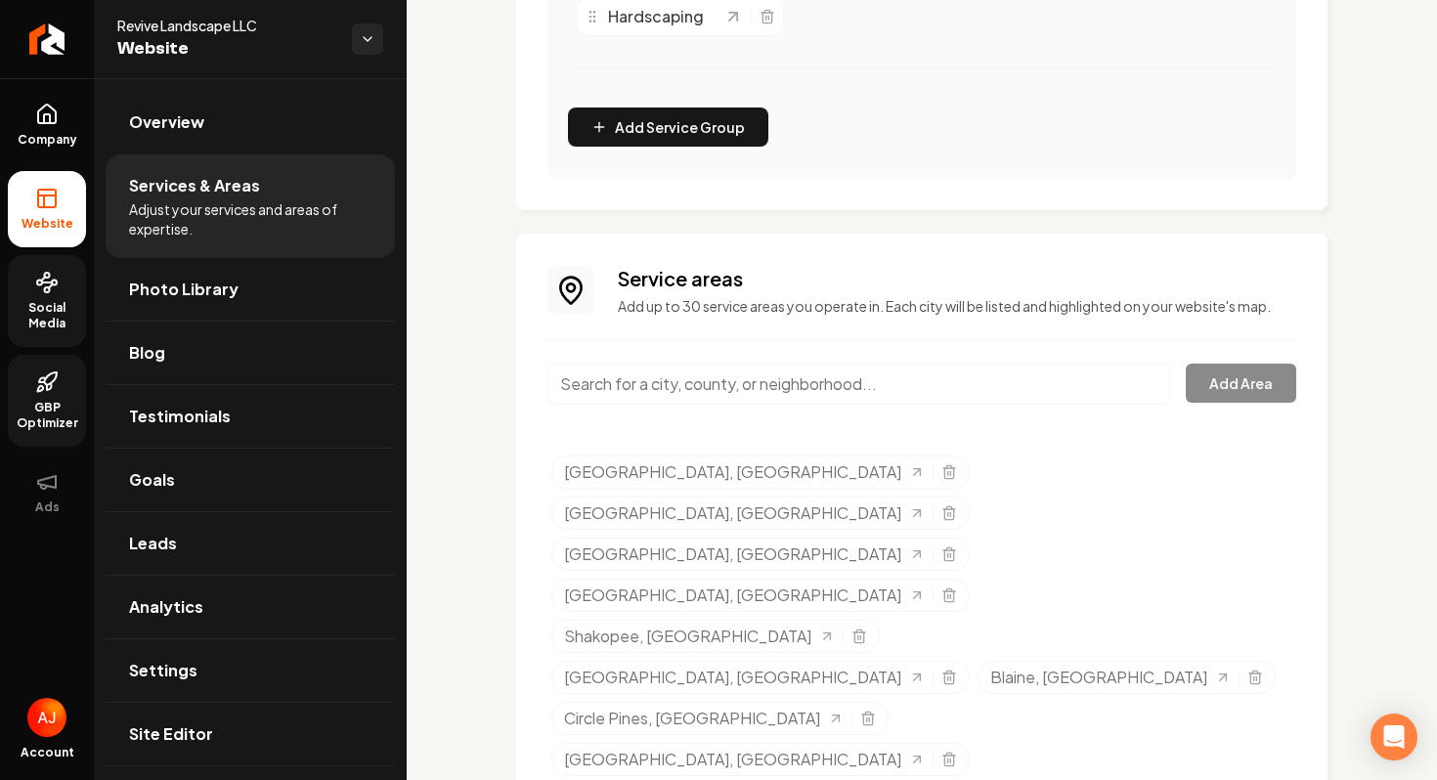
click at [746, 385] on input "Main content area" at bounding box center [859, 384] width 623 height 41
click at [602, 379] on input "st p" at bounding box center [859, 384] width 623 height 41
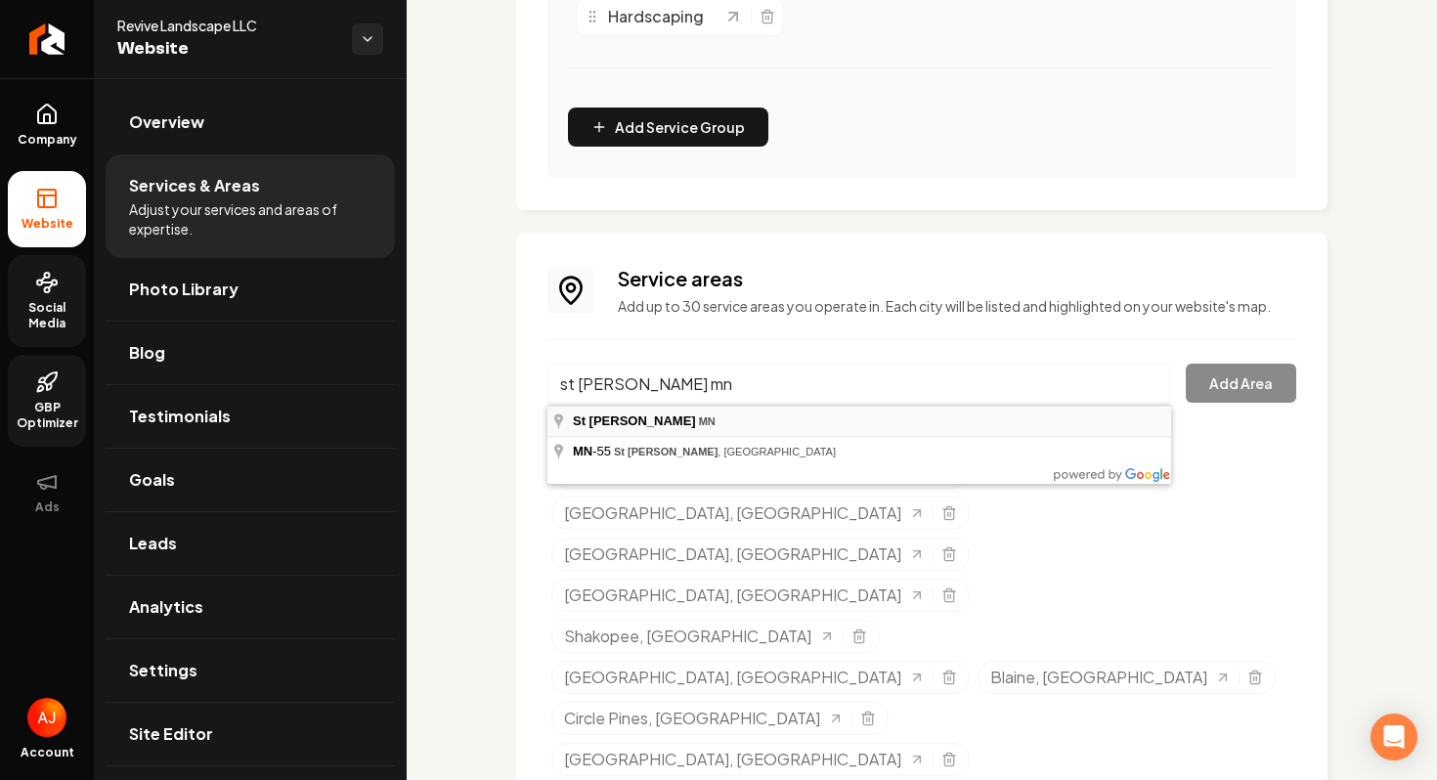
type input "[GEOGRAPHIC_DATA][PERSON_NAME], [GEOGRAPHIC_DATA]"
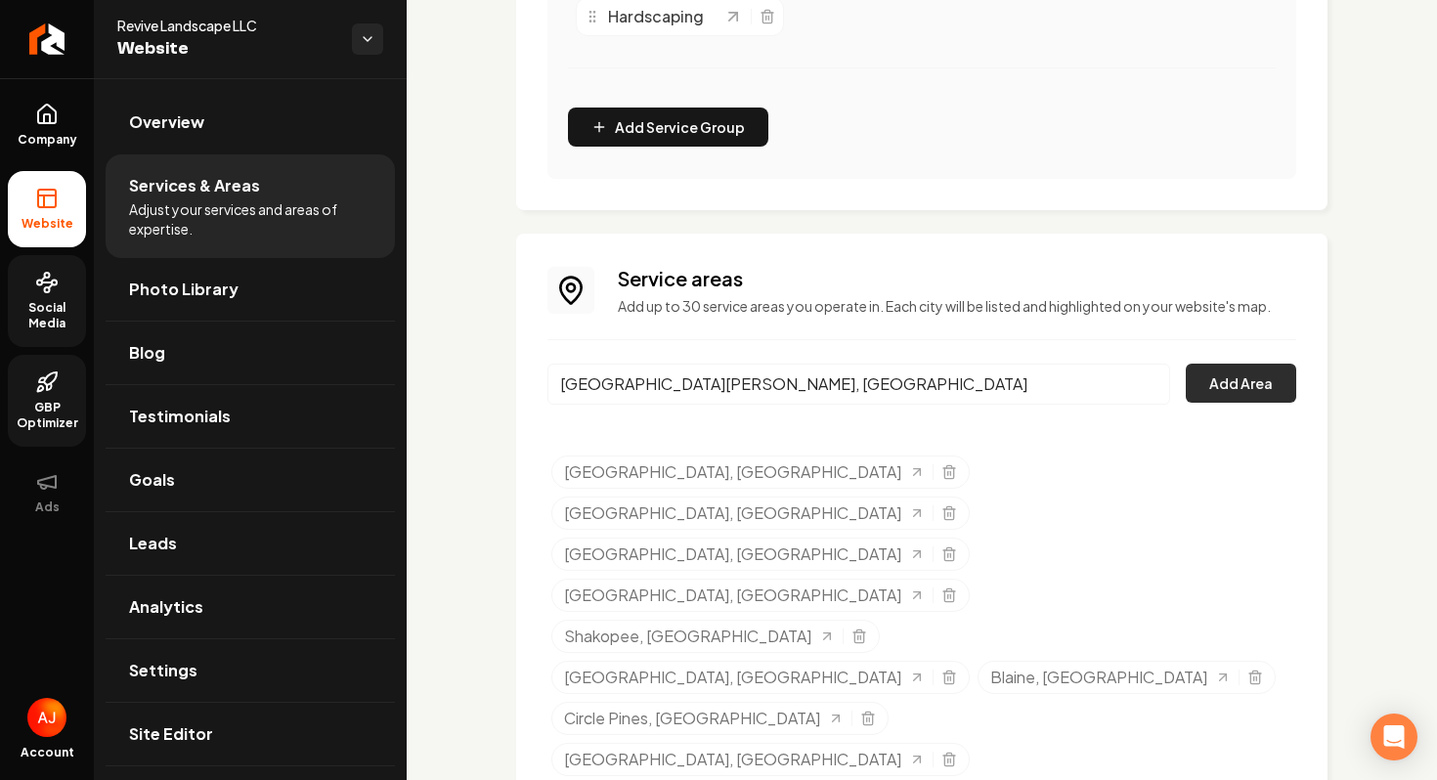
click at [1204, 380] on button "Add Area" at bounding box center [1241, 383] width 110 height 39
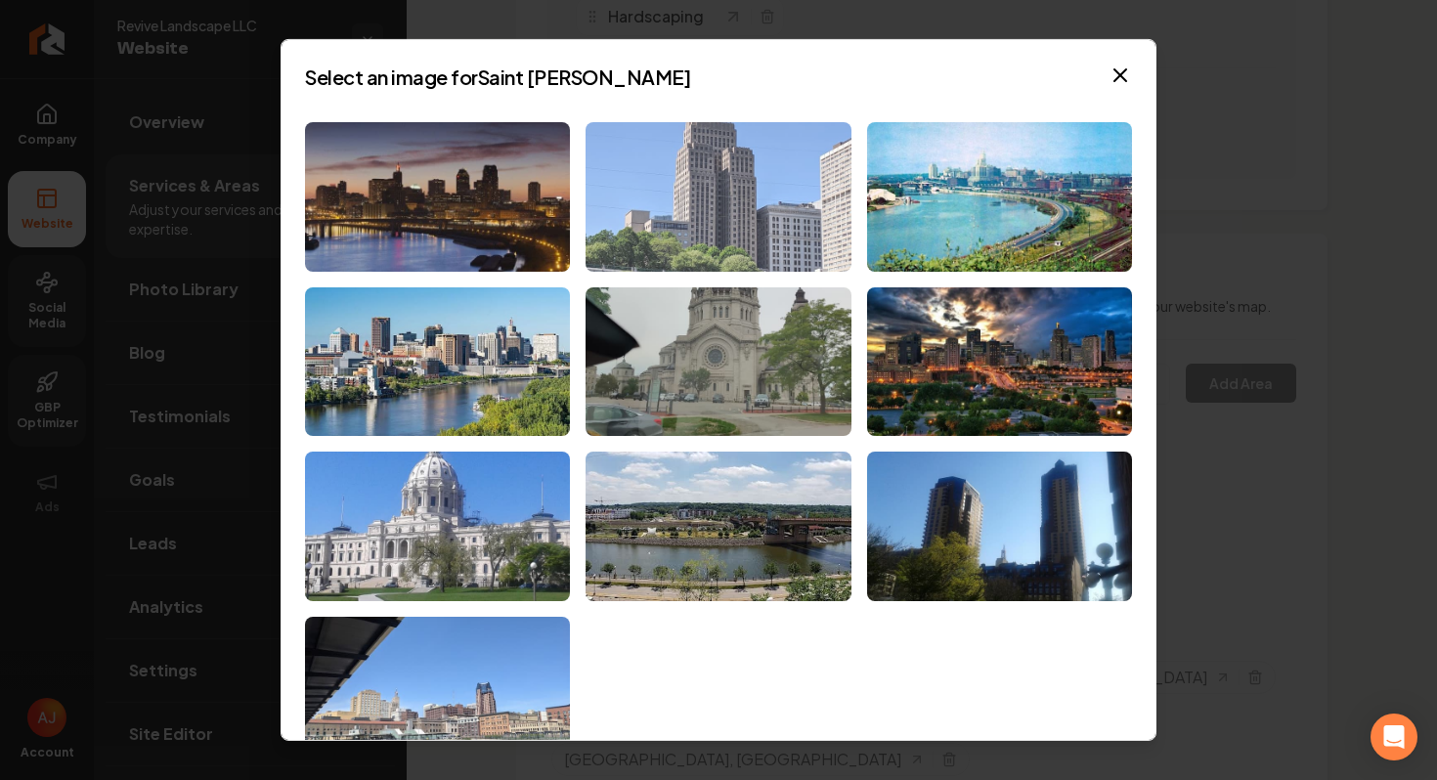
click at [751, 239] on img at bounding box center [718, 197] width 265 height 150
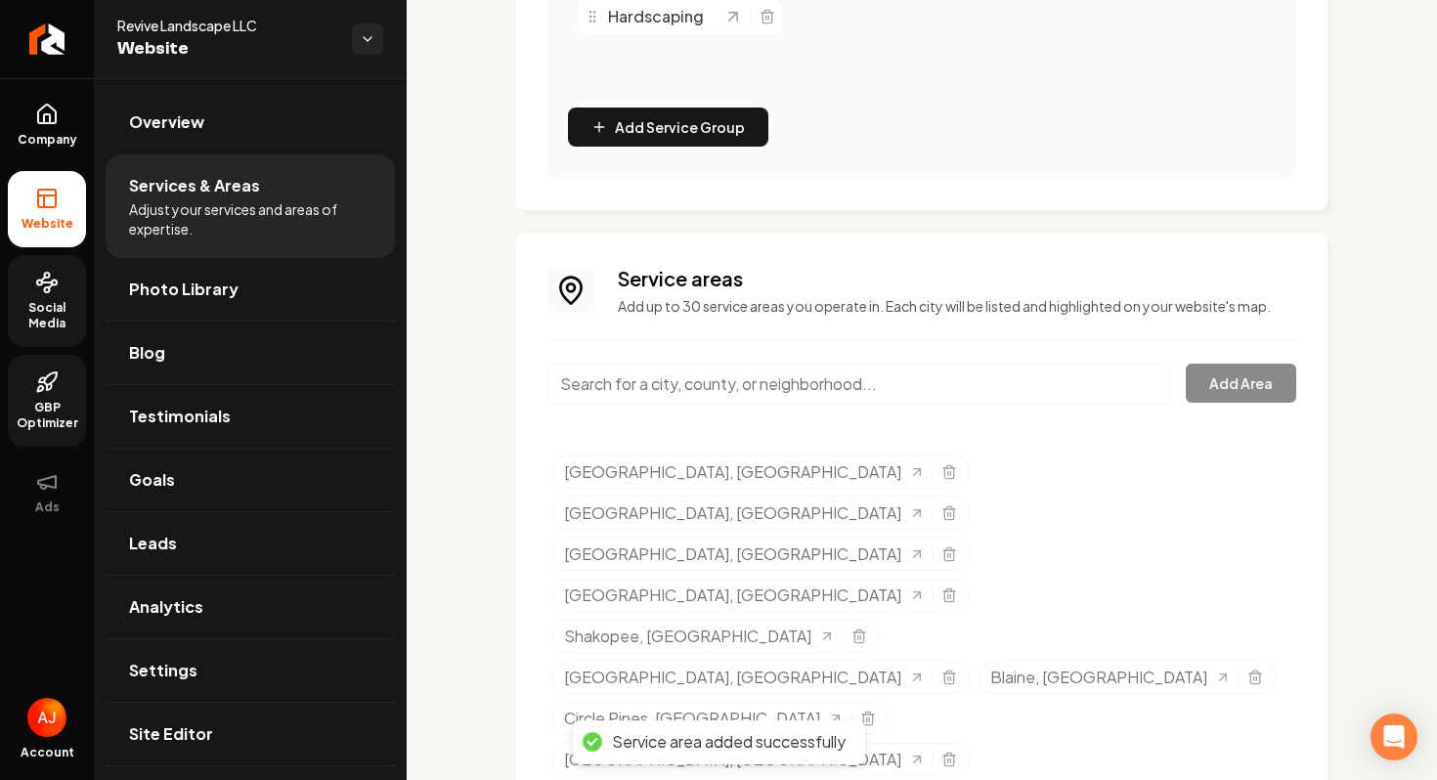
click at [679, 382] on input "Main content area" at bounding box center [859, 384] width 623 height 41
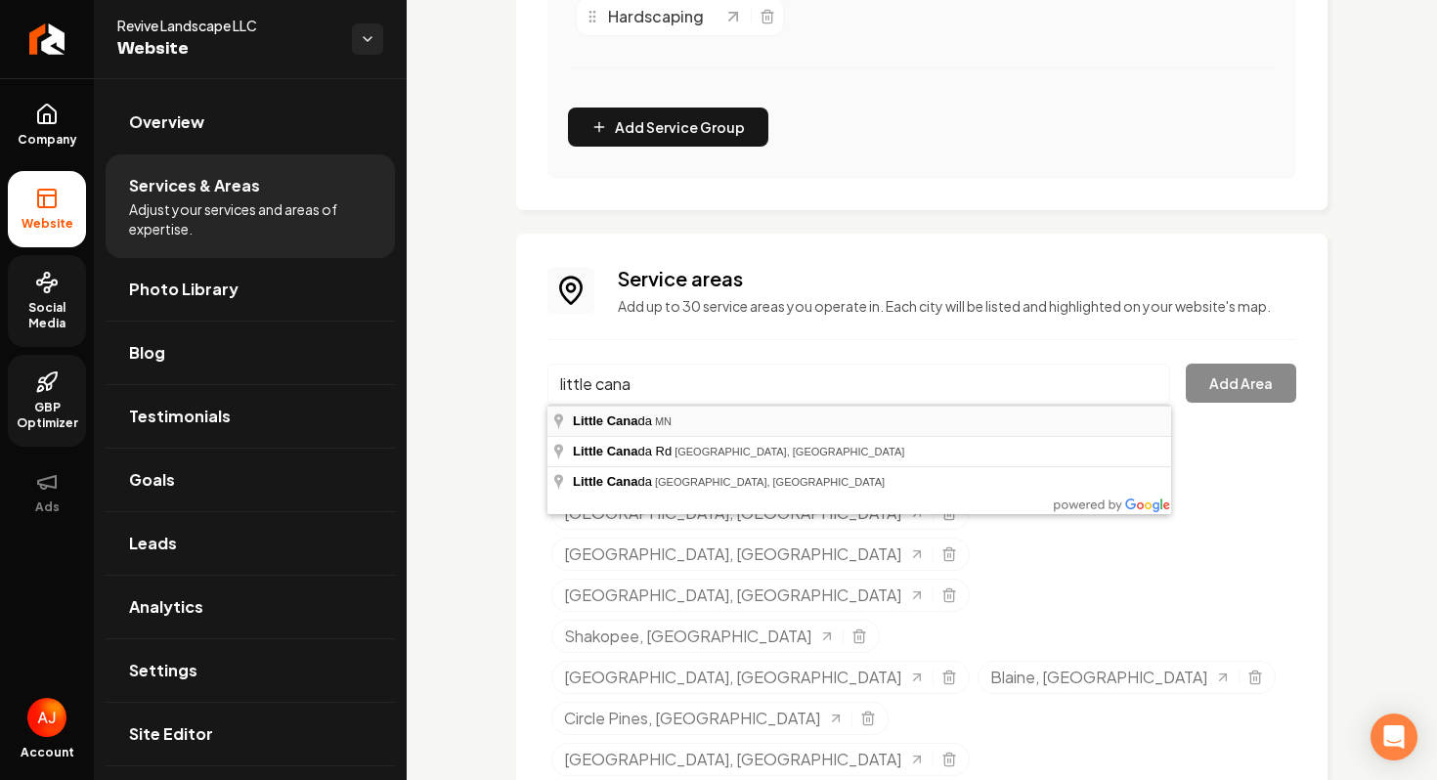
type input "[GEOGRAPHIC_DATA], [GEOGRAPHIC_DATA]"
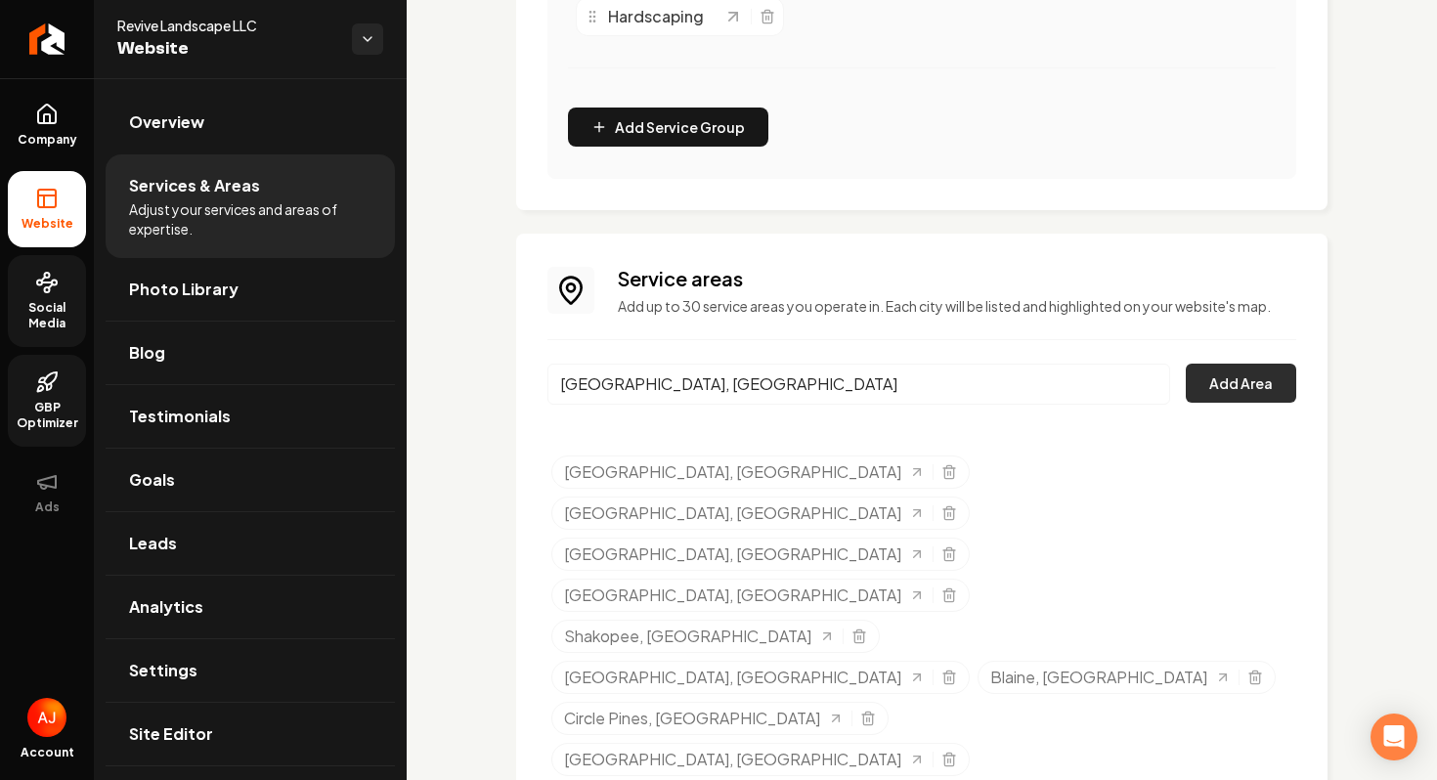
click at [1198, 397] on button "Add Area" at bounding box center [1241, 383] width 110 height 39
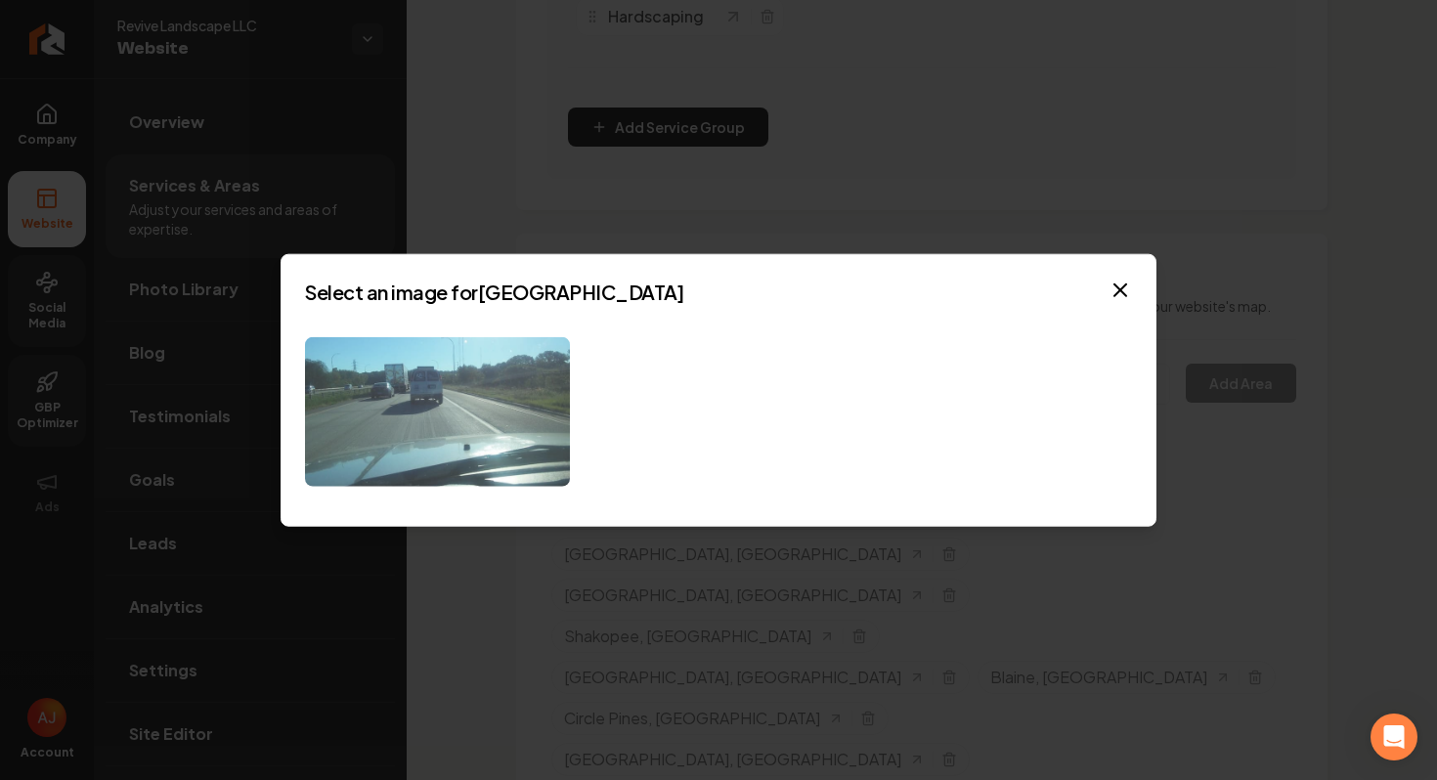
click at [455, 414] on img at bounding box center [437, 412] width 265 height 150
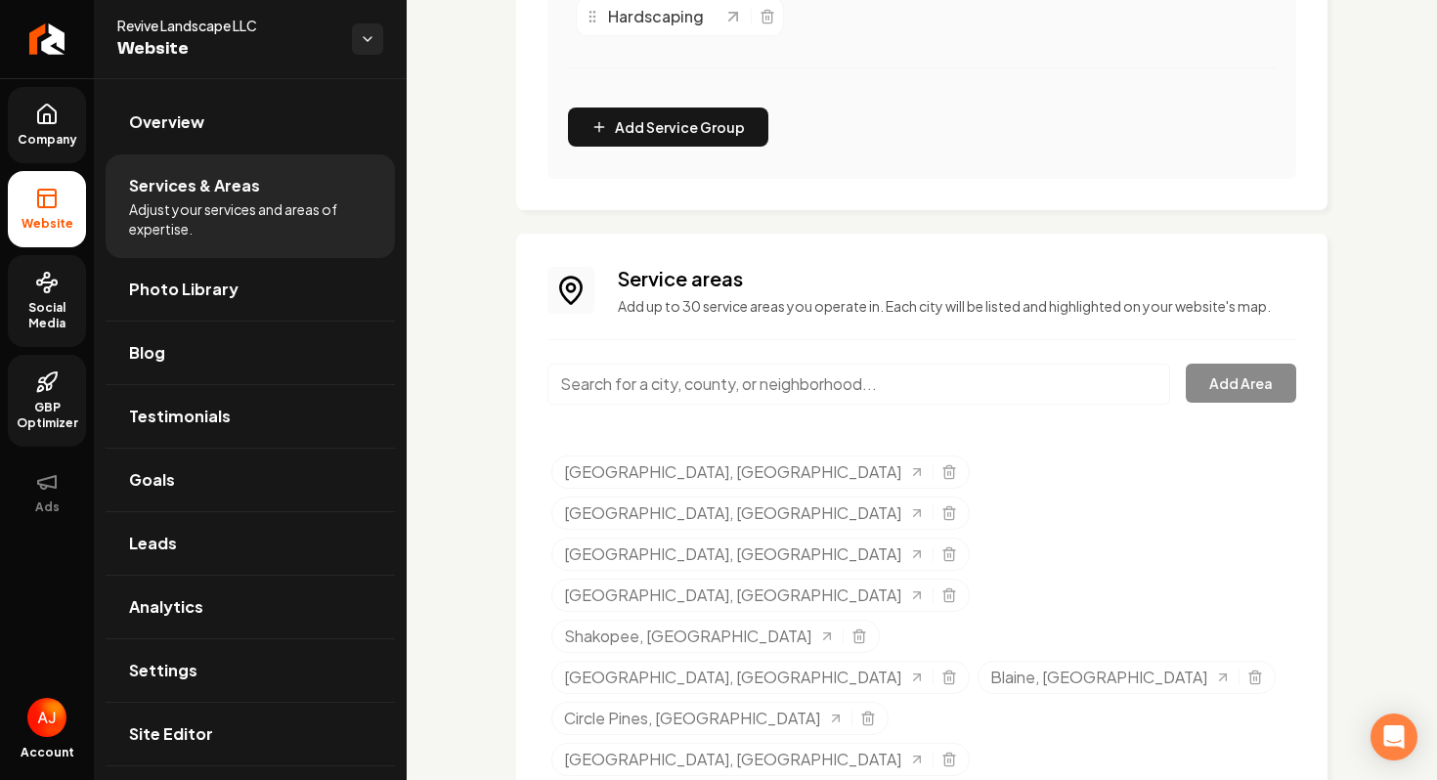
click at [60, 128] on link "Company" at bounding box center [47, 125] width 78 height 76
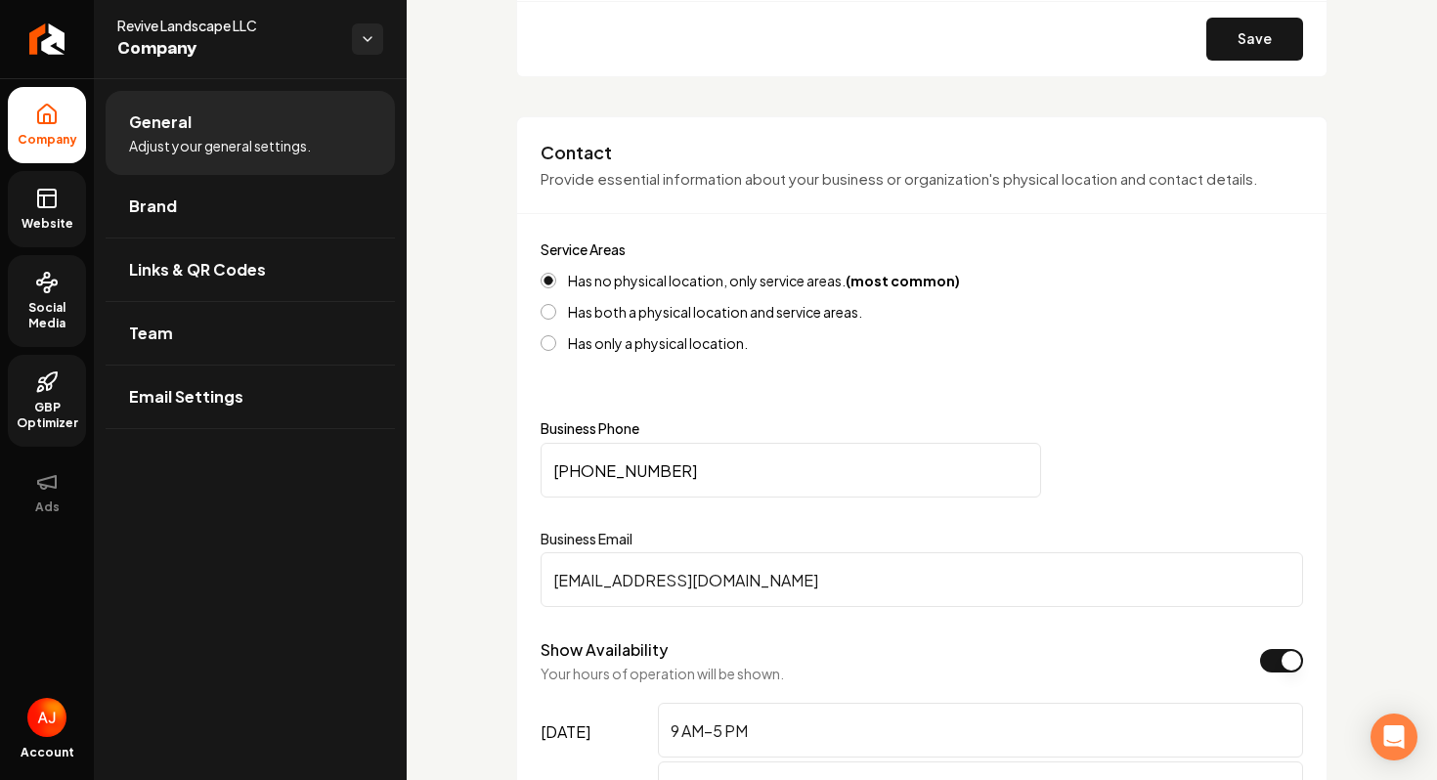
click at [56, 311] on span "Social Media" at bounding box center [47, 315] width 78 height 31
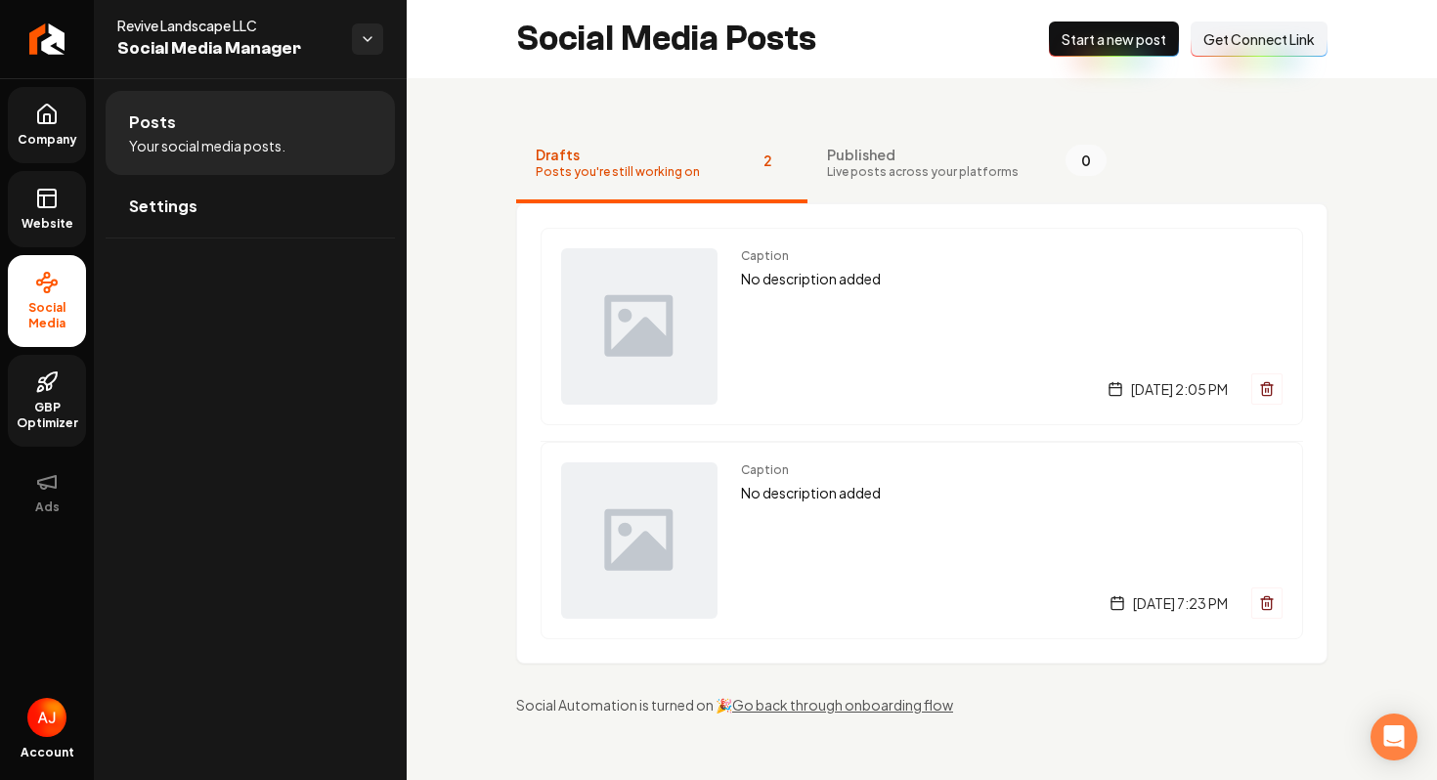
click at [46, 199] on icon at bounding box center [46, 198] width 23 height 23
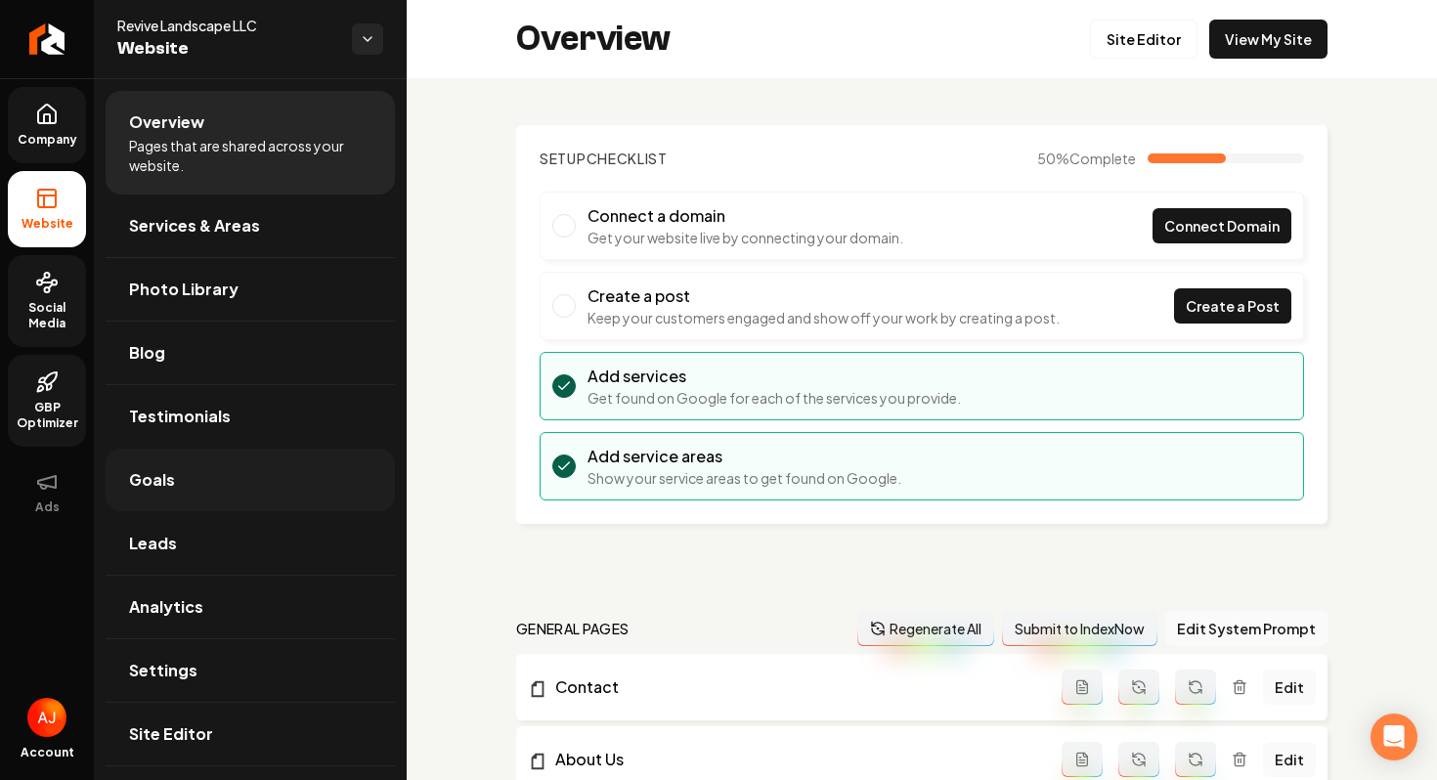
click at [210, 473] on link "Goals" at bounding box center [250, 480] width 289 height 63
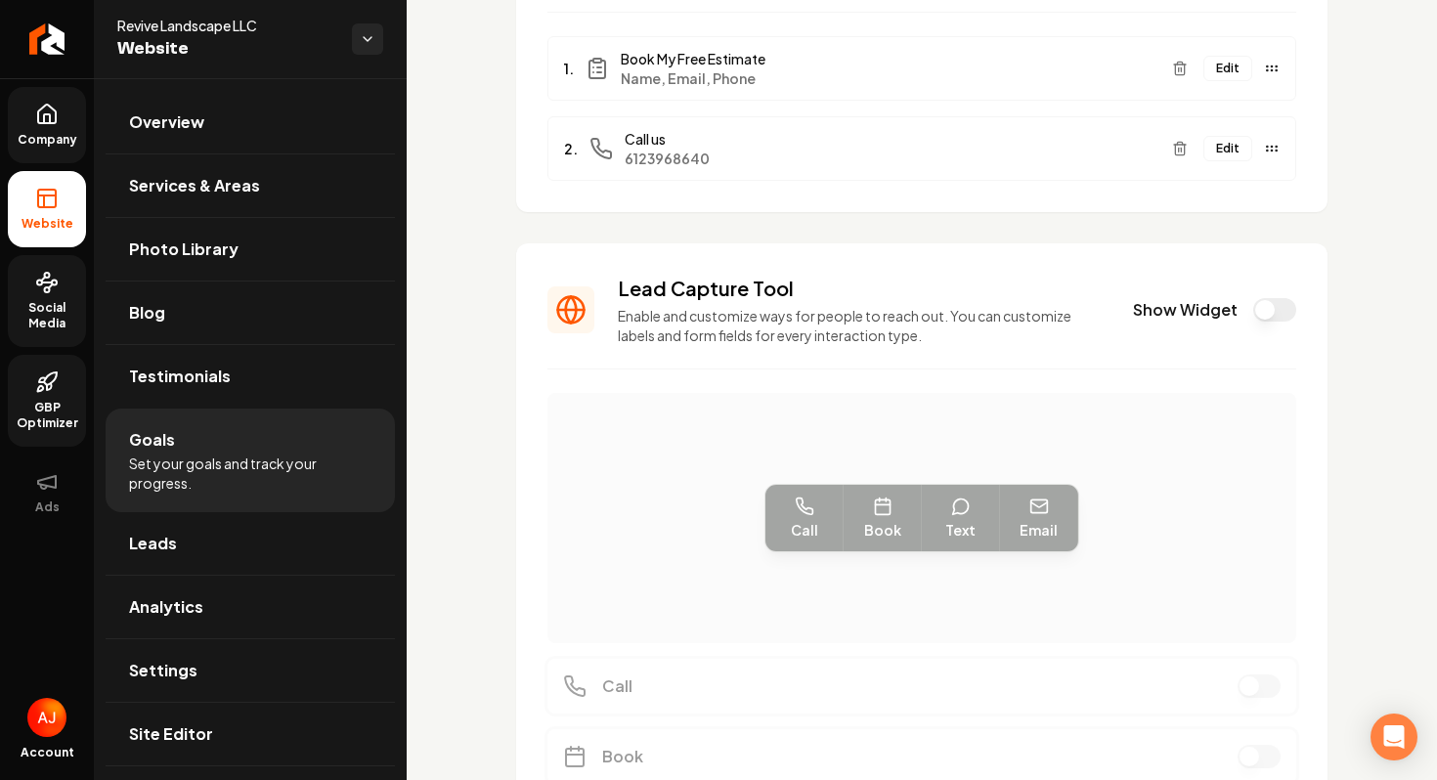
scroll to position [250, 0]
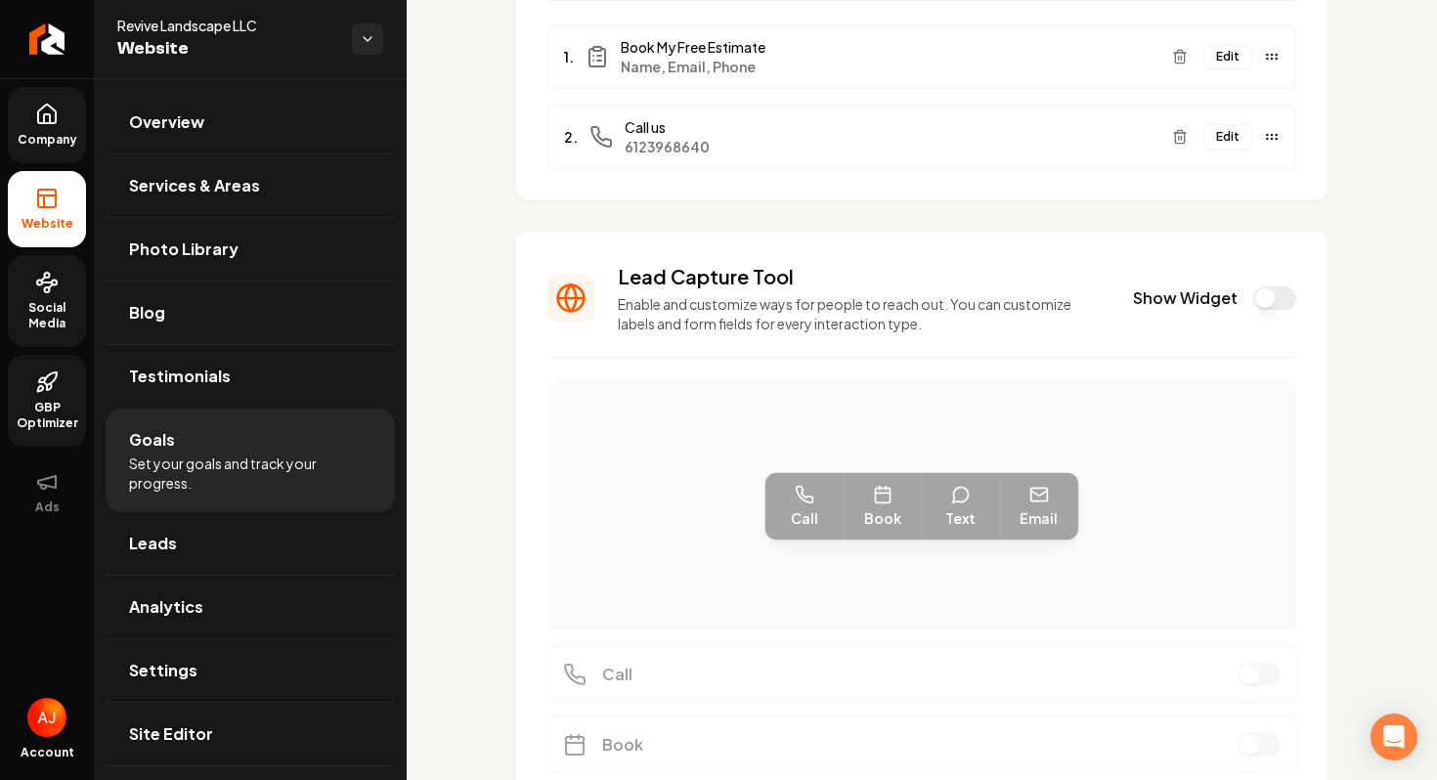
click at [1259, 305] on button "Show Widget" at bounding box center [1275, 298] width 43 height 23
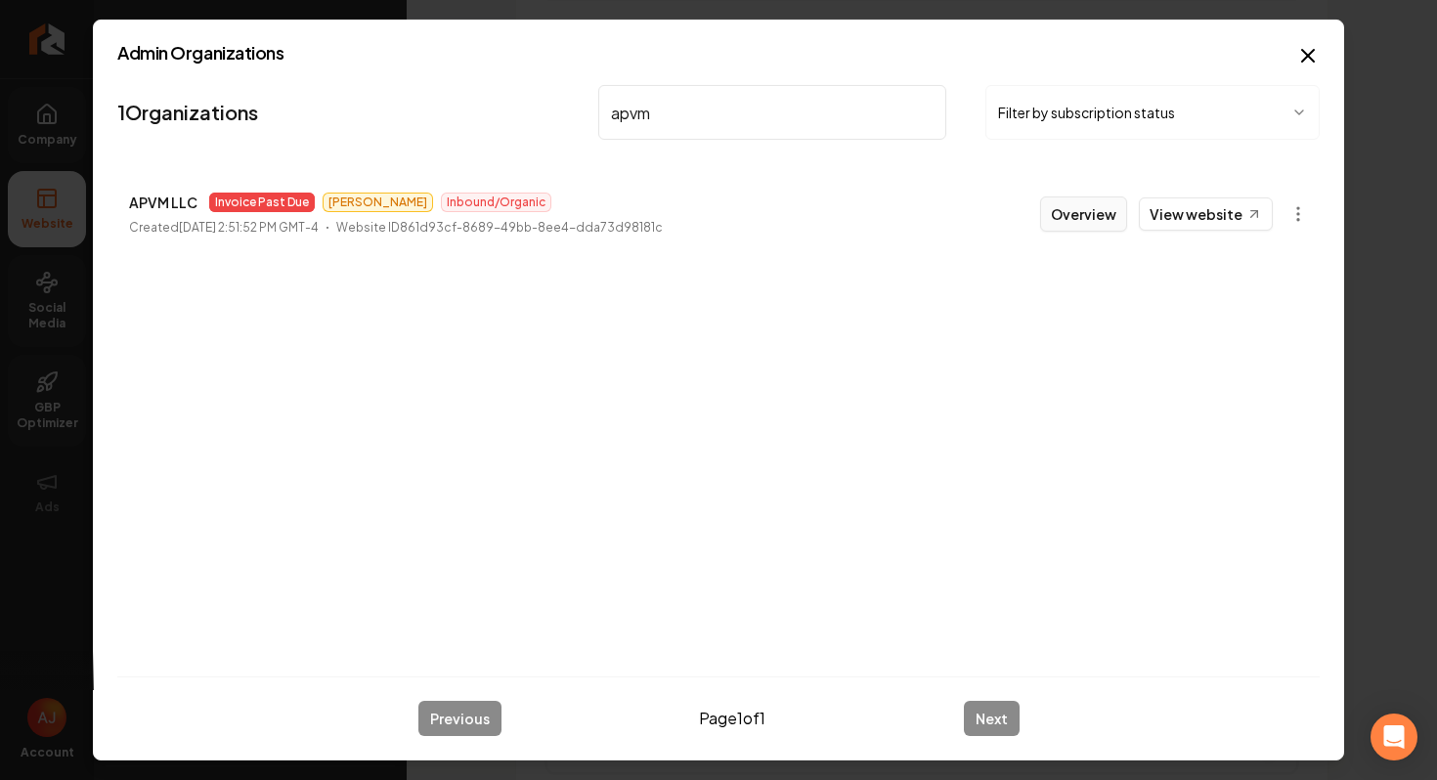
type input "apvm"
click at [1062, 209] on button "Overview" at bounding box center [1083, 214] width 87 height 35
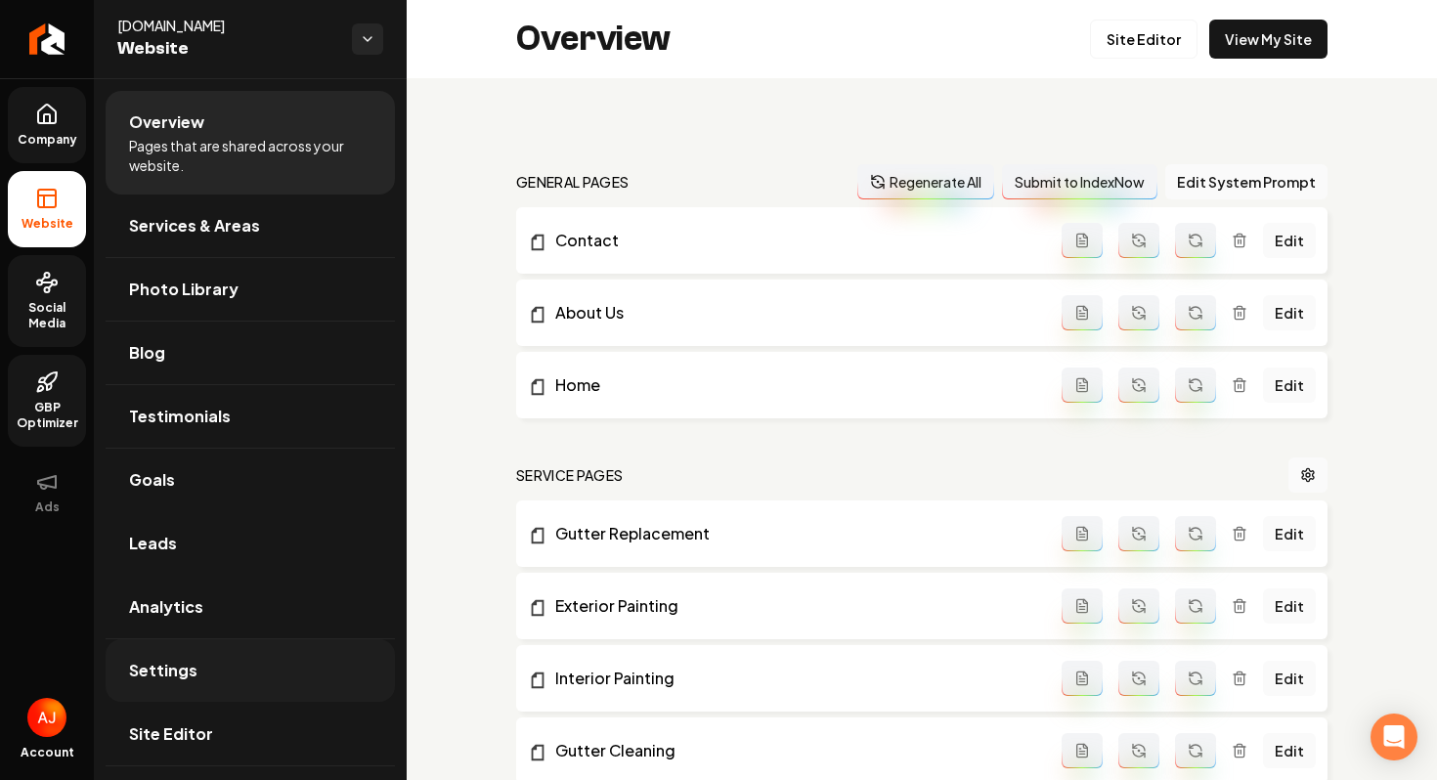
click at [200, 670] on link "Settings" at bounding box center [250, 671] width 289 height 63
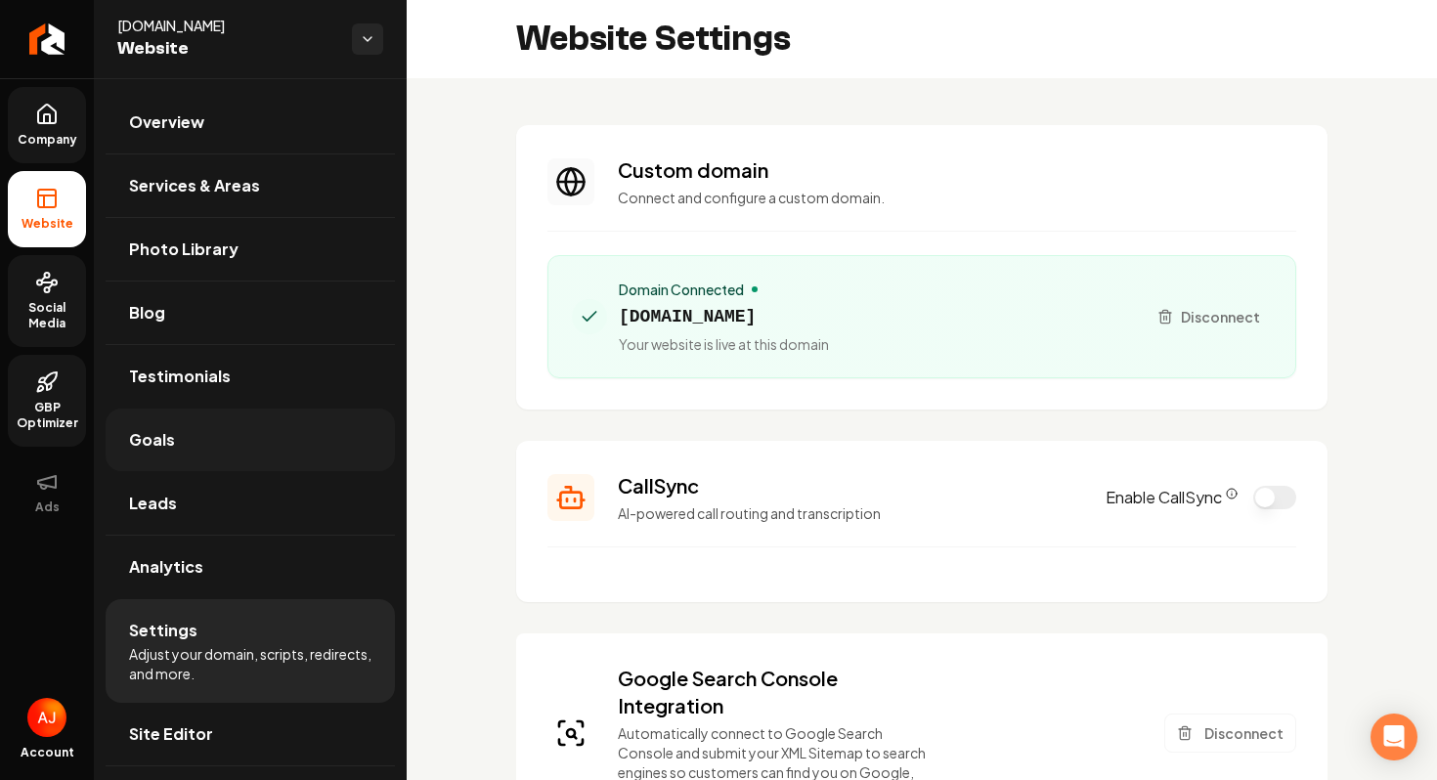
click at [232, 449] on link "Goals" at bounding box center [250, 440] width 289 height 63
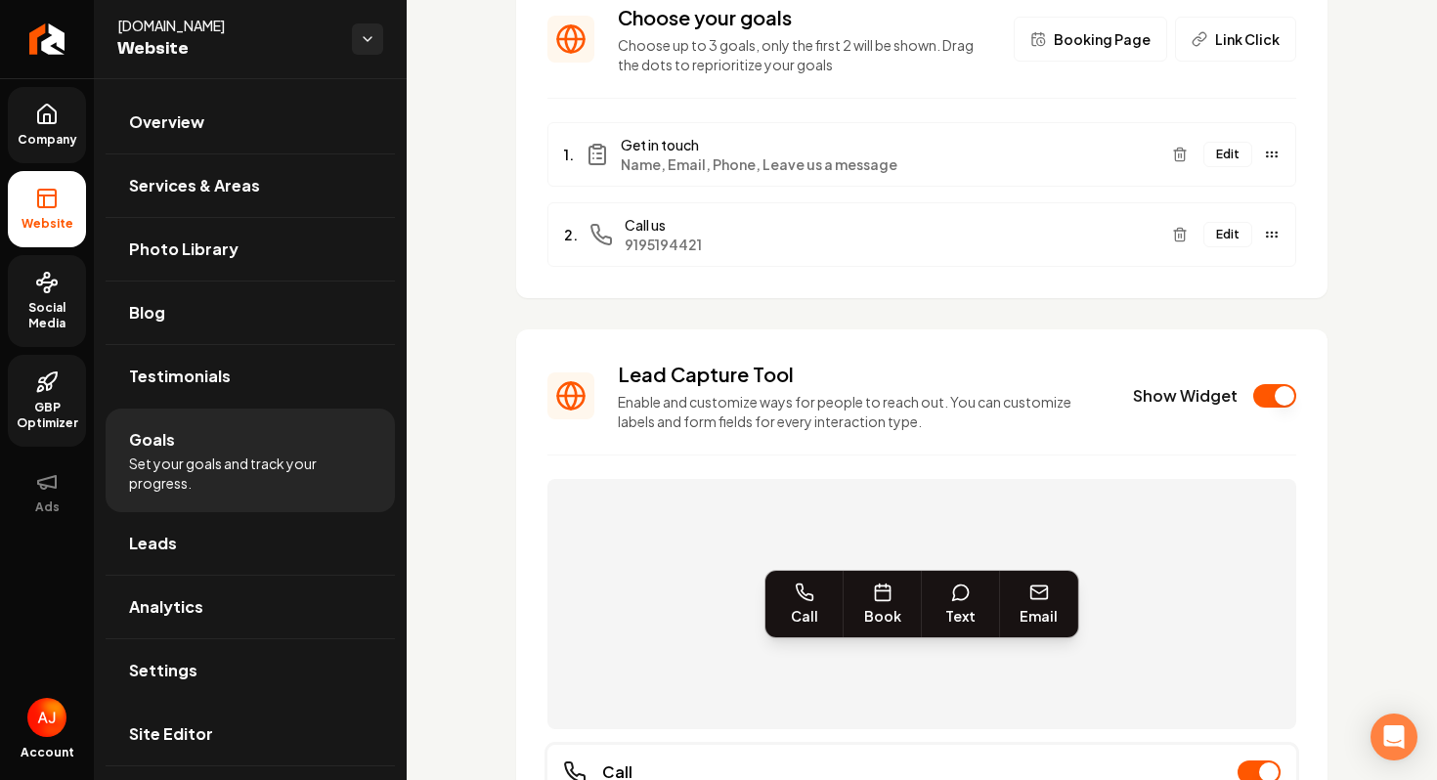
scroll to position [182, 0]
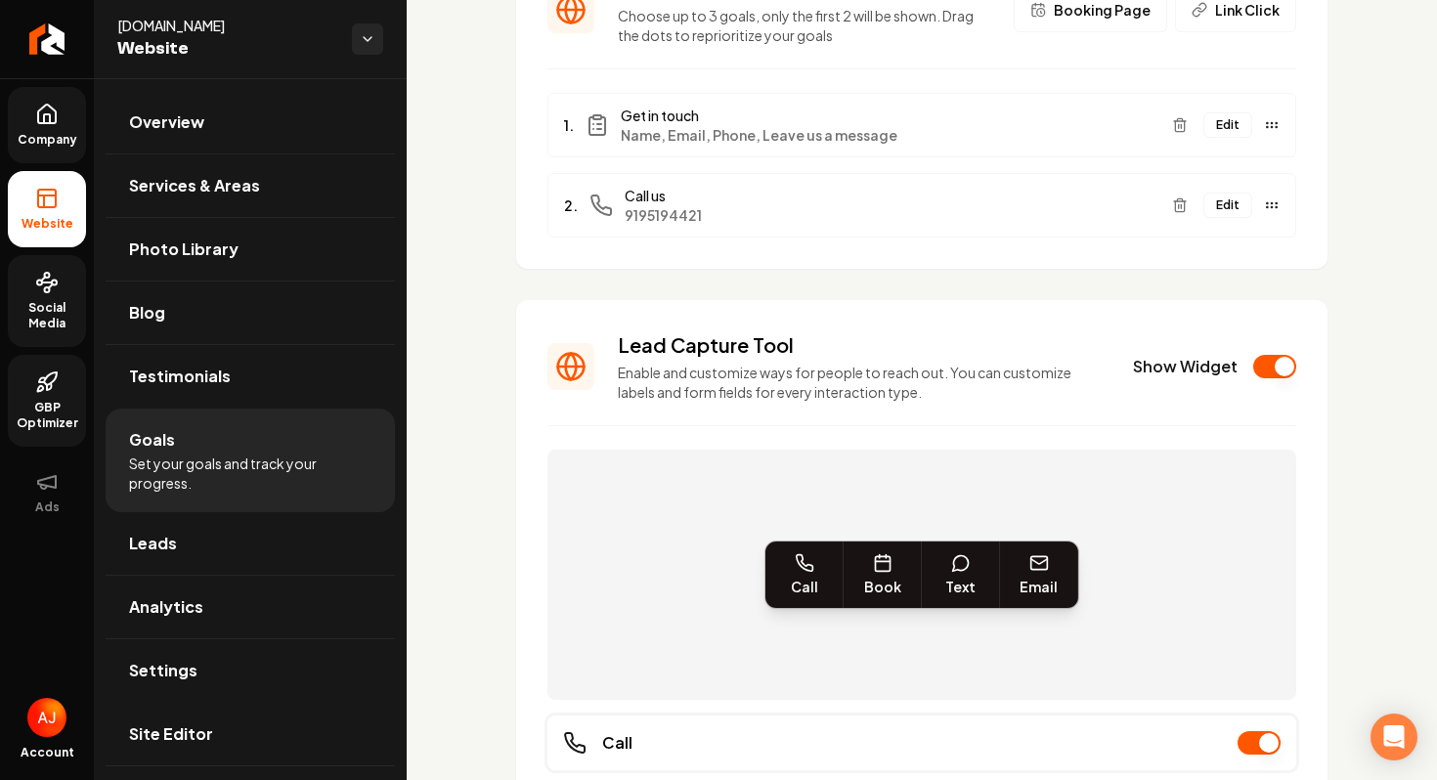
click at [51, 132] on span "Company" at bounding box center [47, 140] width 75 height 16
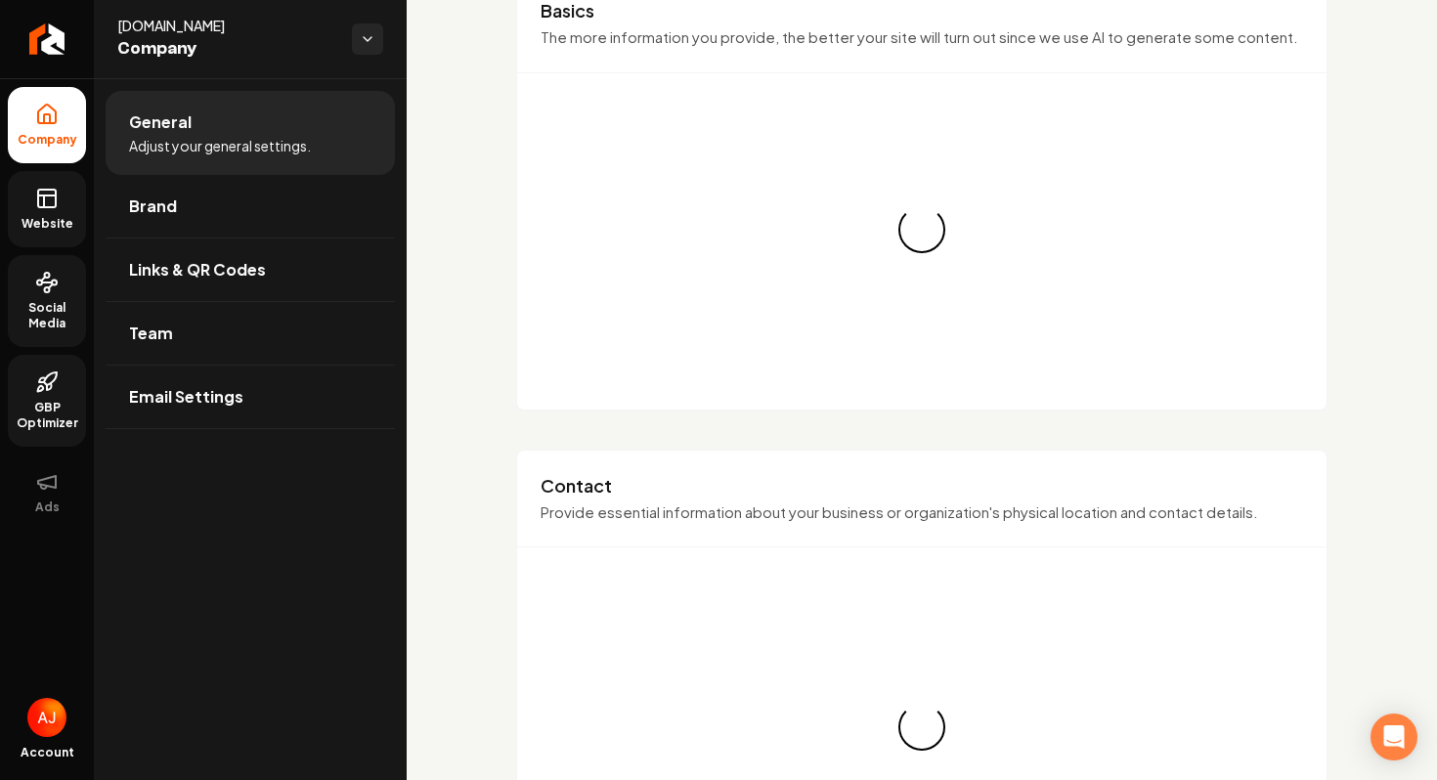
click at [52, 191] on icon at bounding box center [46, 198] width 23 height 23
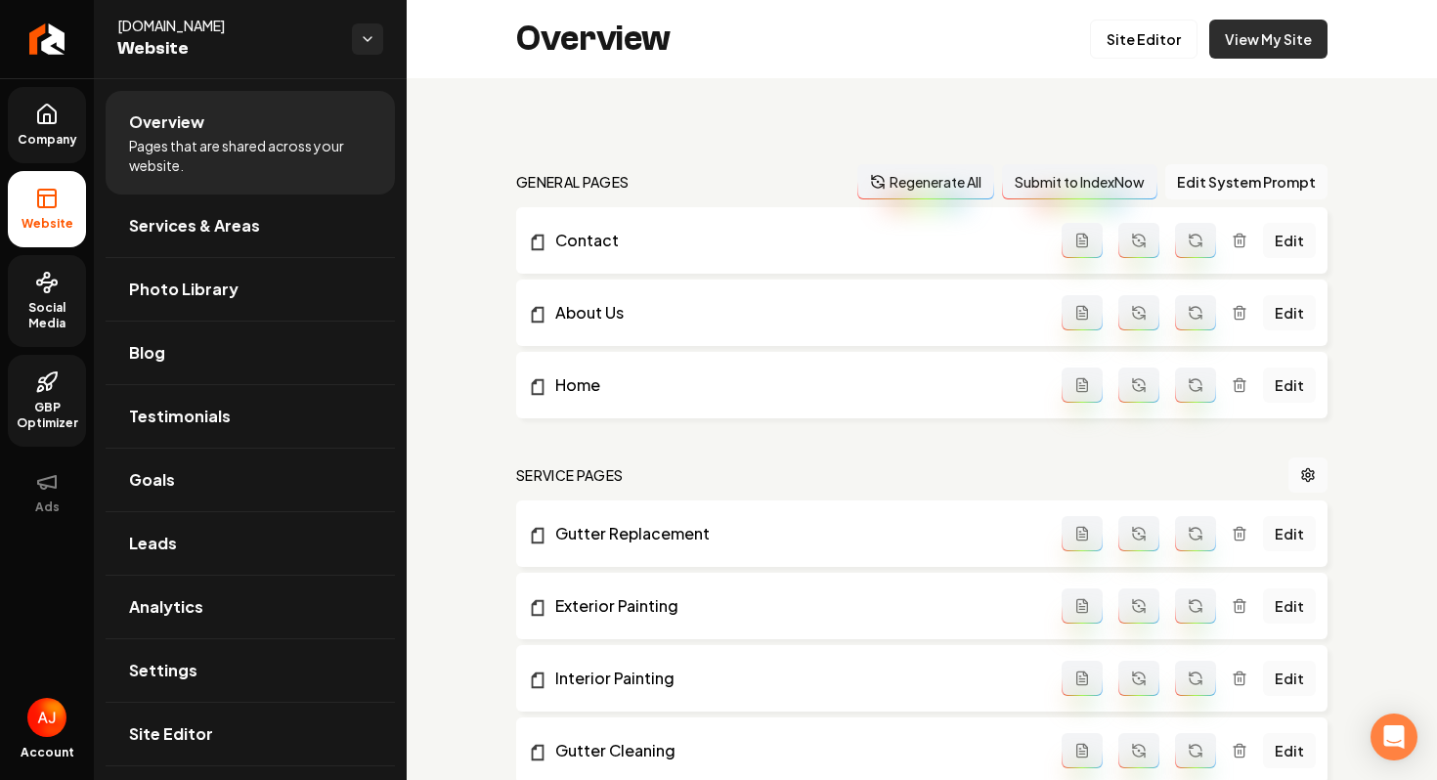
click at [1306, 26] on link "View My Site" at bounding box center [1269, 39] width 118 height 39
click at [266, 490] on link "Goals" at bounding box center [250, 480] width 289 height 63
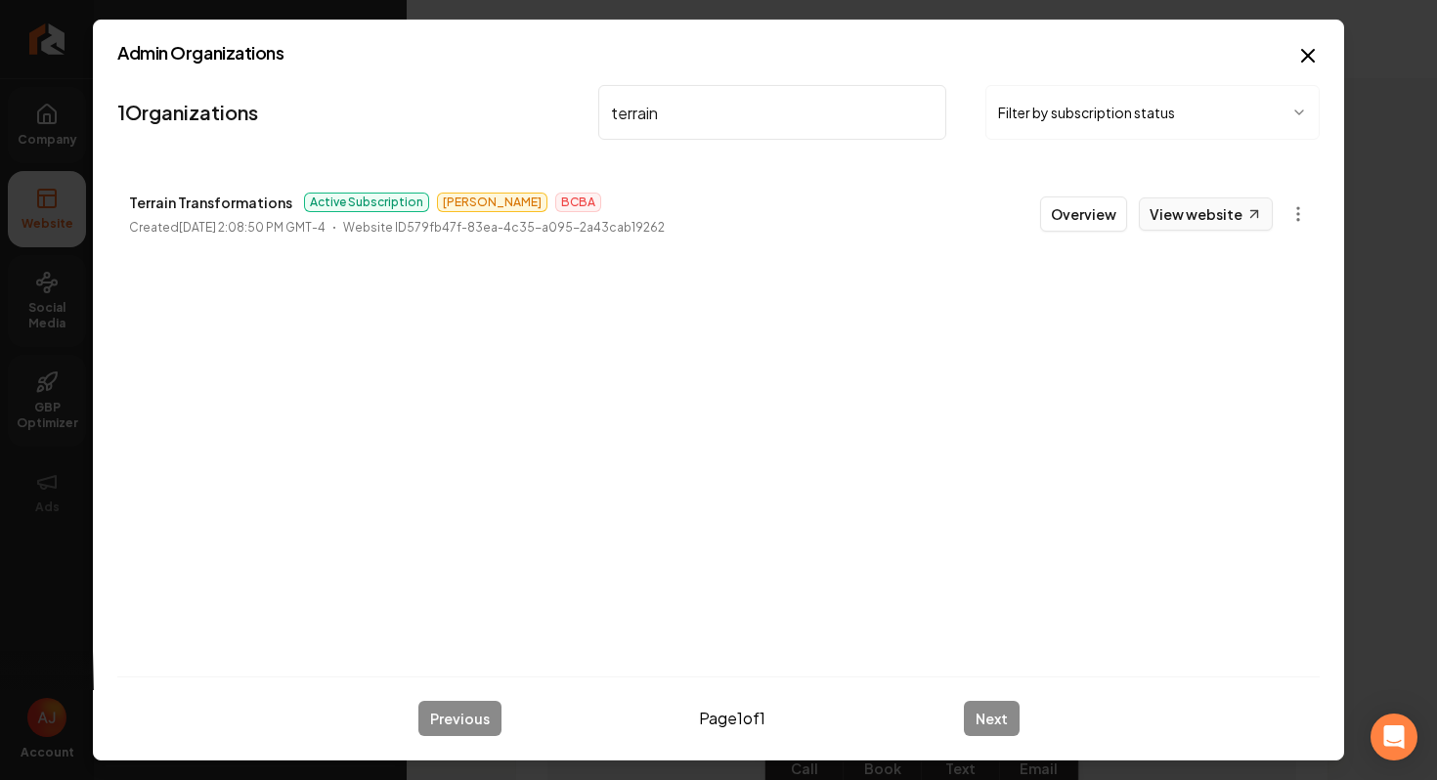
type input "terrain"
click at [1153, 213] on link "View website" at bounding box center [1206, 214] width 134 height 33
click at [1062, 212] on button "Overview" at bounding box center [1083, 214] width 87 height 35
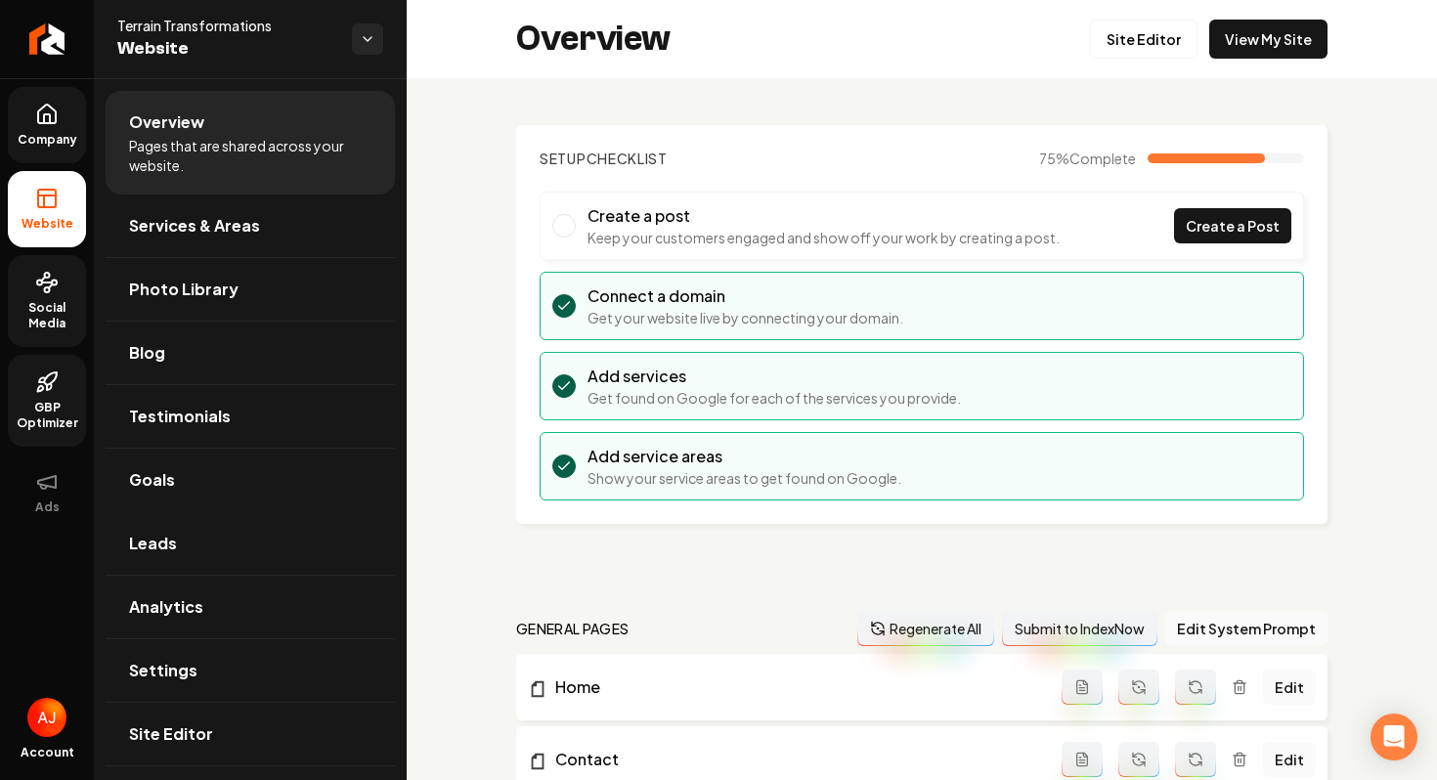
click at [43, 302] on span "Social Media" at bounding box center [47, 315] width 78 height 31
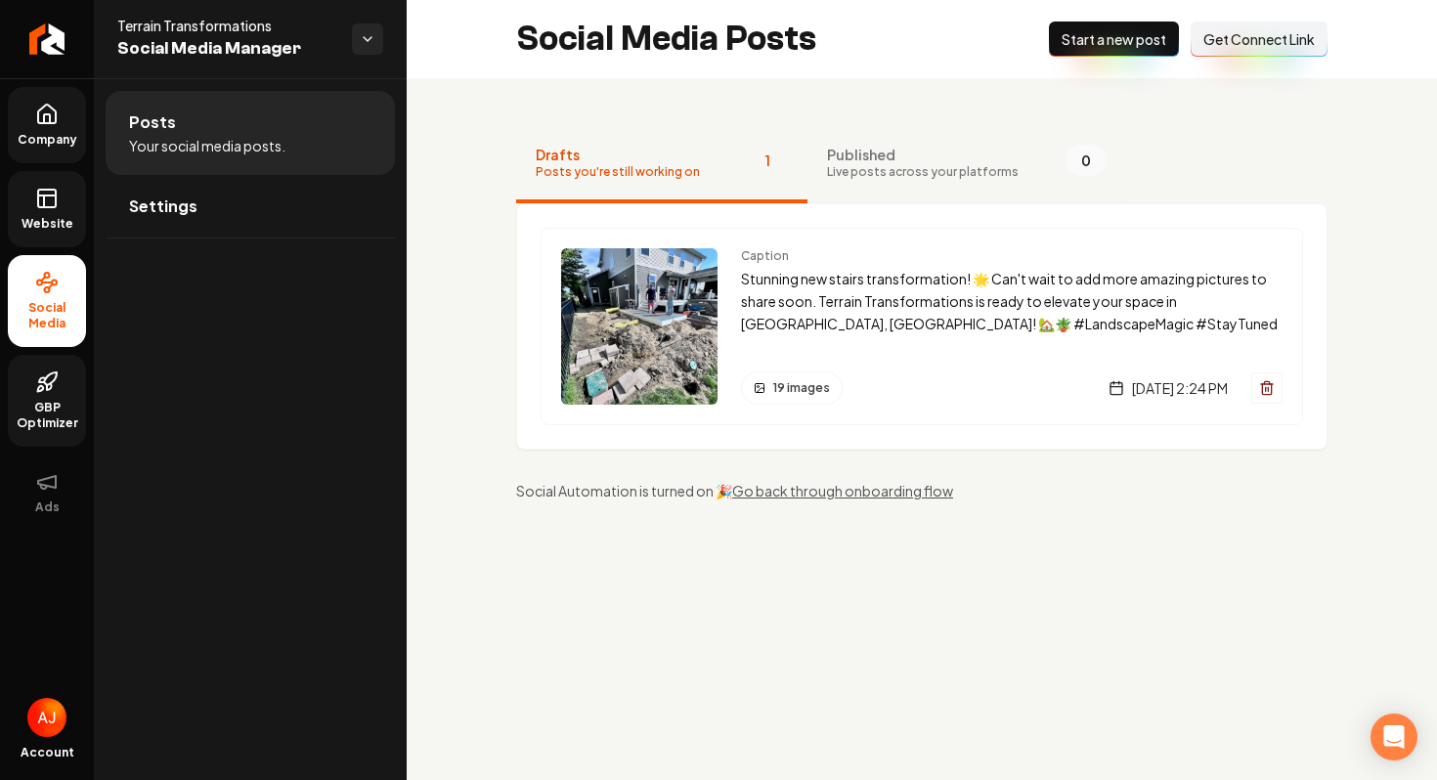
click at [869, 165] on span "Live posts across your platforms" at bounding box center [923, 172] width 192 height 16
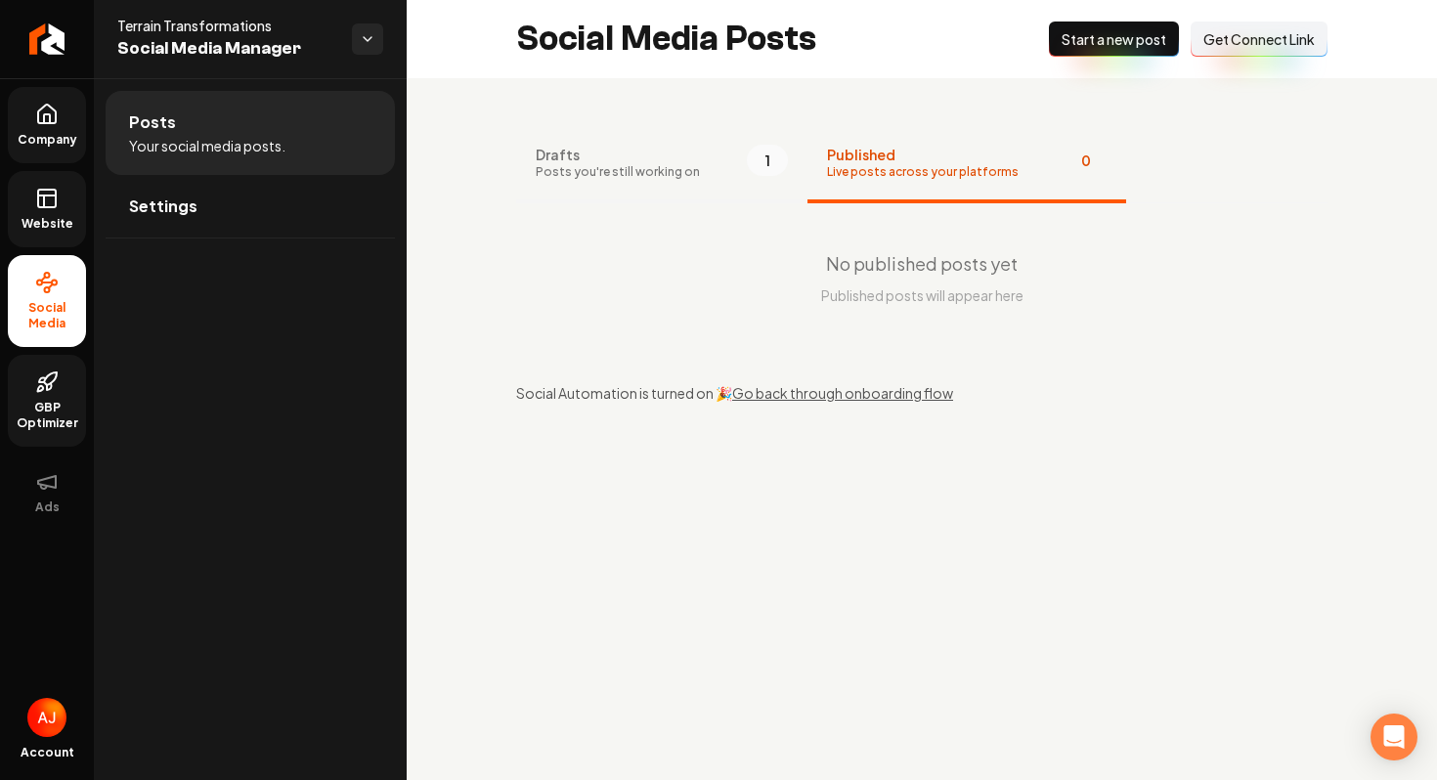
click at [747, 157] on span "1" at bounding box center [767, 160] width 41 height 31
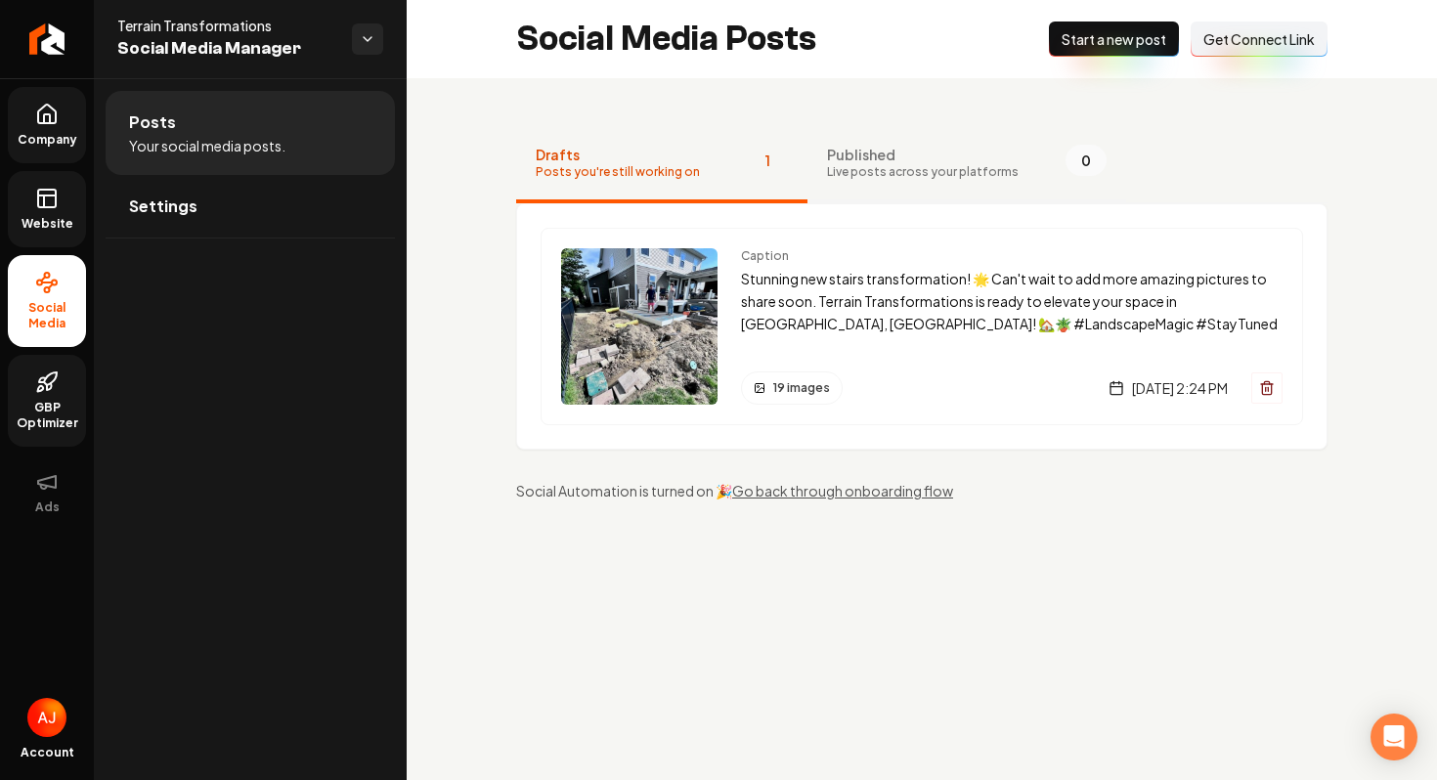
click at [808, 164] on button "Published Live posts across your platforms 0" at bounding box center [967, 164] width 319 height 78
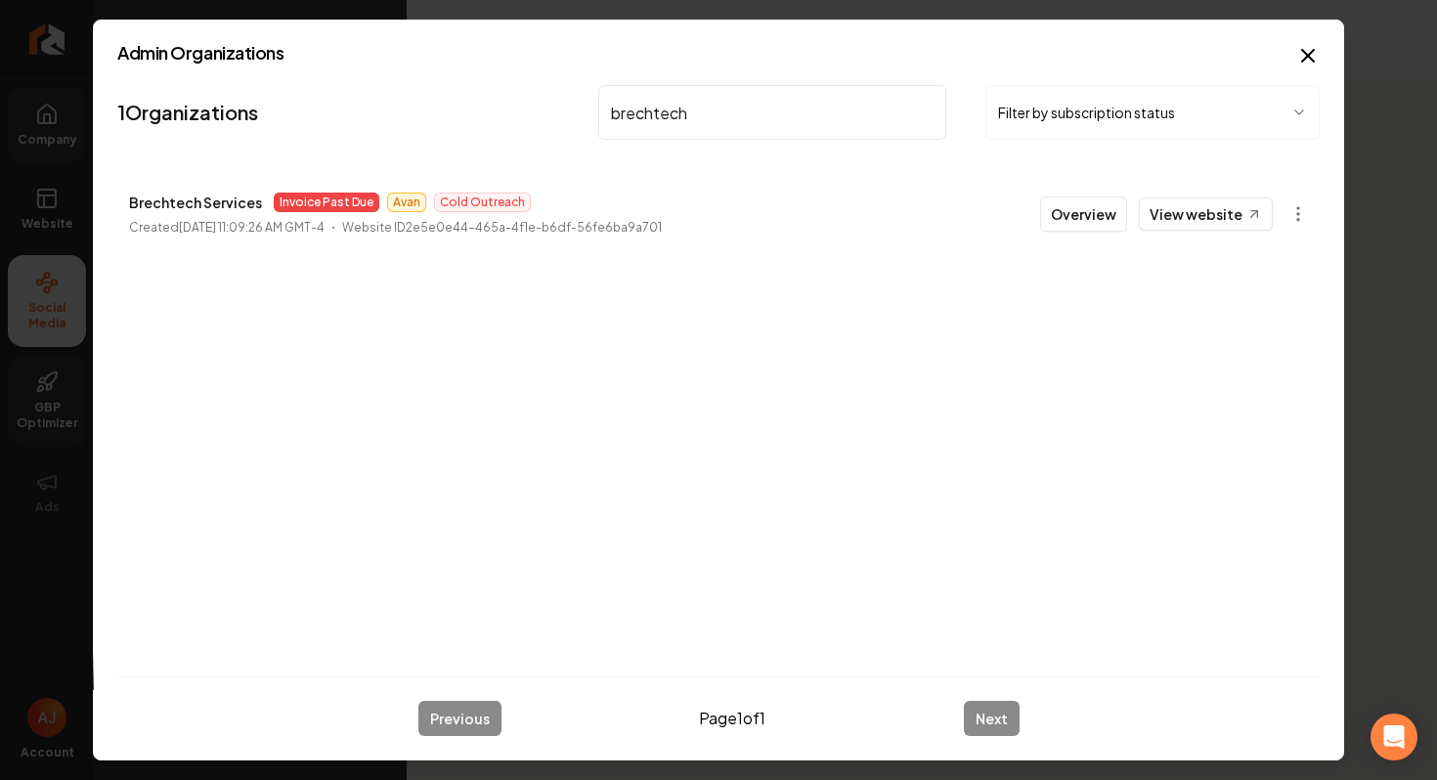
drag, startPoint x: 711, startPoint y: 111, endPoint x: 579, endPoint y: 111, distance: 132.0
click at [579, 111] on nav "1 Organizations brechtech Filter by subscription status" at bounding box center [718, 120] width 1203 height 86
click at [1192, 204] on link "View website" at bounding box center [1206, 214] width 134 height 33
click at [683, 127] on input "maid to cl" at bounding box center [772, 112] width 348 height 55
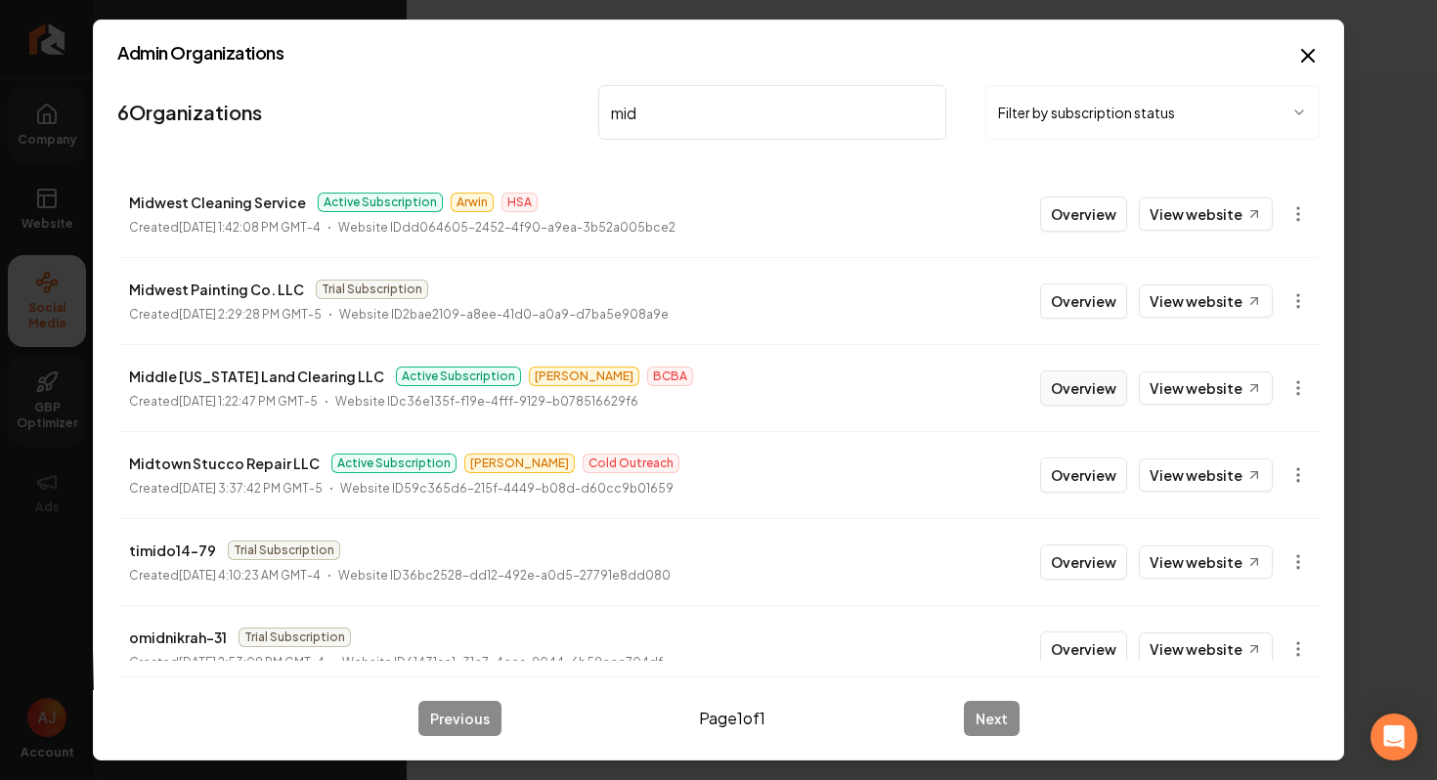
type input "mid"
click at [1075, 389] on button "Overview" at bounding box center [1083, 388] width 87 height 35
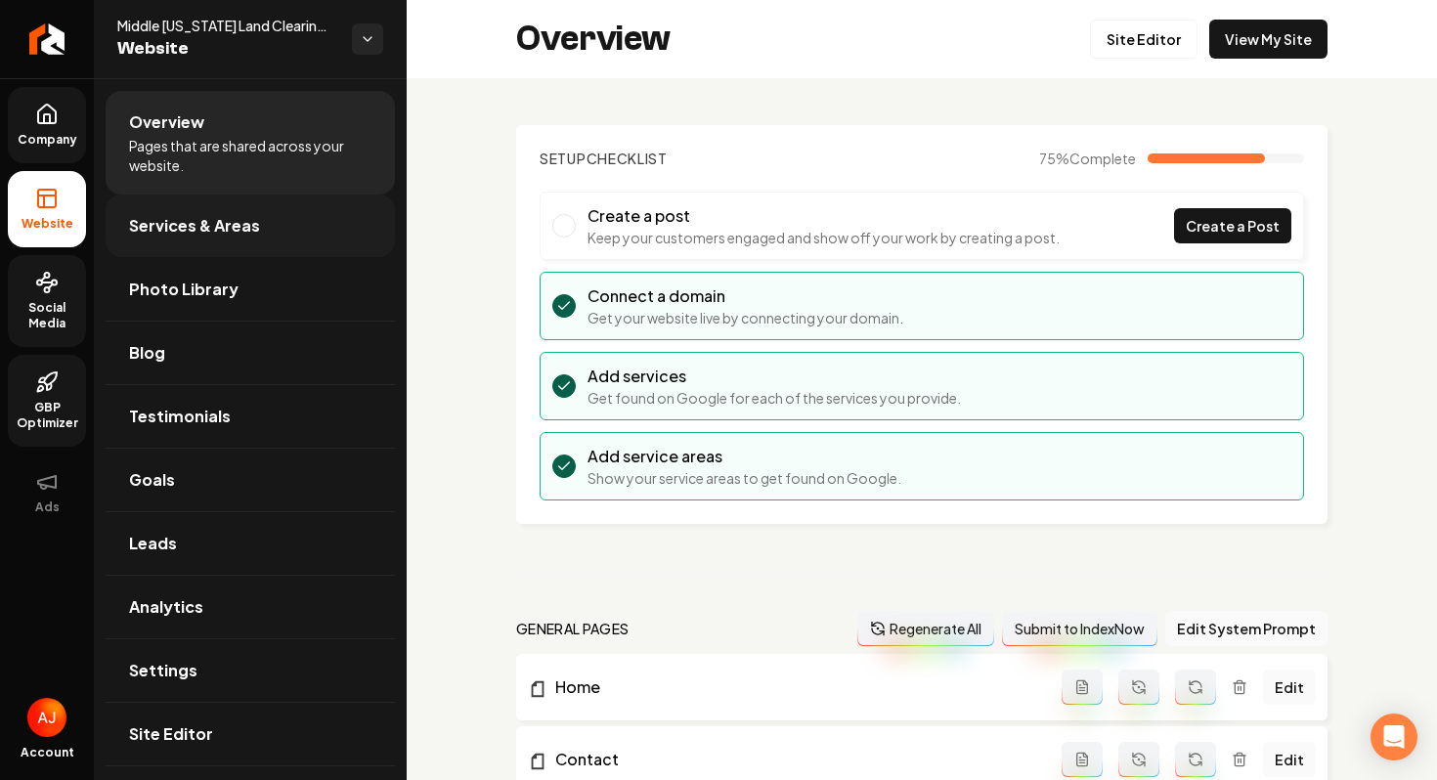
click at [199, 236] on span "Services & Areas" at bounding box center [194, 225] width 131 height 23
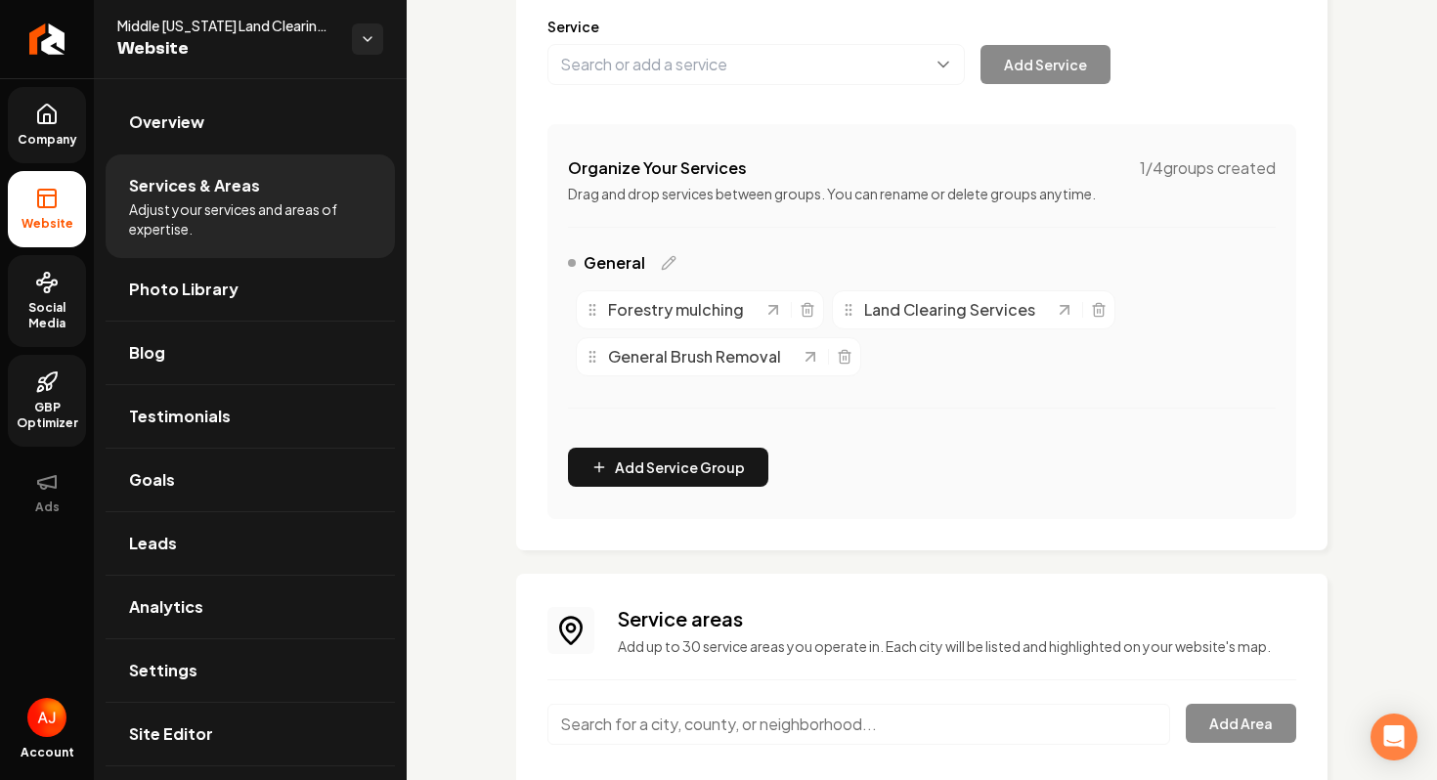
scroll to position [495, 0]
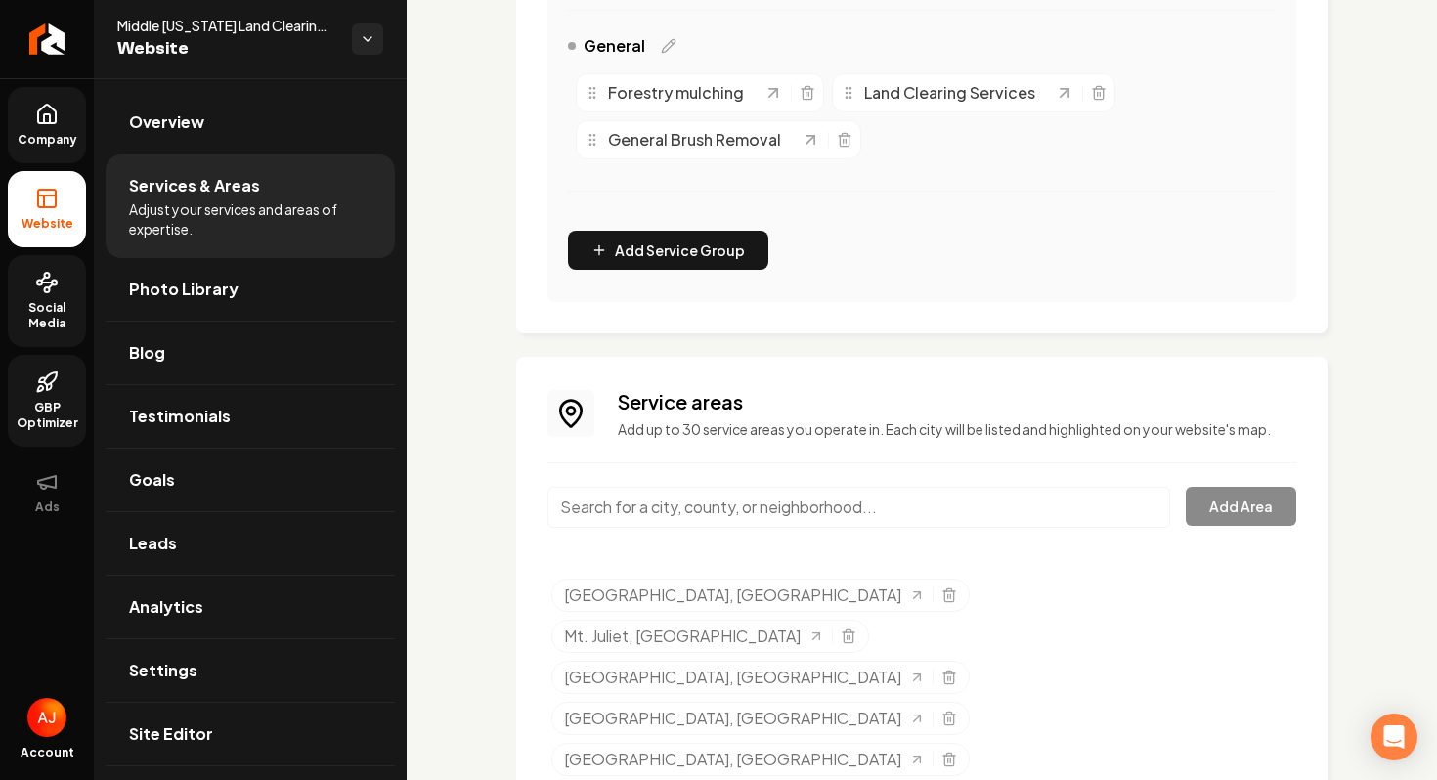
click at [762, 523] on input "Main content area" at bounding box center [859, 507] width 623 height 41
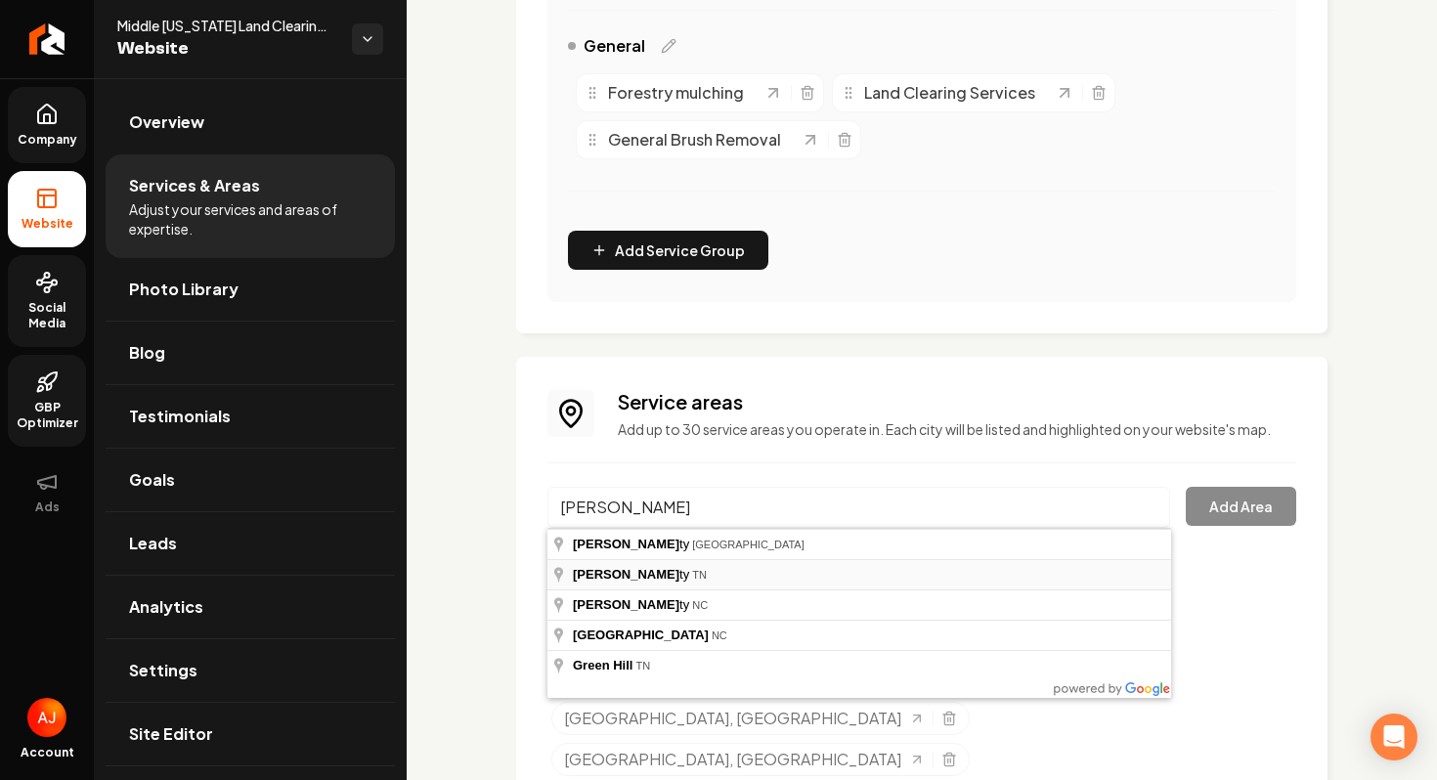
type input "[GEOGRAPHIC_DATA], [GEOGRAPHIC_DATA]"
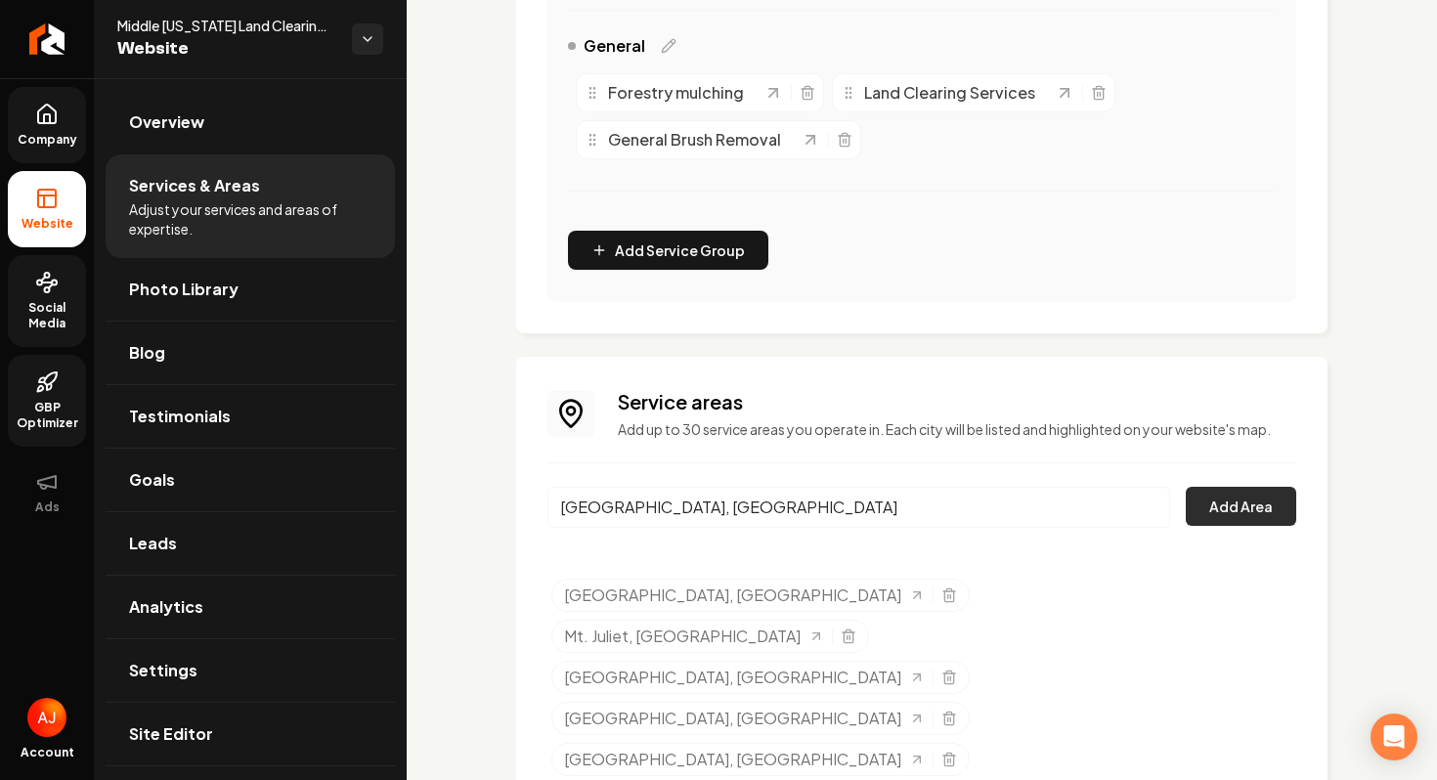
click at [1197, 504] on button "Add Area" at bounding box center [1241, 506] width 110 height 39
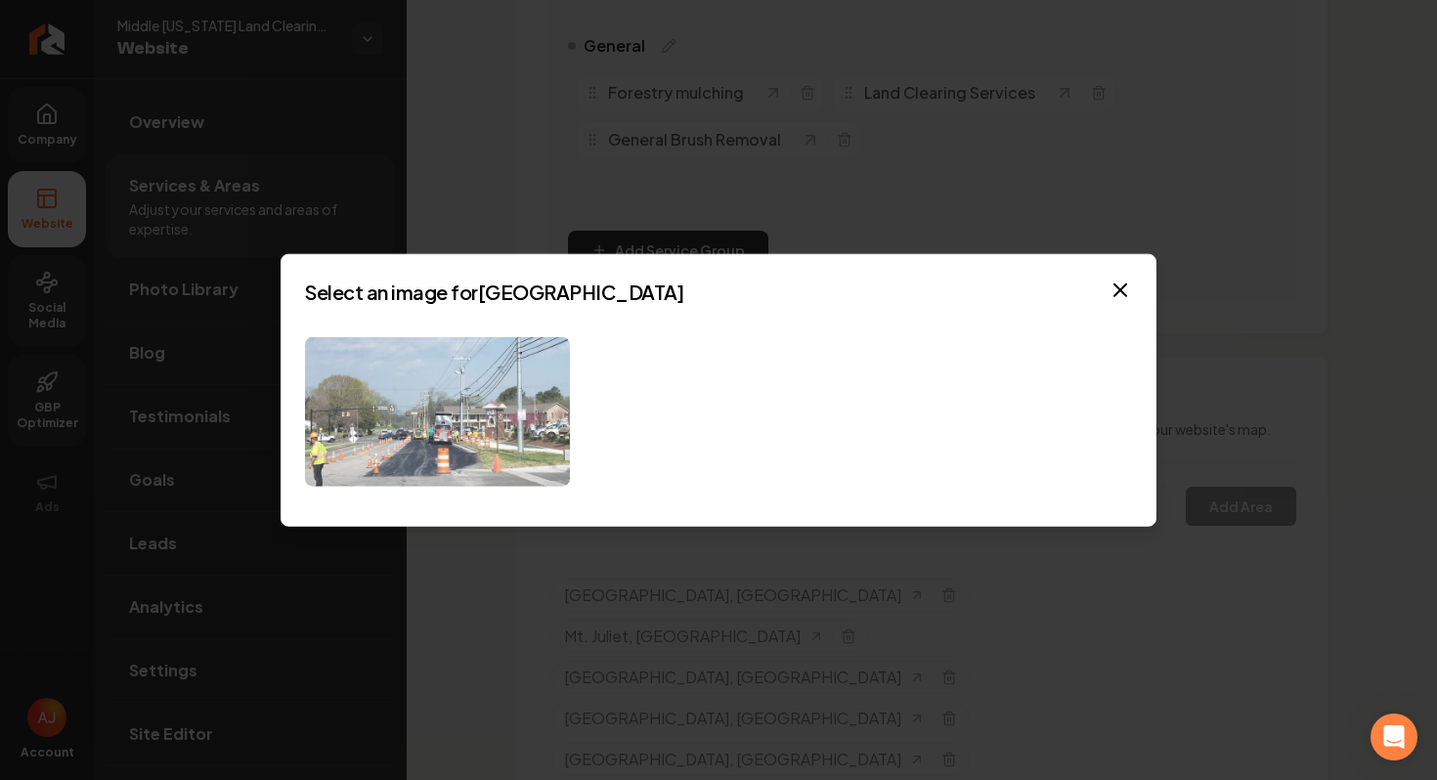
click at [481, 390] on img at bounding box center [437, 412] width 265 height 150
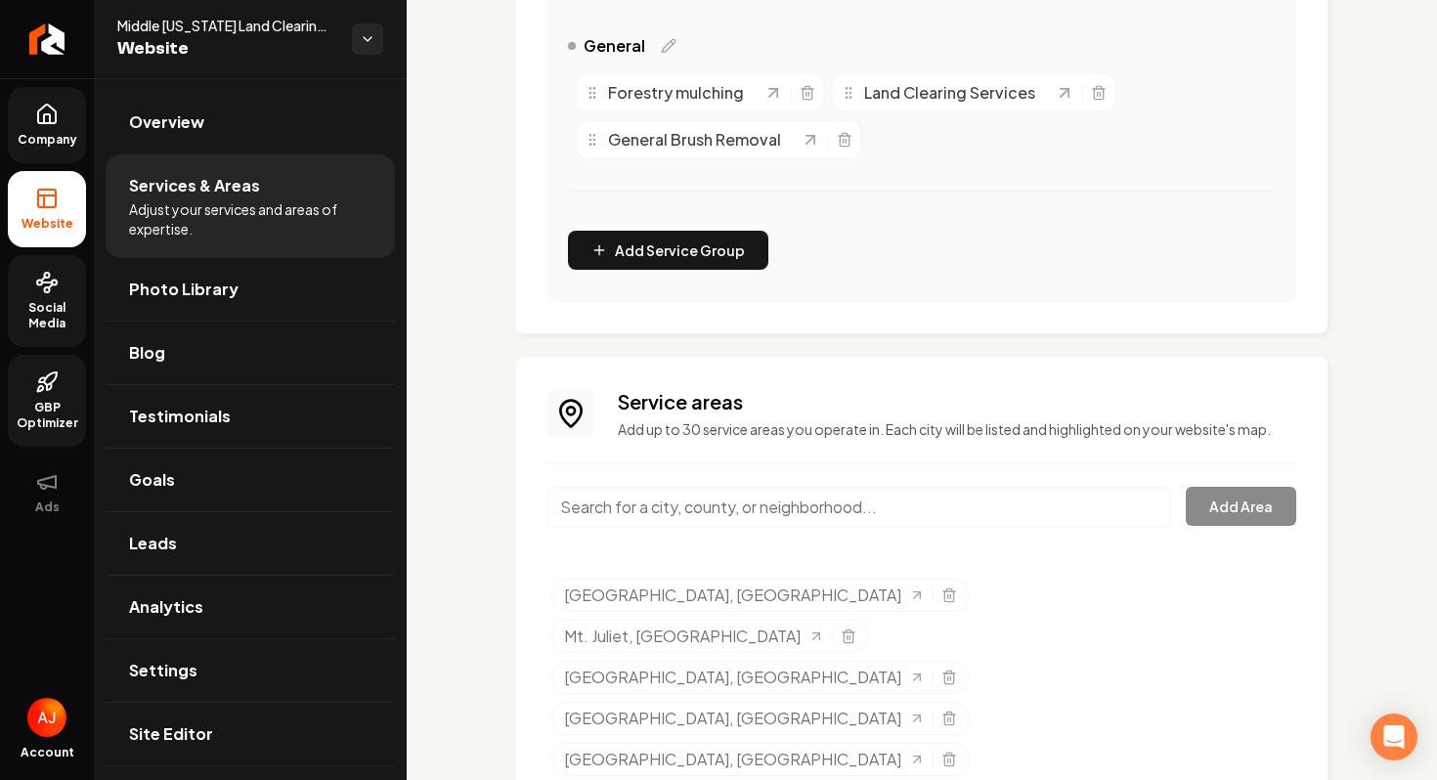
click at [692, 518] on input "Main content area" at bounding box center [859, 507] width 623 height 41
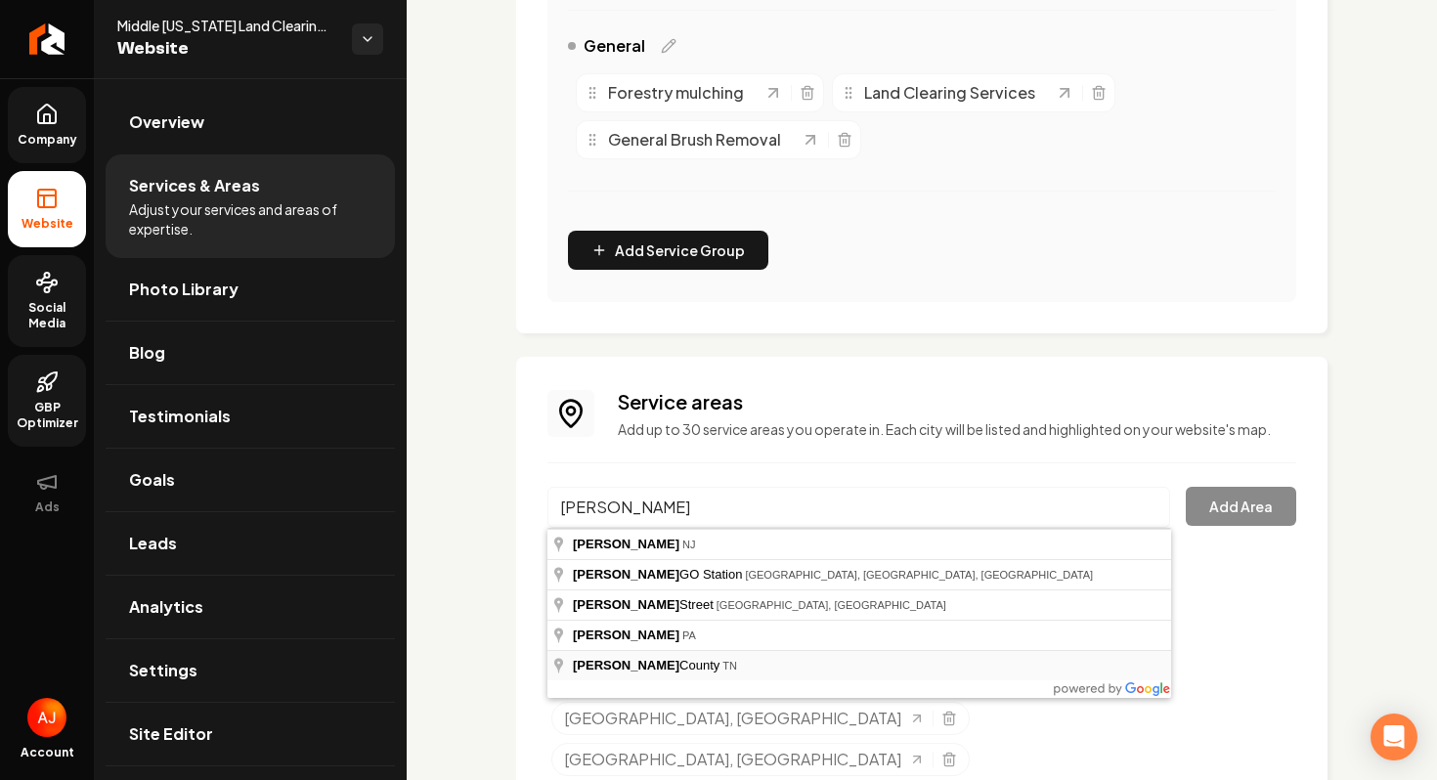
type input "[GEOGRAPHIC_DATA], [GEOGRAPHIC_DATA]"
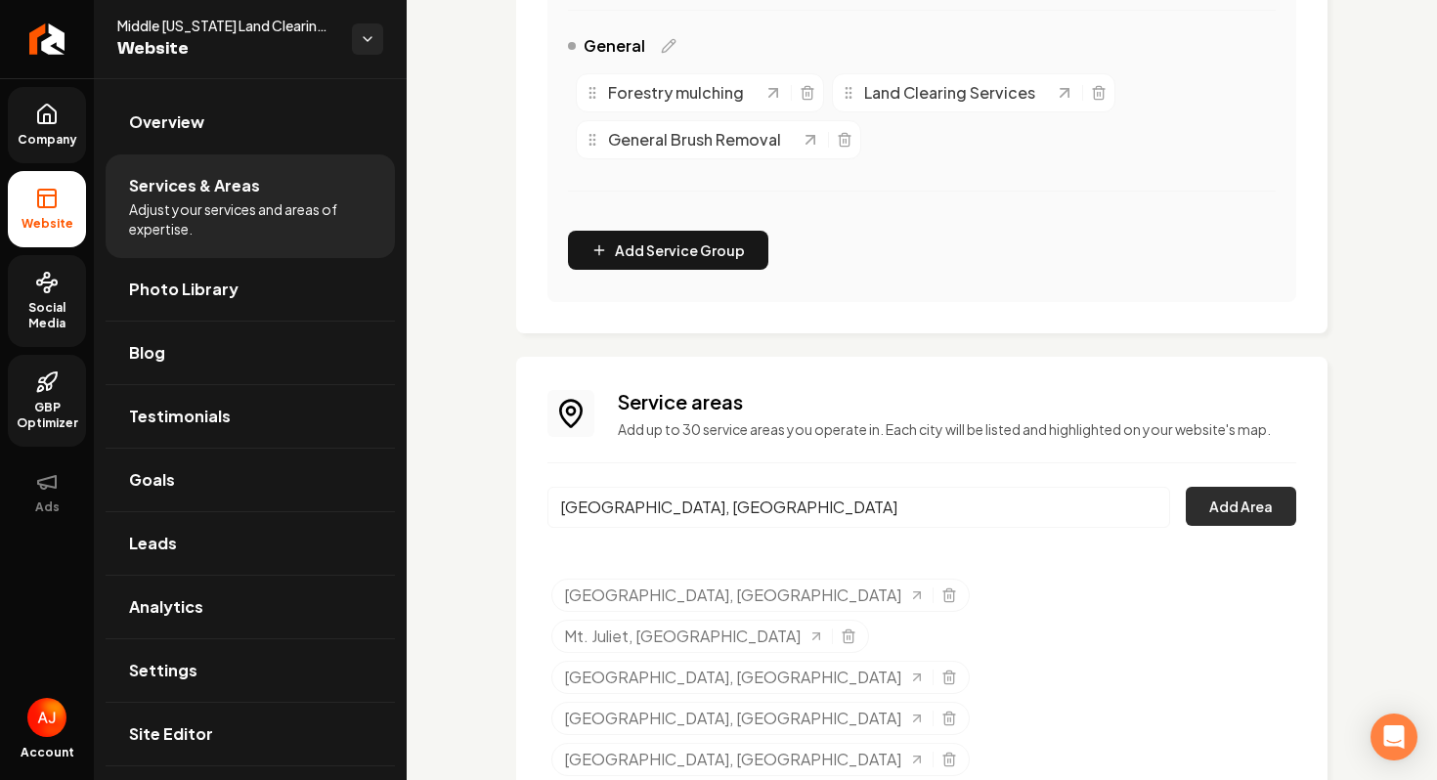
click at [1218, 521] on button "Add Area" at bounding box center [1241, 506] width 110 height 39
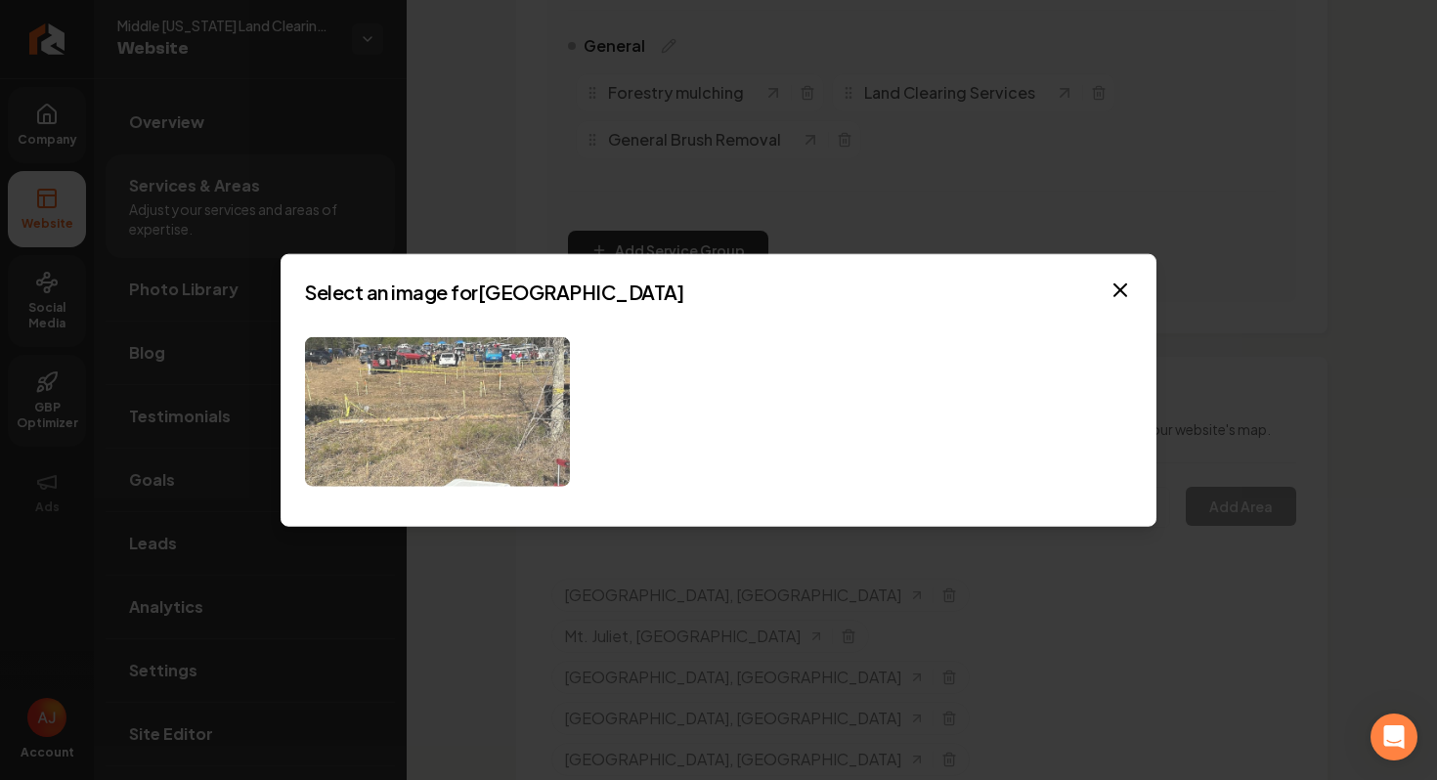
click at [468, 412] on img at bounding box center [437, 412] width 265 height 150
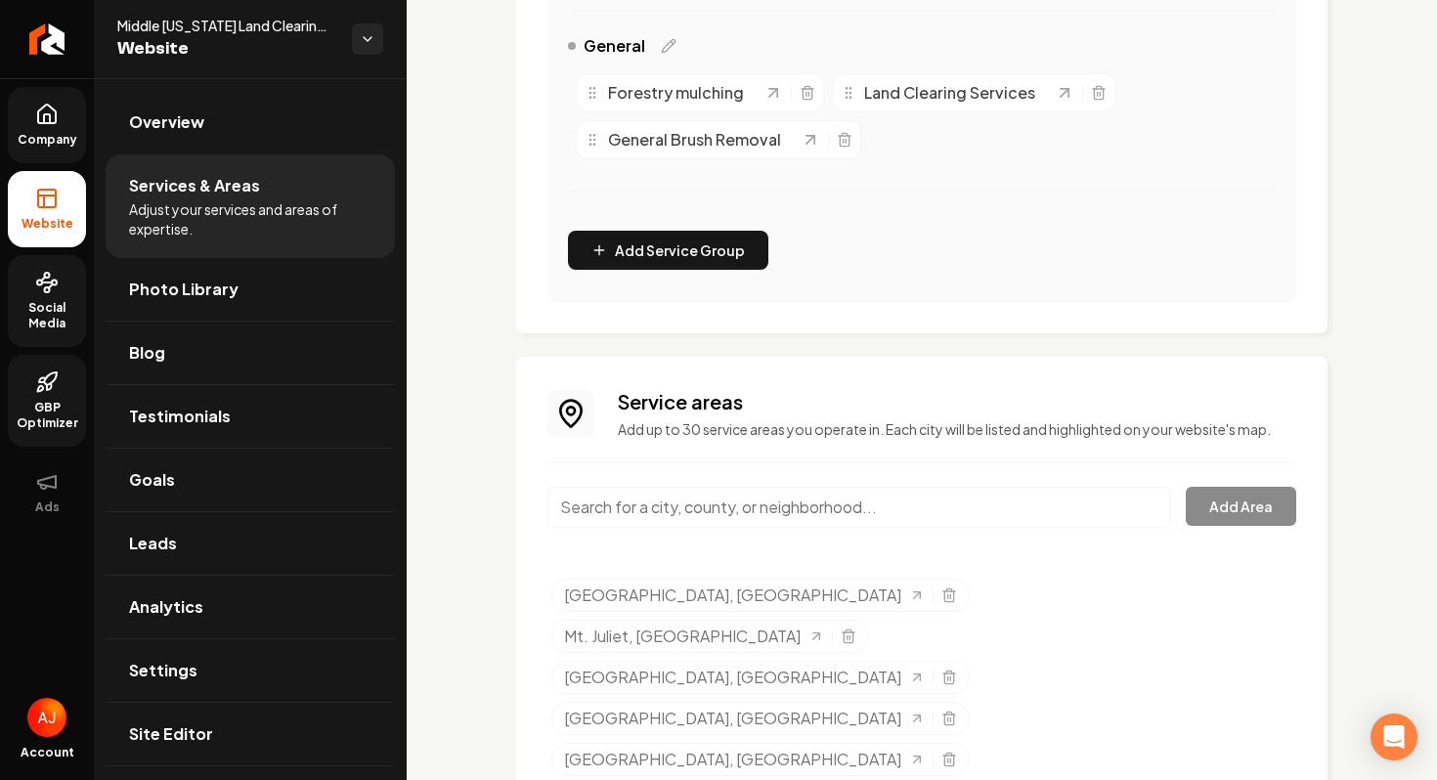
click at [48, 308] on span "Social Media" at bounding box center [47, 315] width 78 height 31
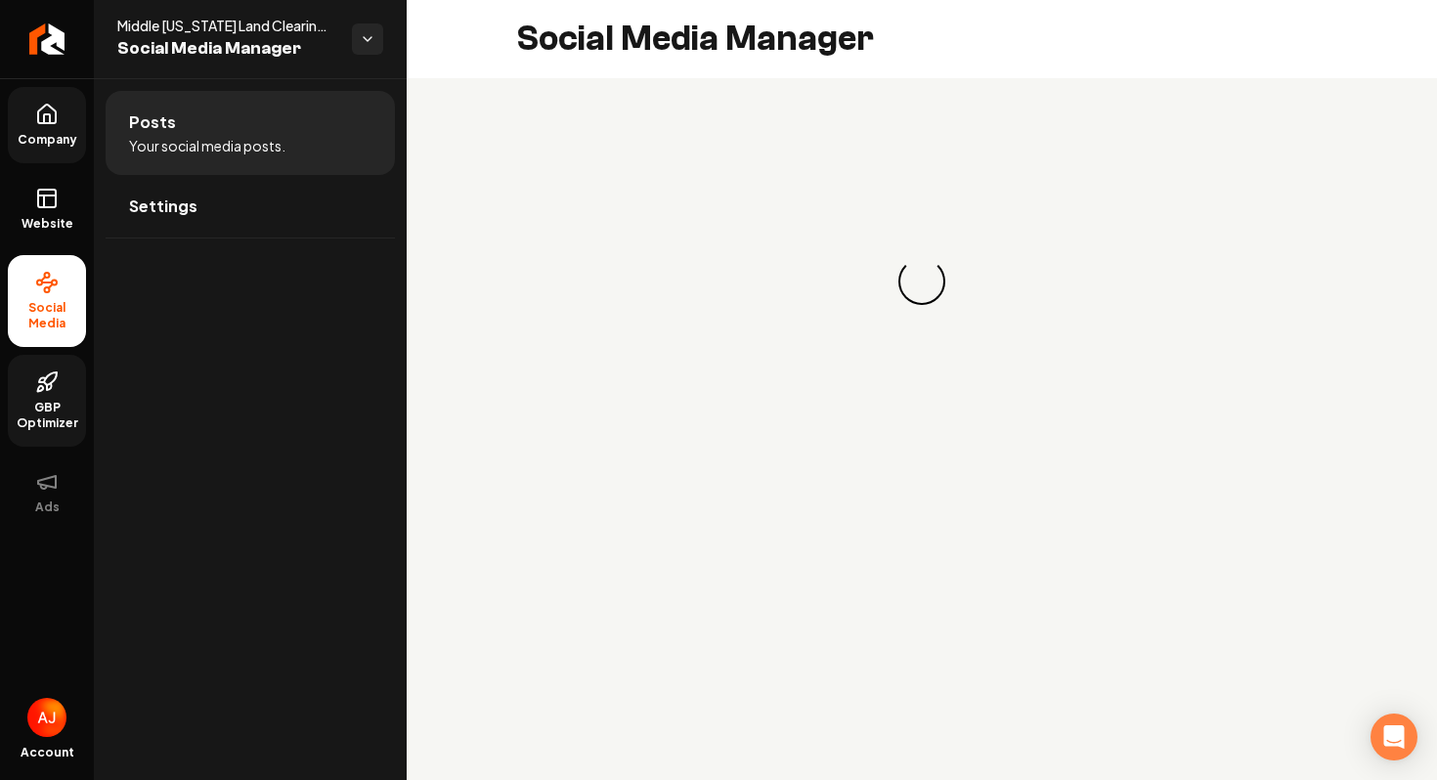
click at [47, 389] on icon at bounding box center [49, 386] width 4 height 7
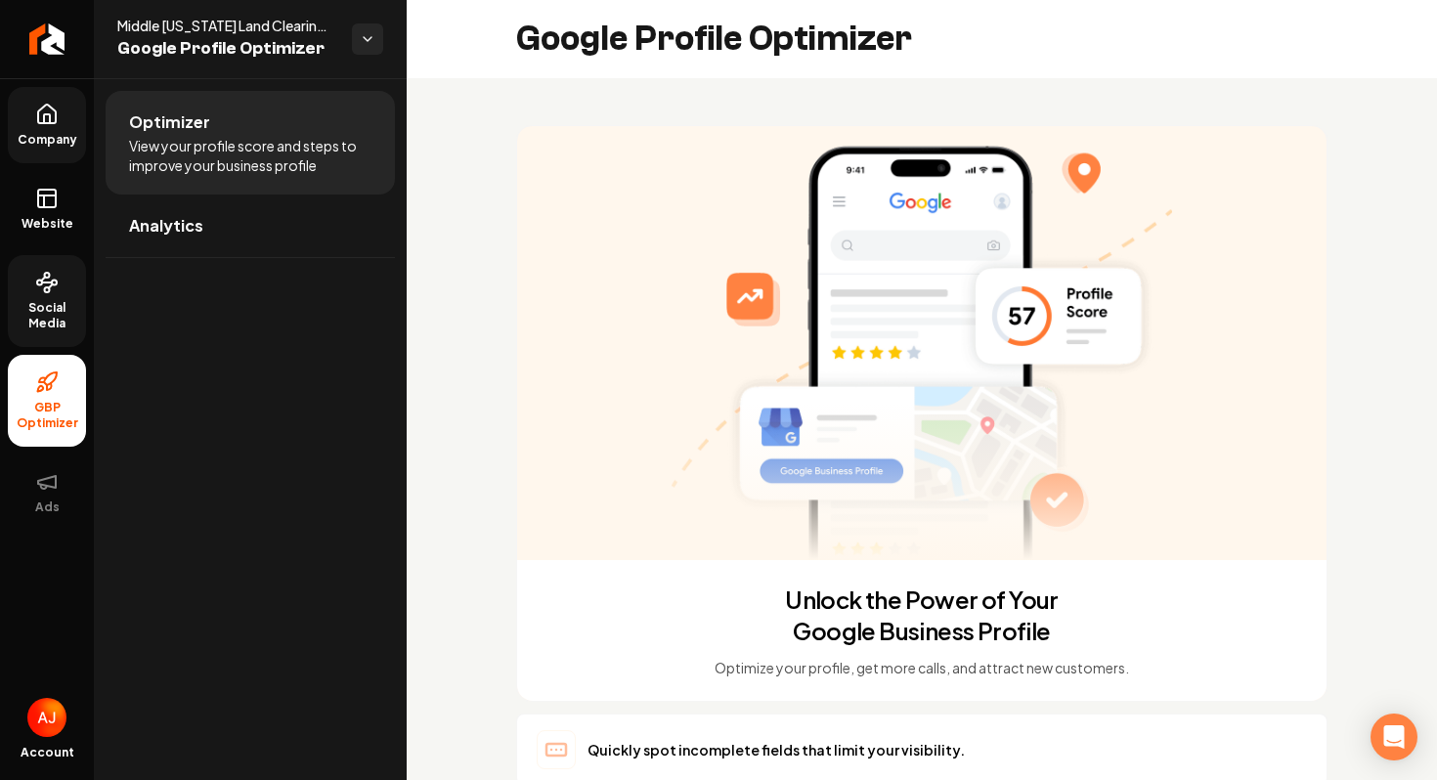
click at [52, 298] on link "Social Media" at bounding box center [47, 301] width 78 height 92
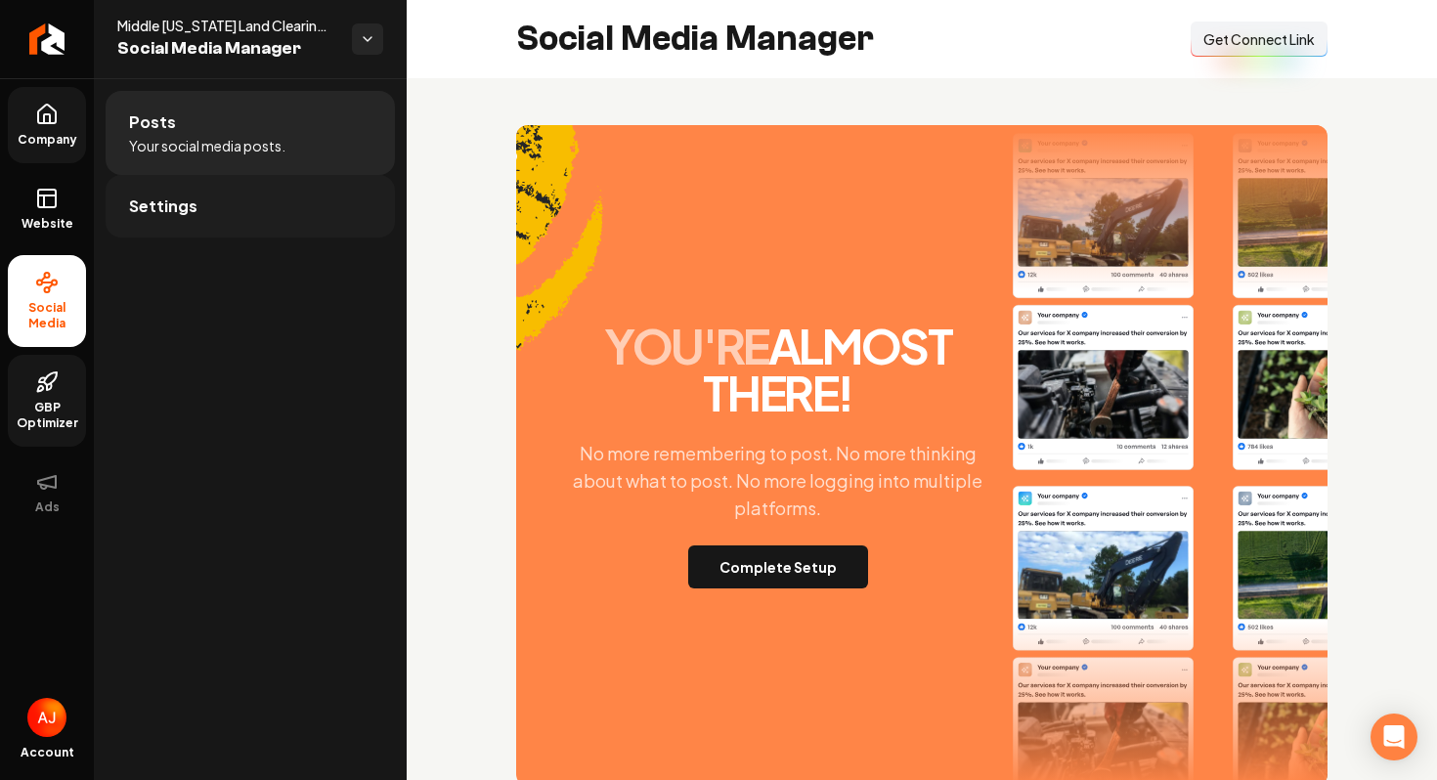
click at [182, 203] on span "Settings" at bounding box center [163, 206] width 68 height 23
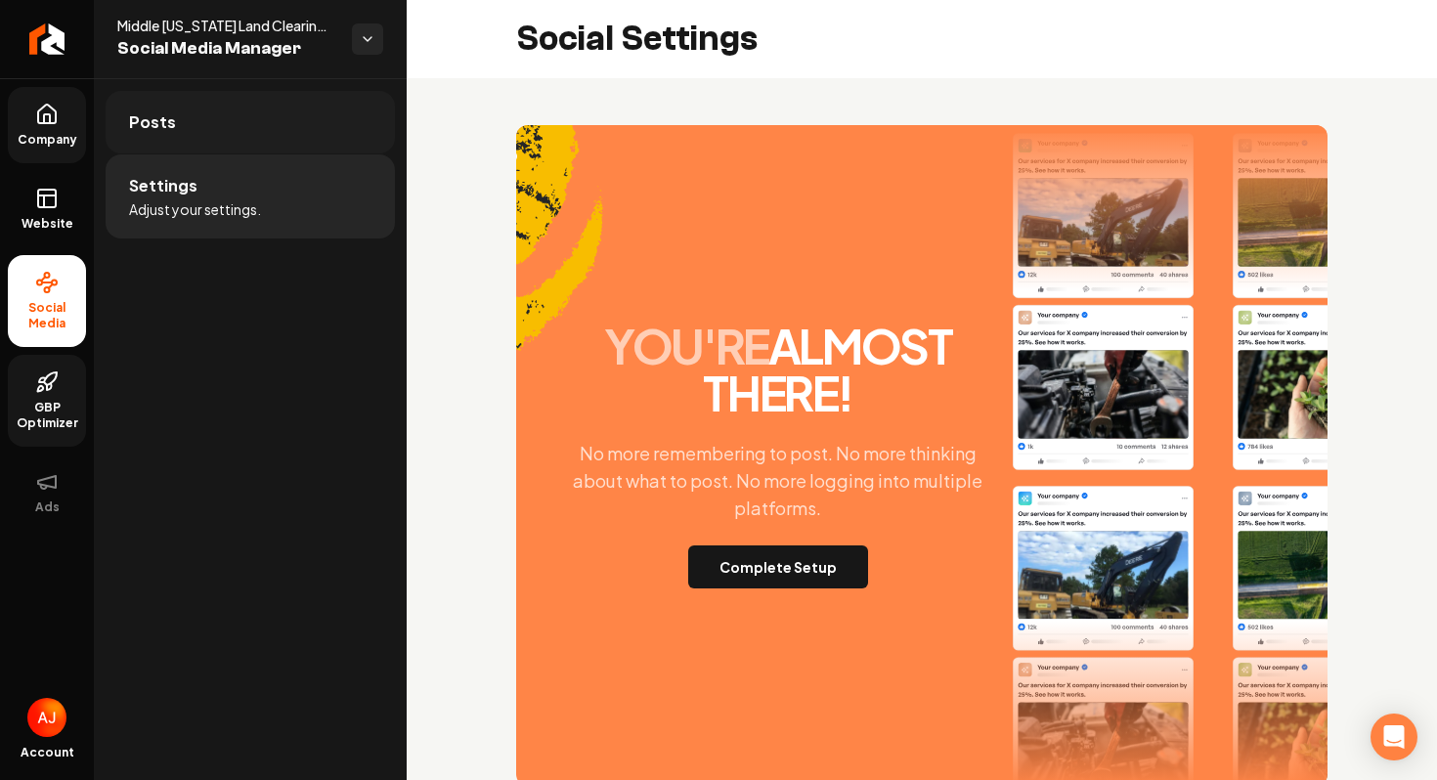
click at [203, 136] on link "Posts" at bounding box center [250, 122] width 289 height 63
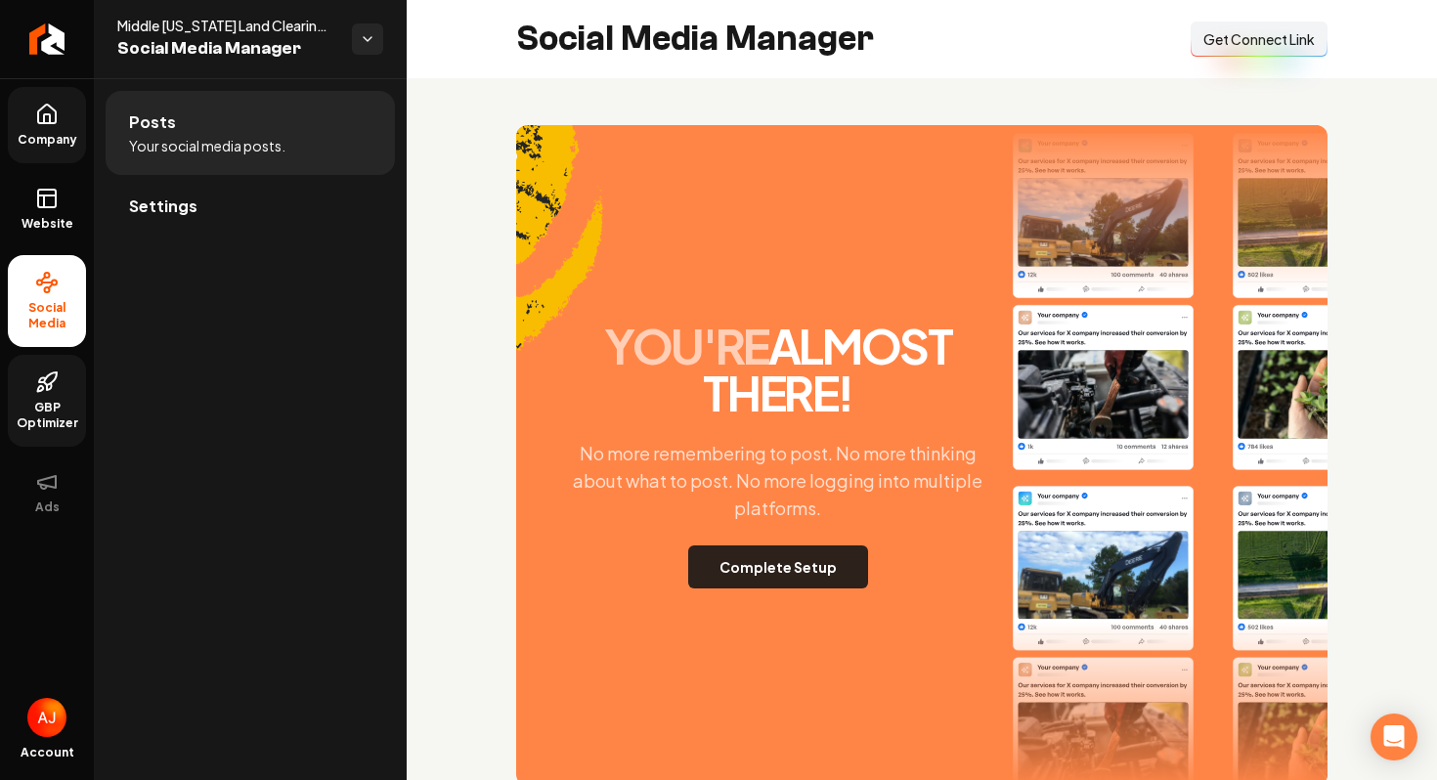
click at [748, 555] on button "Complete Setup" at bounding box center [778, 567] width 180 height 43
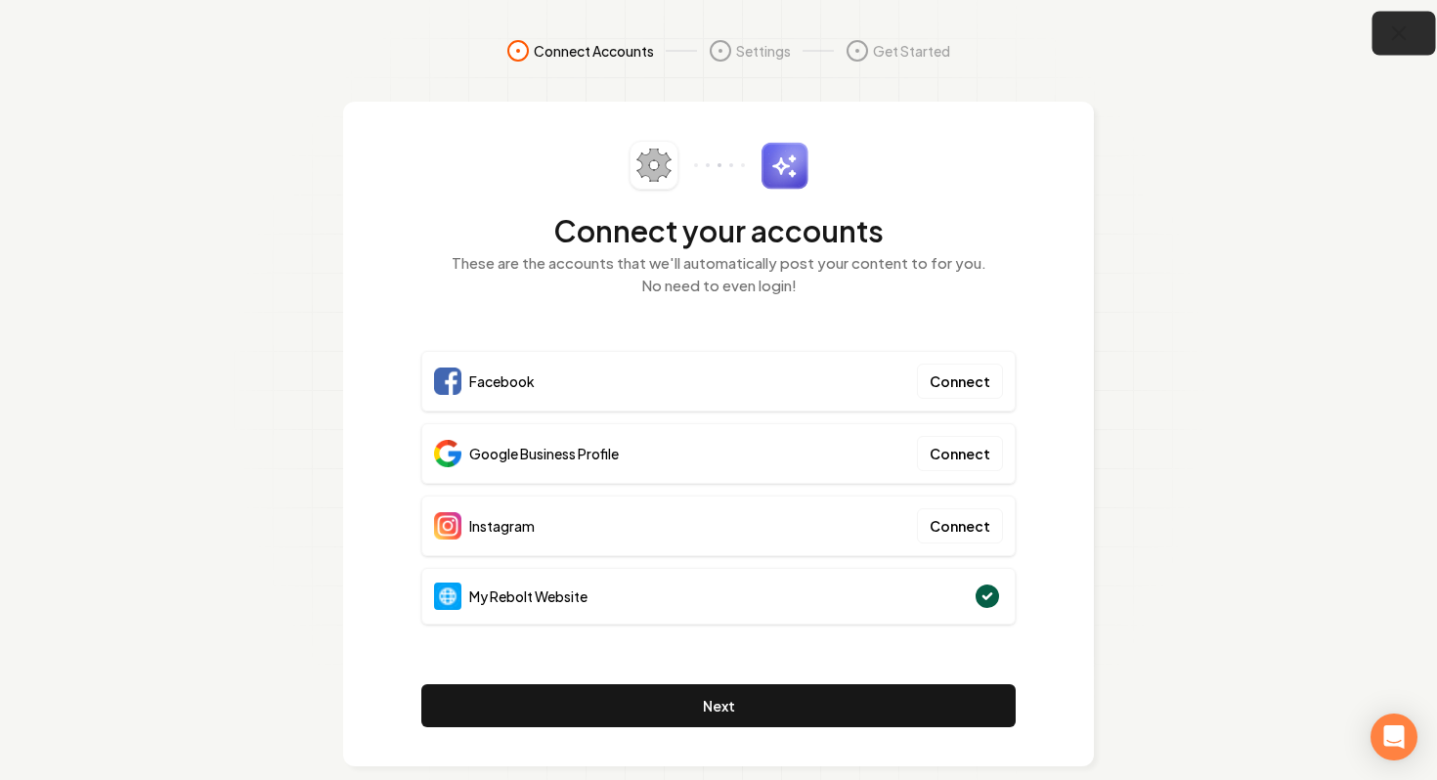
click at [1389, 38] on button "button" at bounding box center [1405, 34] width 64 height 44
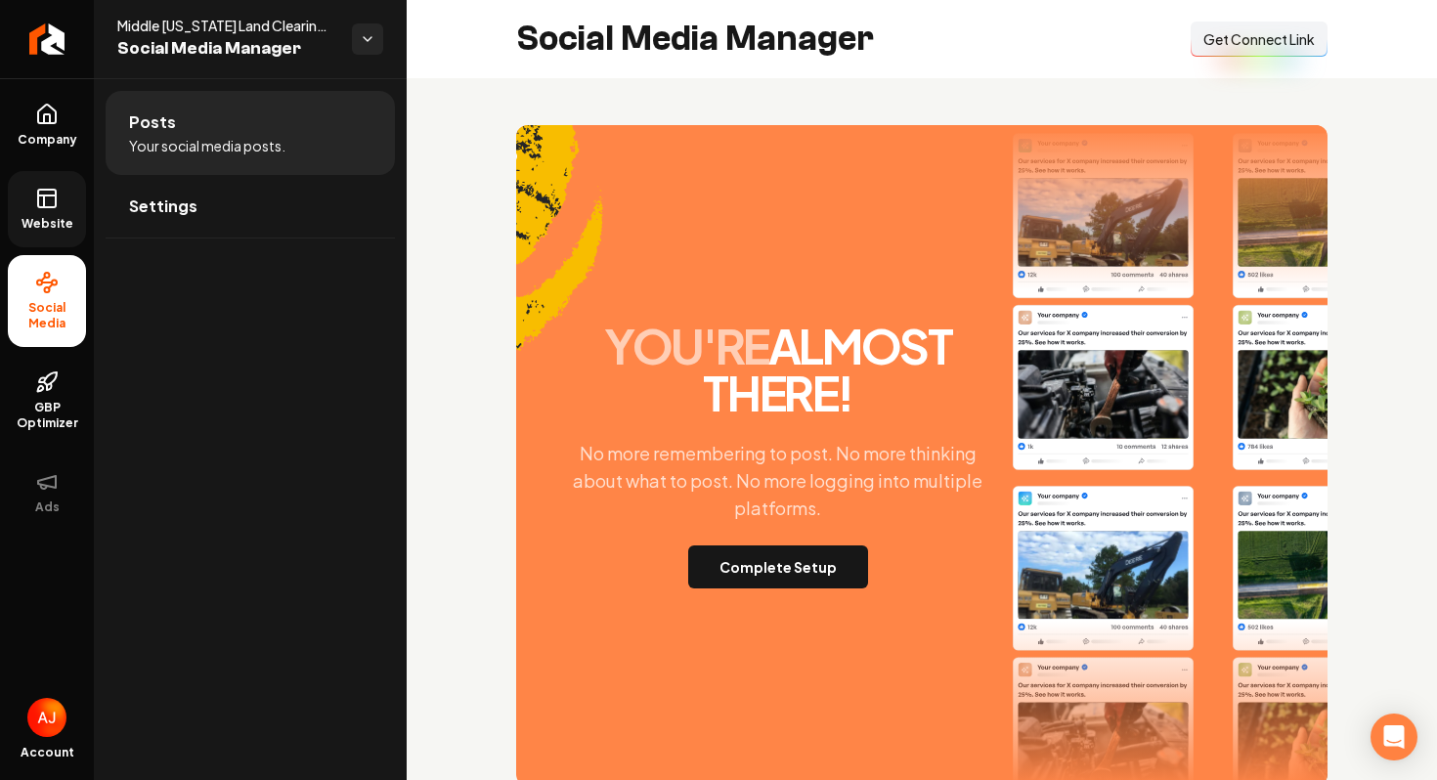
click at [51, 214] on link "Website" at bounding box center [47, 209] width 78 height 76
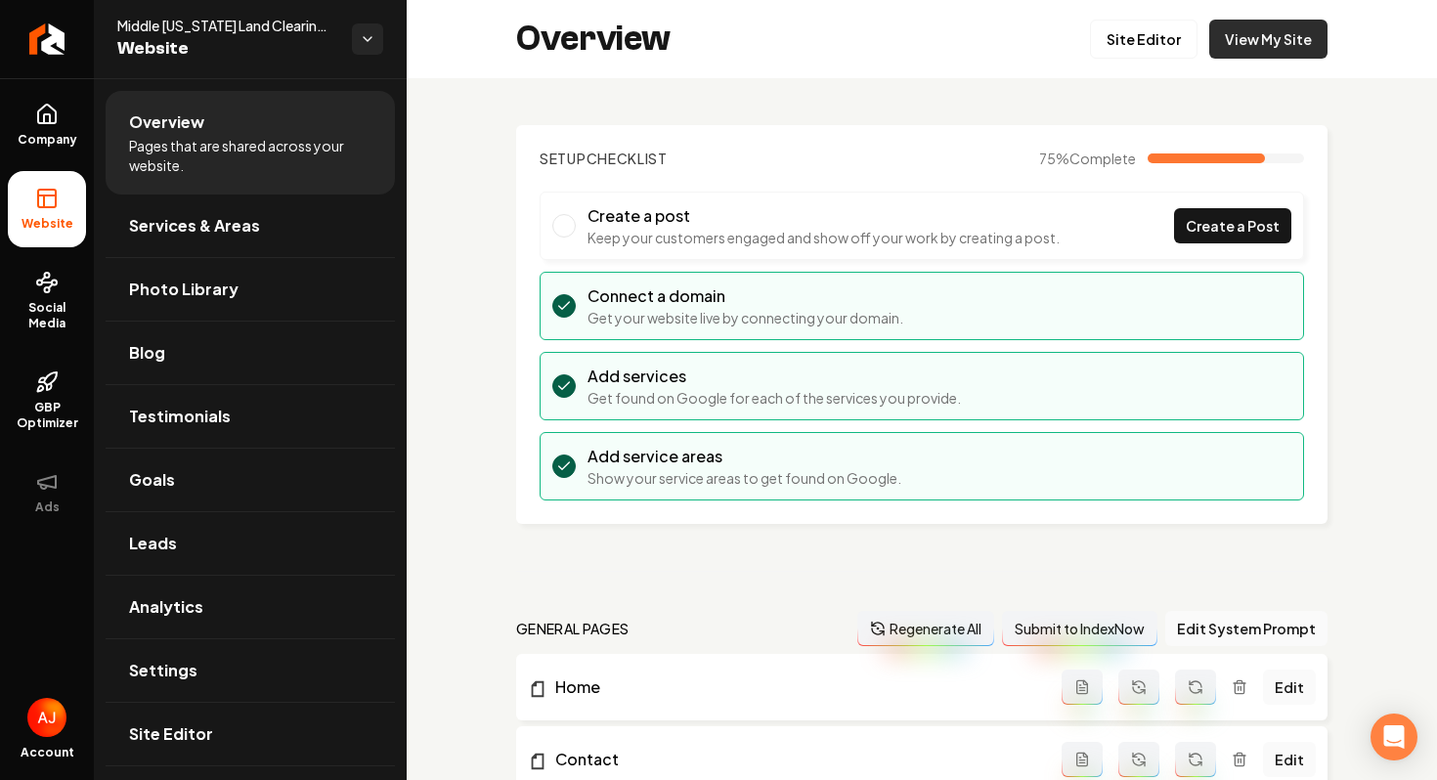
click at [1255, 38] on link "View My Site" at bounding box center [1269, 39] width 118 height 39
drag, startPoint x: 119, startPoint y: 22, endPoint x: 315, endPoint y: 27, distance: 195.6
click at [315, 27] on span "Middle [US_STATE] Land Clearing LLC" at bounding box center [226, 26] width 219 height 20
copy span "Middle [US_STATE] Land Clearin"
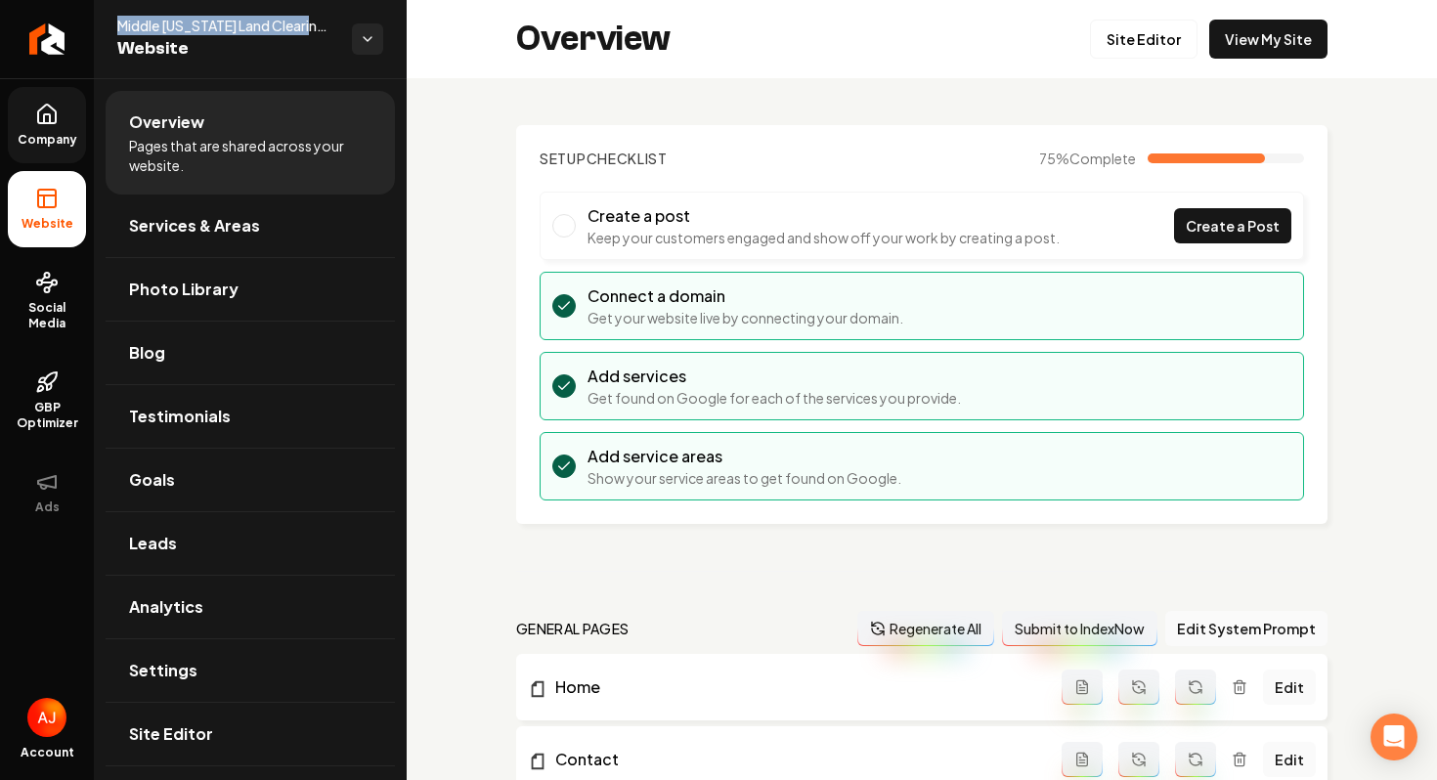
click at [41, 141] on span "Company" at bounding box center [47, 140] width 75 height 16
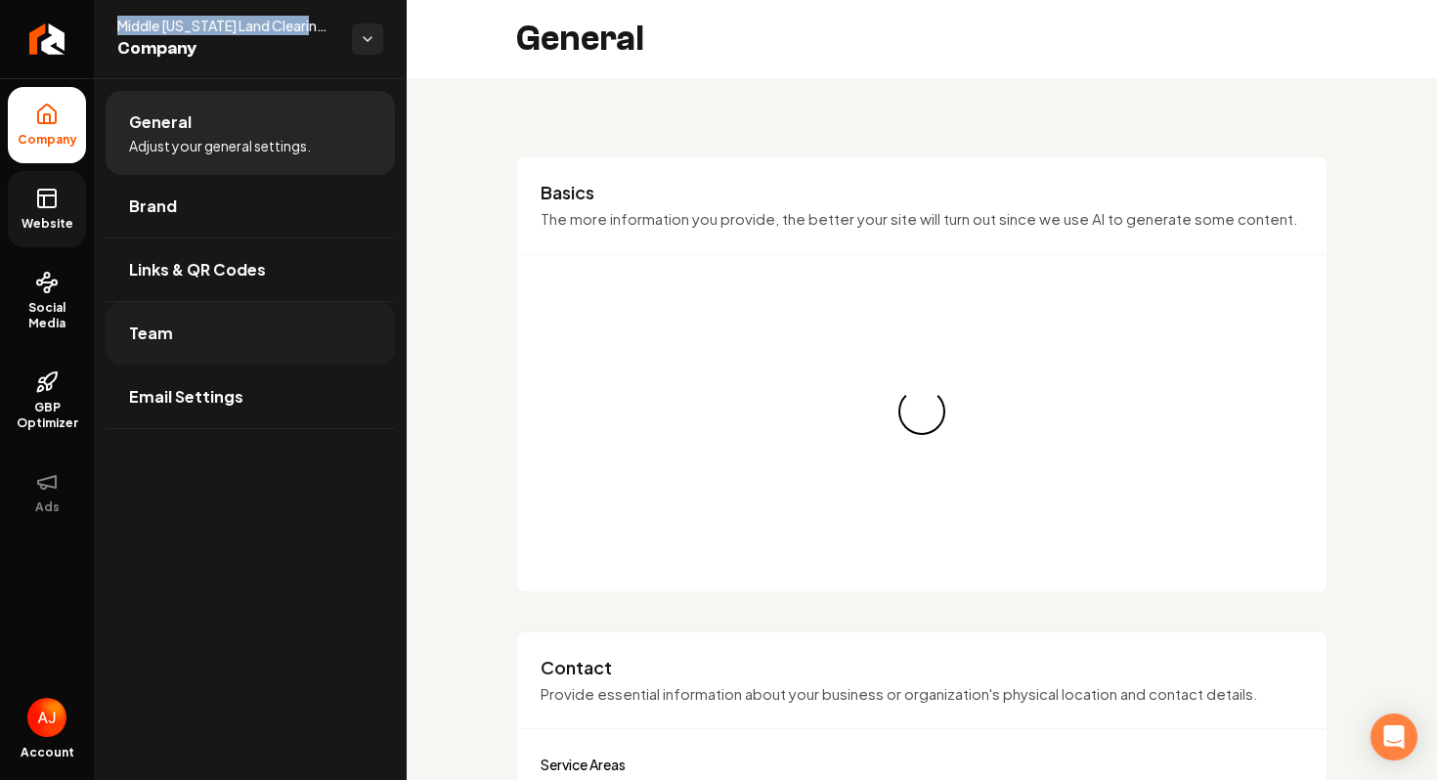
click at [229, 337] on link "Team" at bounding box center [250, 333] width 289 height 63
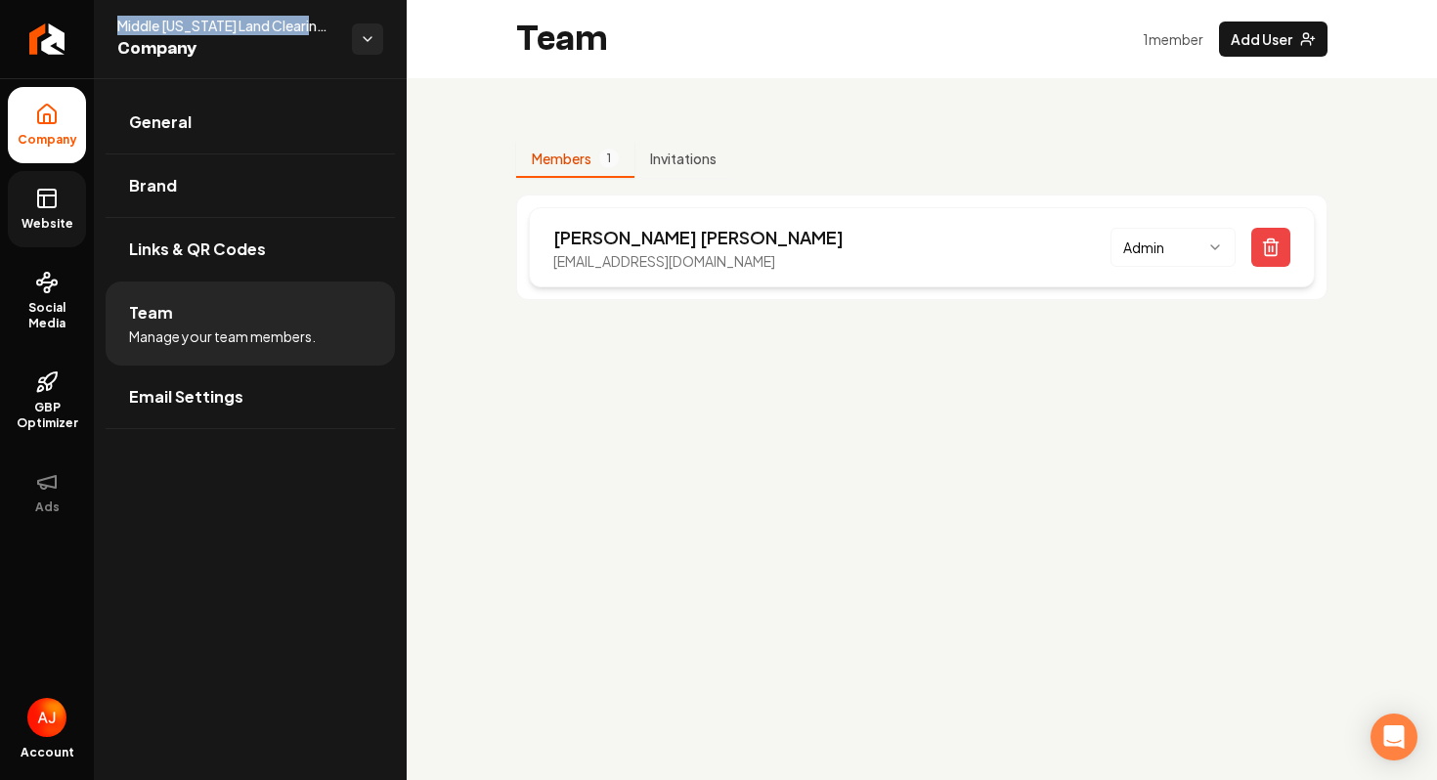
drag, startPoint x: 801, startPoint y: 263, endPoint x: 552, endPoint y: 262, distance: 249.4
click at [552, 262] on div "[PERSON_NAME] [EMAIL_ADDRESS][DOMAIN_NAME] Admin" at bounding box center [922, 247] width 786 height 80
copy p "[EMAIL_ADDRESS][DOMAIN_NAME]"
click at [62, 288] on link "Social Media" at bounding box center [47, 301] width 78 height 92
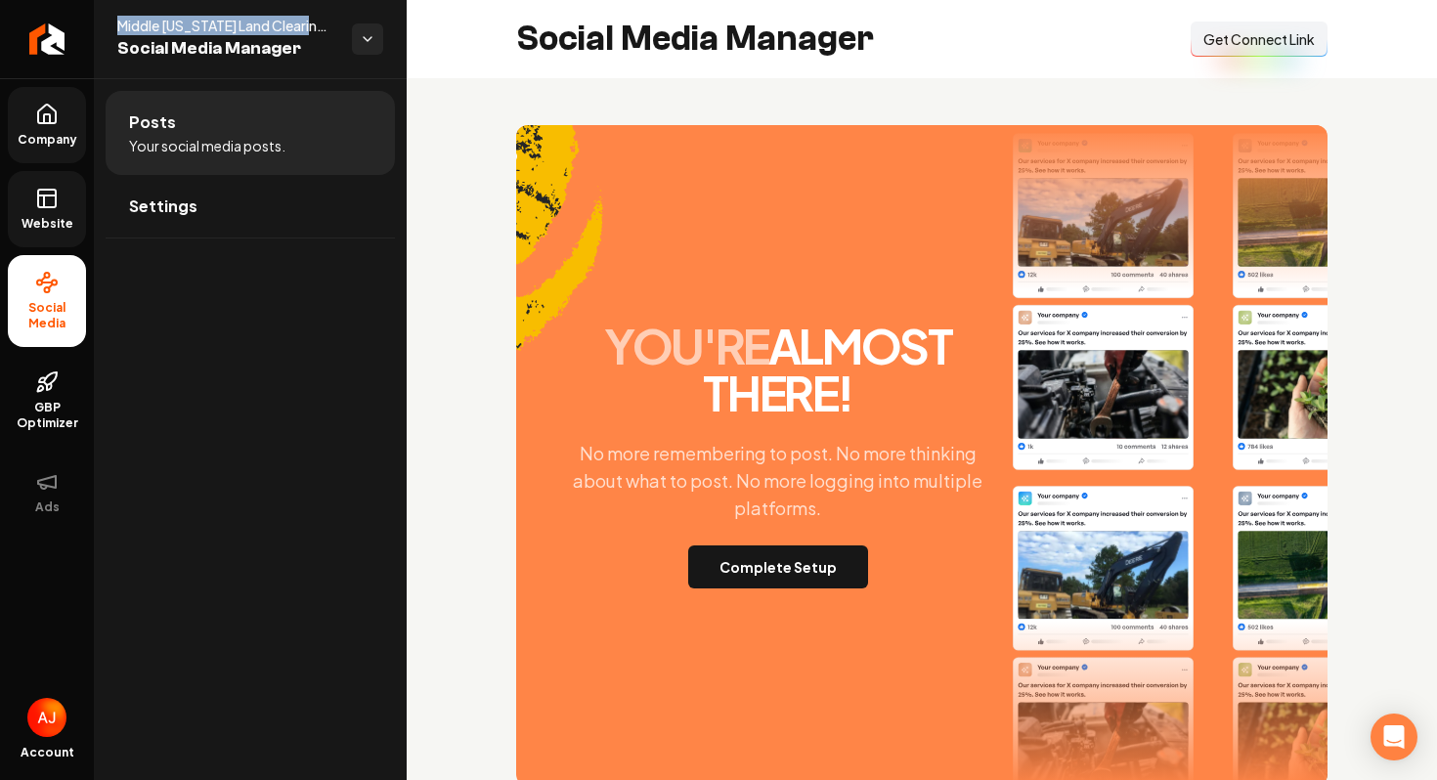
click at [1231, 42] on span "Get Connect Link" at bounding box center [1259, 39] width 111 height 20
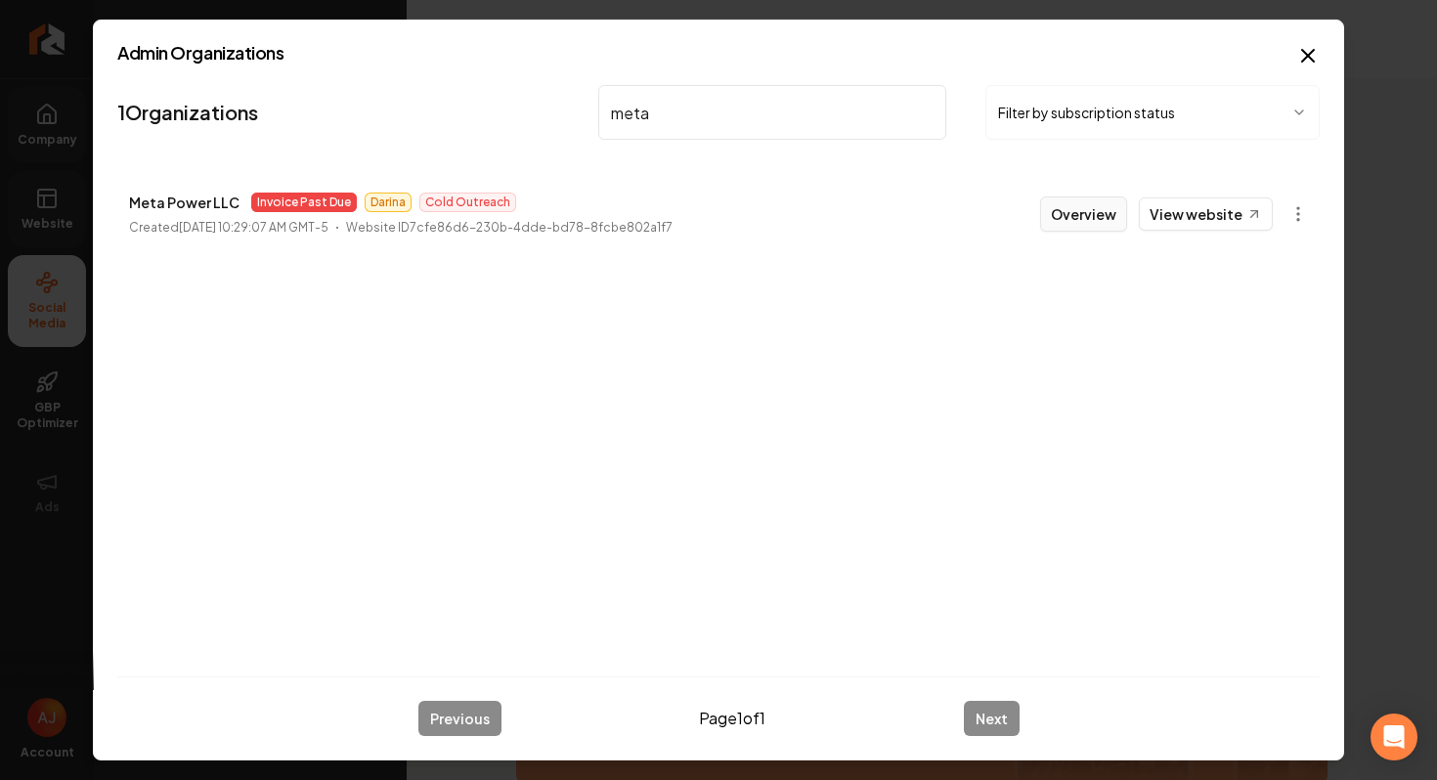
type input "meta"
click at [1074, 220] on button "Overview" at bounding box center [1083, 214] width 87 height 35
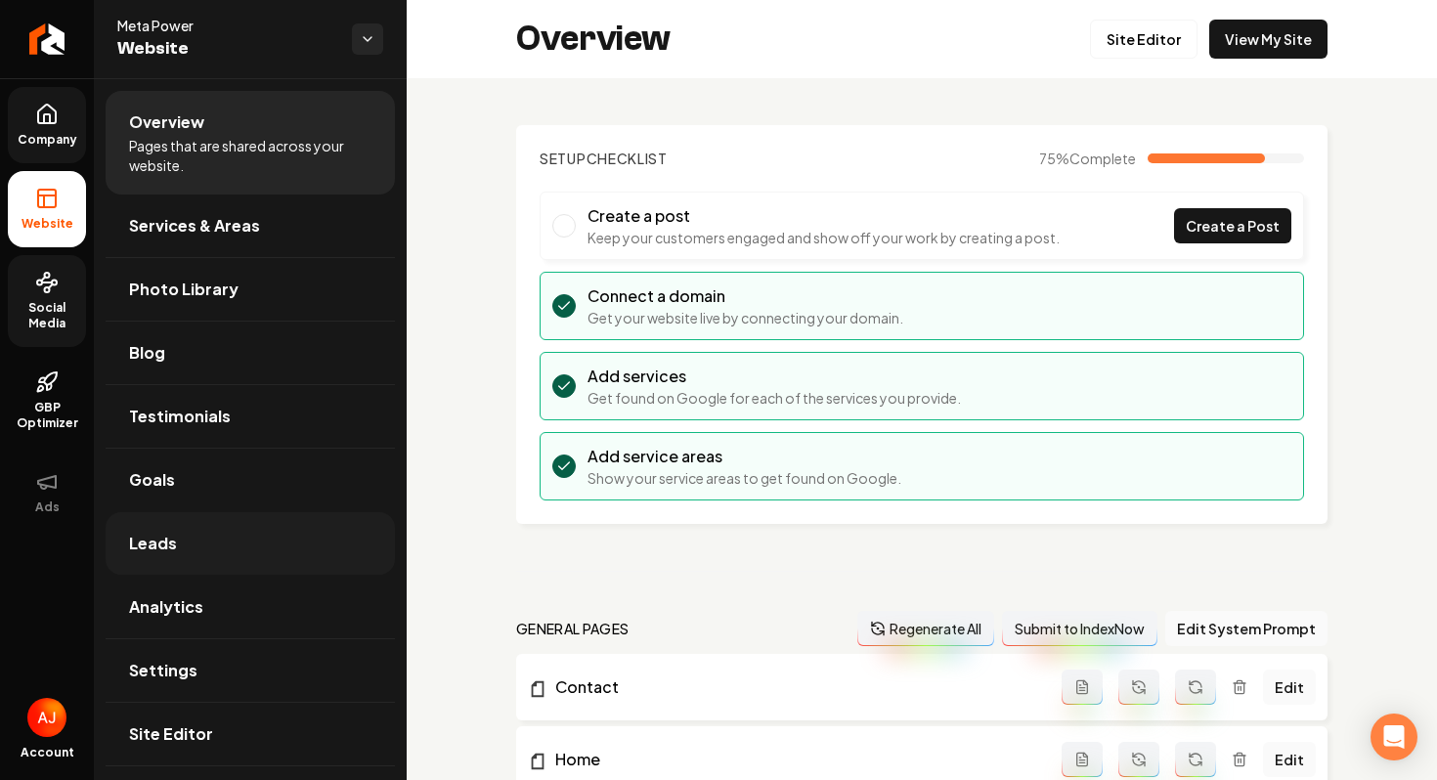
click at [227, 534] on link "Leads" at bounding box center [250, 543] width 289 height 63
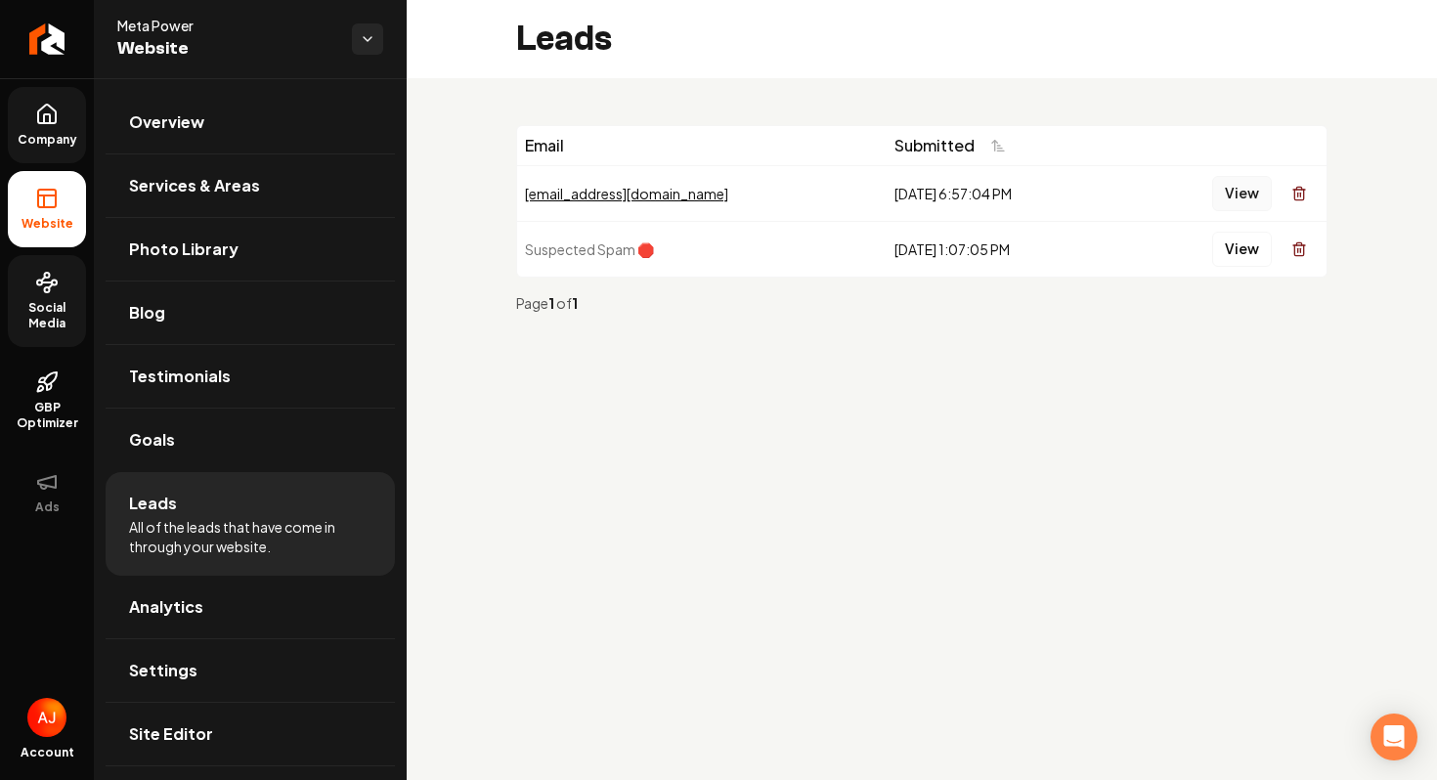
click at [1244, 190] on button "View" at bounding box center [1243, 193] width 60 height 35
click at [3, 311] on ul "Company Website Social Media GBP Optimizer Ads" at bounding box center [47, 308] width 94 height 461
click at [28, 309] on span "Social Media" at bounding box center [47, 315] width 78 height 31
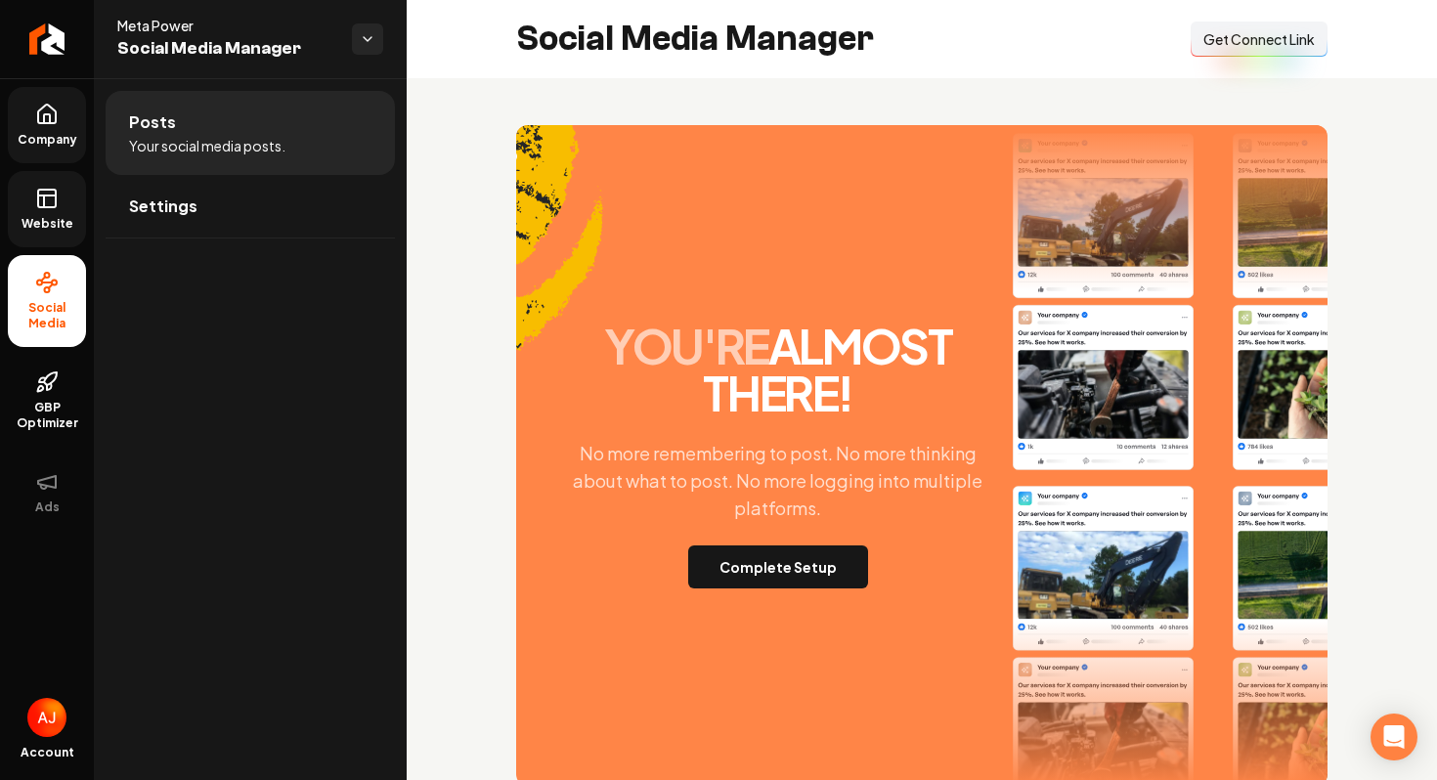
click at [59, 196] on link "Website" at bounding box center [47, 209] width 78 height 76
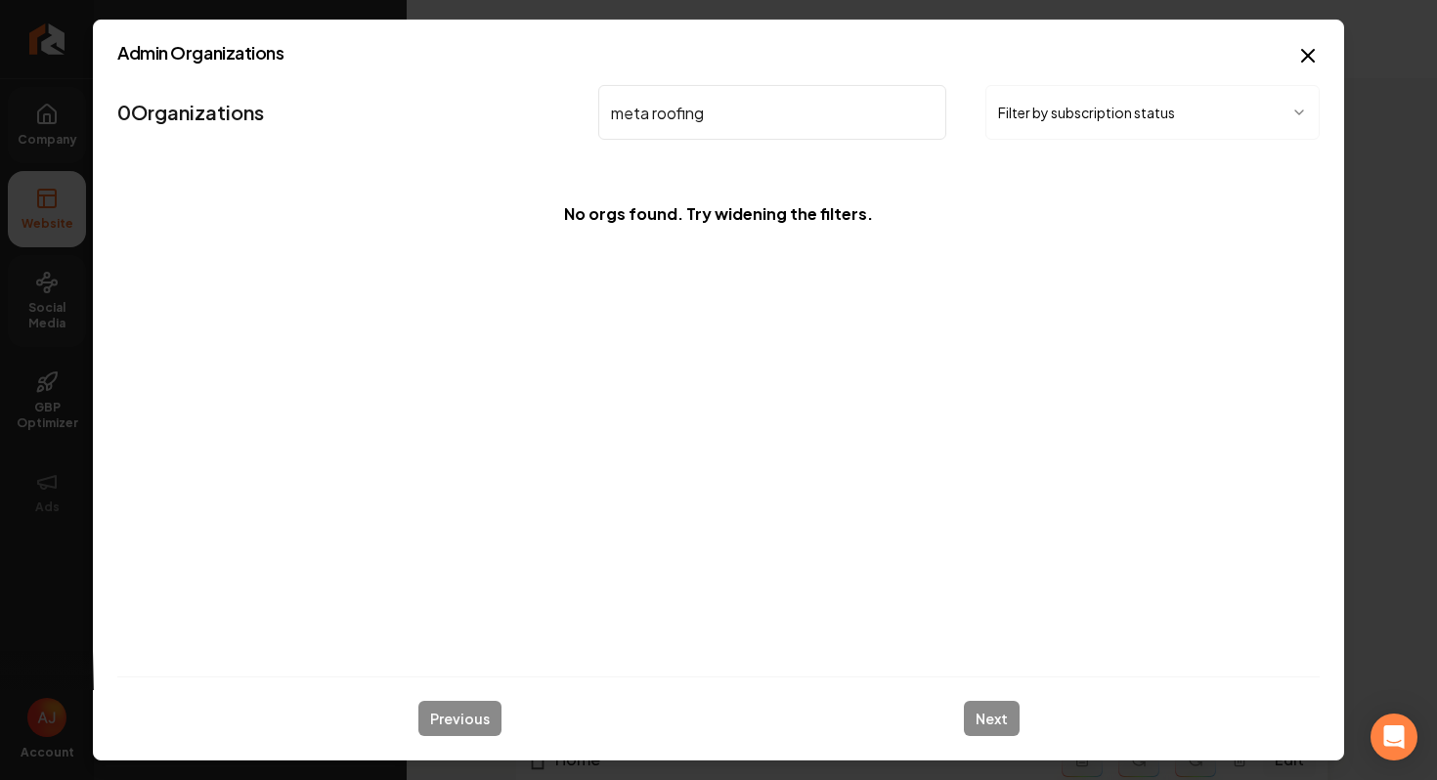
drag, startPoint x: 756, startPoint y: 125, endPoint x: 580, endPoint y: 123, distance: 176.0
click at [583, 123] on nav "0 Organizations meta roofing Filter by subscription status" at bounding box center [718, 120] width 1203 height 86
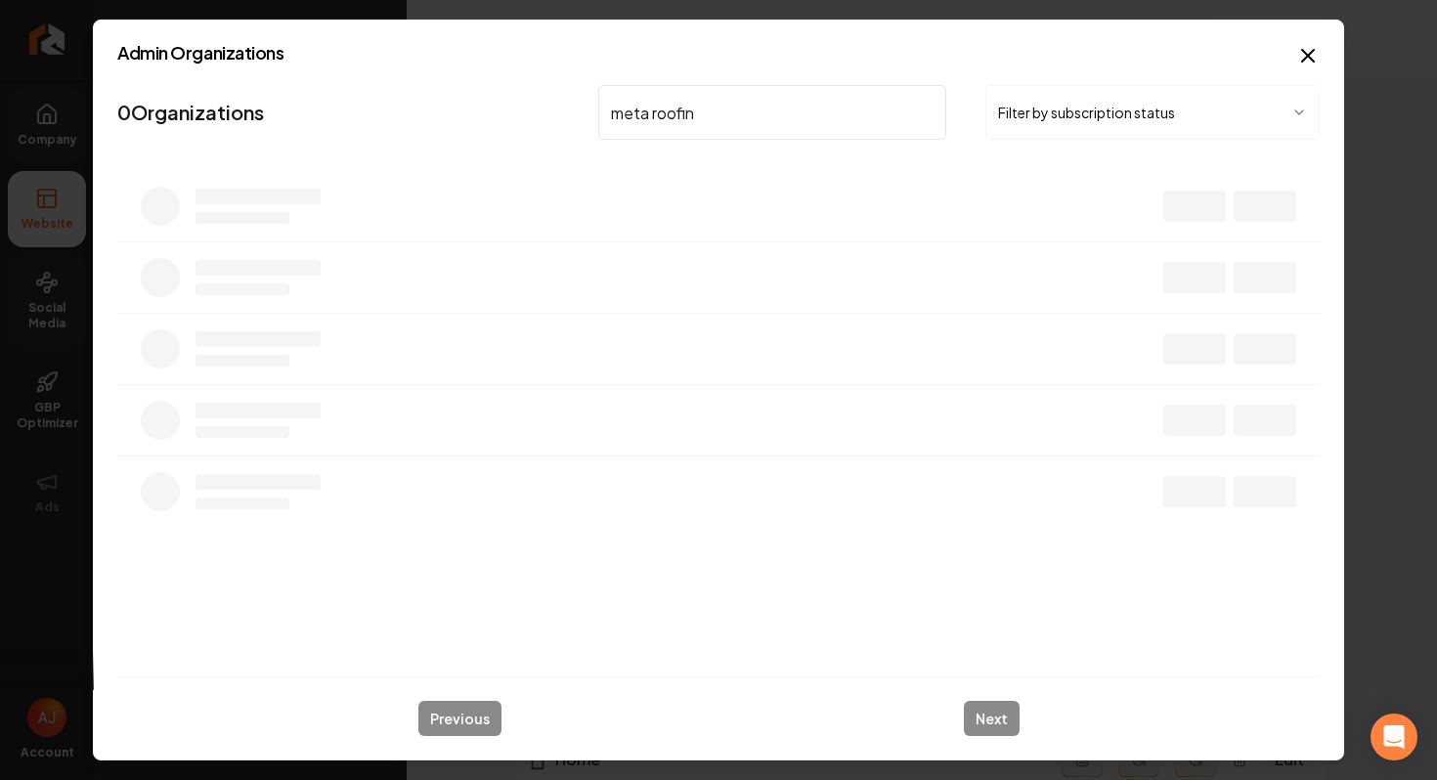
drag, startPoint x: 862, startPoint y: 104, endPoint x: 648, endPoint y: 109, distance: 214.2
click at [650, 109] on input "meta roofin" at bounding box center [772, 112] width 348 height 55
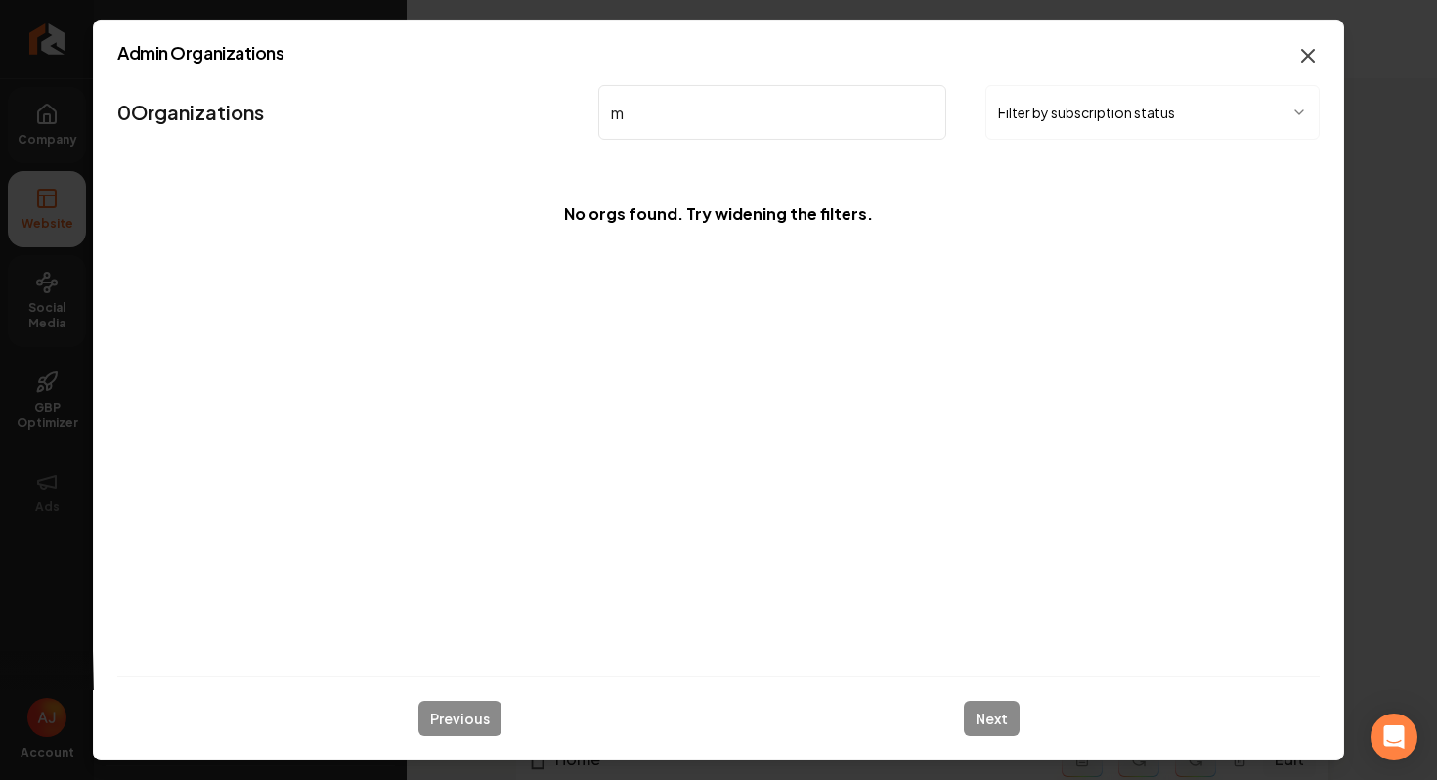
type input "m"
click at [1300, 64] on icon "button" at bounding box center [1308, 55] width 23 height 23
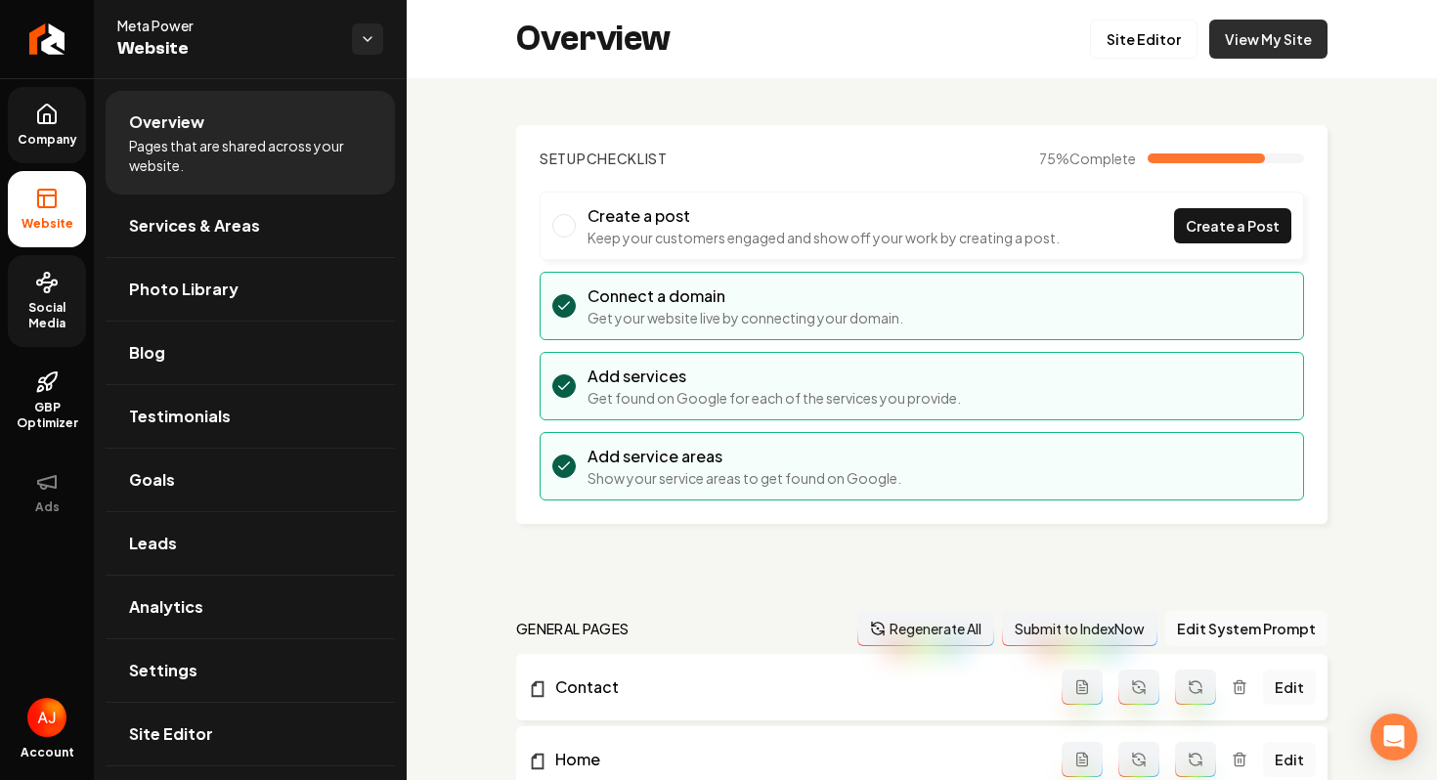
click at [1254, 40] on link "View My Site" at bounding box center [1269, 39] width 118 height 39
click at [369, 44] on html "Company Website Social Media GBP Optimizer Ads Account Meta Power Website Overv…" at bounding box center [718, 390] width 1437 height 780
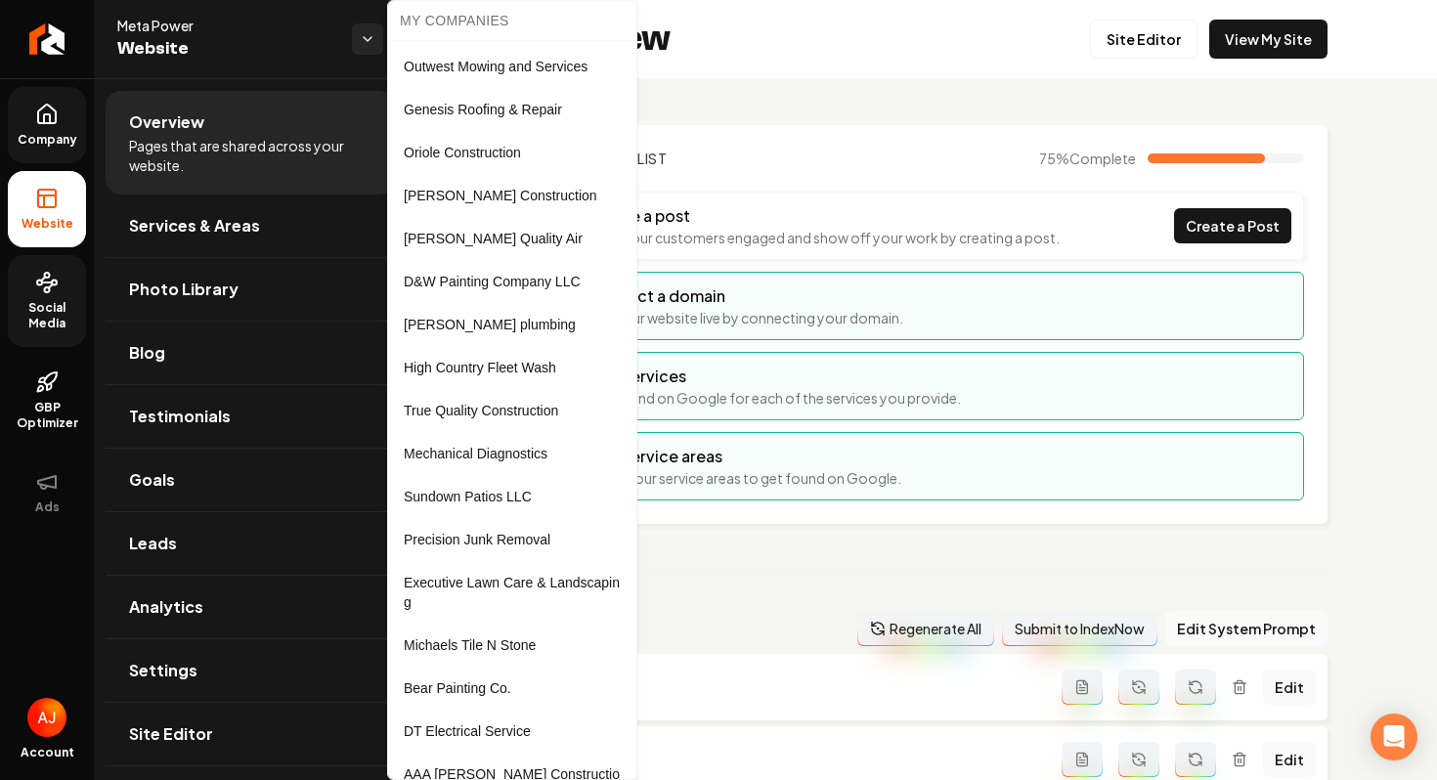
click at [296, 42] on html "Company Website Social Media GBP Optimizer Ads Account Meta Power Website Overv…" at bounding box center [718, 390] width 1437 height 780
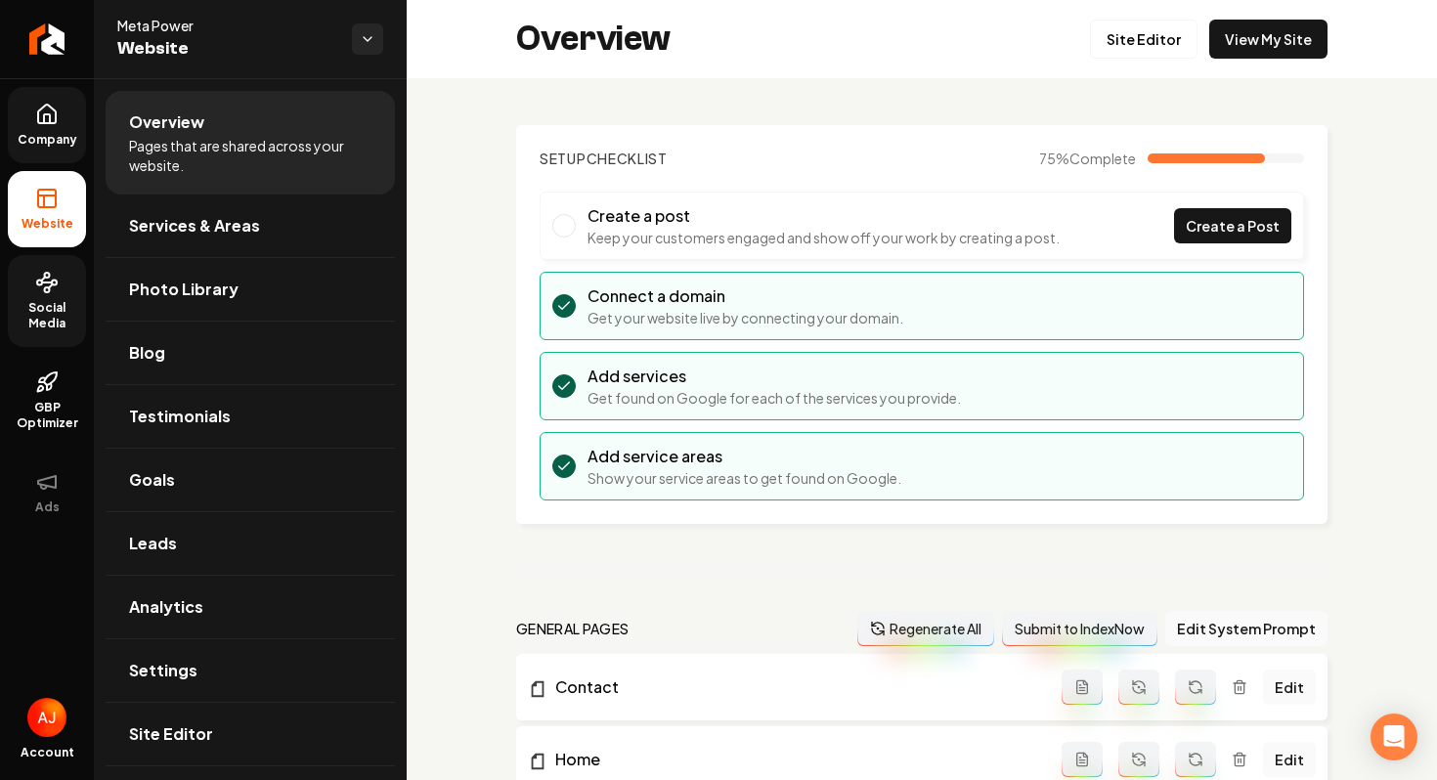
click at [35, 153] on link "Company" at bounding box center [47, 125] width 78 height 76
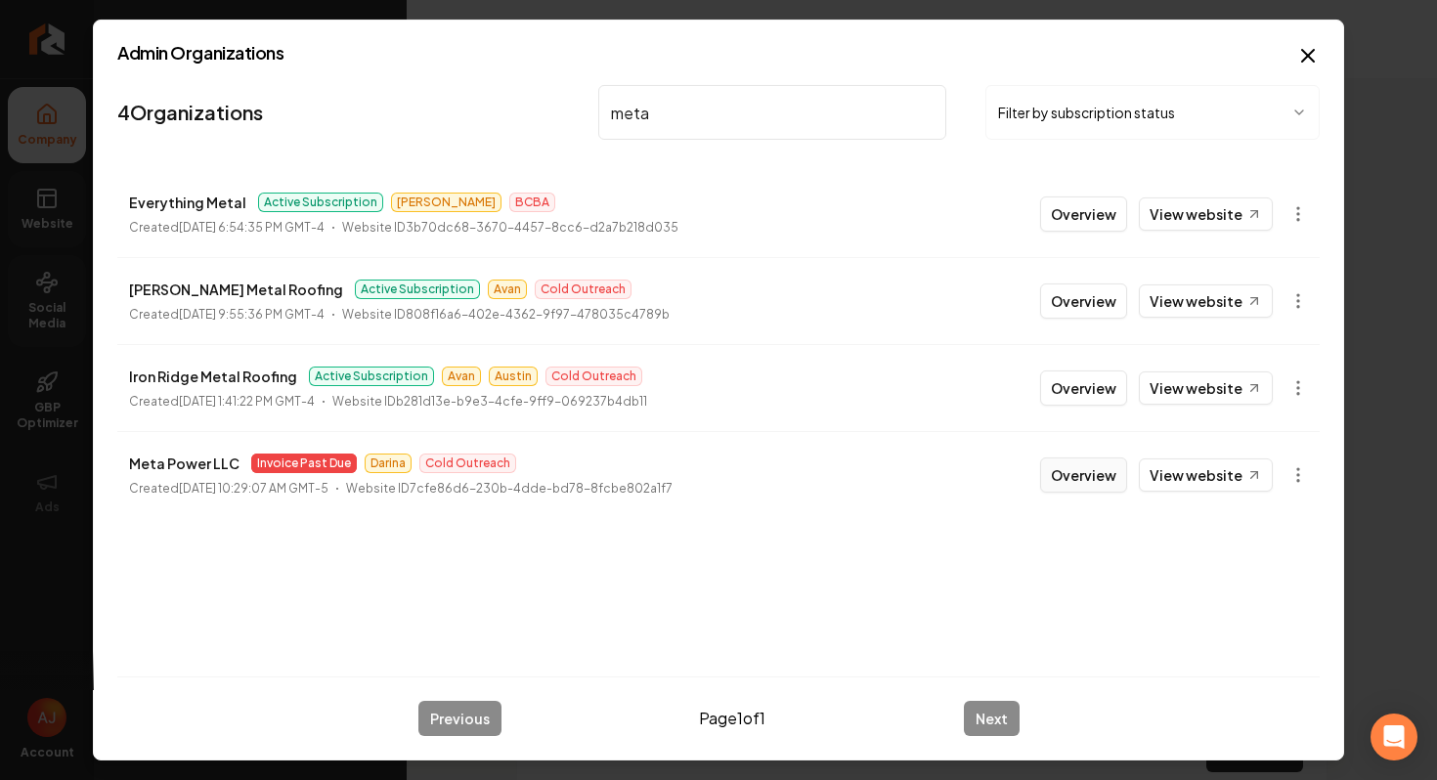
type input "meta"
click at [1102, 484] on button "Overview" at bounding box center [1083, 475] width 87 height 35
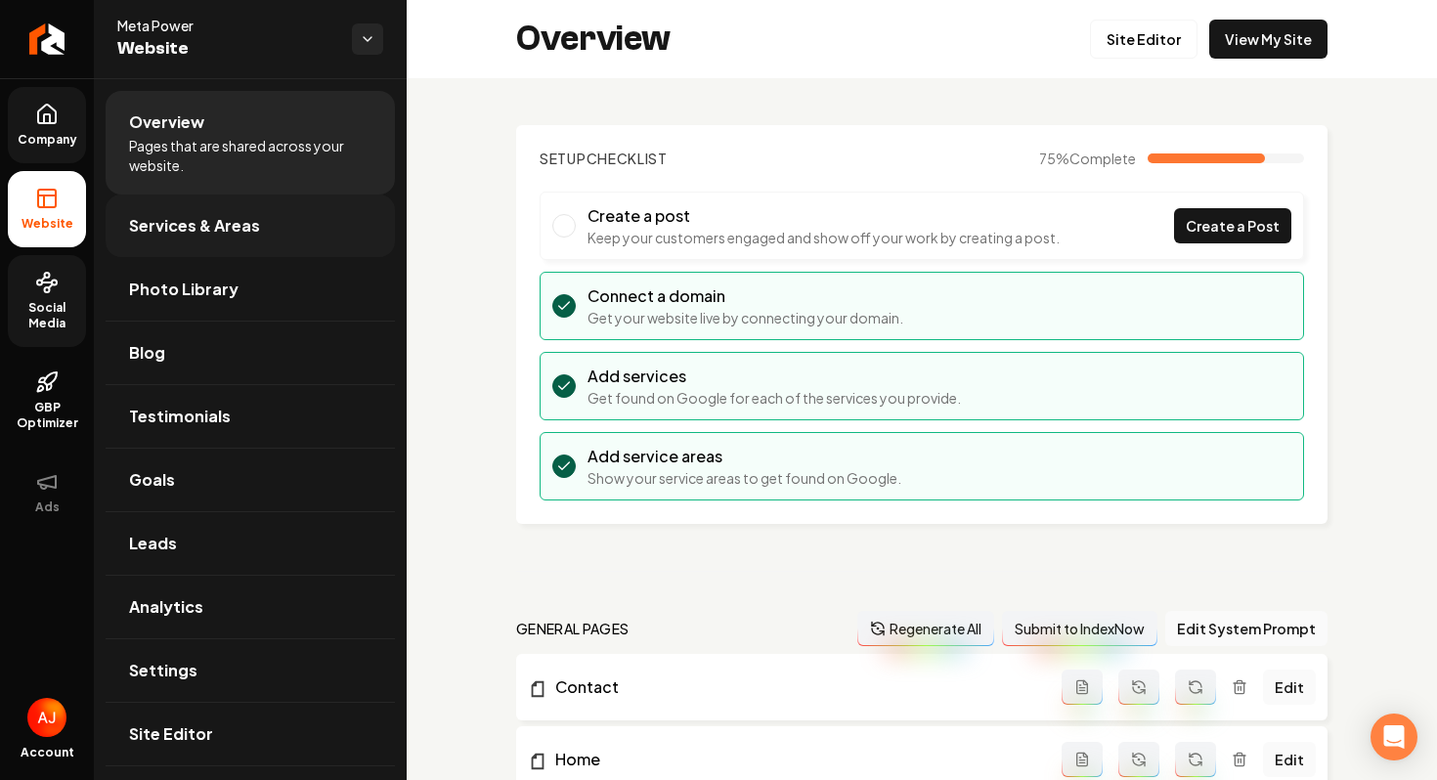
click at [239, 244] on link "Services & Areas" at bounding box center [250, 226] width 289 height 63
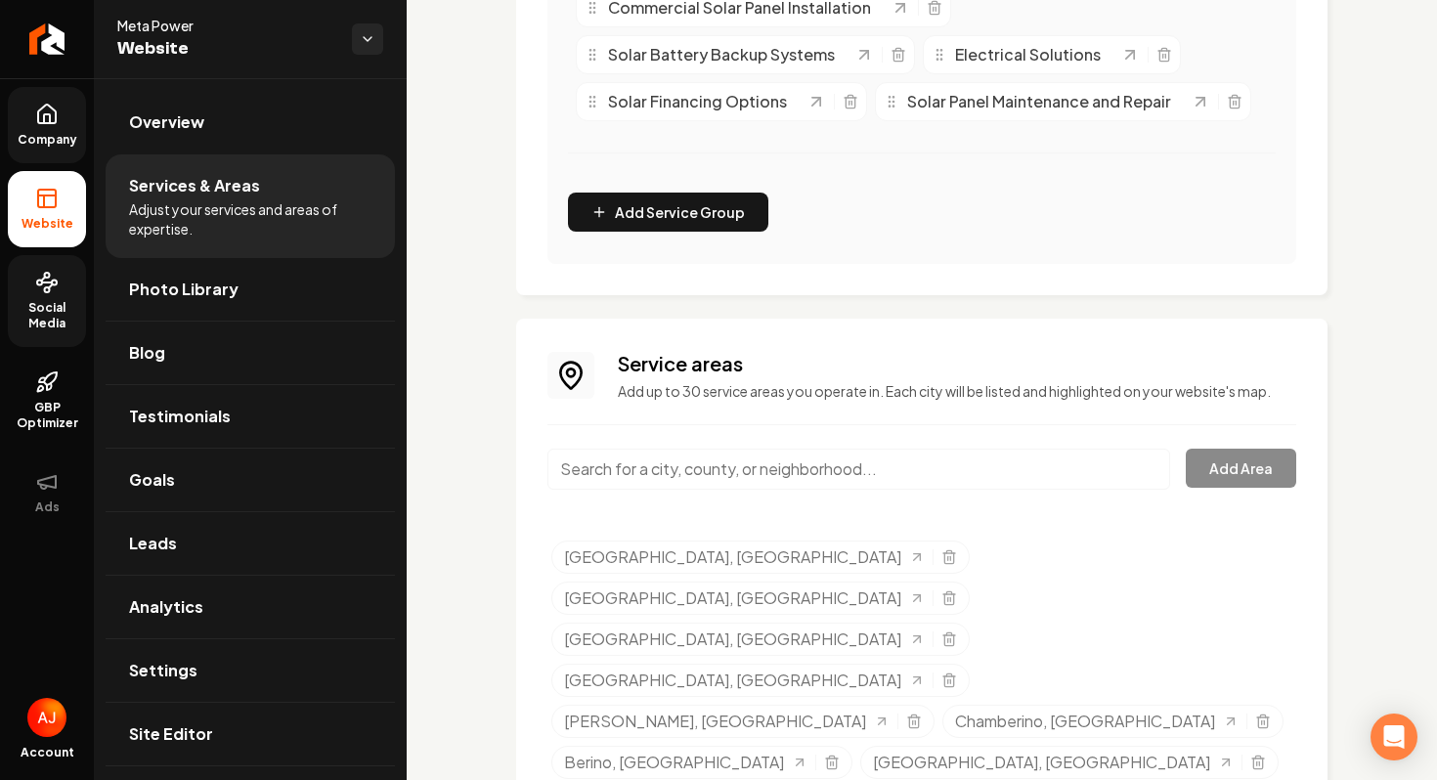
scroll to position [630, 0]
click at [197, 525] on link "Leads" at bounding box center [250, 543] width 289 height 63
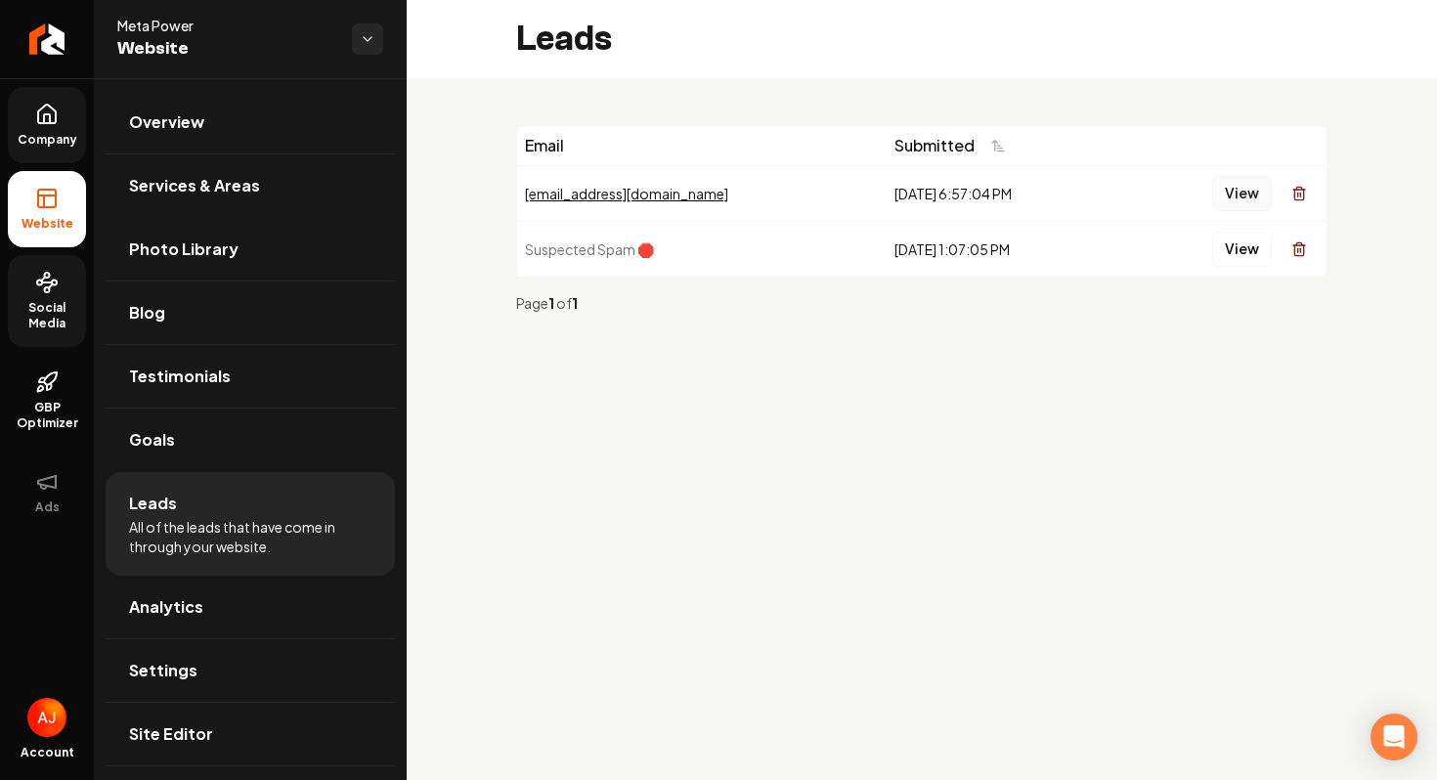
click at [1249, 191] on button "View" at bounding box center [1243, 193] width 60 height 35
click at [1258, 194] on button "View" at bounding box center [1243, 193] width 60 height 35
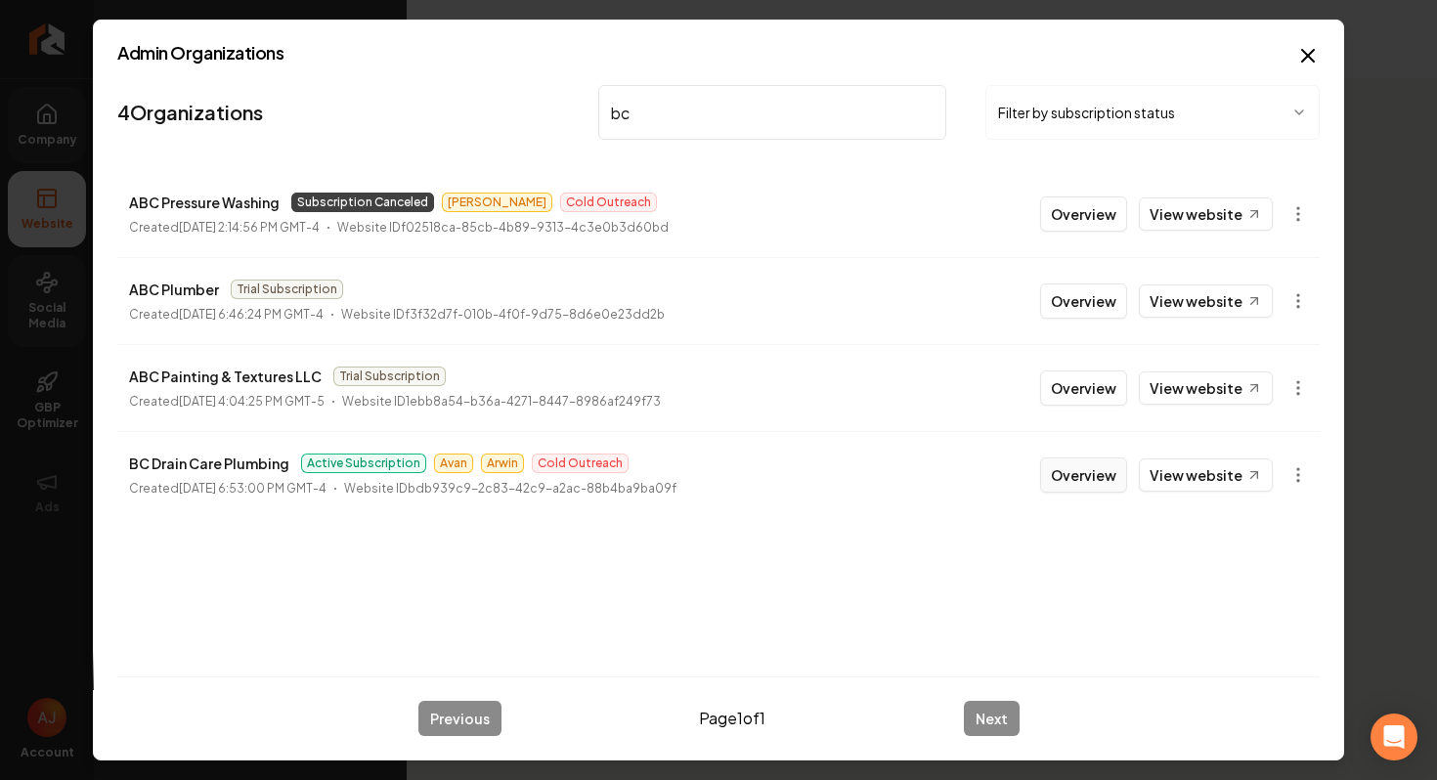
type input "bc"
click at [1079, 492] on button "Overview" at bounding box center [1083, 475] width 87 height 35
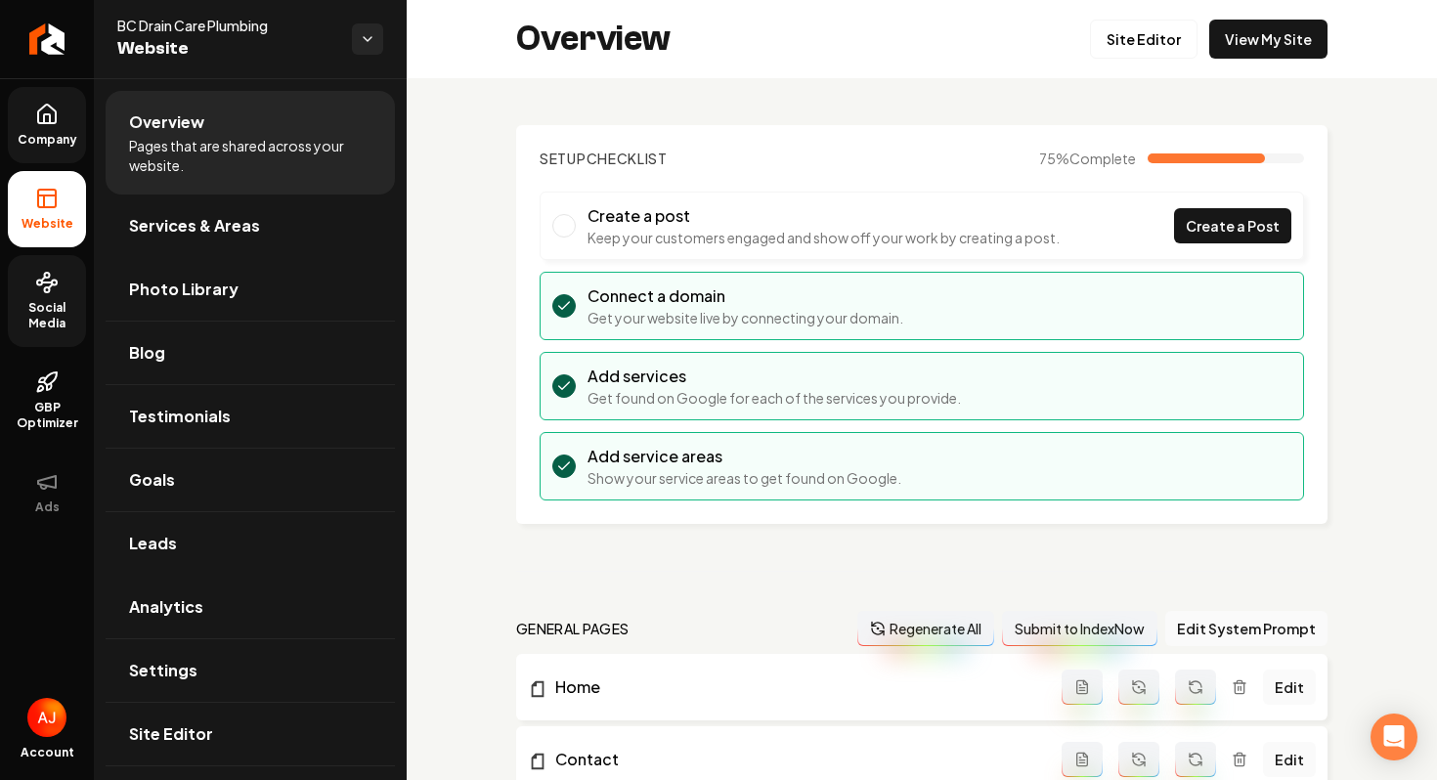
click at [61, 311] on span "Social Media" at bounding box center [47, 315] width 78 height 31
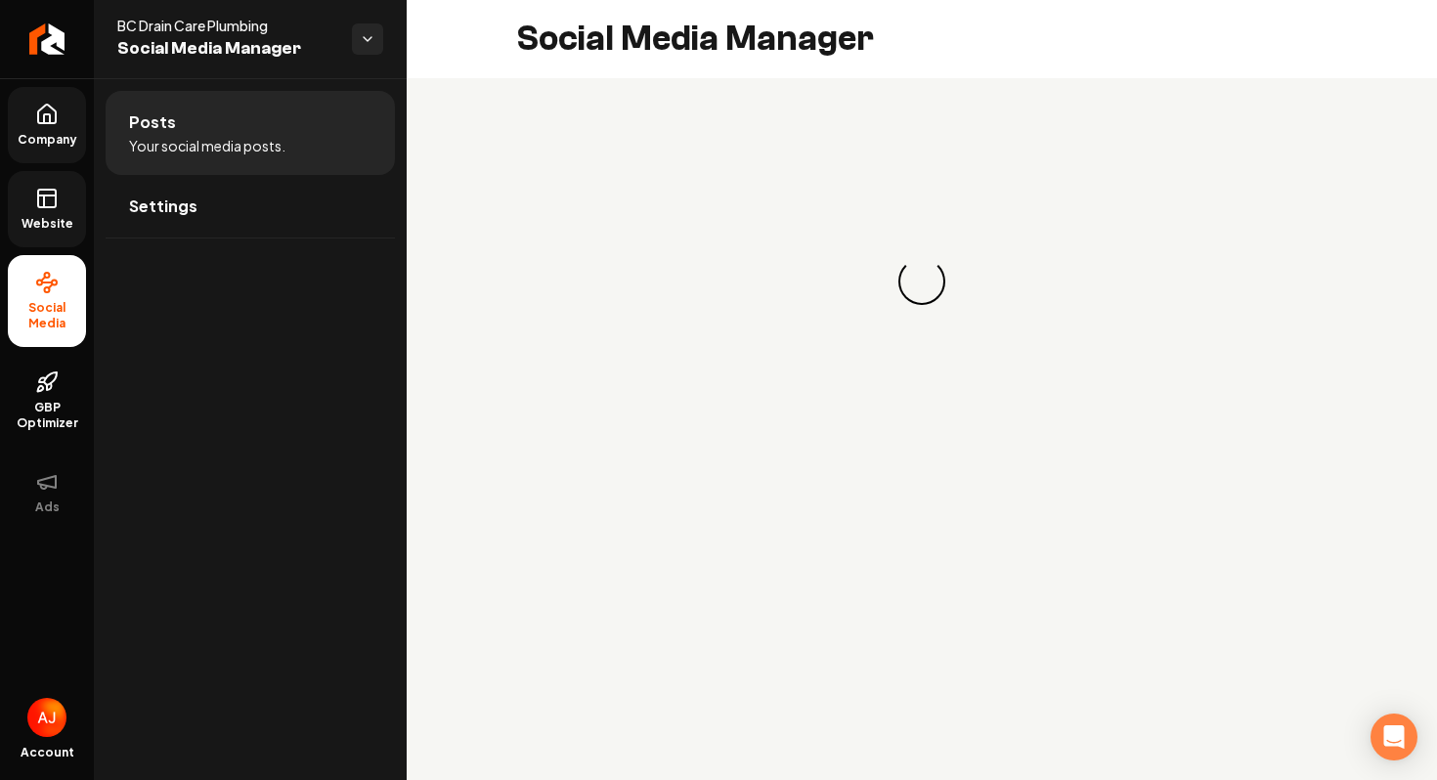
click at [59, 218] on span "Website" at bounding box center [47, 224] width 67 height 16
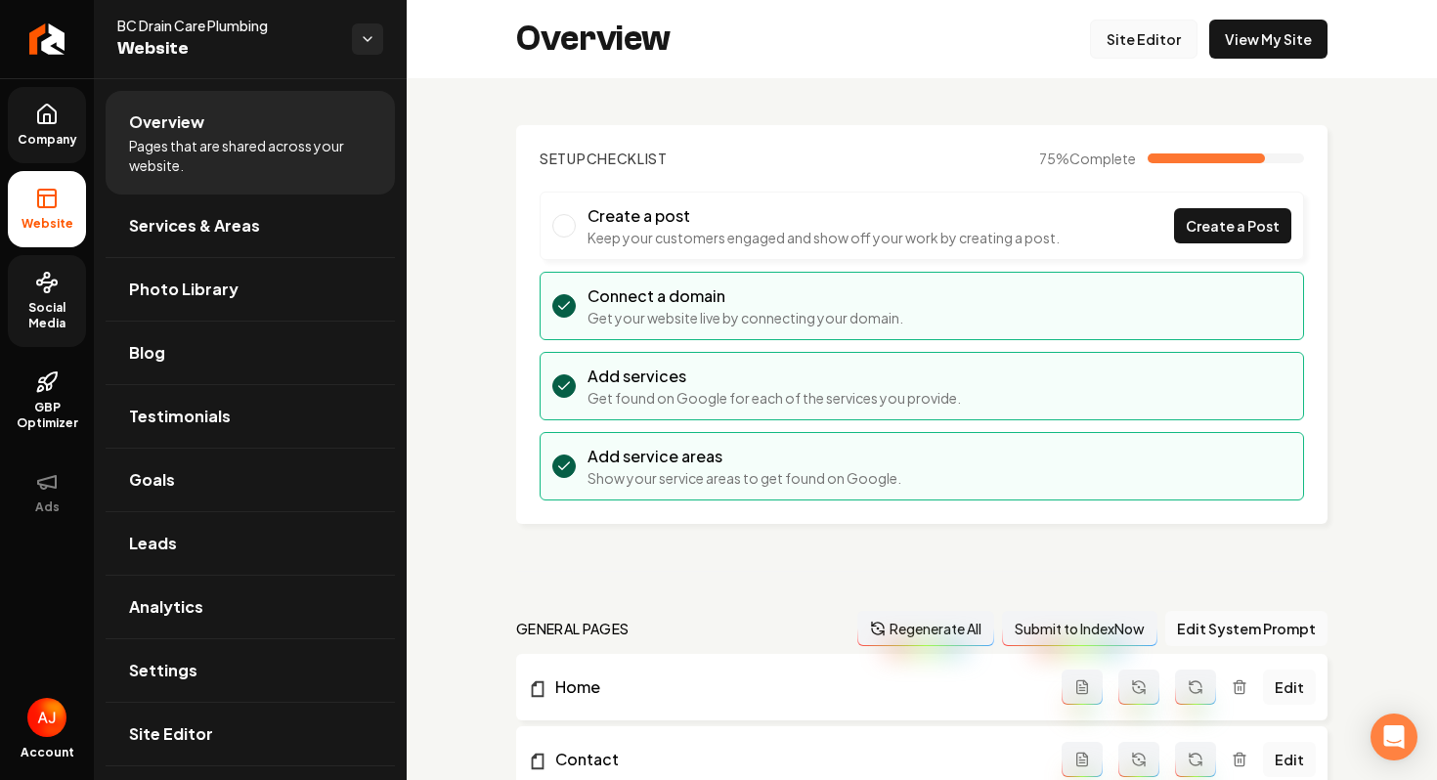
click at [1131, 32] on link "Site Editor" at bounding box center [1144, 39] width 108 height 39
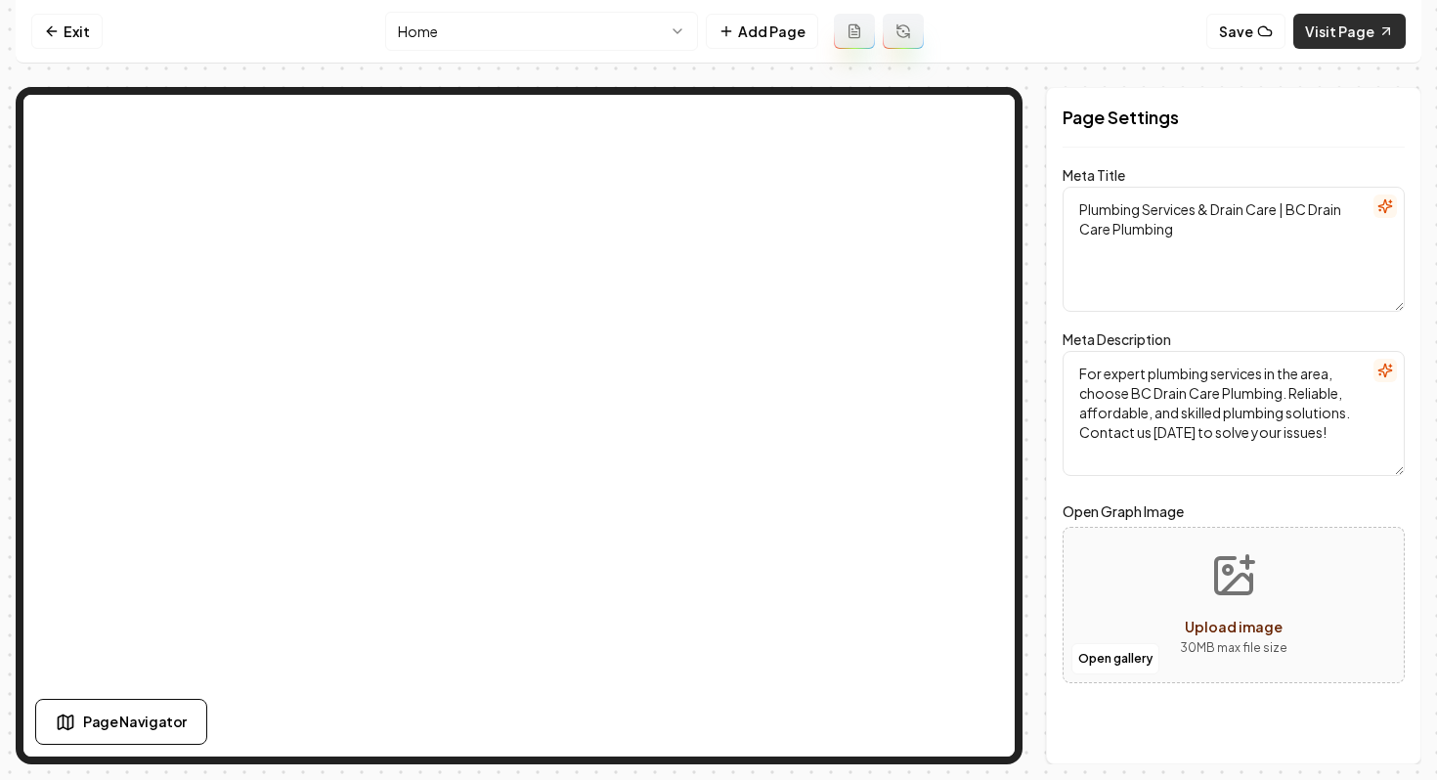
click at [1321, 46] on link "Visit Page" at bounding box center [1350, 31] width 112 height 35
click at [66, 38] on link "Exit" at bounding box center [66, 31] width 71 height 35
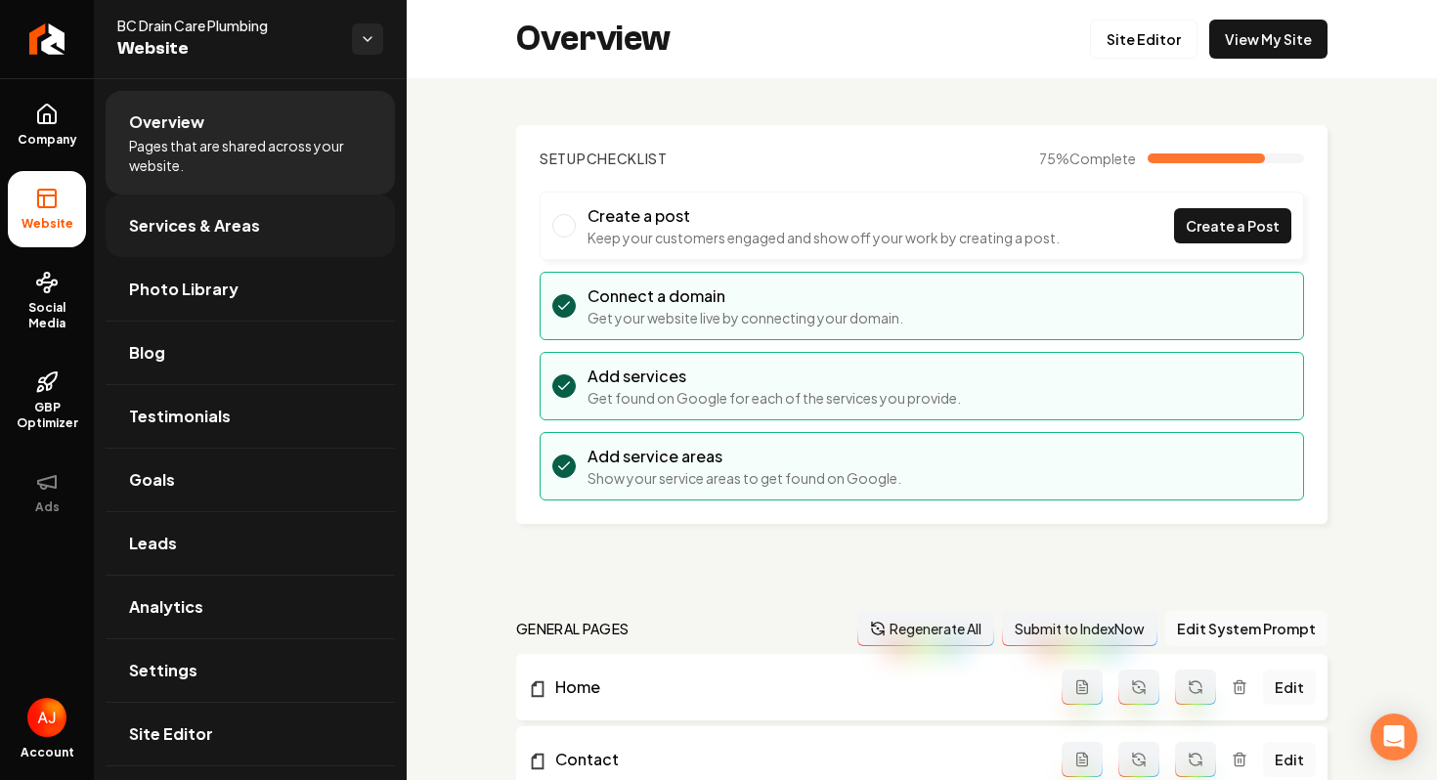
click at [197, 253] on link "Services & Areas" at bounding box center [250, 226] width 289 height 63
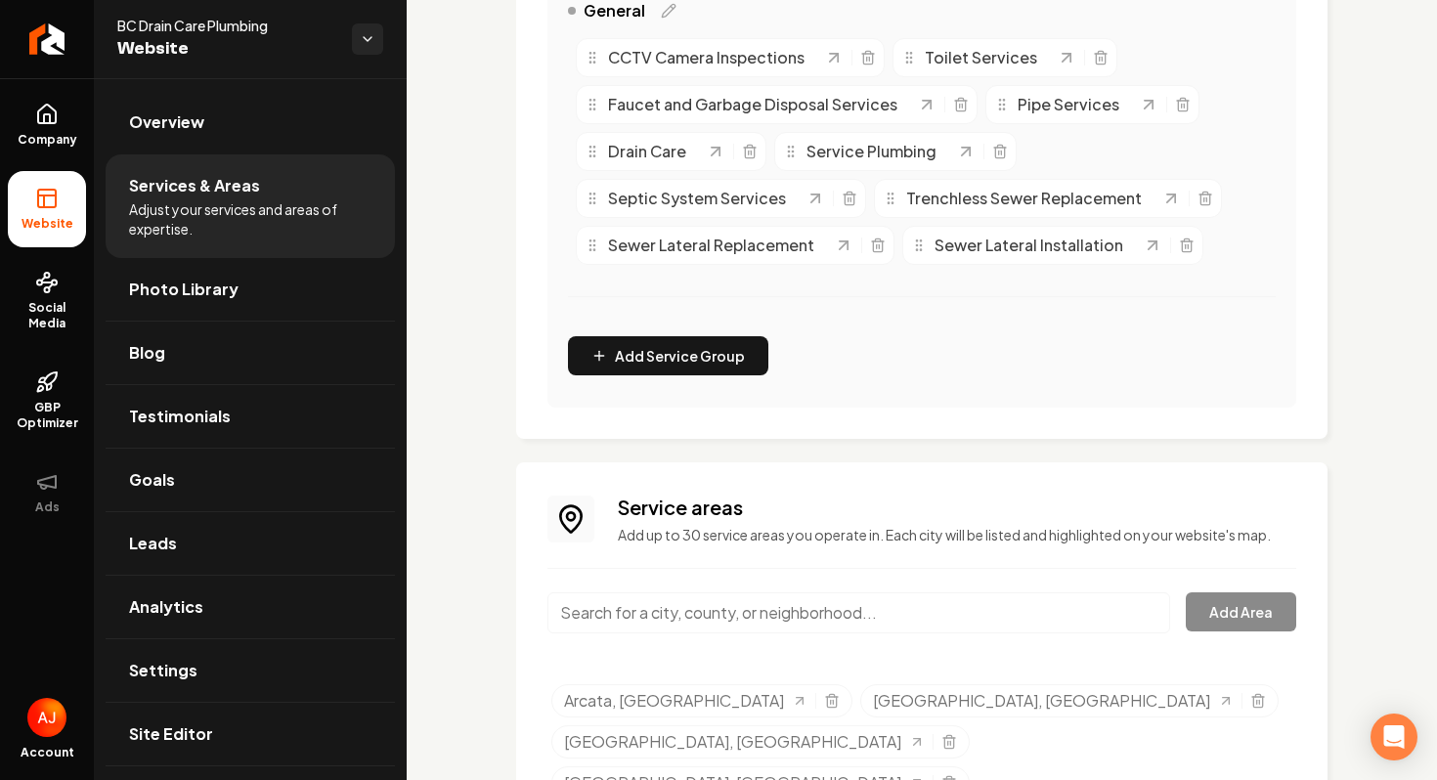
scroll to position [595, 0]
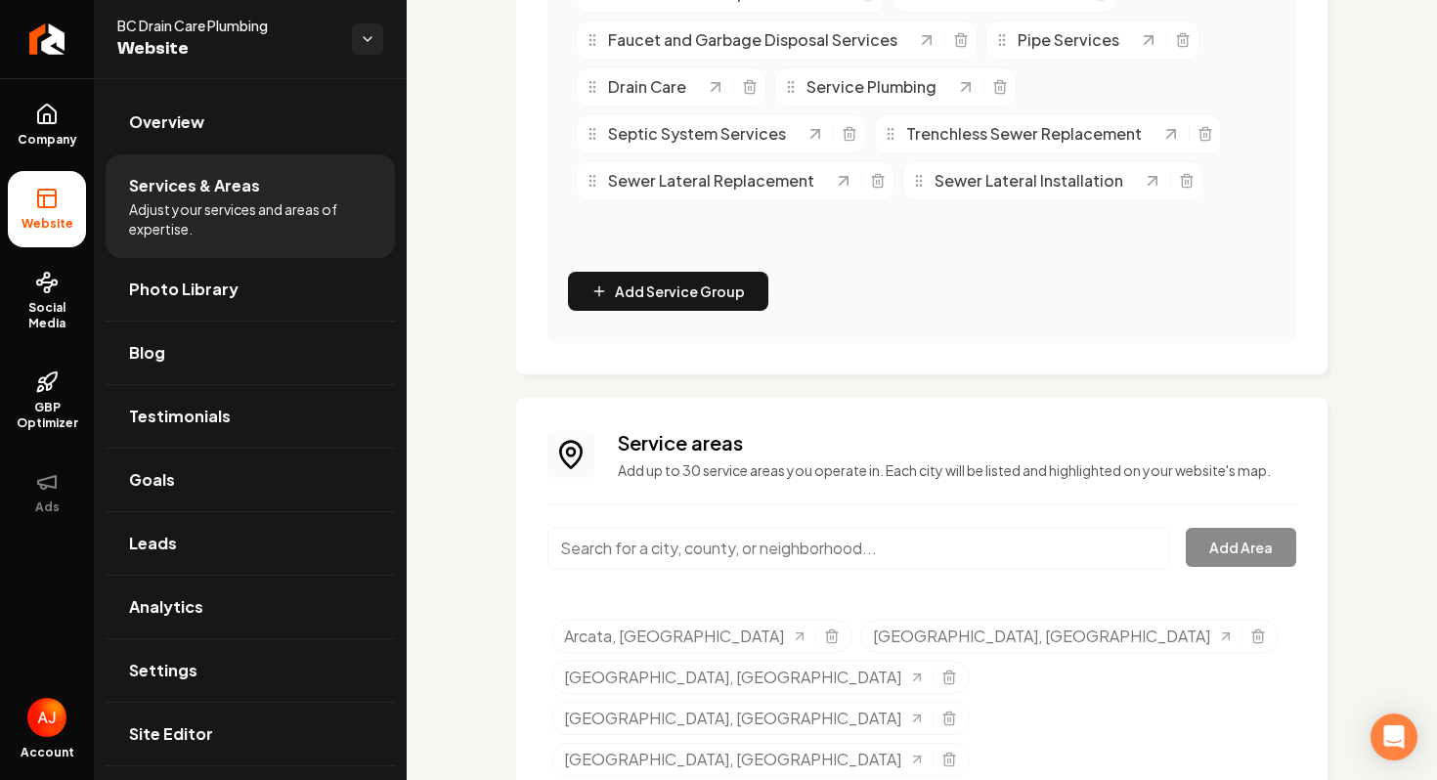
click at [708, 559] on input "Main content area" at bounding box center [859, 548] width 623 height 41
click at [1195, 557] on button "Add Area" at bounding box center [1241, 547] width 110 height 39
drag, startPoint x: 673, startPoint y: 537, endPoint x: 487, endPoint y: 540, distance: 185.8
click at [487, 540] on div "Services Provided Select from the recommended services or add your own and choo…" at bounding box center [922, 194] width 1031 height 1420
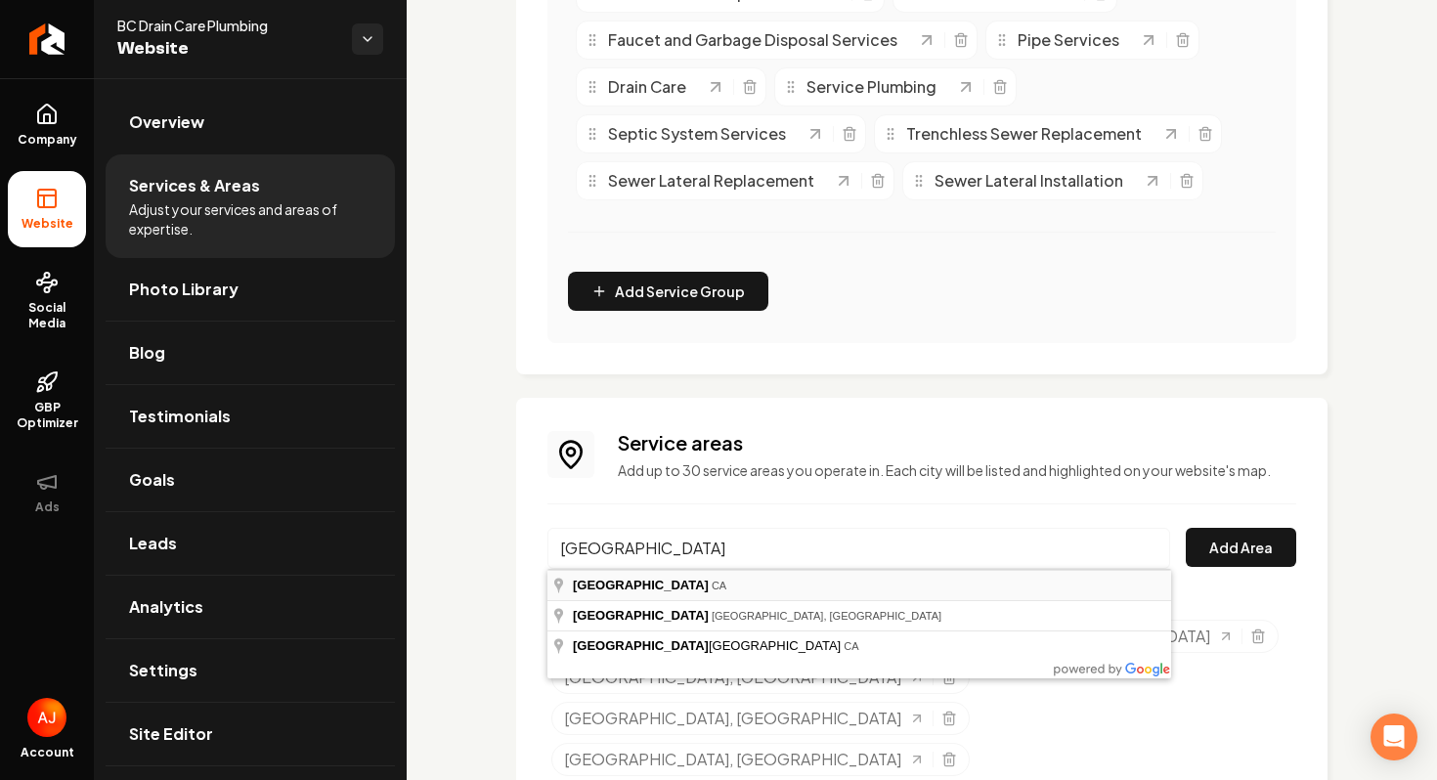
type input "[GEOGRAPHIC_DATA], [GEOGRAPHIC_DATA]"
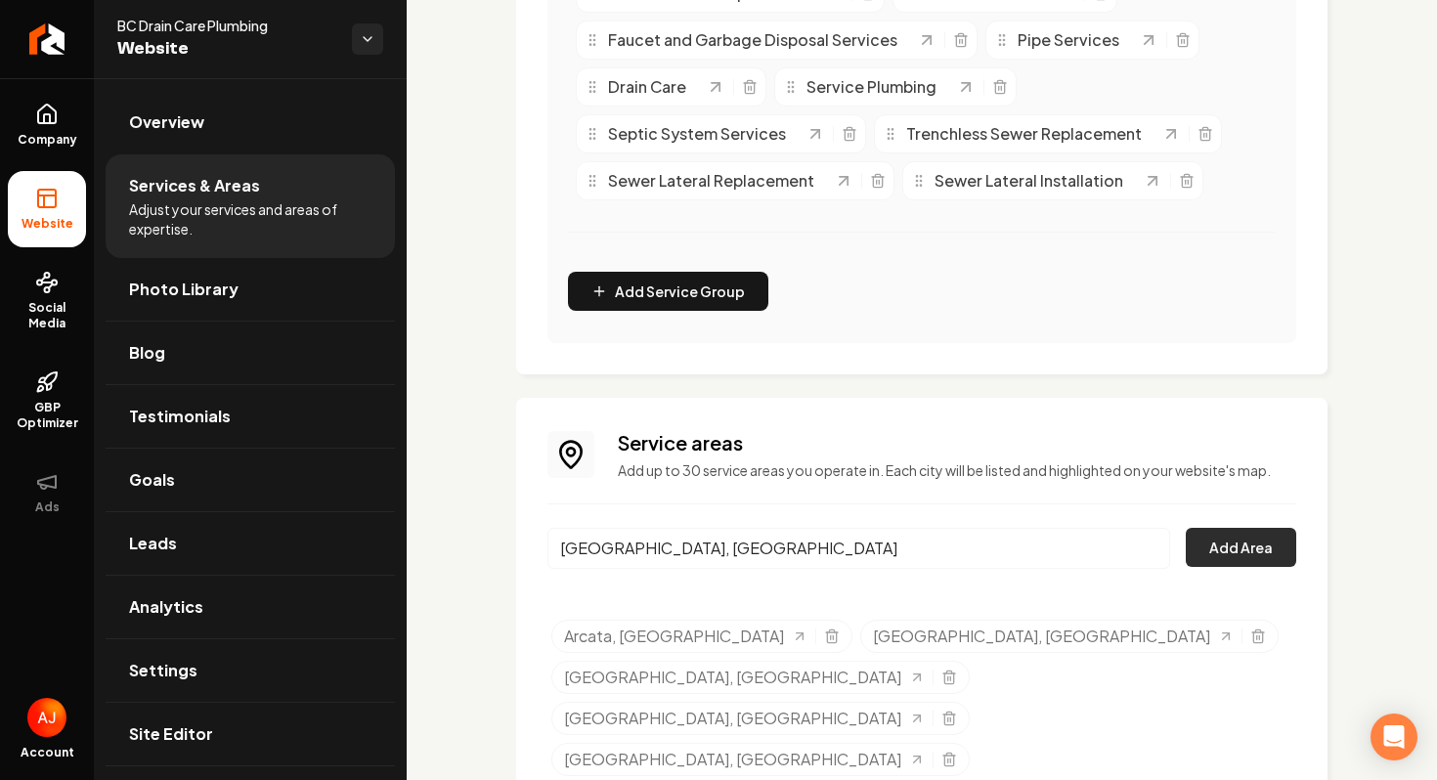
click at [1228, 555] on button "Add Area" at bounding box center [1241, 547] width 110 height 39
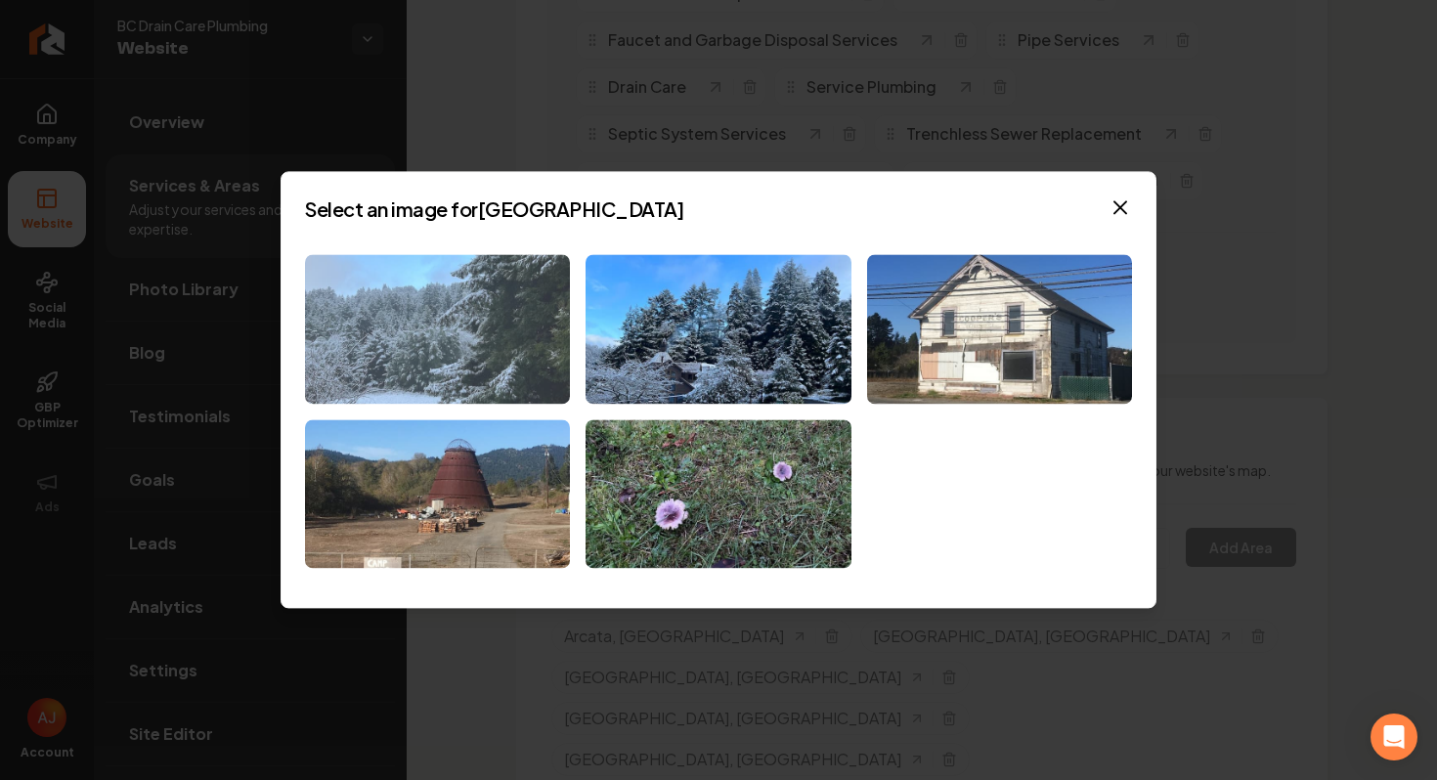
click at [385, 367] on img at bounding box center [437, 329] width 265 height 150
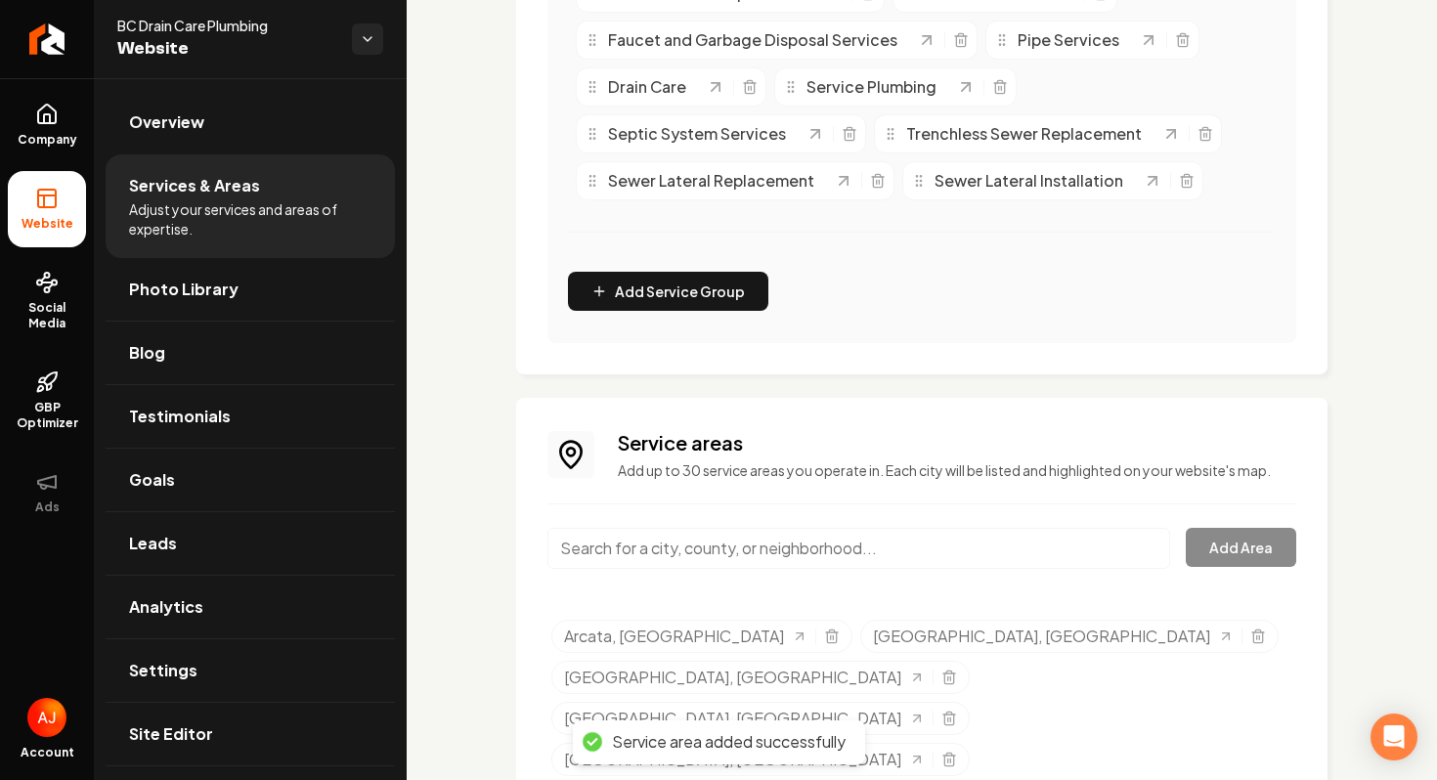
click at [660, 552] on input "Main content area" at bounding box center [859, 548] width 623 height 41
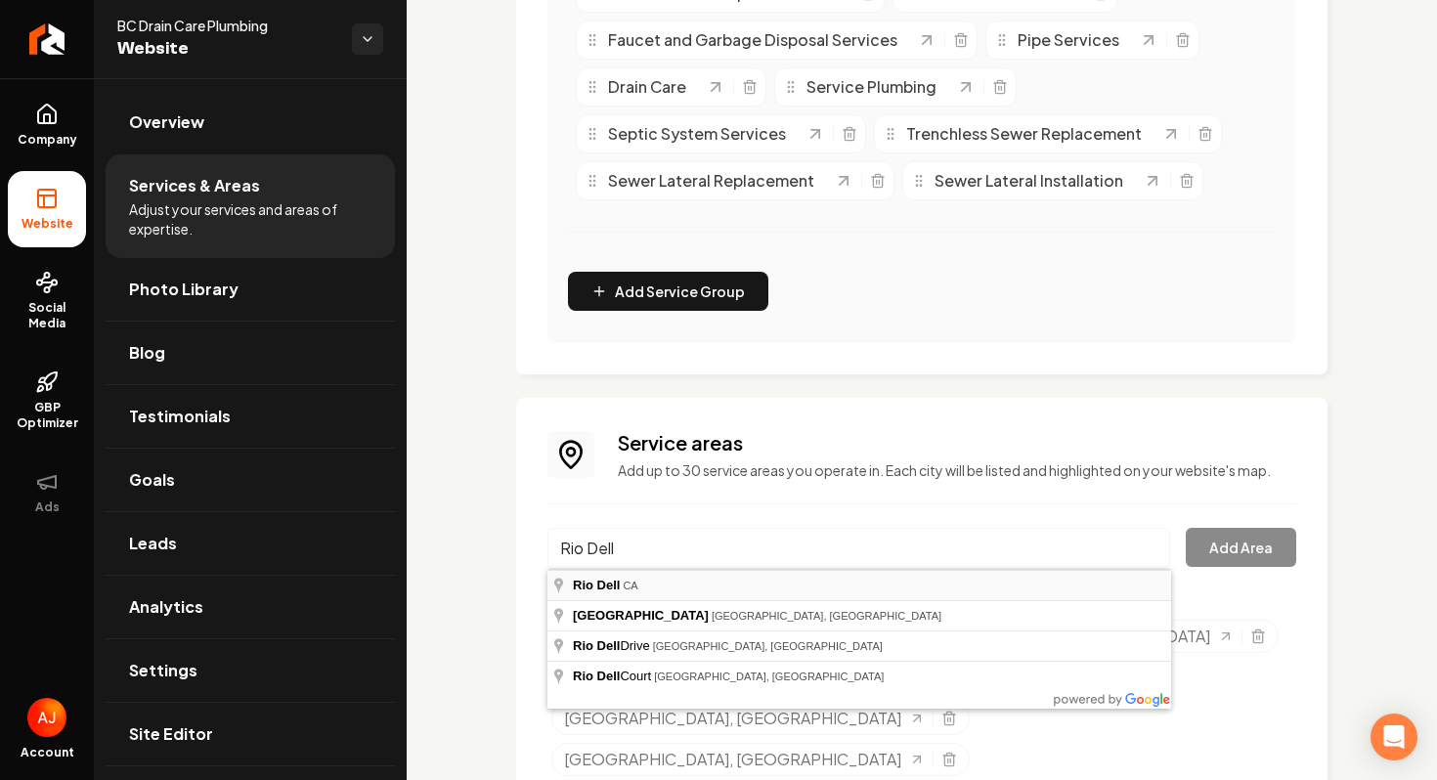
type input "[GEOGRAPHIC_DATA], [GEOGRAPHIC_DATA]"
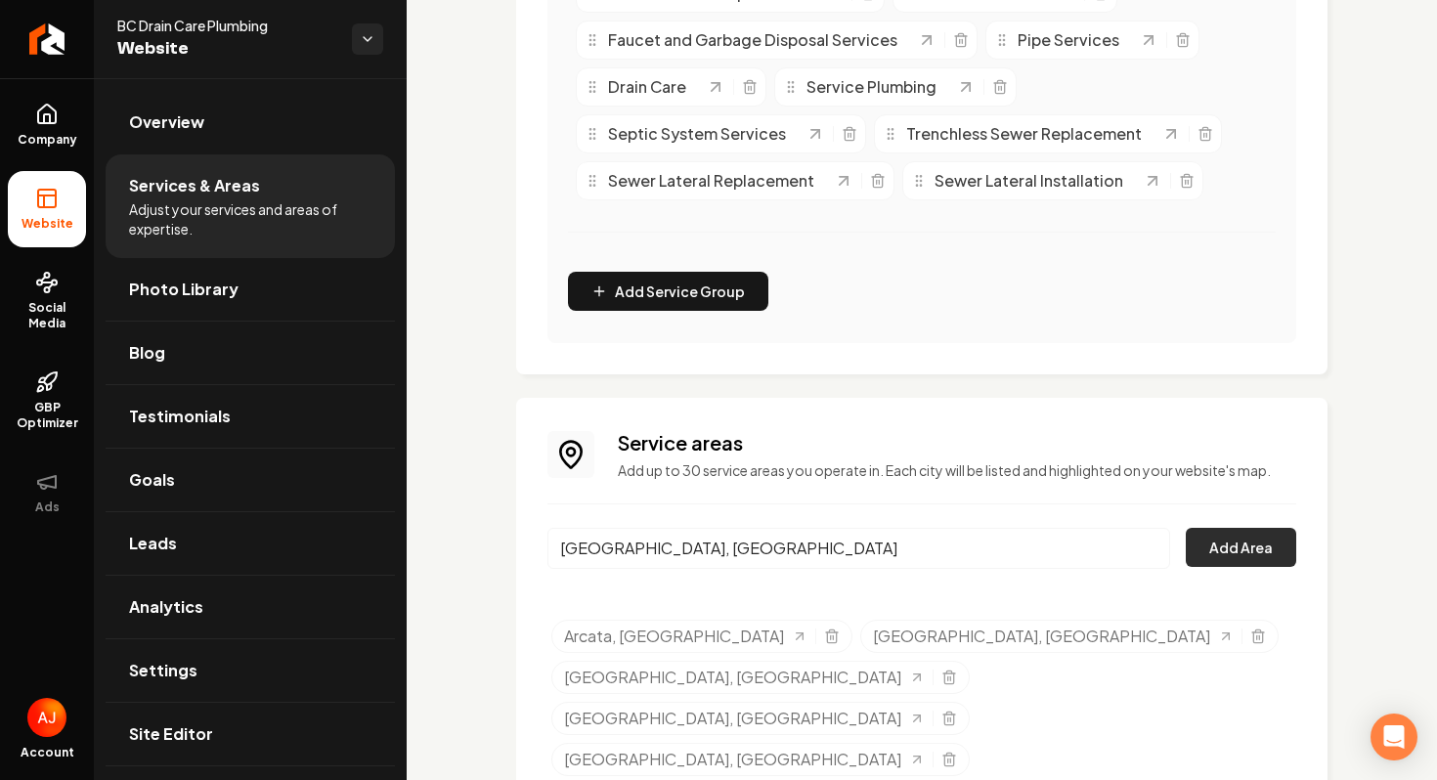
click at [1207, 551] on button "Add Area" at bounding box center [1241, 547] width 110 height 39
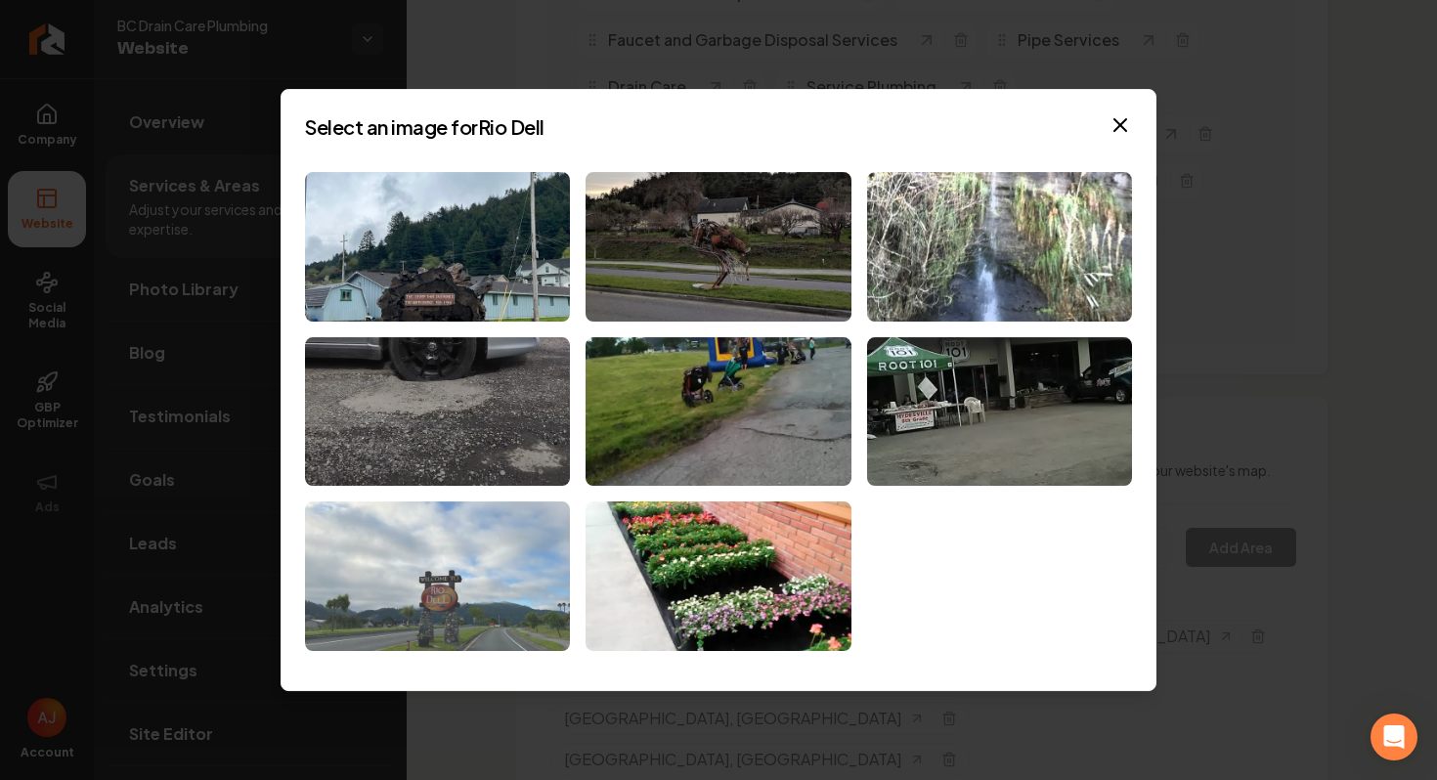
click at [435, 541] on img at bounding box center [437, 577] width 265 height 150
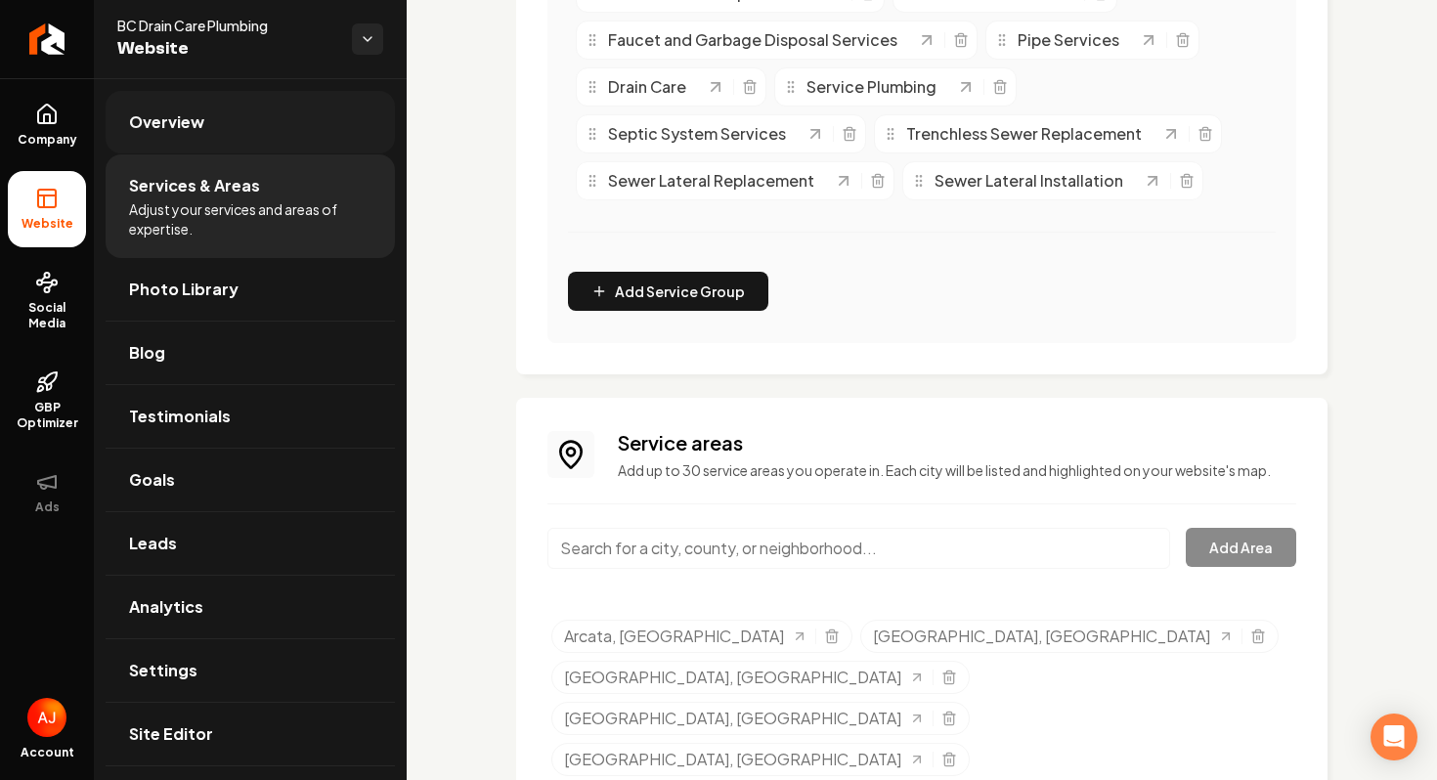
click at [155, 126] on span "Overview" at bounding box center [166, 121] width 75 height 23
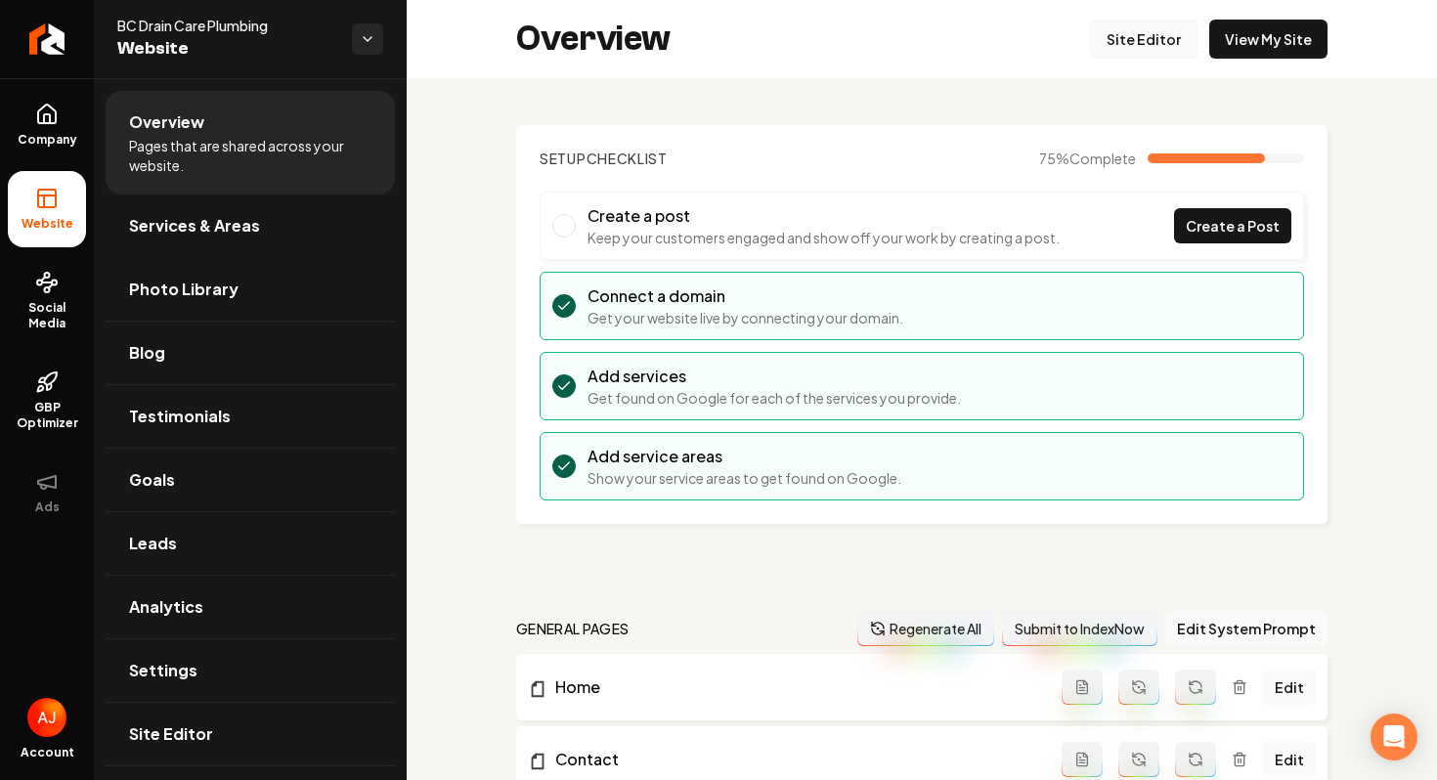
click at [1105, 35] on link "Site Editor" at bounding box center [1144, 39] width 108 height 39
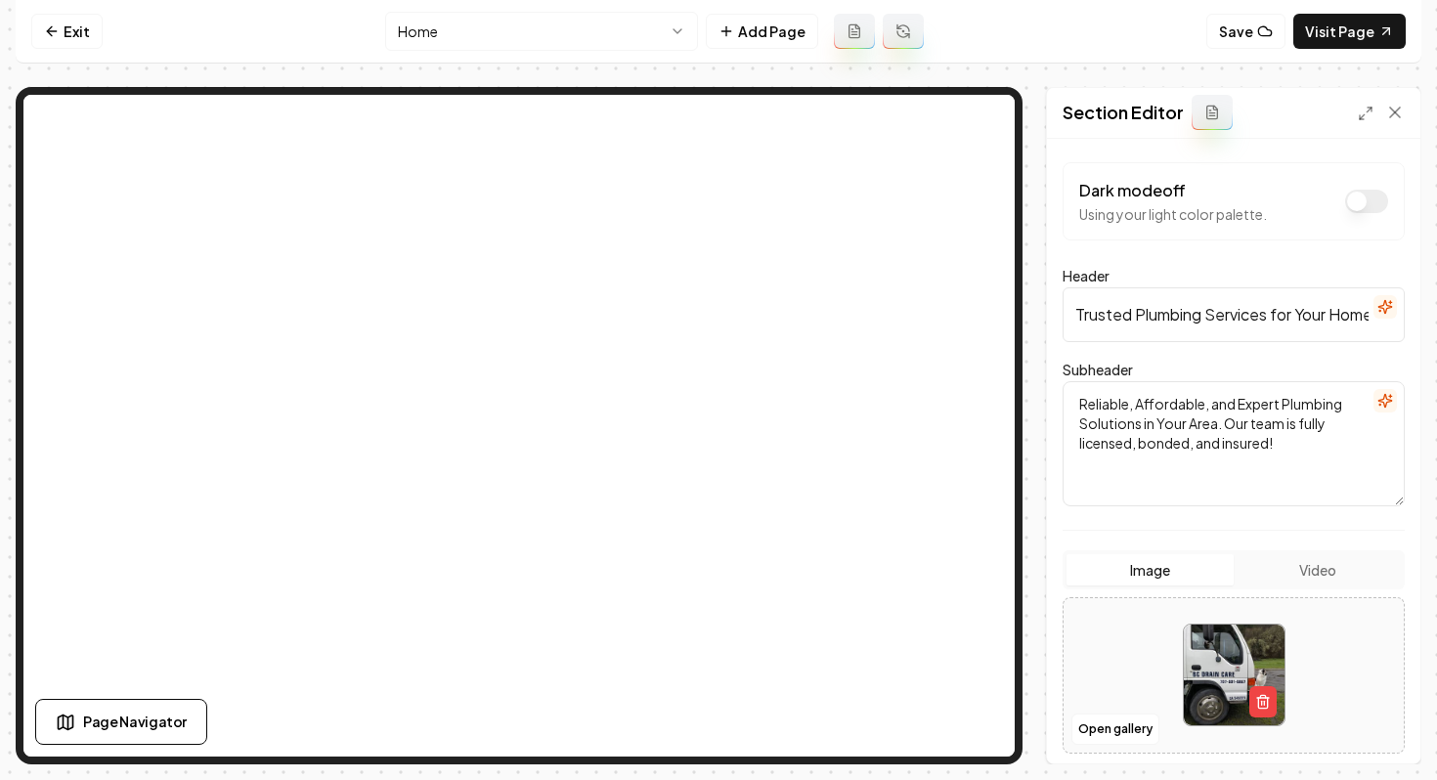
click at [1217, 422] on textarea "Reliable, Affordable, and Expert Plumbing Solutions in Your Area. Our team is f…" at bounding box center [1234, 443] width 342 height 125
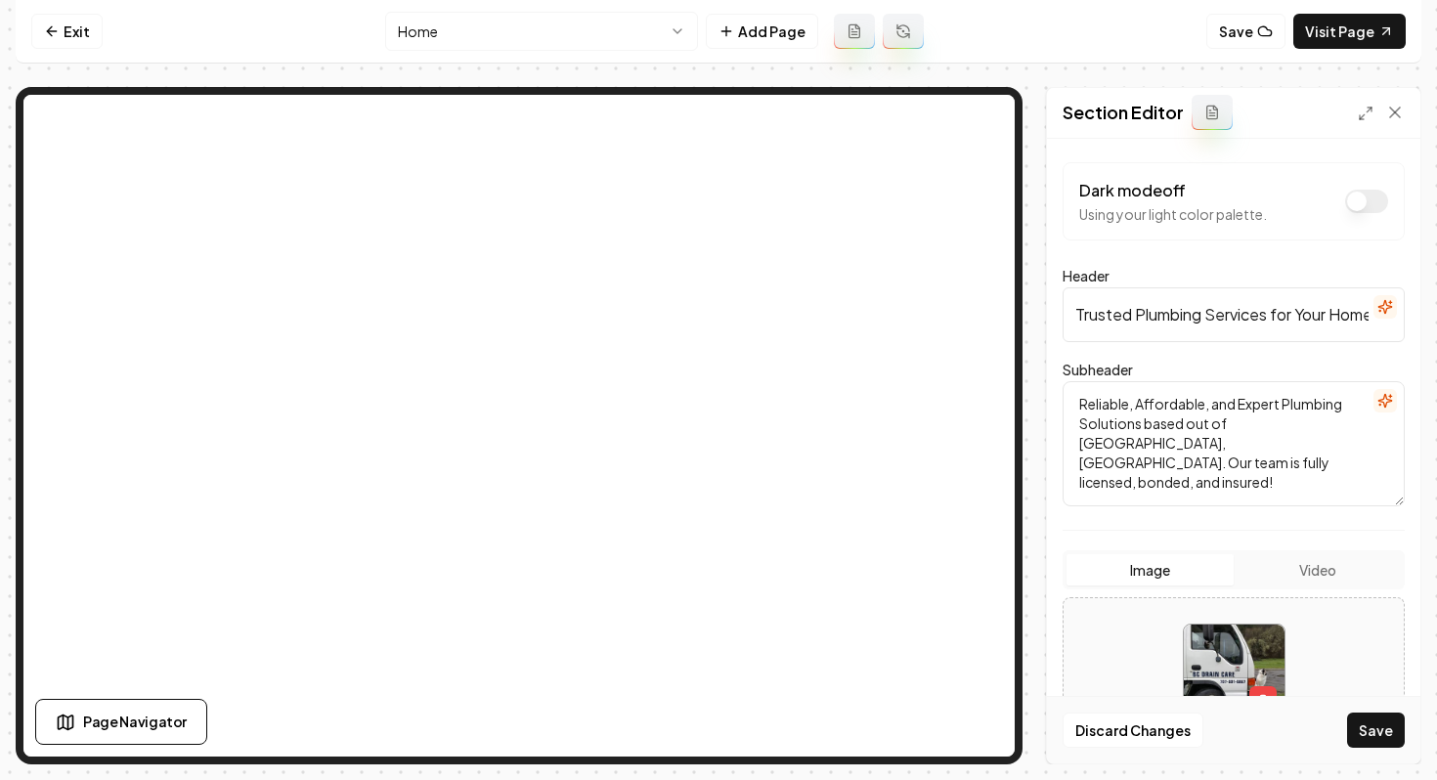
type textarea "Reliable, Affordable, and Expert Plumbing Solutions based out of [GEOGRAPHIC_DA…"
click at [1166, 528] on form "Dark mode off Using your light color palette. Header Trusted Plumbing Services …" at bounding box center [1234, 566] width 342 height 808
click at [1360, 718] on button "Save" at bounding box center [1376, 730] width 58 height 35
click at [160, 26] on nav "Exit Home Add Page Save Visit Page" at bounding box center [719, 32] width 1406 height 64
click at [84, 23] on link "Exit" at bounding box center [66, 31] width 71 height 35
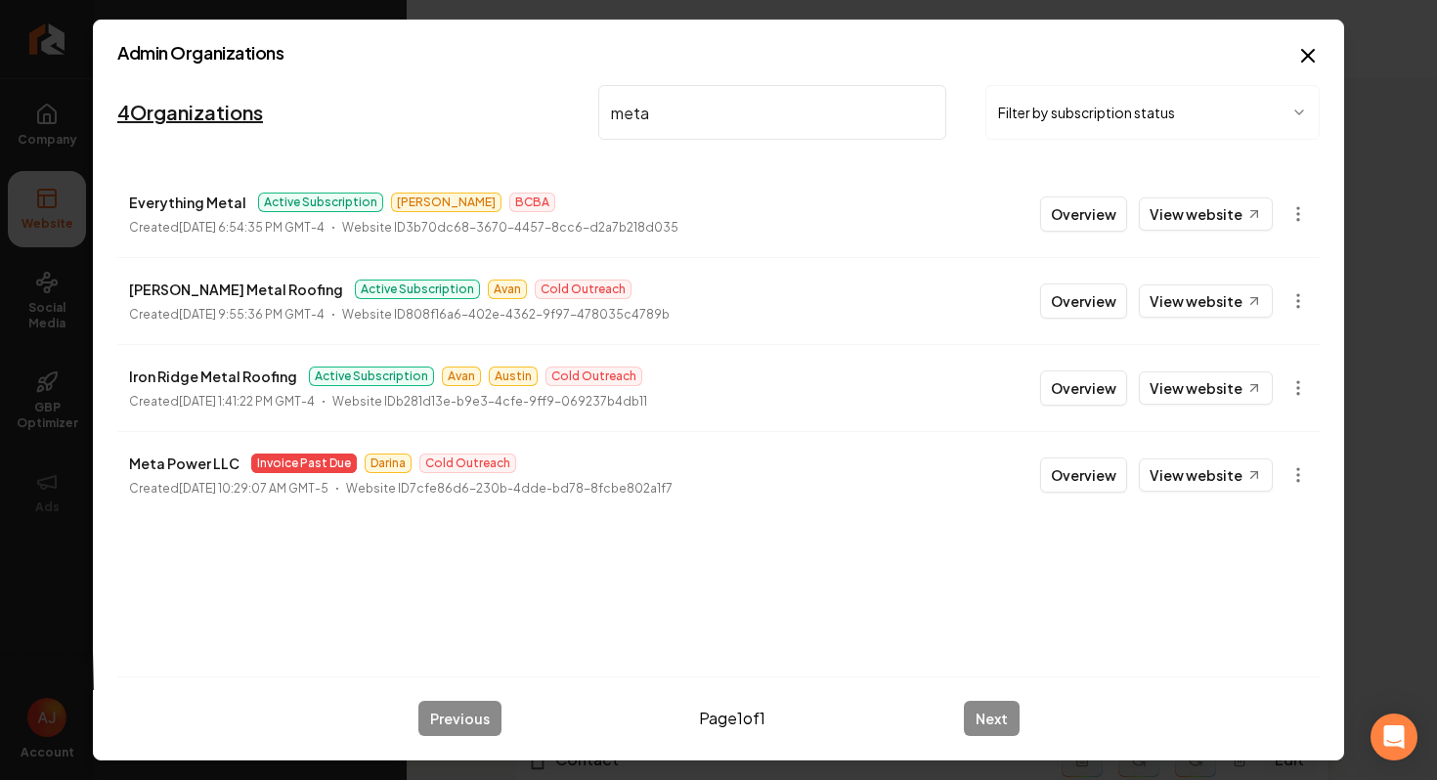
type input "meta"
